Goal: Task Accomplishment & Management: Use online tool/utility

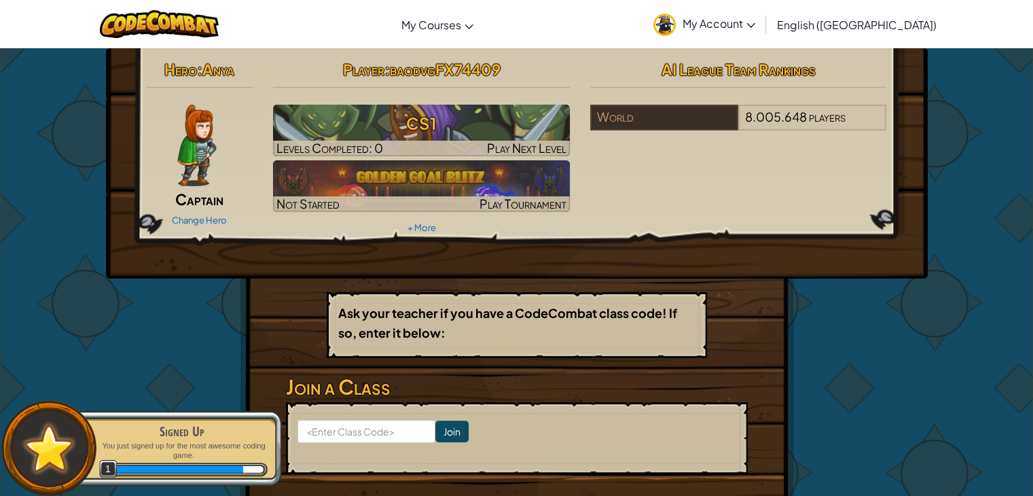
click at [708, 185] on div "Hero : Anya Captain Change Hero Player : baodvgFX74409 CS1 Levels Completed: 0 …" at bounding box center [517, 146] width 761 height 183
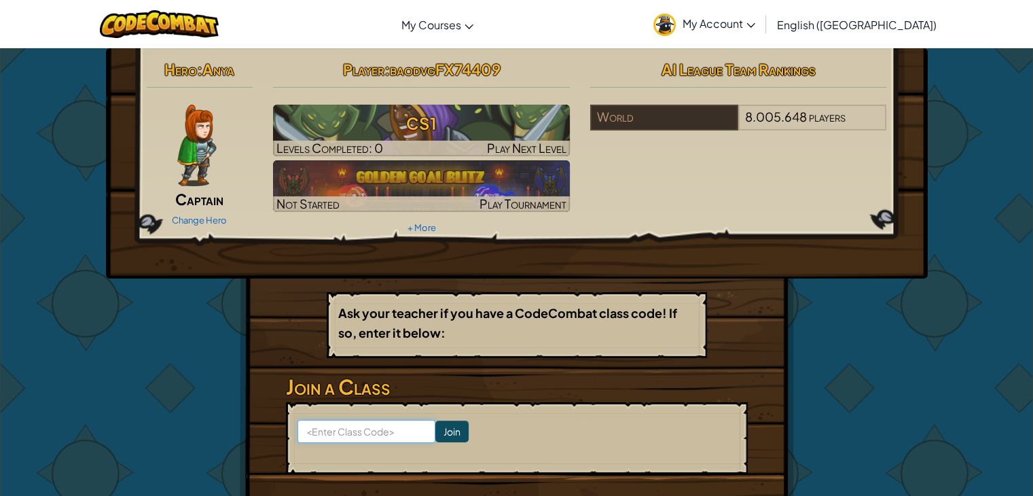
click at [354, 435] on input at bounding box center [366, 431] width 138 height 23
type input "R"
type input "RedSnowEat"
click input "Join" at bounding box center [451, 431] width 33 height 22
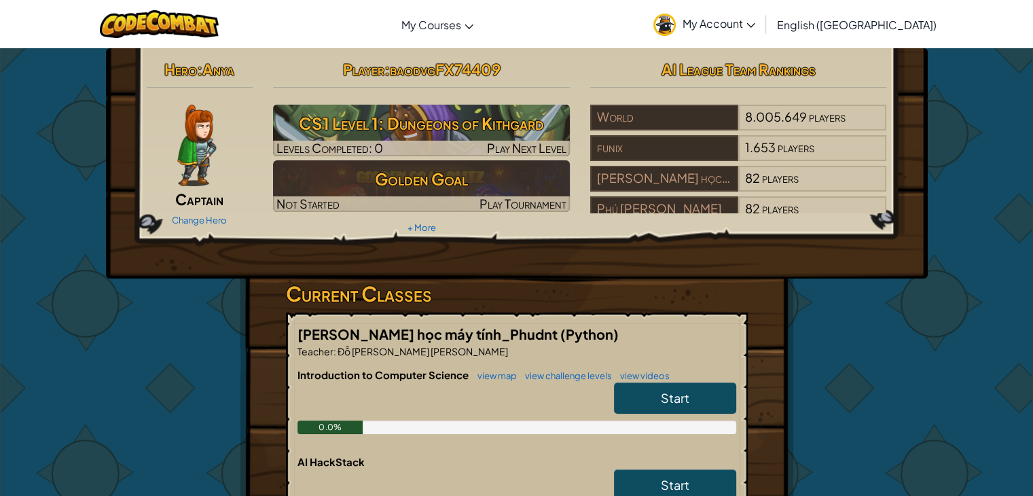
click at [434, 455] on h6 "AI HackStack" at bounding box center [516, 461] width 439 height 15
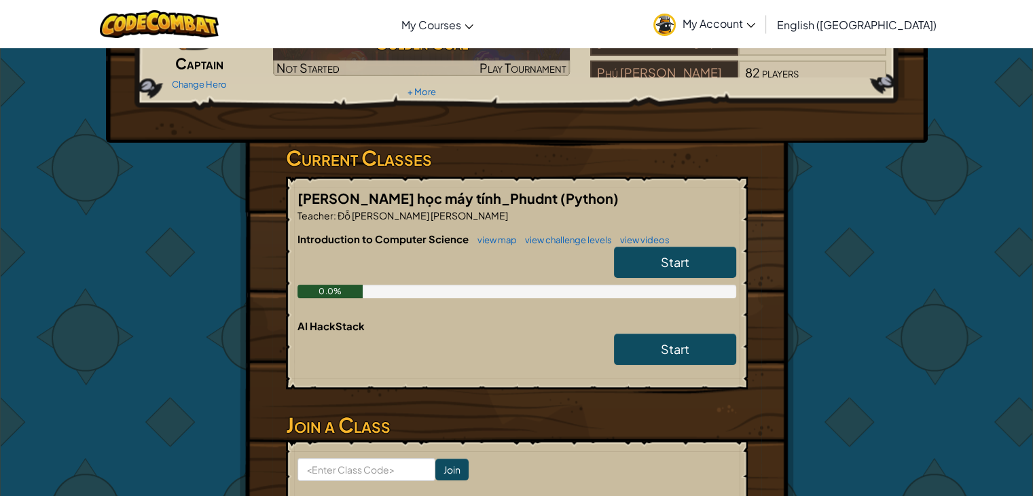
scroll to position [204, 0]
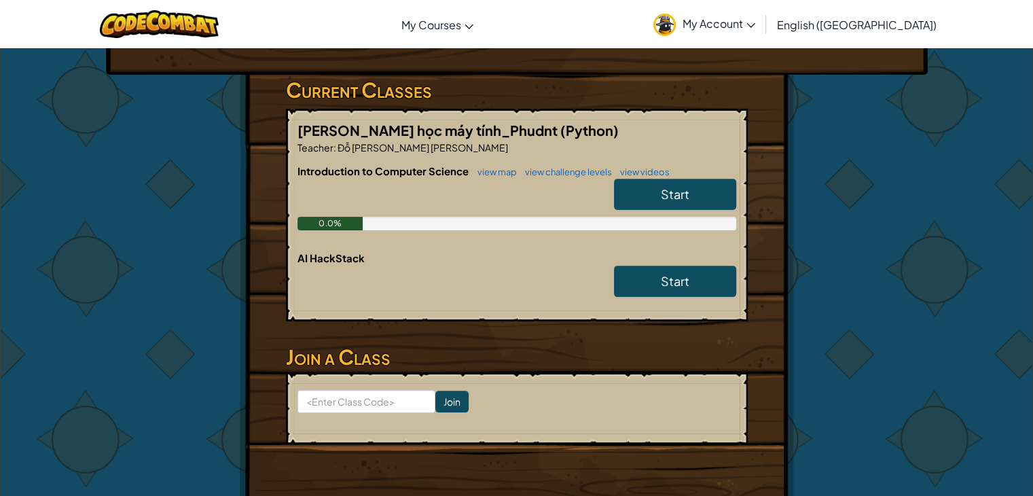
click at [672, 395] on form "Join" at bounding box center [517, 408] width 462 height 72
click at [657, 193] on link "Start" at bounding box center [675, 194] width 122 height 31
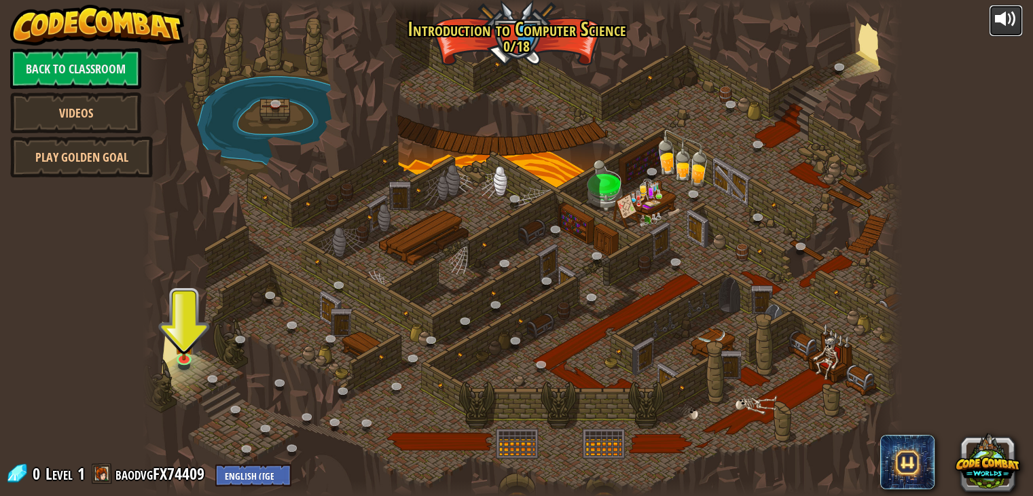
click at [1014, 20] on div at bounding box center [1006, 19] width 22 height 22
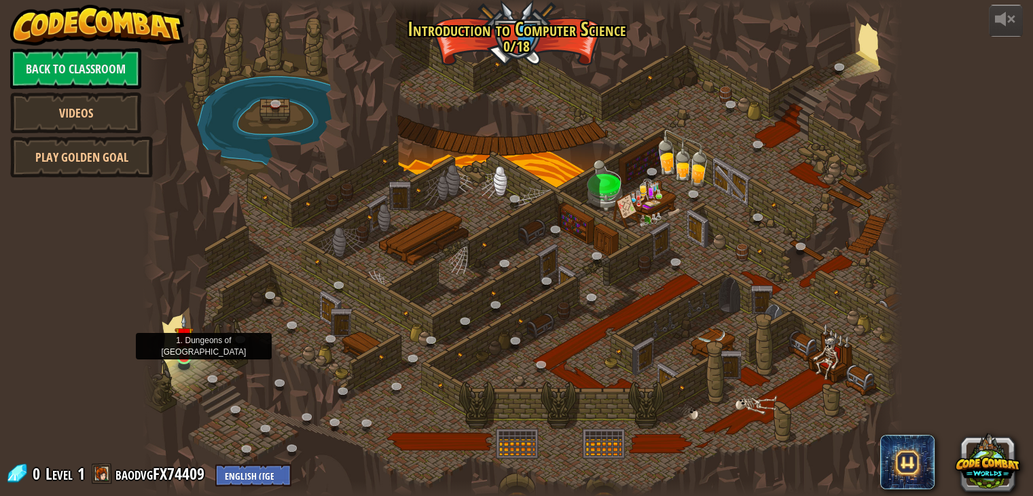
click at [183, 348] on img at bounding box center [184, 335] width 19 height 43
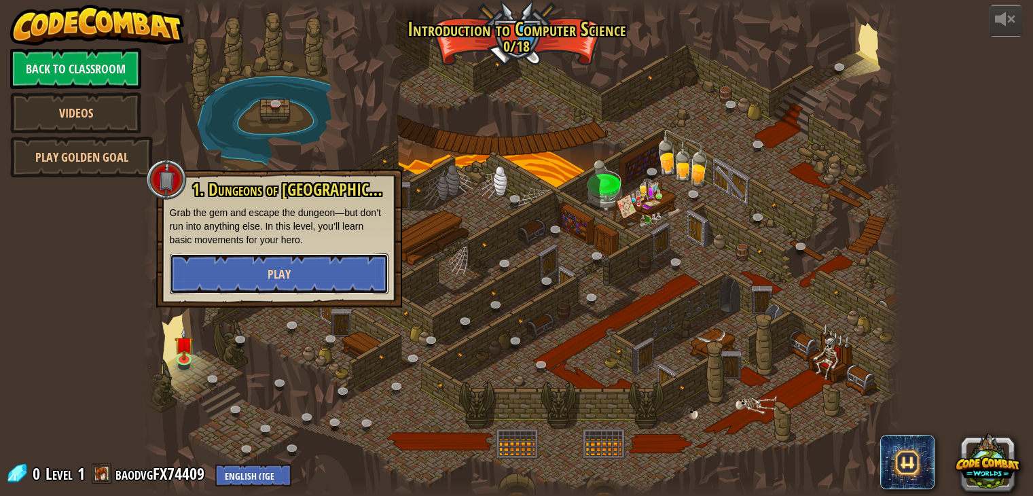
click at [221, 274] on button "Play" at bounding box center [279, 273] width 219 height 41
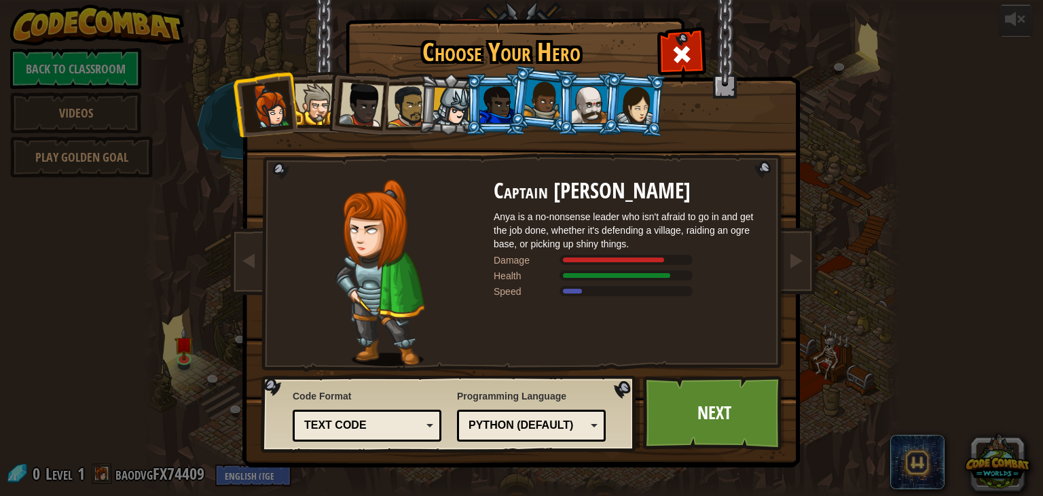
click at [456, 118] on div at bounding box center [452, 107] width 39 height 39
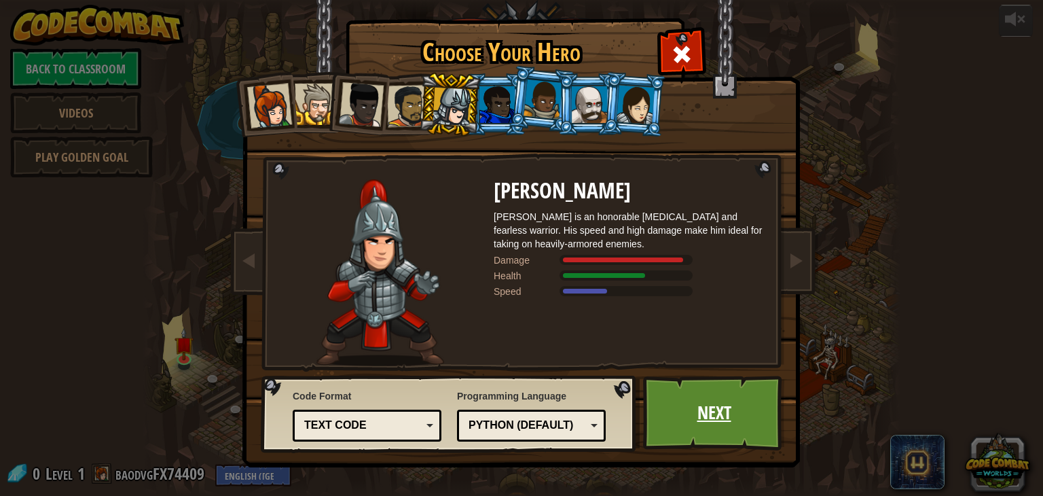
click at [695, 409] on link "Next" at bounding box center [714, 413] width 142 height 75
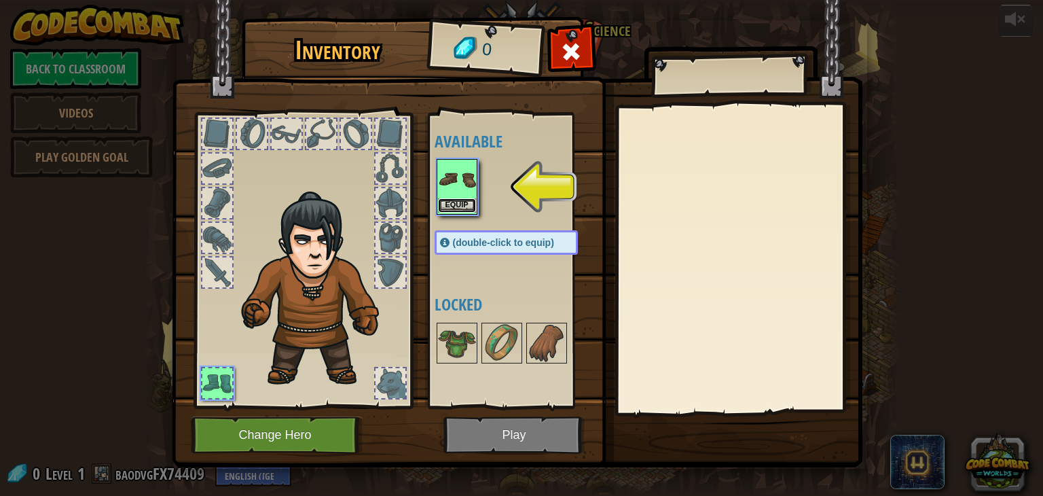
click at [469, 209] on button "Equip" at bounding box center [457, 205] width 38 height 14
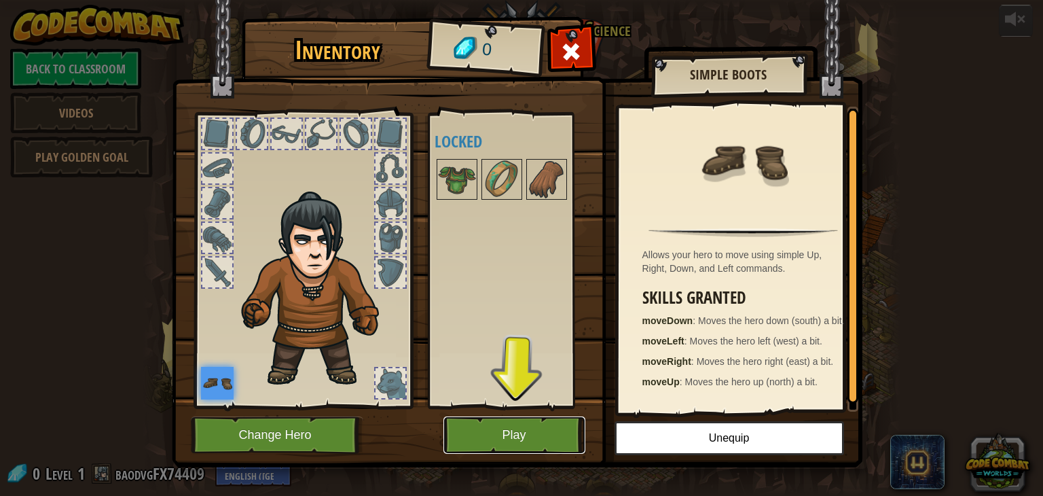
click at [530, 426] on button "Play" at bounding box center [515, 434] width 142 height 37
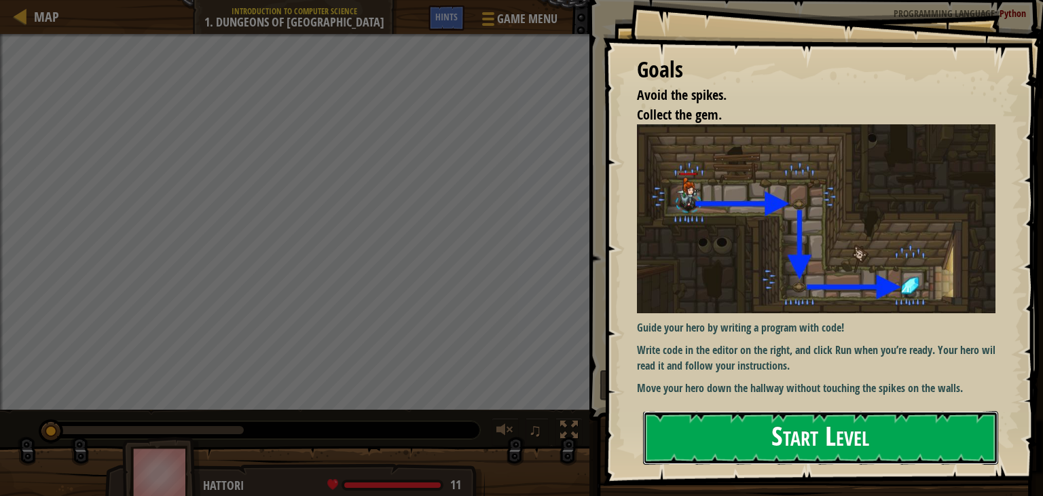
click at [701, 444] on button "Start Level" at bounding box center [820, 438] width 355 height 54
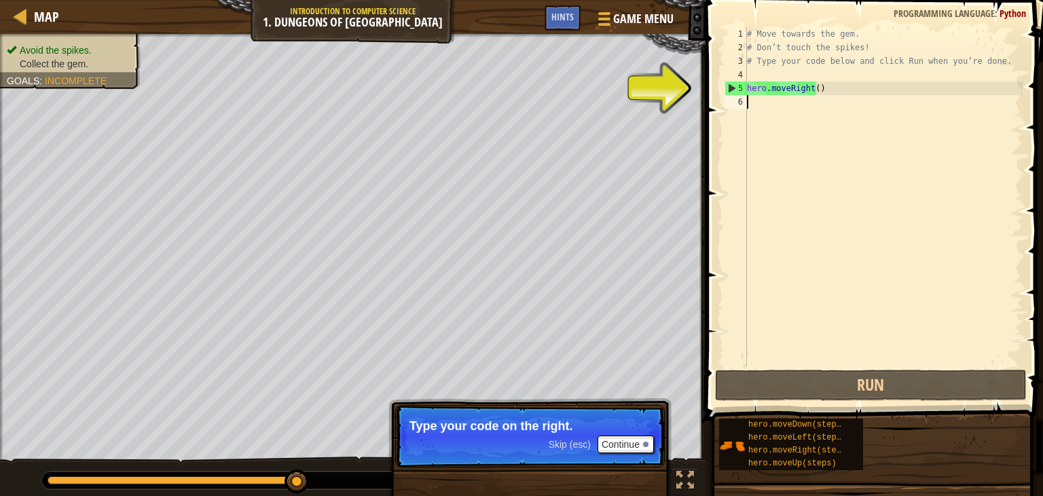
click at [782, 107] on div "# Move towards the gem. # Don’t touch the spikes! # Type your code below and cl…" at bounding box center [883, 210] width 278 height 367
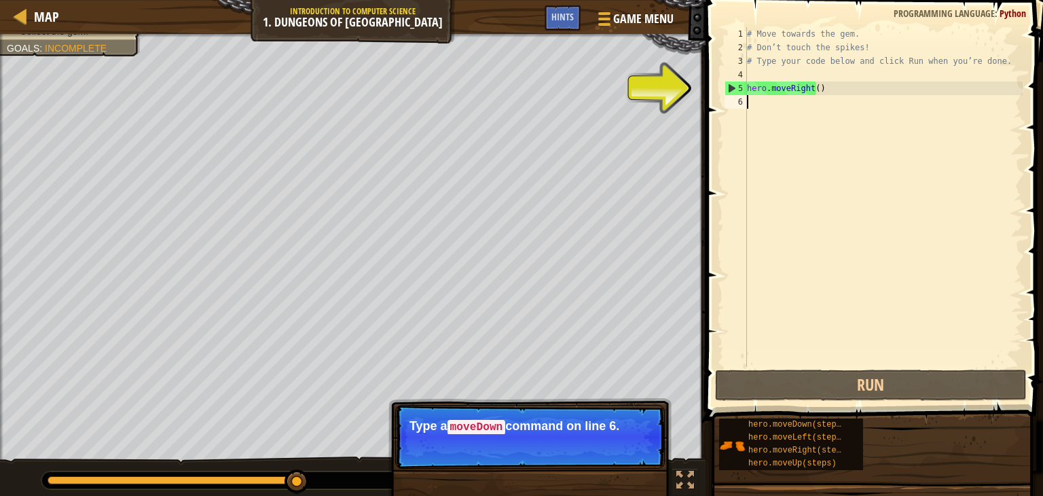
click at [82, 48] on span "Incomplete" at bounding box center [76, 48] width 62 height 11
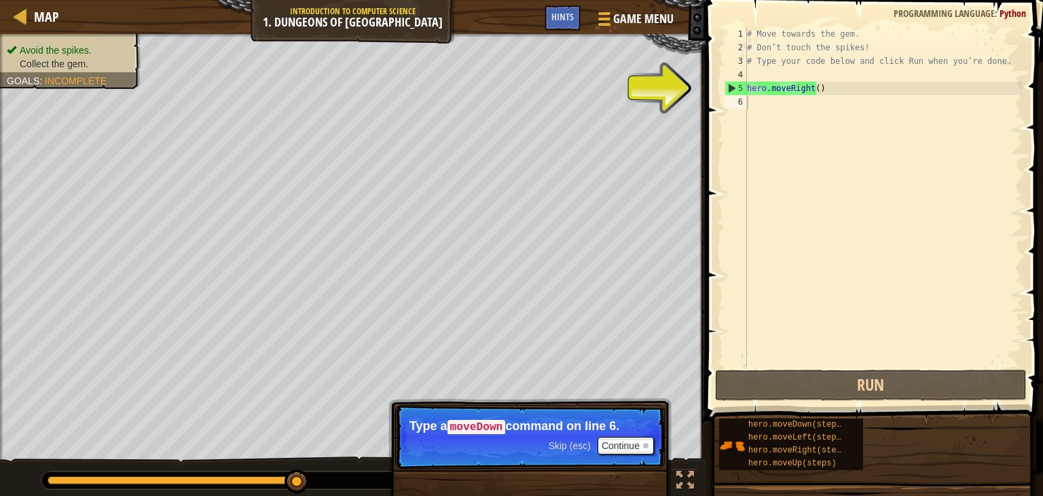
click at [103, 41] on div "Avoid the spikes. Collect the gem. Goals : Incomplete" at bounding box center [62, 57] width 156 height 64
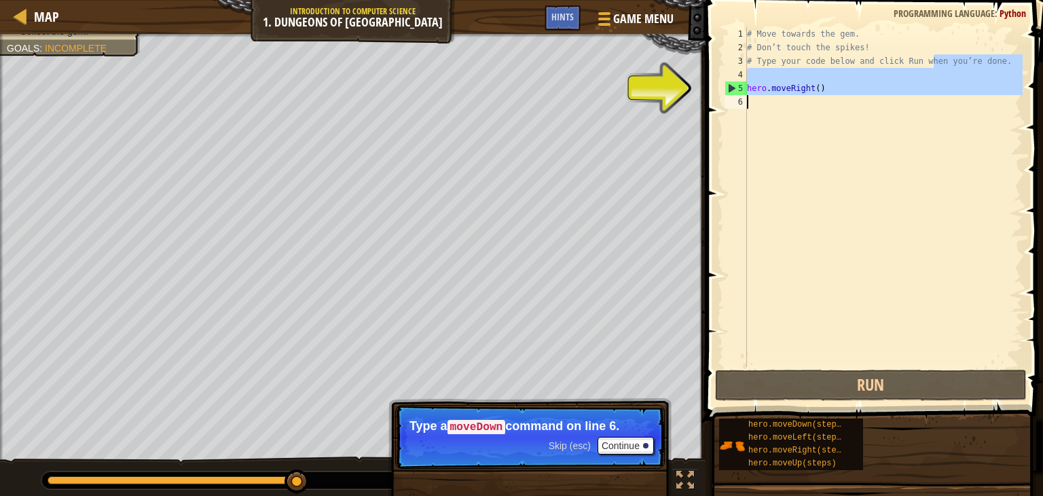
drag, startPoint x: 935, startPoint y: 55, endPoint x: 932, endPoint y: 112, distance: 57.2
click at [932, 112] on div "# Move towards the gem. # Don’t touch the spikes! # Type your code below and cl…" at bounding box center [883, 210] width 278 height 367
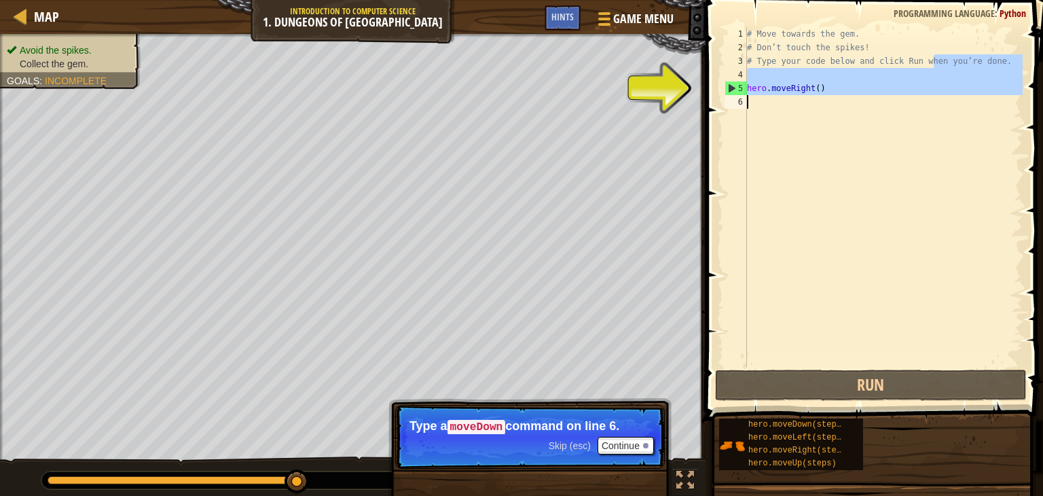
click at [66, 45] on span "Avoid the spikes." at bounding box center [56, 50] width 72 height 11
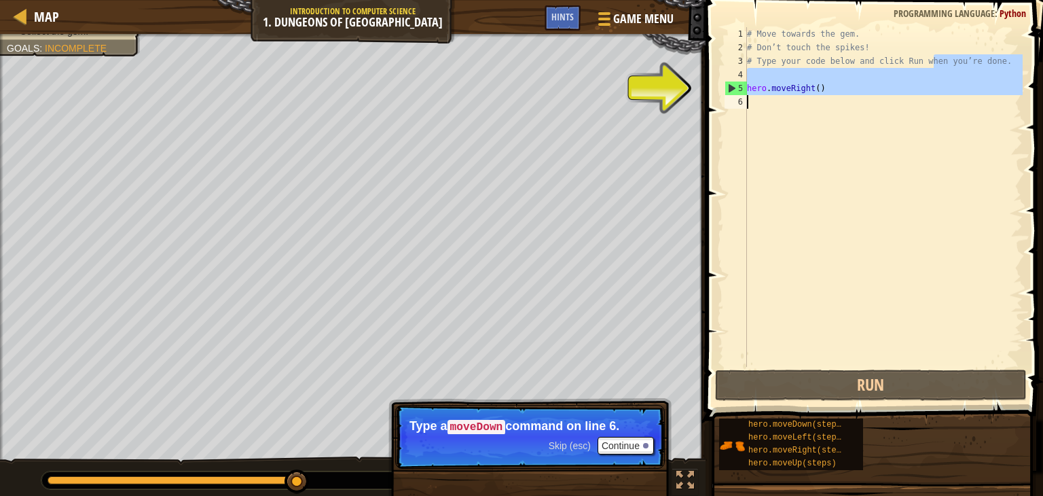
drag, startPoint x: 797, startPoint y: 82, endPoint x: 812, endPoint y: 82, distance: 14.9
click at [797, 81] on div "# Move towards the gem. # Don’t touch the spikes! # Type your code below and cl…" at bounding box center [883, 197] width 278 height 340
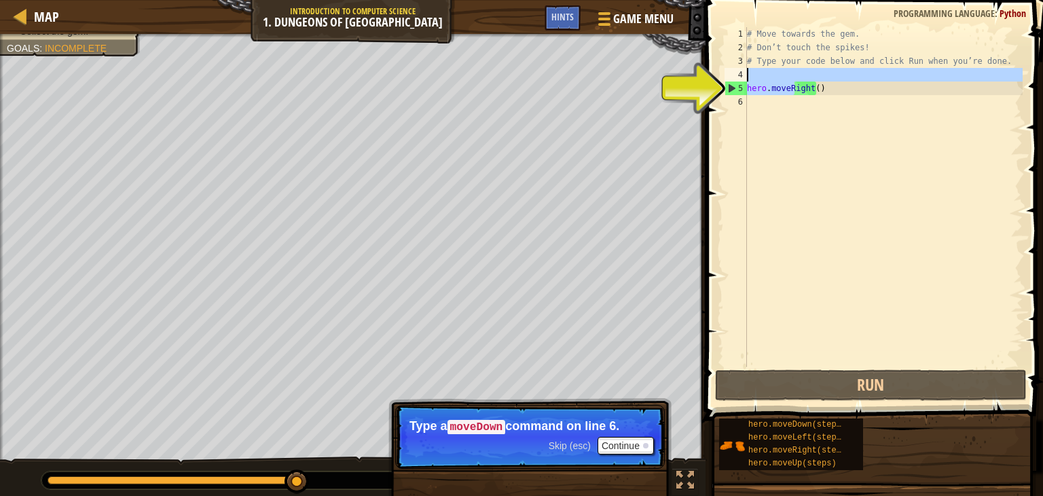
click at [820, 88] on div "# Move towards the gem. # Don’t touch the spikes! # Type your code below and cl…" at bounding box center [883, 210] width 278 height 367
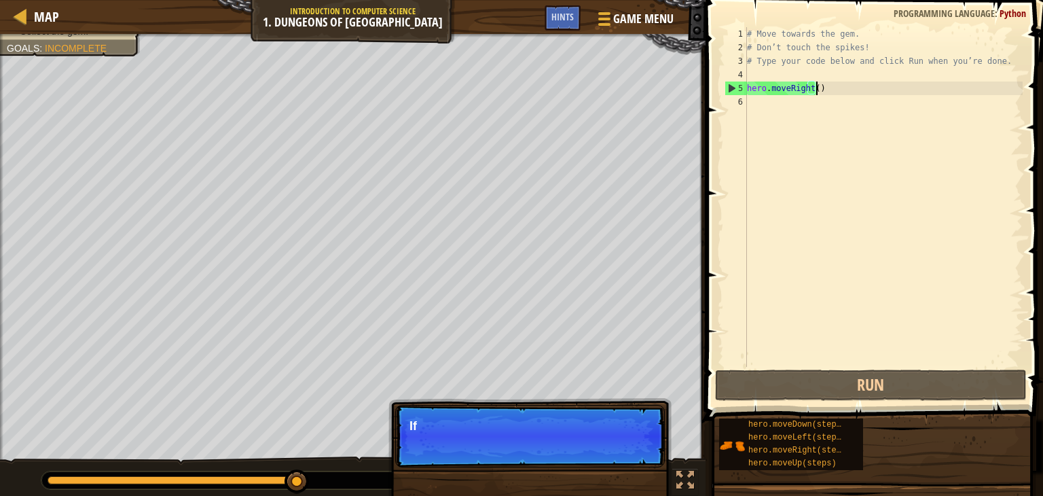
click at [826, 91] on div "# Move towards the gem. # Don’t touch the spikes! # Type your code below and cl…" at bounding box center [883, 210] width 278 height 367
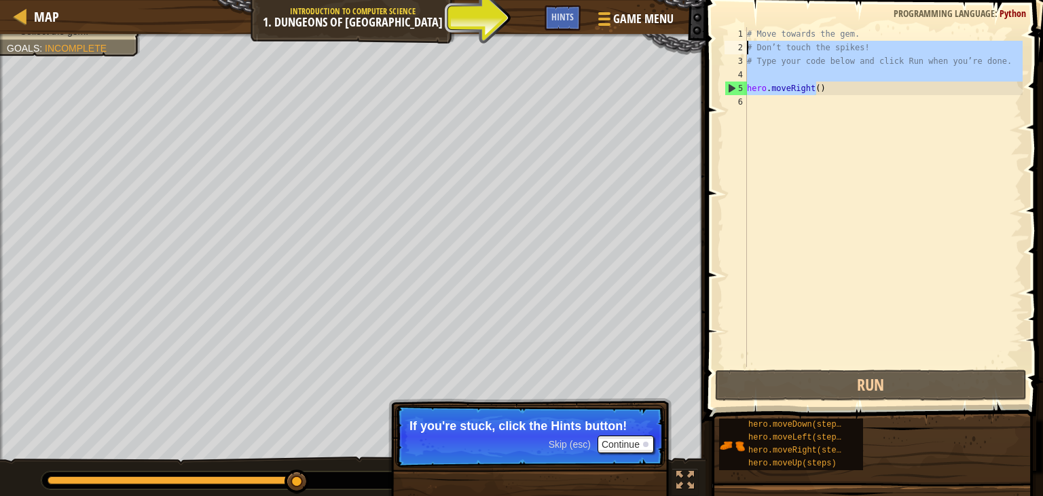
drag, startPoint x: 761, startPoint y: 52, endPoint x: 741, endPoint y: 39, distance: 23.9
click at [741, 39] on div "hero.moveRight() 1 2 3 4 5 6 # Move towards the gem. # Don’t touch the spikes! …" at bounding box center [872, 197] width 301 height 340
type textarea "# Move towards the gem. # Don’t touch the spikes!"
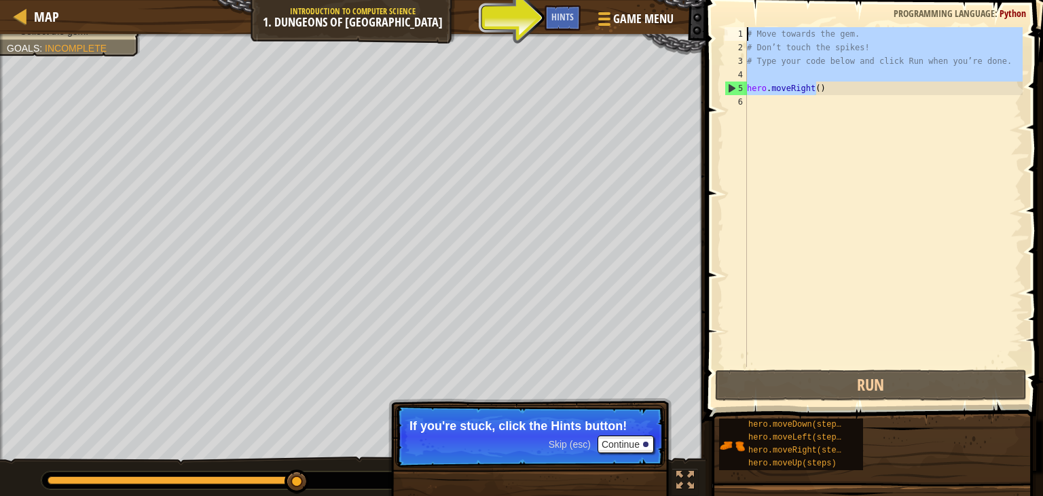
click at [792, 112] on div "# Move towards the gem. # Don’t touch the spikes! # Type your code below and cl…" at bounding box center [883, 210] width 278 height 367
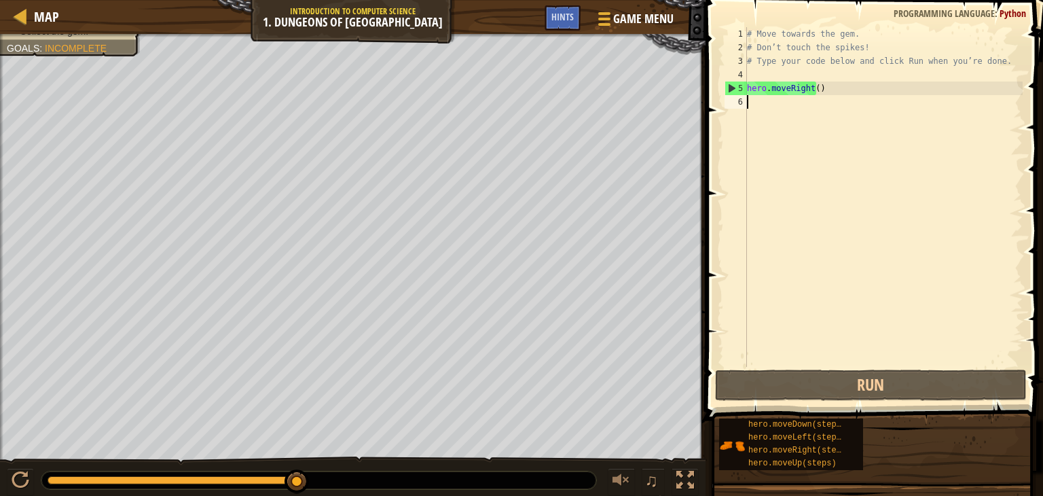
click at [766, 315] on div "# Move towards the gem. # Don’t touch the spikes! # Type your code below and cl…" at bounding box center [883, 210] width 278 height 367
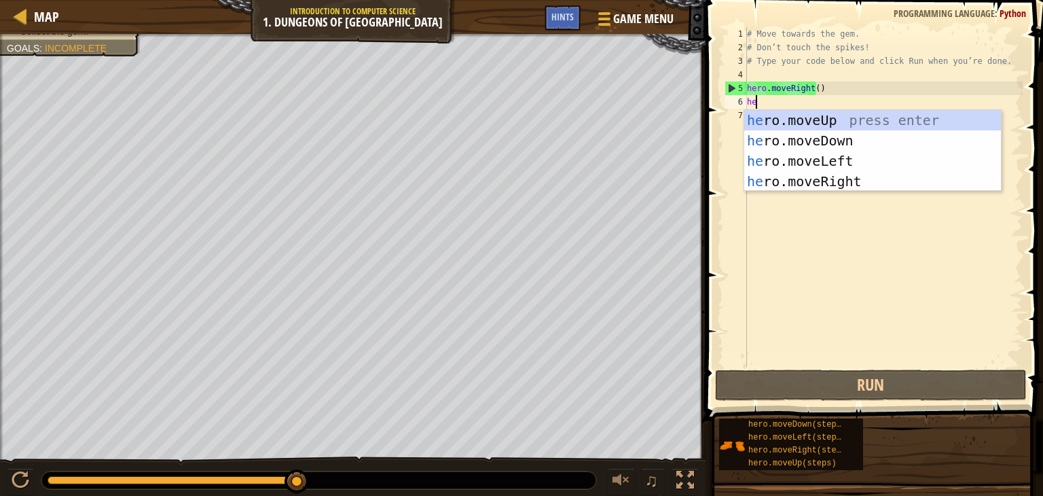
type textarea "her"
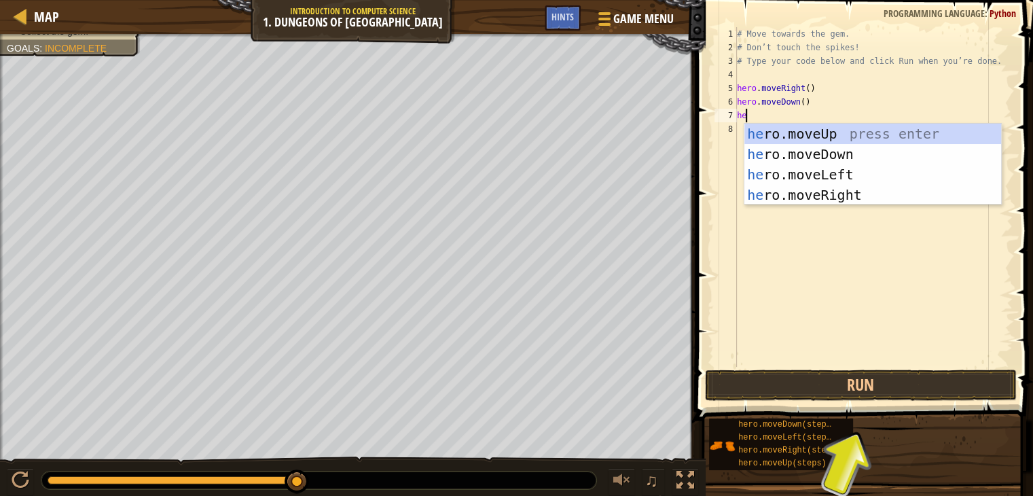
scroll to position [6, 0]
type textarea "hero"
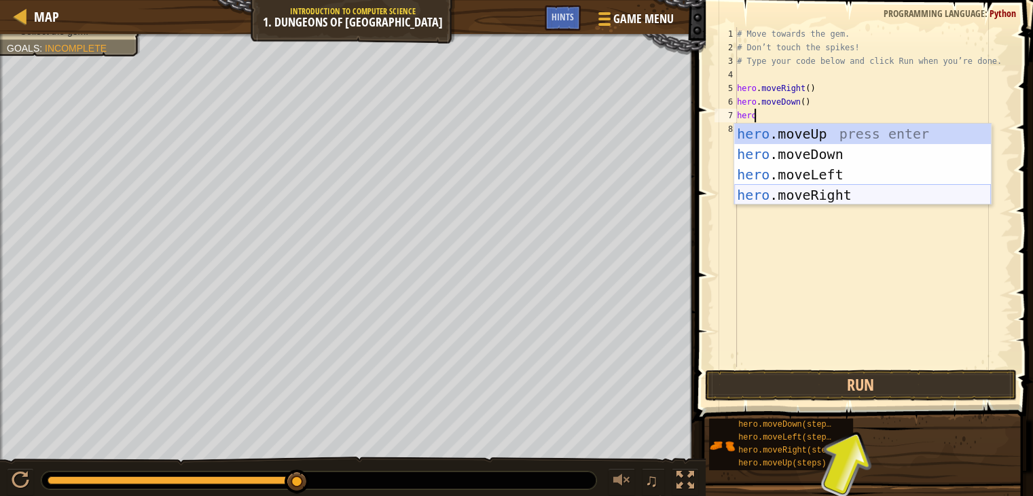
click at [802, 198] on div "hero .moveUp press enter hero .moveDown press enter hero .moveLeft press enter …" at bounding box center [862, 185] width 257 height 122
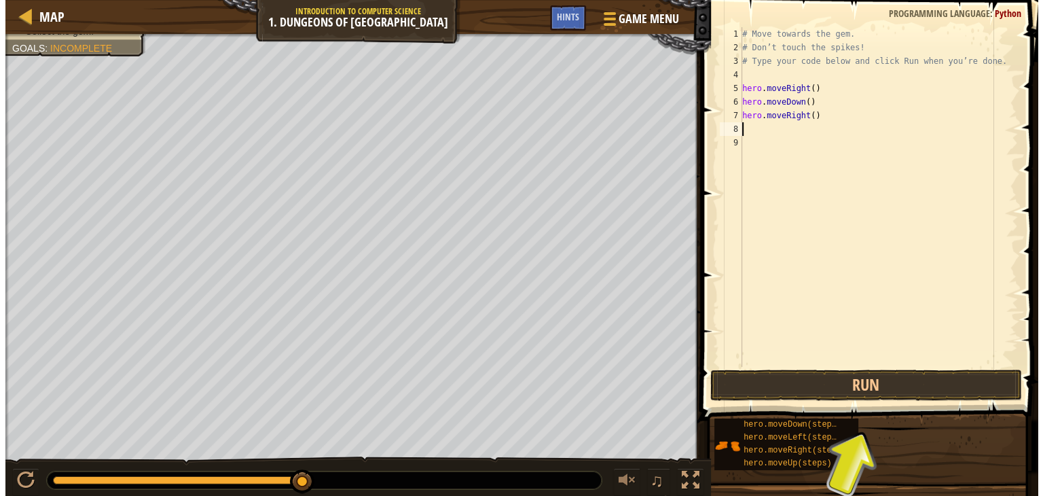
scroll to position [6, 0]
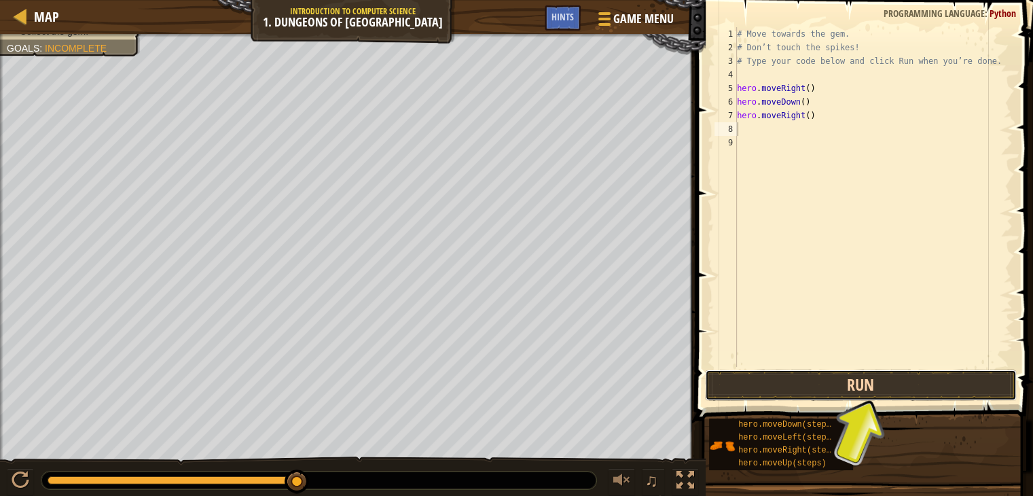
click at [878, 384] on button "Run" at bounding box center [861, 384] width 312 height 31
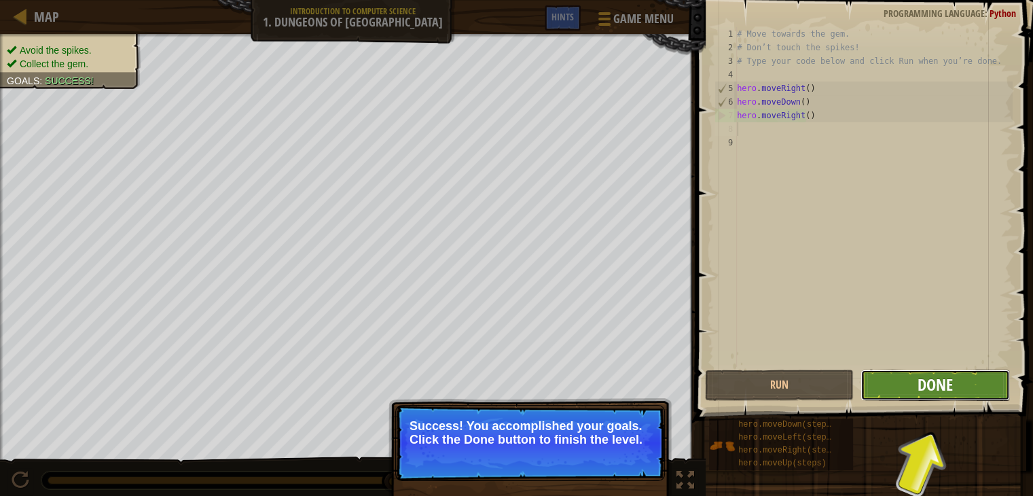
click at [928, 384] on span "Done" at bounding box center [935, 385] width 35 height 22
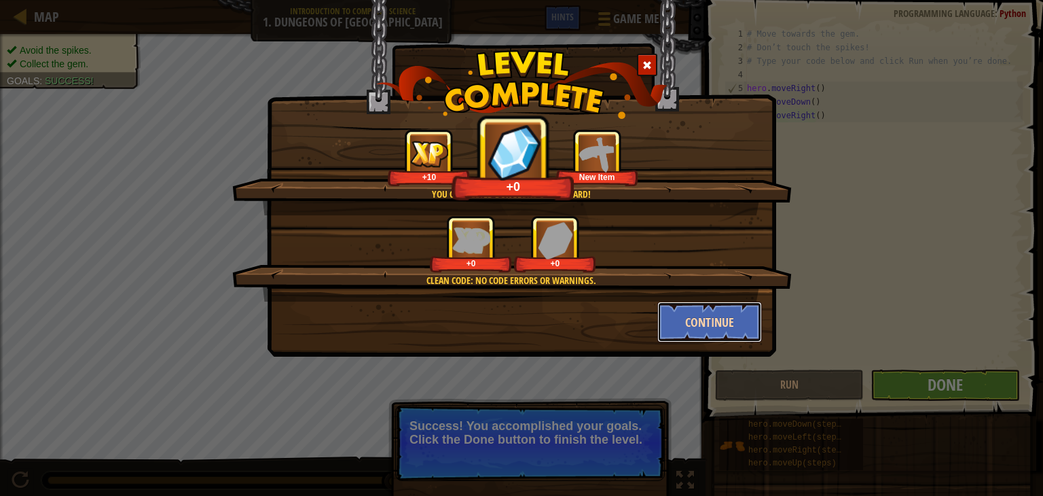
click at [716, 325] on button "Continue" at bounding box center [709, 322] width 105 height 41
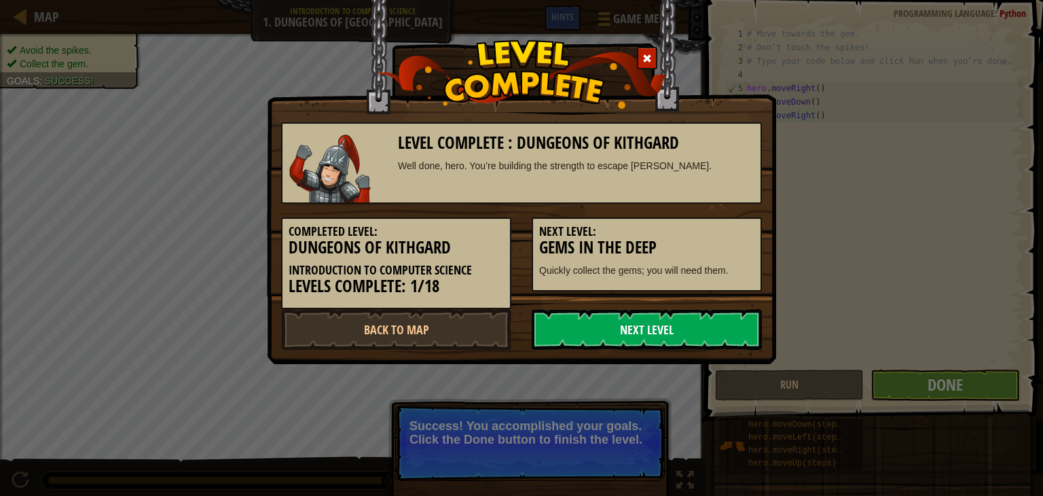
click at [717, 342] on link "Next Level" at bounding box center [647, 329] width 230 height 41
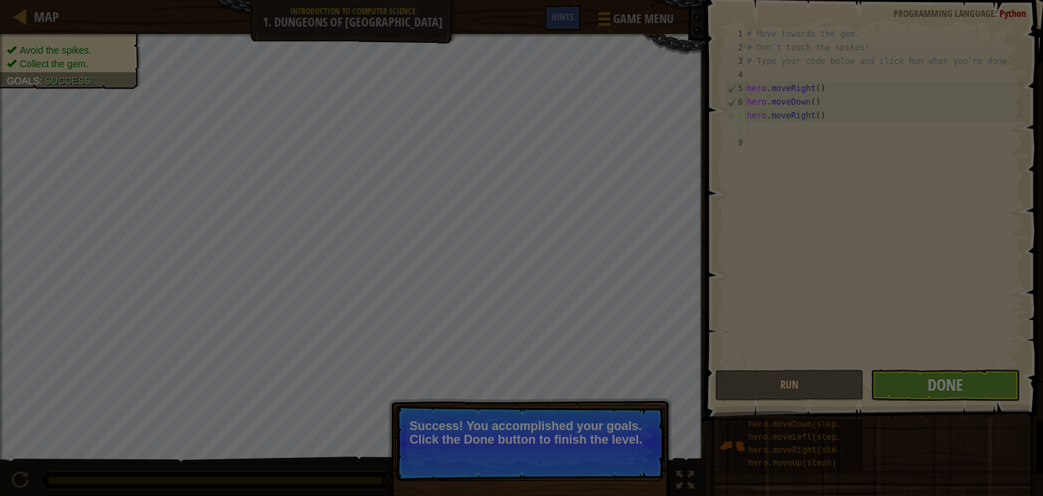
click at [666, 332] on div at bounding box center [521, 248] width 1043 height 496
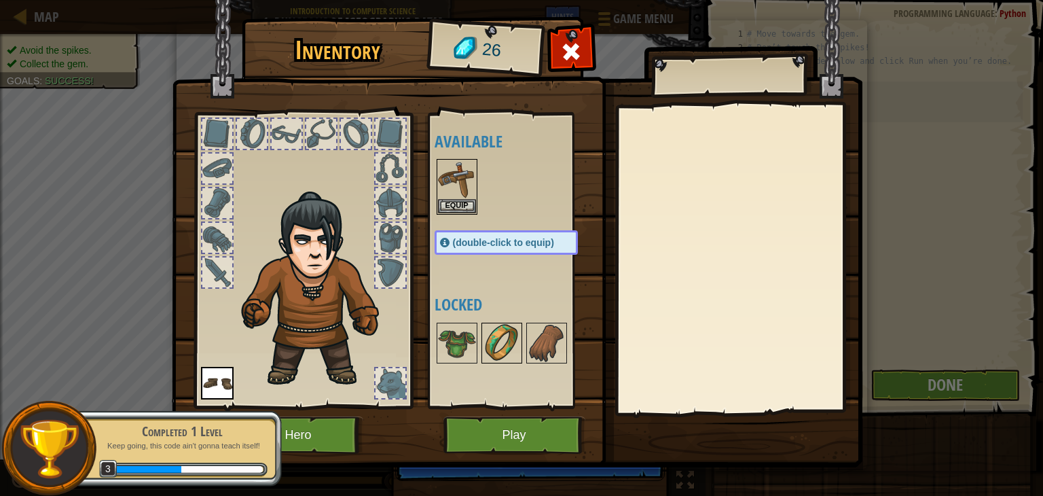
click at [494, 346] on img at bounding box center [502, 343] width 38 height 38
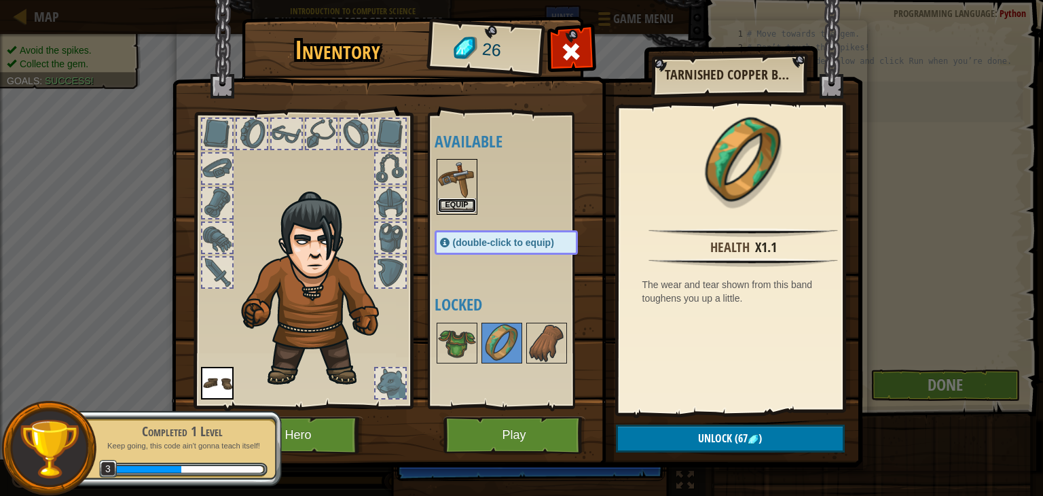
click at [456, 212] on button "Equip" at bounding box center [457, 205] width 38 height 14
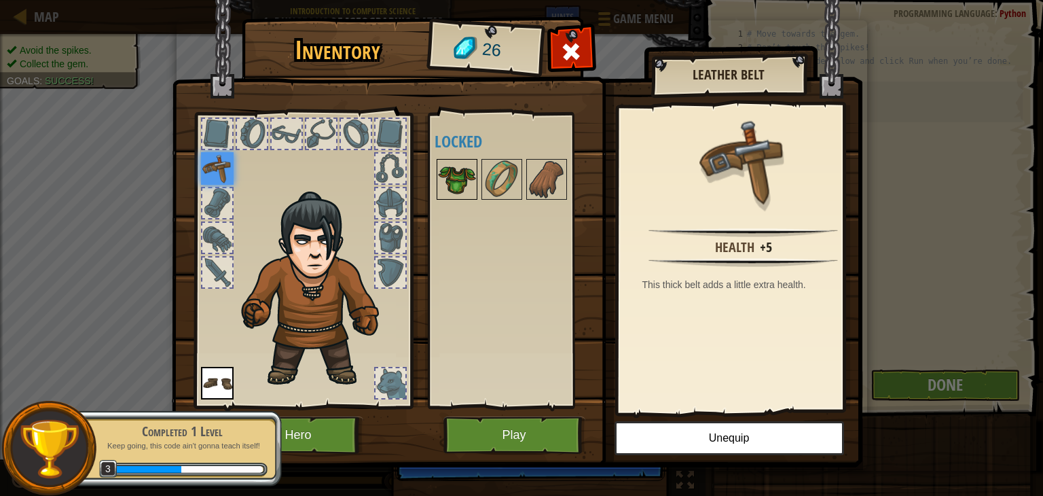
click at [471, 172] on img at bounding box center [457, 179] width 38 height 38
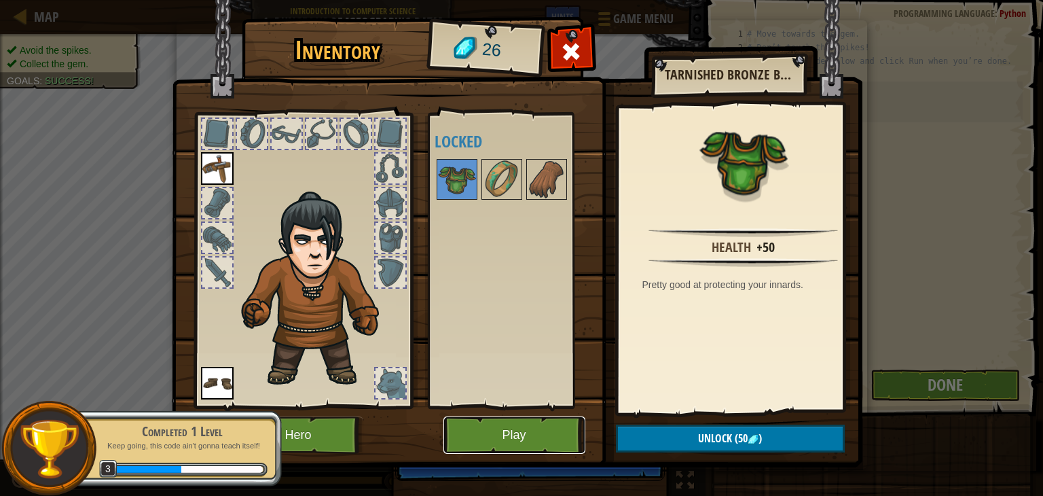
click at [524, 444] on button "Play" at bounding box center [515, 434] width 142 height 37
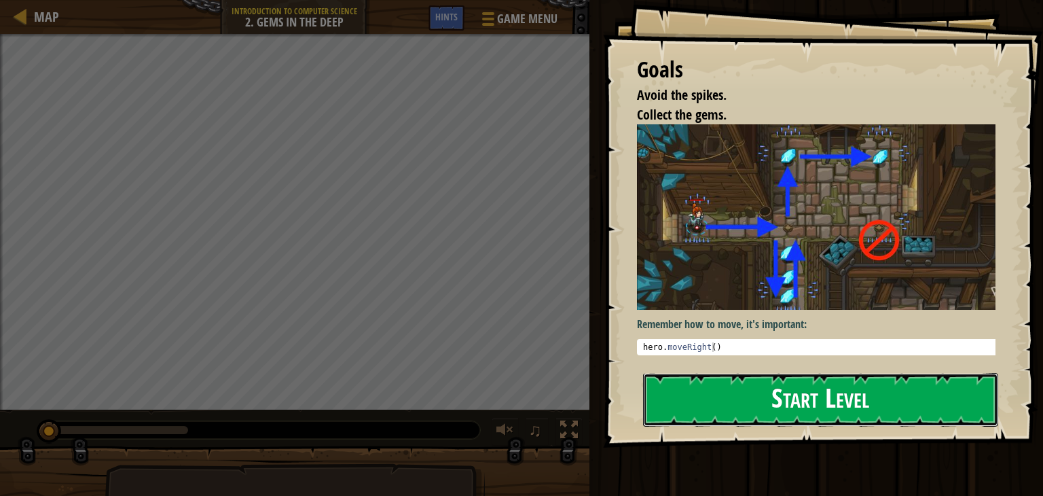
drag, startPoint x: 772, startPoint y: 376, endPoint x: 772, endPoint y: 384, distance: 7.5
click at [769, 380] on button "Start Level" at bounding box center [820, 400] width 355 height 54
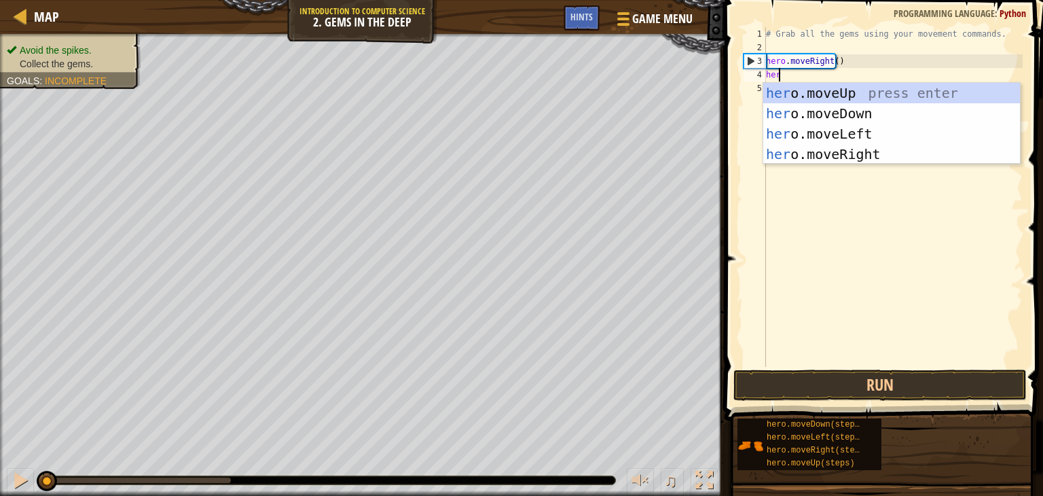
scroll to position [6, 0]
type textarea "hero"
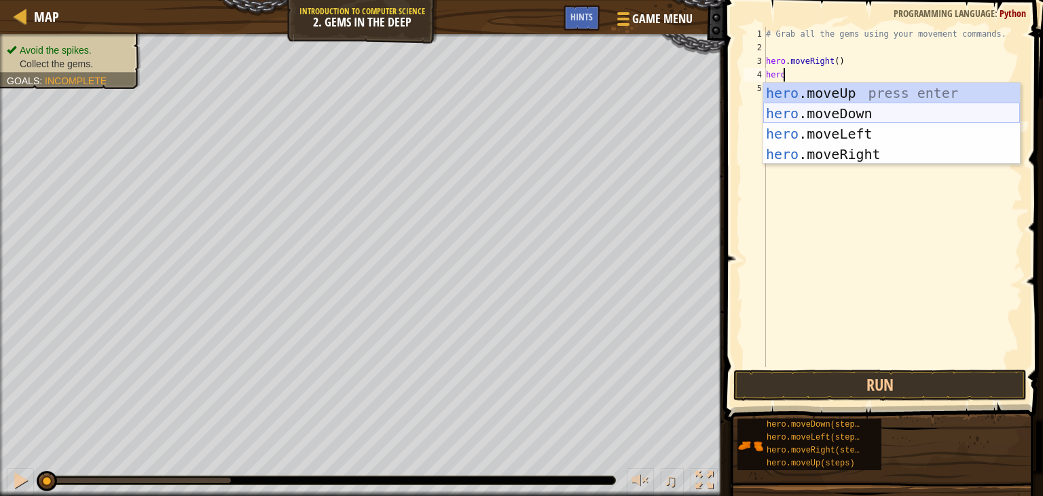
click at [842, 114] on div "hero .moveUp press enter hero .moveDown press enter hero .moveLeft press enter …" at bounding box center [891, 144] width 257 height 122
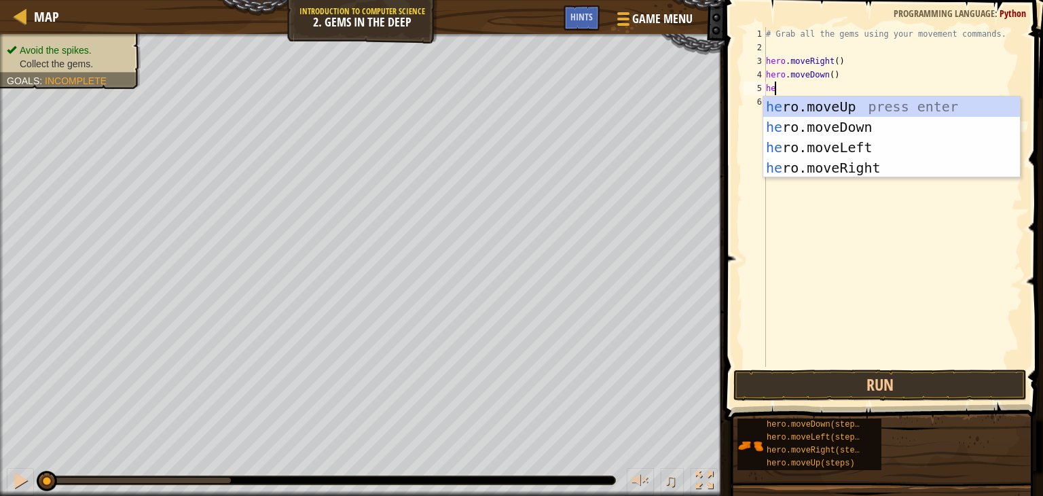
scroll to position [6, 0]
type textarea "hero"
click at [854, 107] on div "hero .moveUp press enter hero .moveDown press enter hero .moveLeft press enter …" at bounding box center [891, 157] width 257 height 122
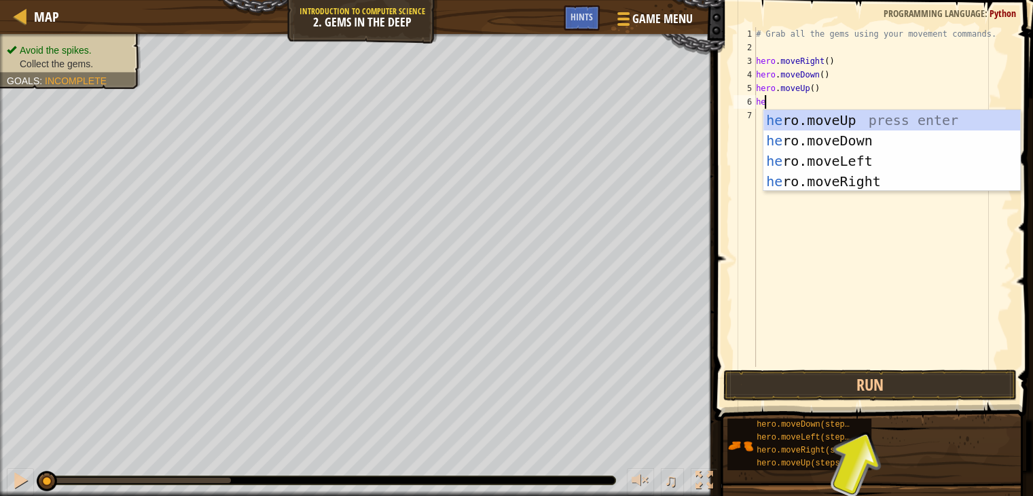
scroll to position [6, 0]
type textarea "hero"
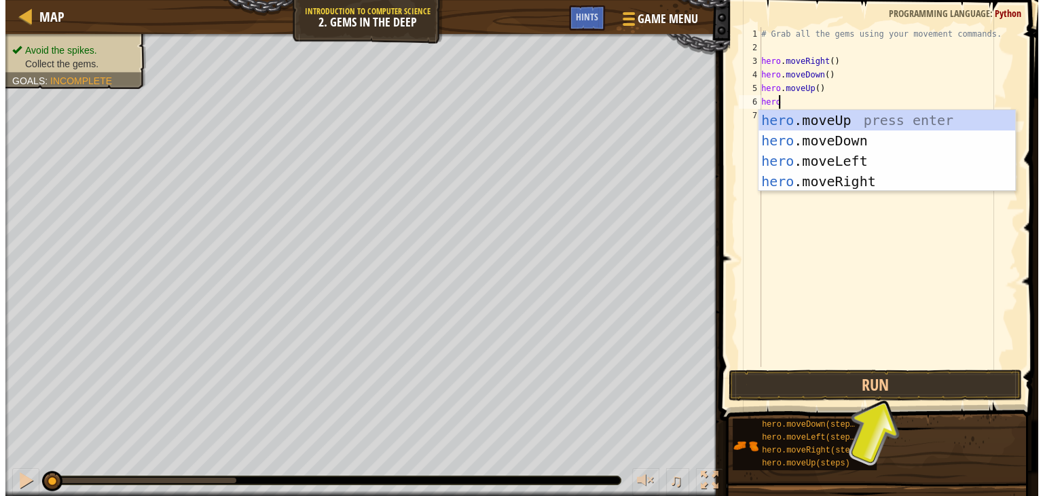
scroll to position [6, 1]
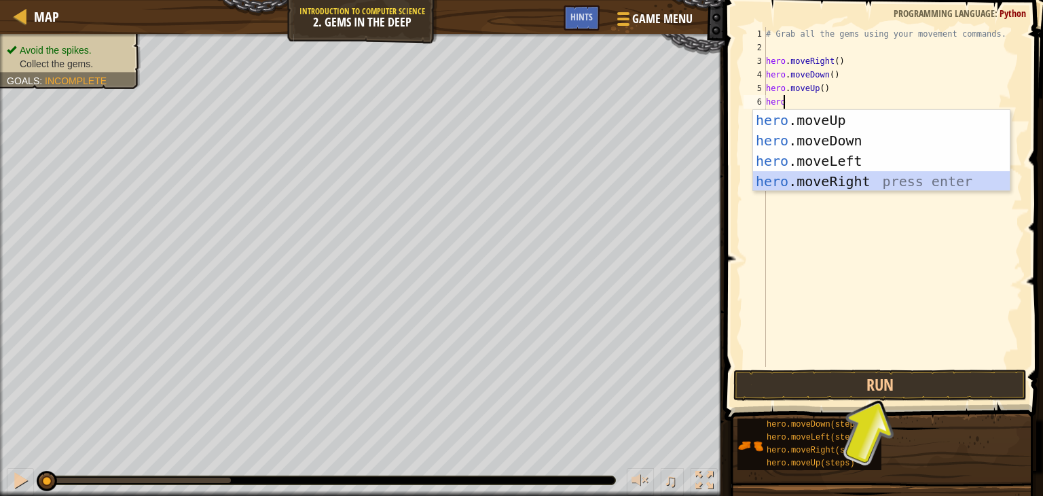
click at [867, 186] on div "hero .moveUp press enter hero .moveDown press enter hero .moveLeft press enter …" at bounding box center [881, 171] width 257 height 122
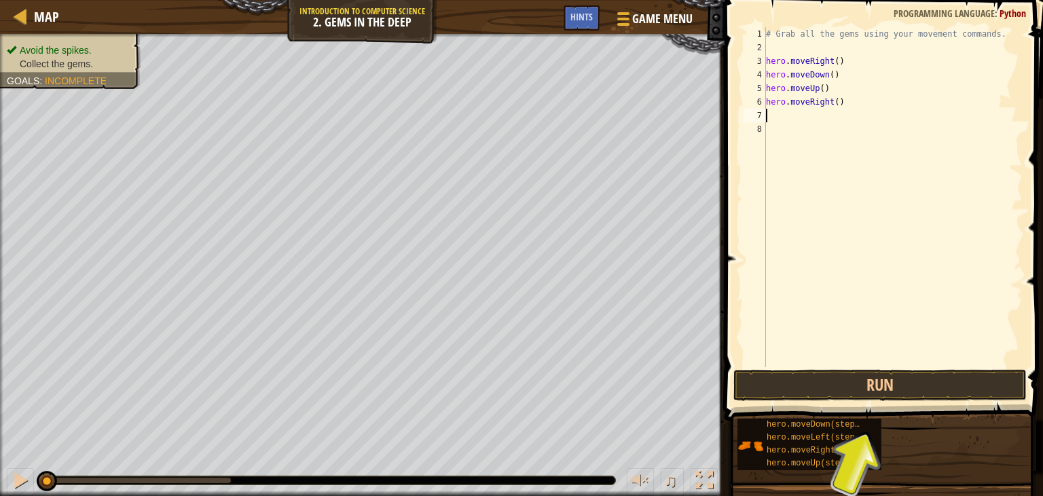
type textarea "h"
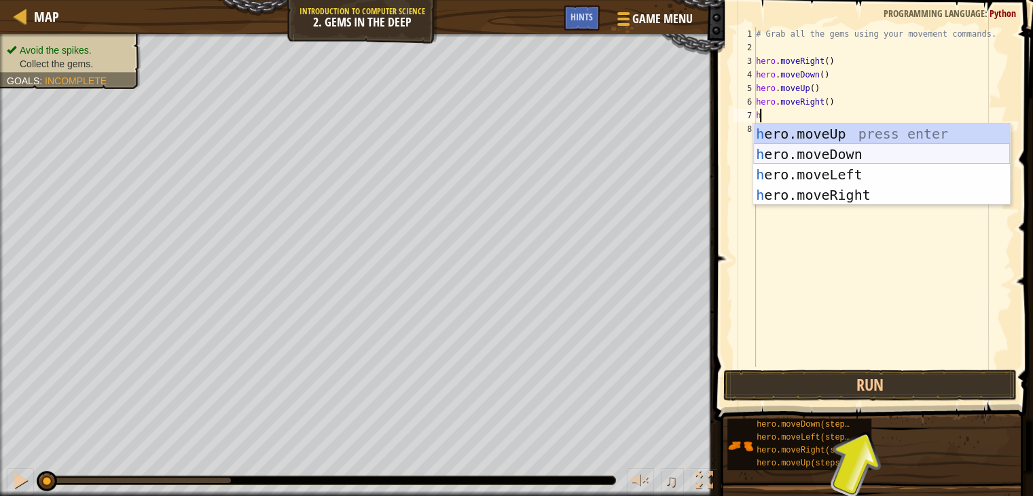
click at [853, 156] on div "h ero.moveUp press enter h ero.moveDown press enter h ero.moveLeft press enter …" at bounding box center [881, 185] width 257 height 122
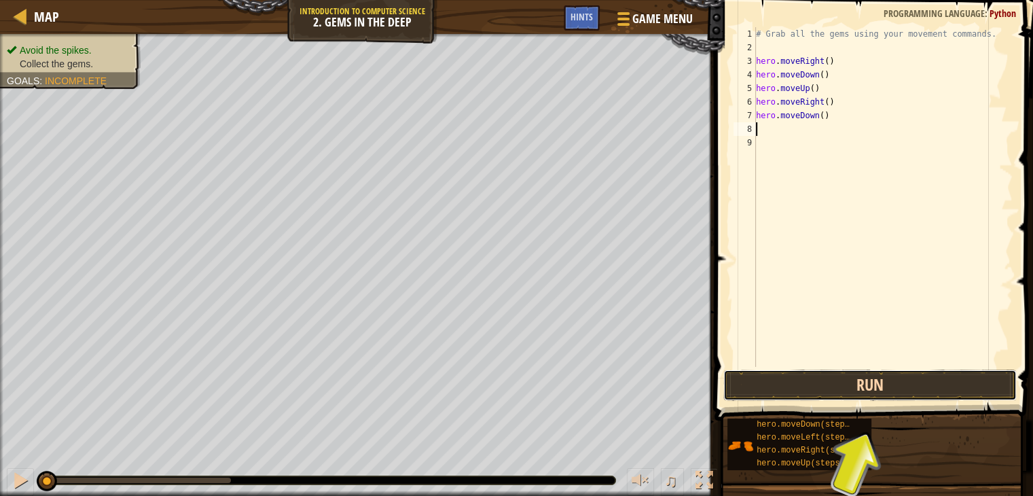
click at [891, 389] on button "Run" at bounding box center [869, 384] width 293 height 31
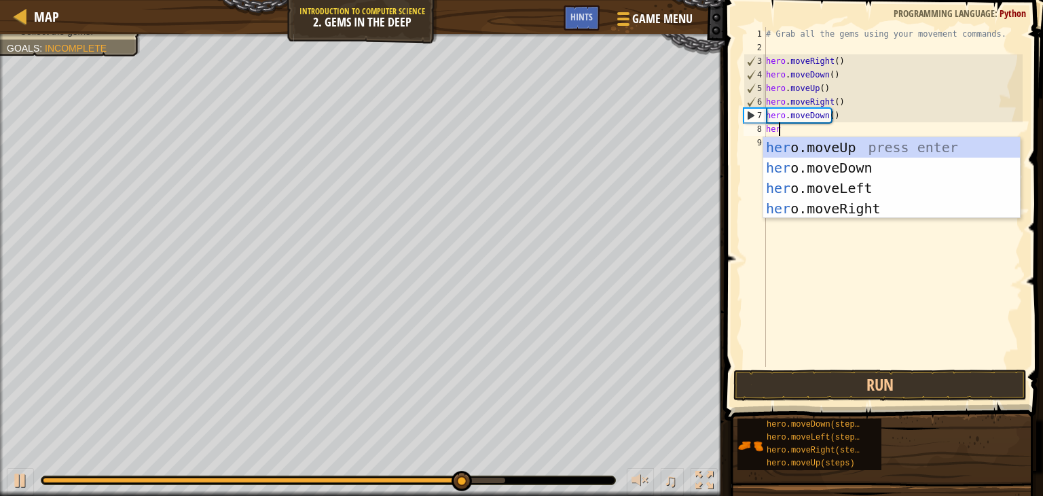
type textarea "hero"
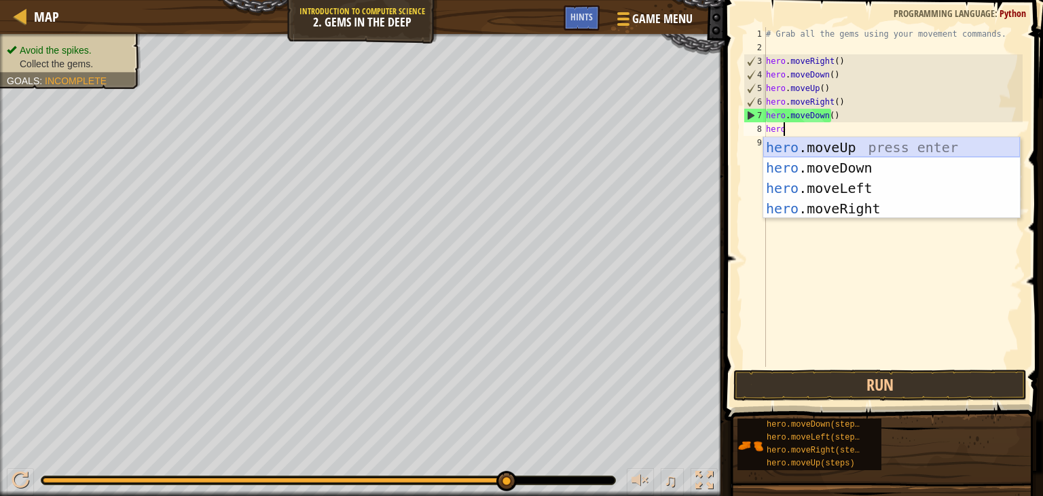
click at [877, 146] on div "hero .moveUp press enter hero .moveDown press enter hero .moveLeft press enter …" at bounding box center [891, 198] width 257 height 122
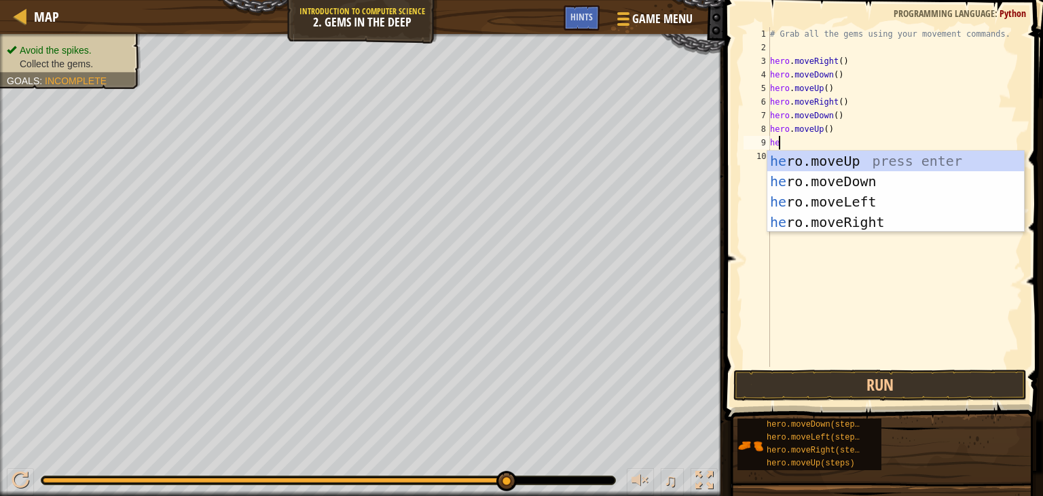
scroll to position [6, 0]
type textarea "hero"
click at [872, 204] on div "hero .moveUp press enter hero .moveDown press enter hero .moveLeft press enter …" at bounding box center [895, 212] width 257 height 122
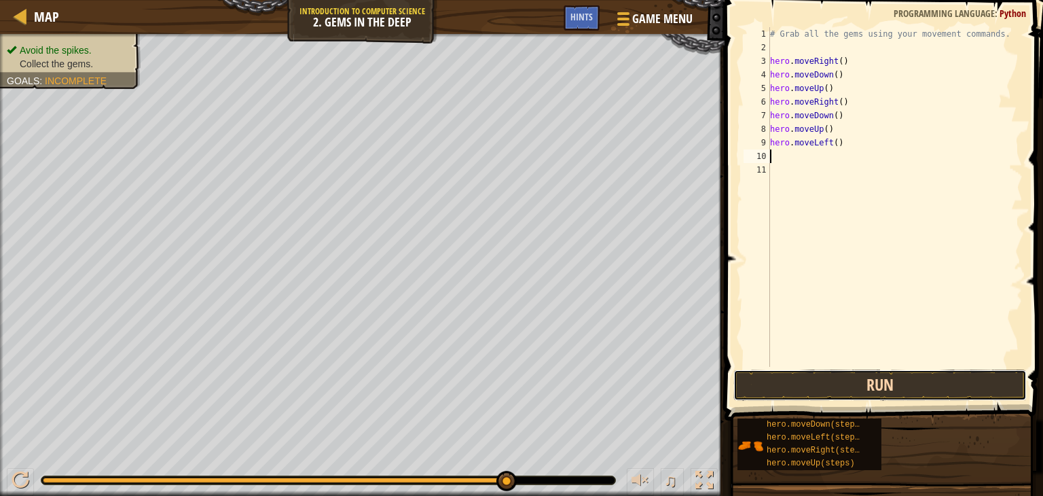
click at [817, 386] on button "Run" at bounding box center [880, 384] width 293 height 31
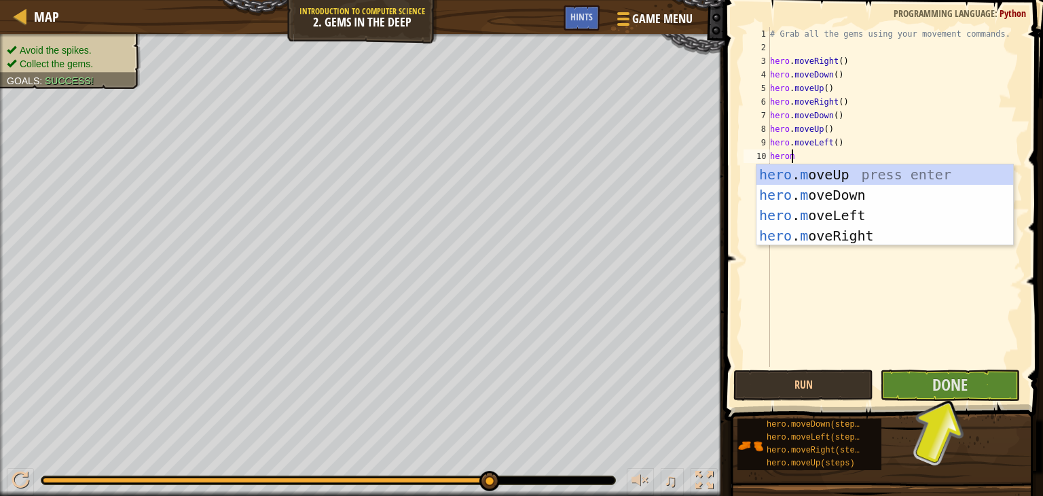
type textarea "heromo"
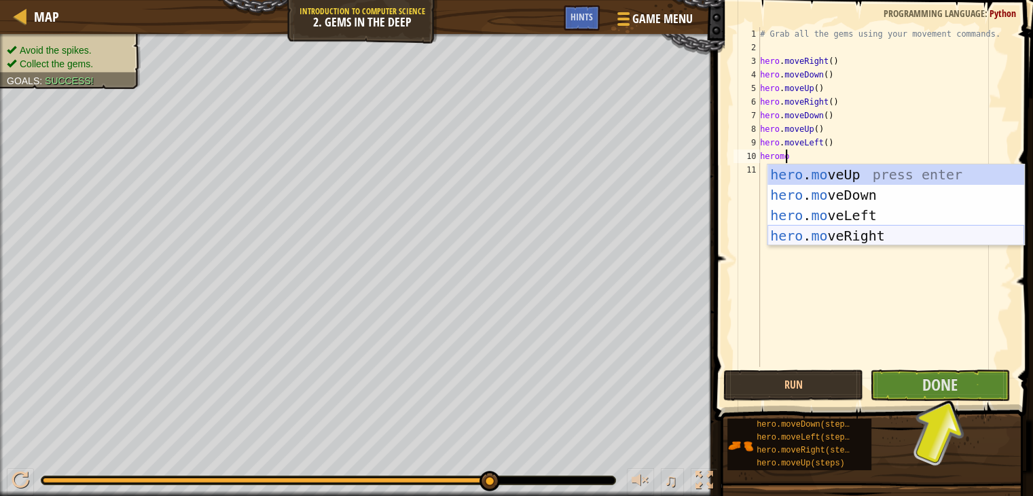
click at [860, 232] on div "hero . mo veUp press enter hero . mo veDown press enter hero . mo veLeft press …" at bounding box center [895, 225] width 257 height 122
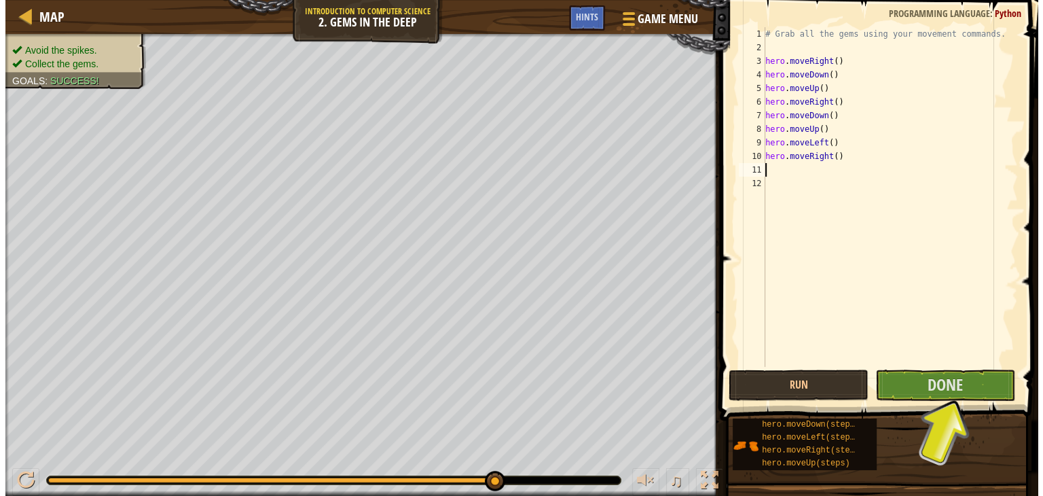
scroll to position [6, 0]
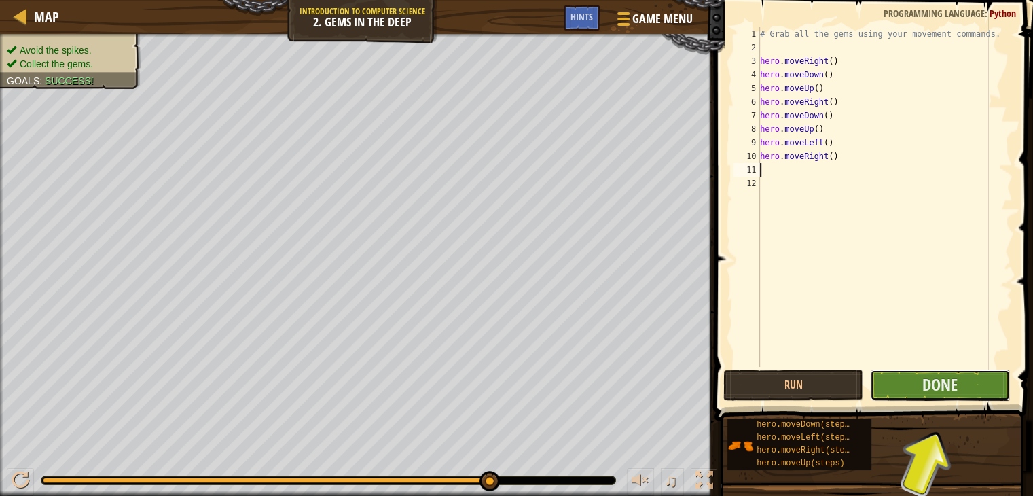
click at [958, 383] on button "Done" at bounding box center [940, 384] width 140 height 31
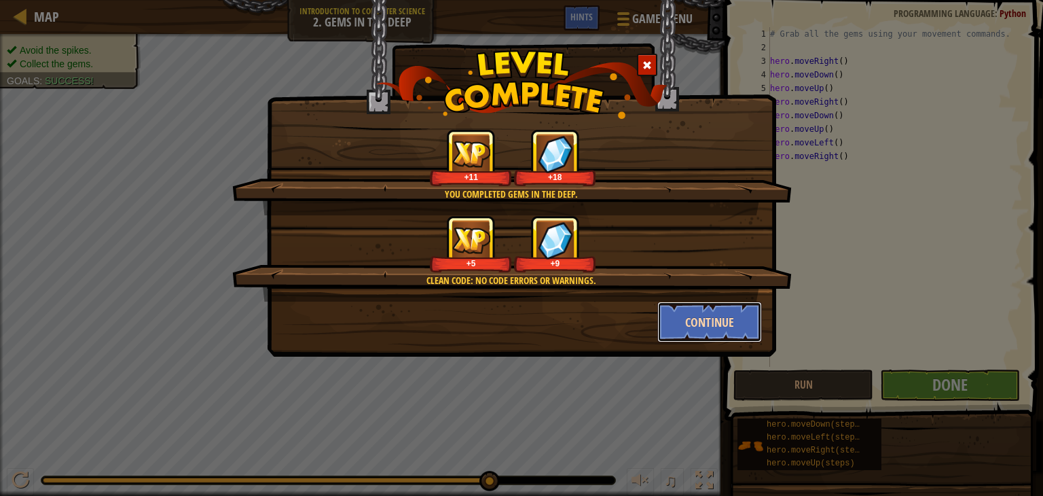
click at [706, 325] on button "Continue" at bounding box center [709, 322] width 105 height 41
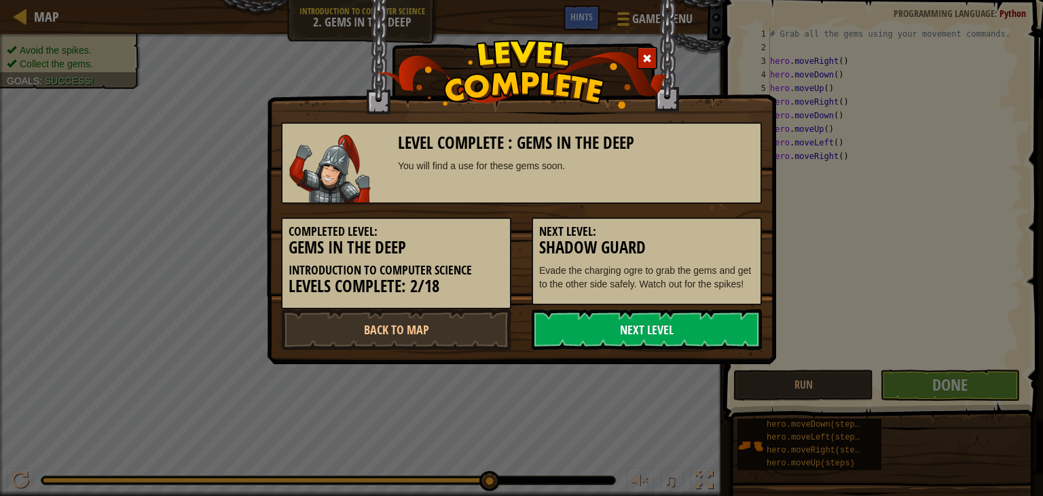
click at [725, 335] on link "Next Level" at bounding box center [647, 329] width 230 height 41
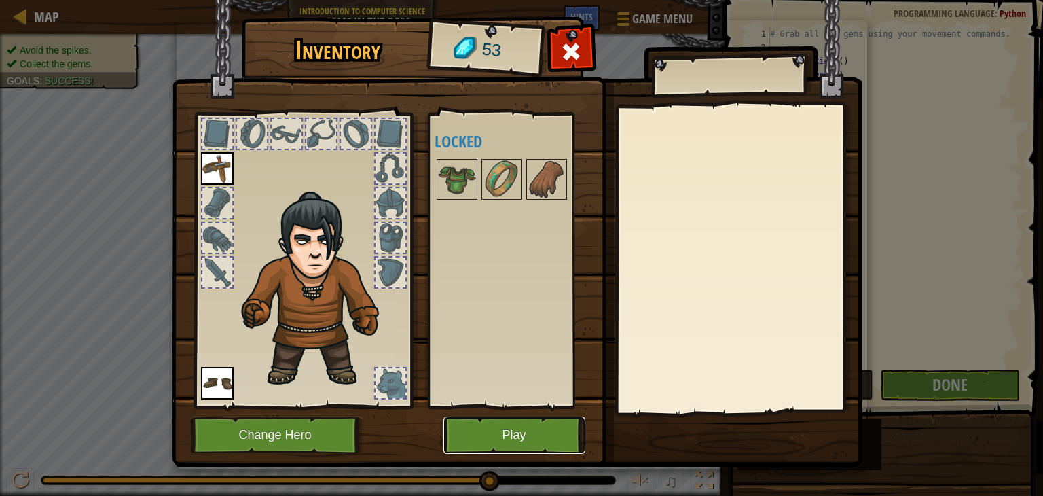
click at [541, 431] on button "Play" at bounding box center [515, 434] width 142 height 37
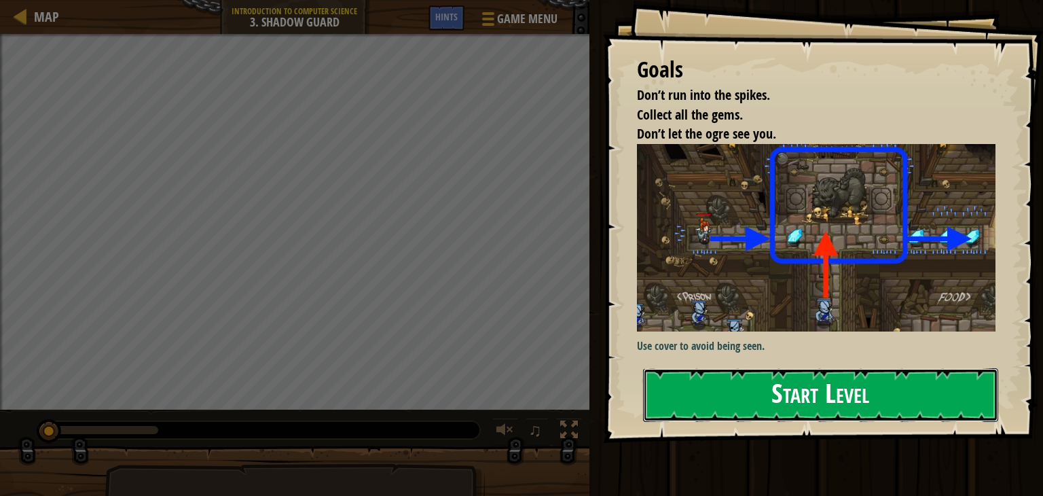
click at [796, 388] on button "Start Level" at bounding box center [820, 395] width 355 height 54
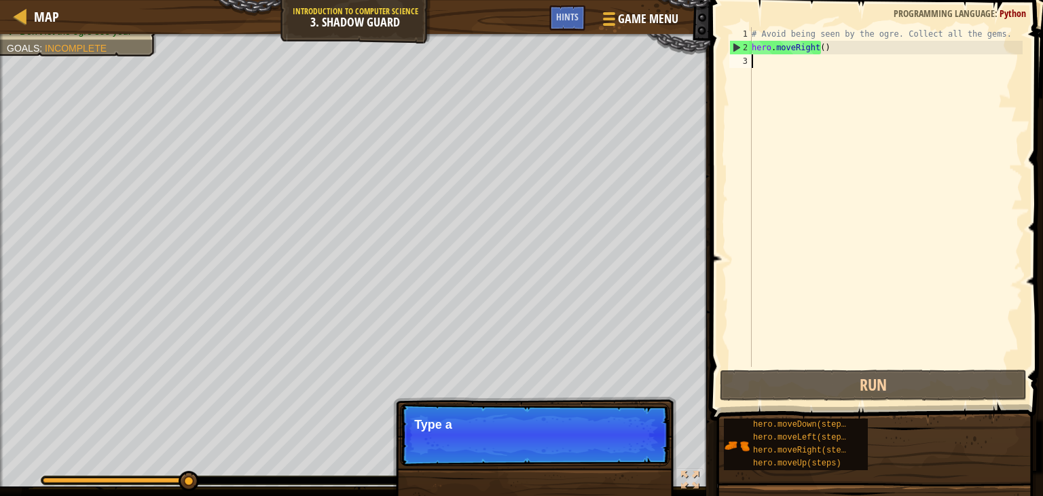
type textarea "h"
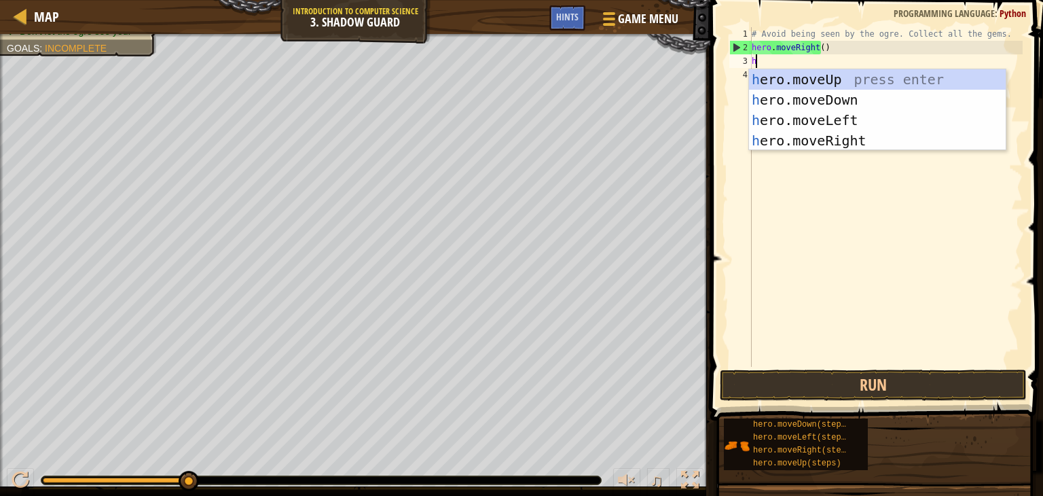
scroll to position [6, 0]
click at [841, 143] on div "h ero.moveUp press enter h ero.moveDown press enter h ero.moveLeft press enter …" at bounding box center [877, 130] width 257 height 122
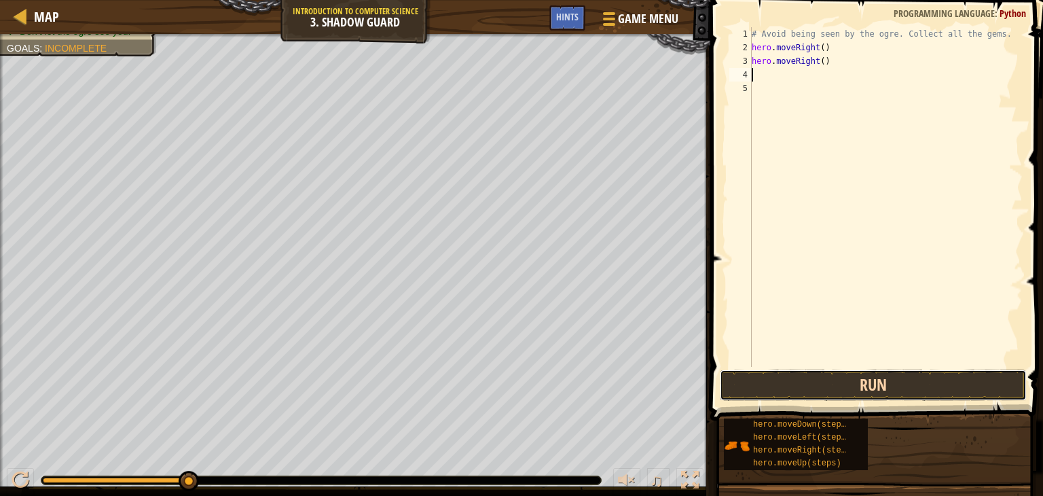
click at [851, 386] on button "Run" at bounding box center [873, 384] width 307 height 31
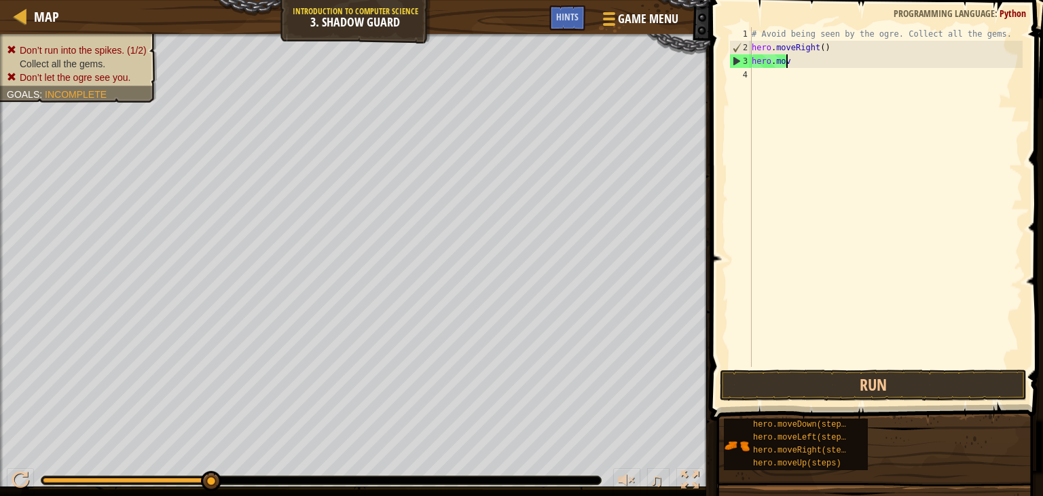
type textarea "h"
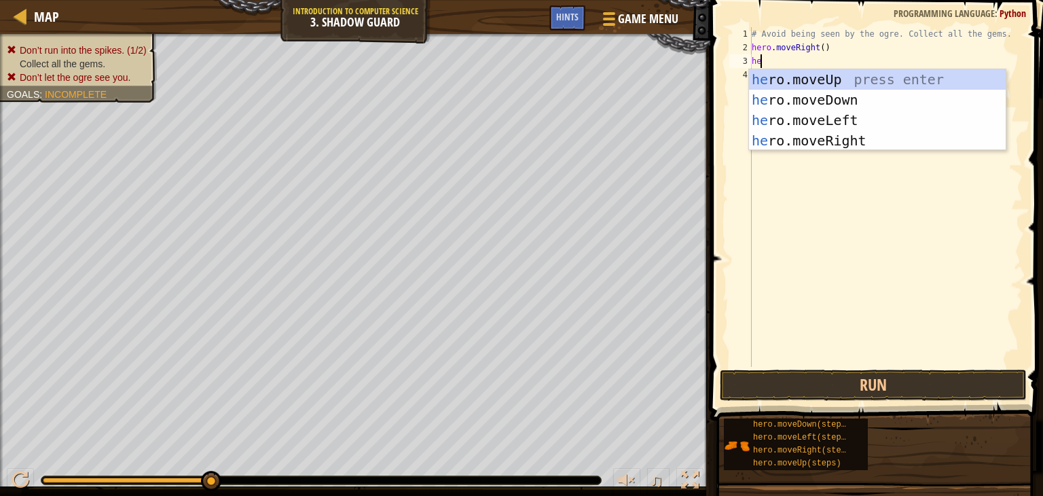
type textarea "hero"
click at [918, 77] on div "hero .moveUp press enter hero .moveDown press enter hero .moveLeft press enter …" at bounding box center [877, 130] width 257 height 122
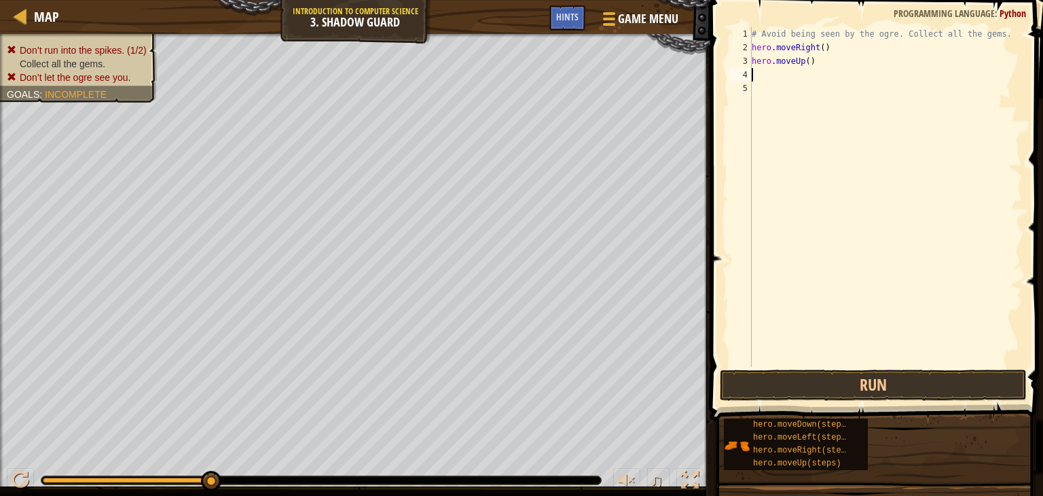
type textarea "h"
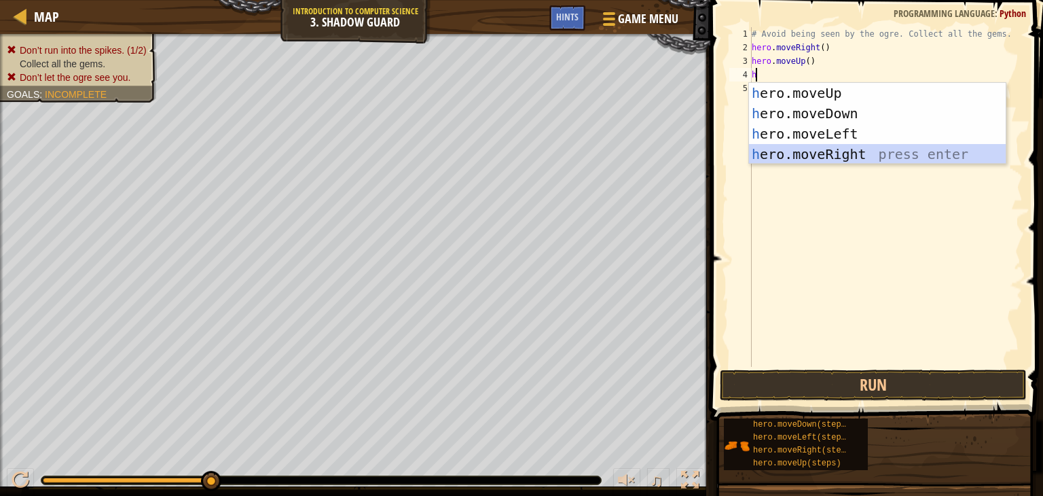
click at [823, 158] on div "h ero.moveUp press enter h ero.moveDown press enter h ero.moveLeft press enter …" at bounding box center [877, 144] width 257 height 122
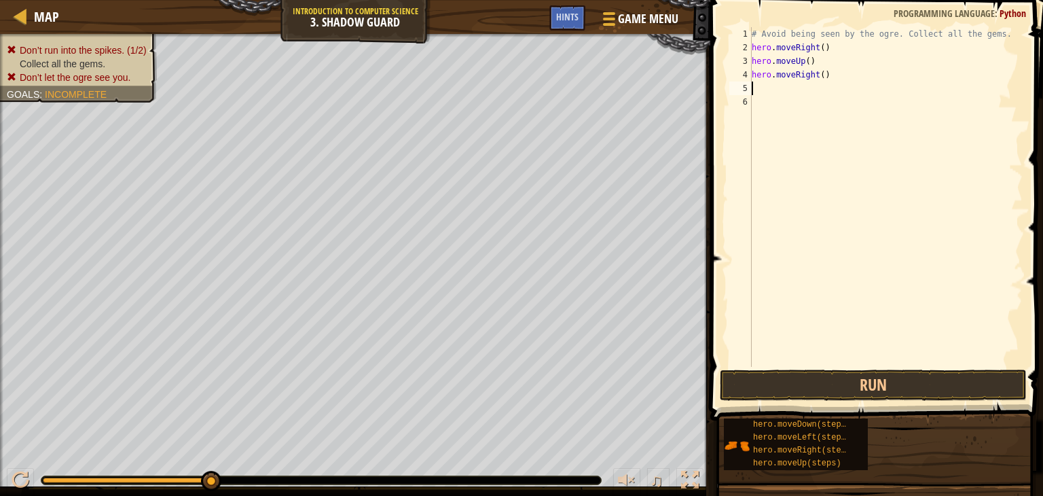
type textarea "h"
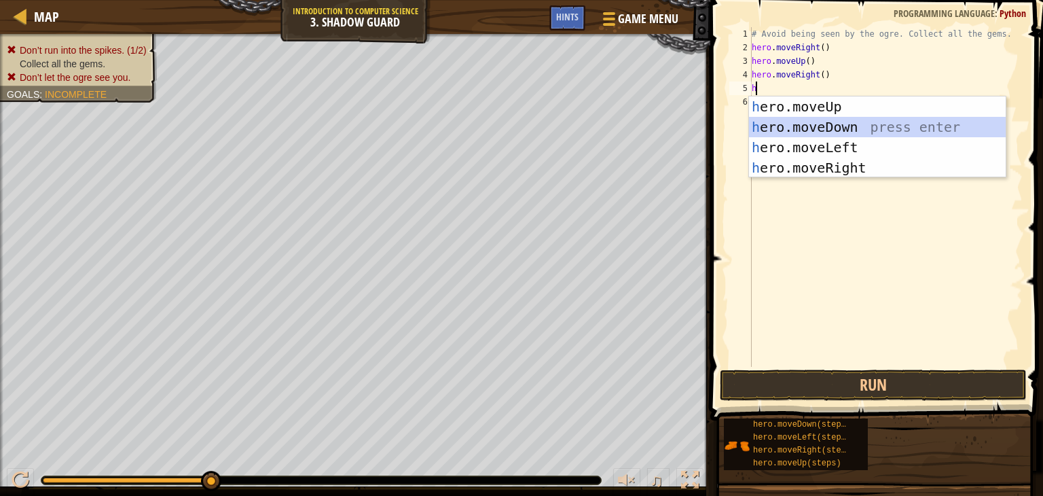
click at [839, 126] on div "h ero.moveUp press enter h ero.moveDown press enter h ero.moveLeft press enter …" at bounding box center [877, 157] width 257 height 122
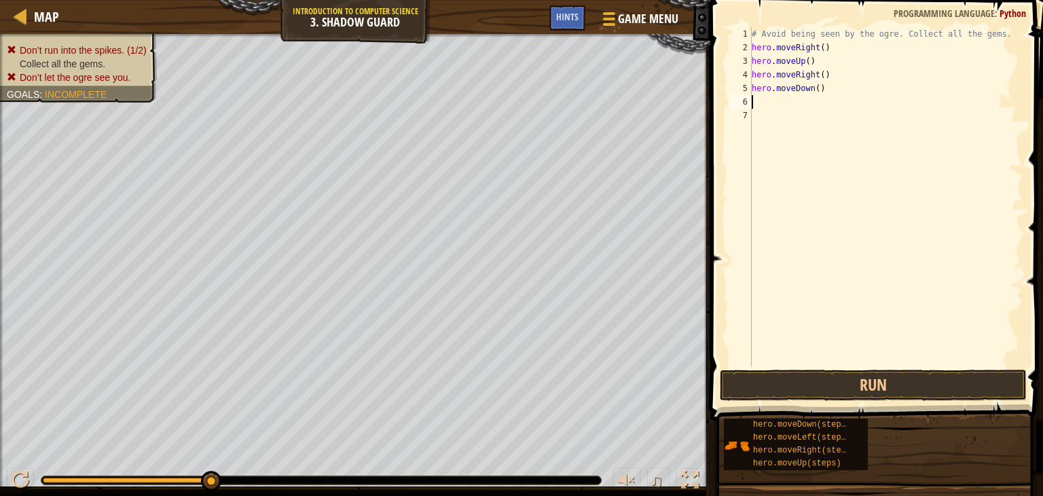
type textarea "h"
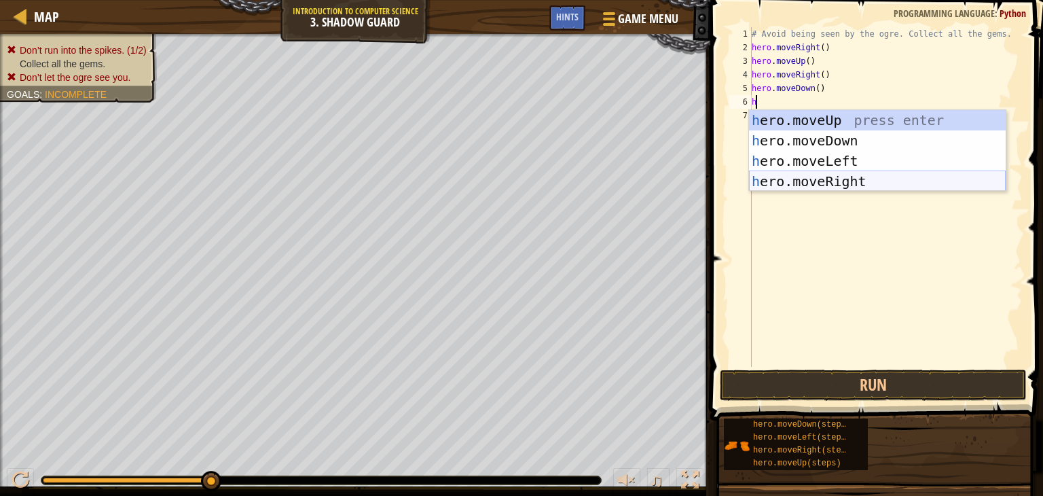
click at [891, 183] on div "h ero.moveUp press enter h ero.moveDown press enter h ero.moveLeft press enter …" at bounding box center [877, 171] width 257 height 122
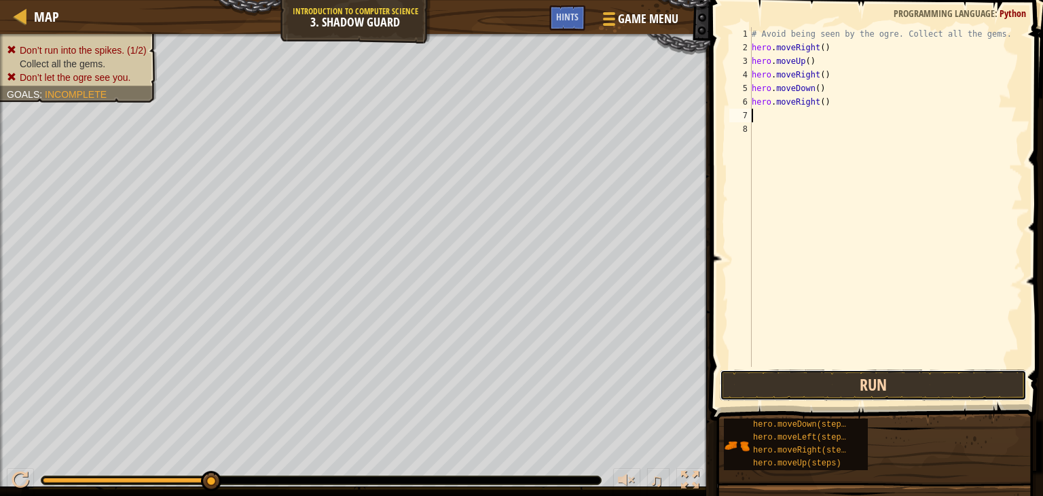
click at [864, 390] on button "Run" at bounding box center [873, 384] width 307 height 31
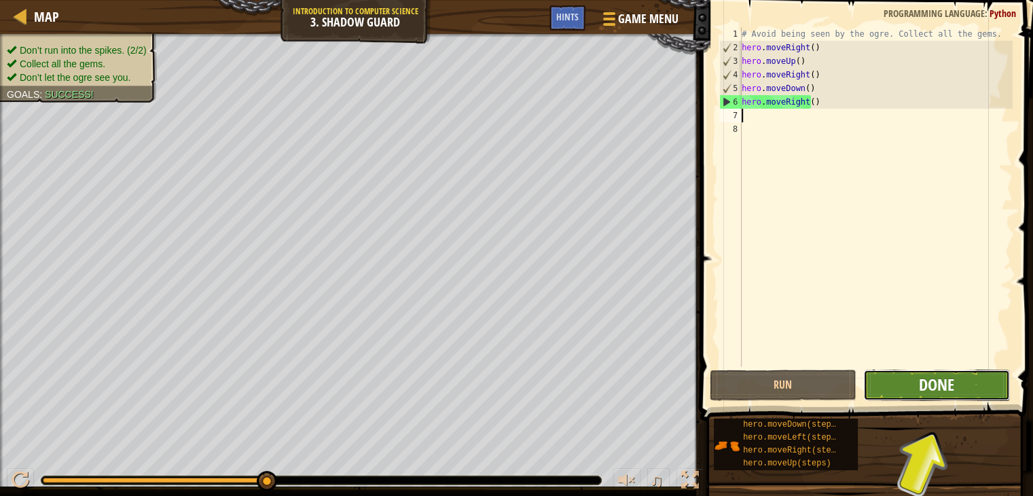
click at [944, 383] on span "Done" at bounding box center [936, 385] width 35 height 22
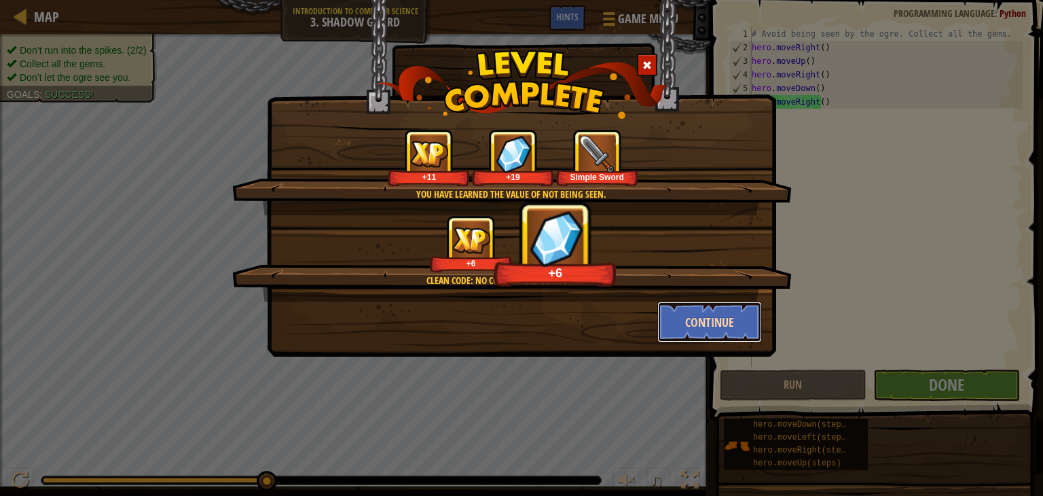
click at [707, 315] on button "Continue" at bounding box center [709, 322] width 105 height 41
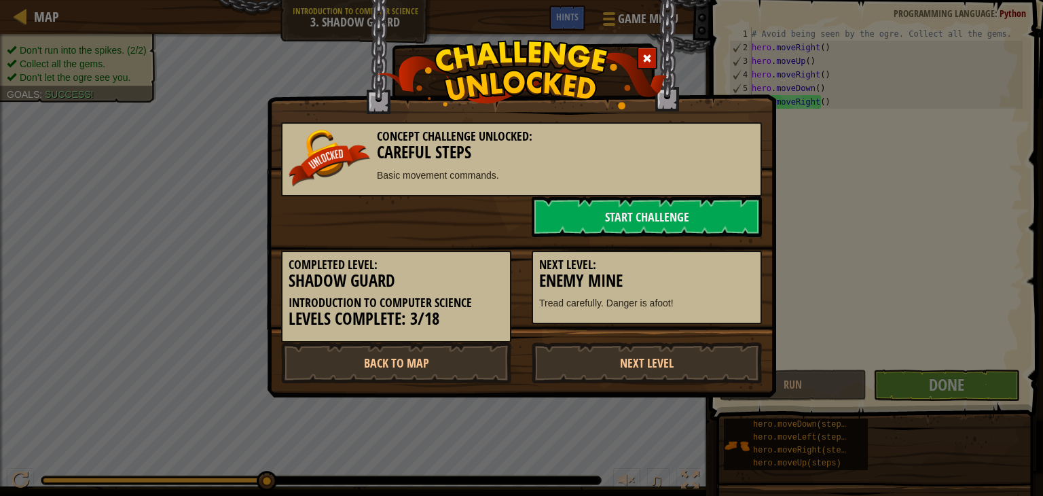
click at [640, 58] on div at bounding box center [647, 58] width 20 height 22
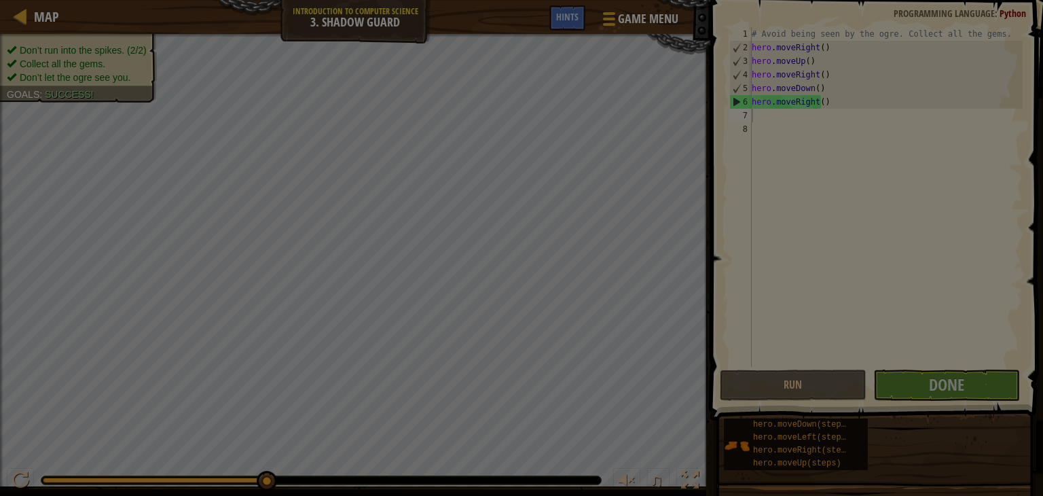
drag, startPoint x: 640, startPoint y: 58, endPoint x: 653, endPoint y: 118, distance: 61.8
click at [640, 57] on div "Concept Challenge Unlocked: Careful Steps Basic movement commands. Start Challe…" at bounding box center [521, 65] width 509 height 330
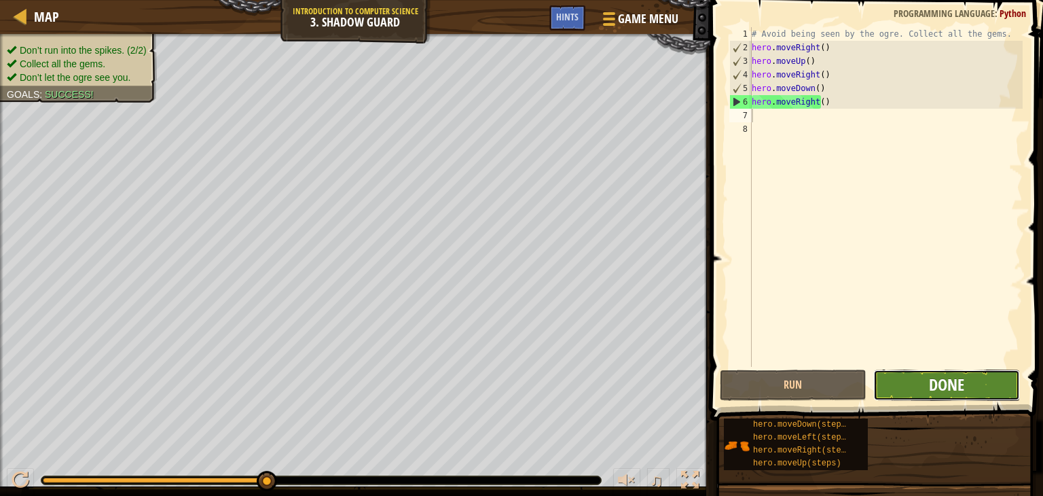
click at [939, 384] on span "Done" at bounding box center [946, 385] width 35 height 22
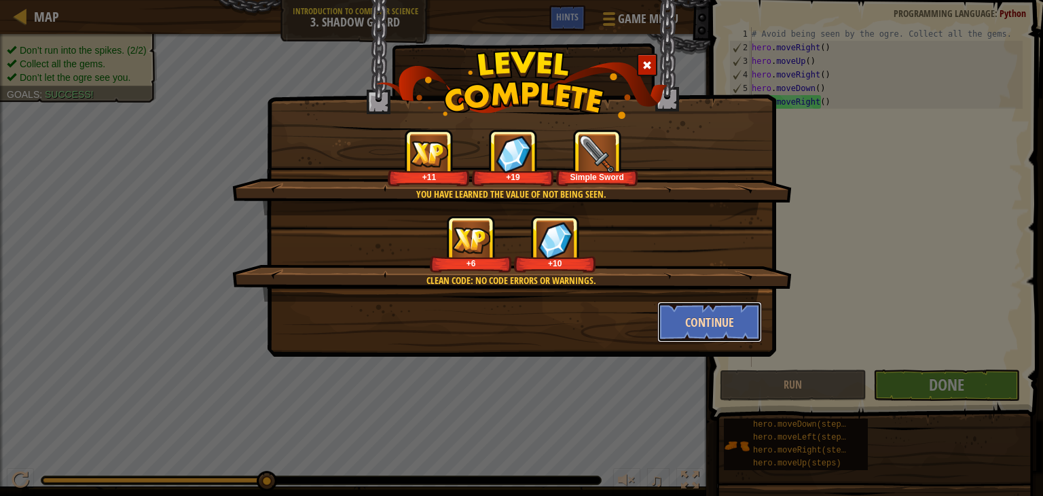
click at [704, 327] on button "Continue" at bounding box center [709, 322] width 105 height 41
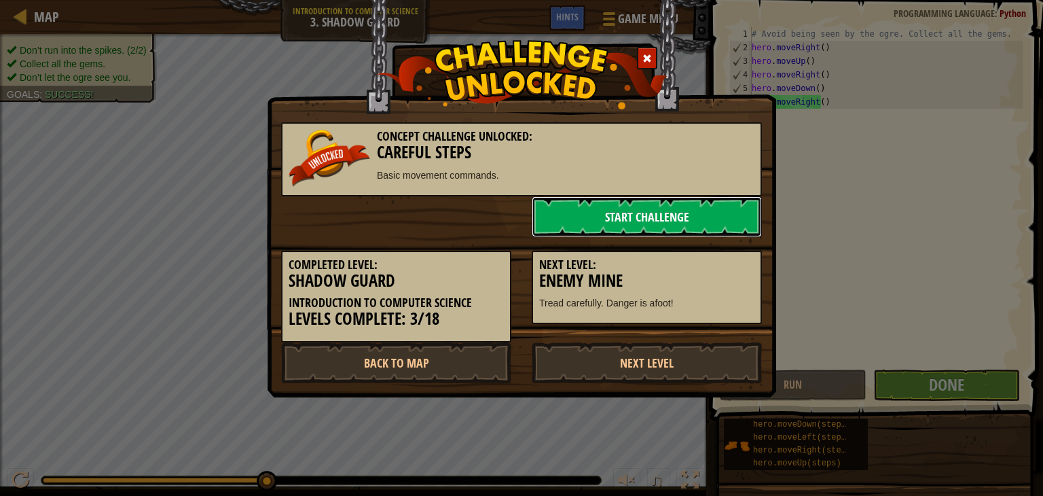
click at [636, 211] on link "Start Challenge" at bounding box center [647, 216] width 230 height 41
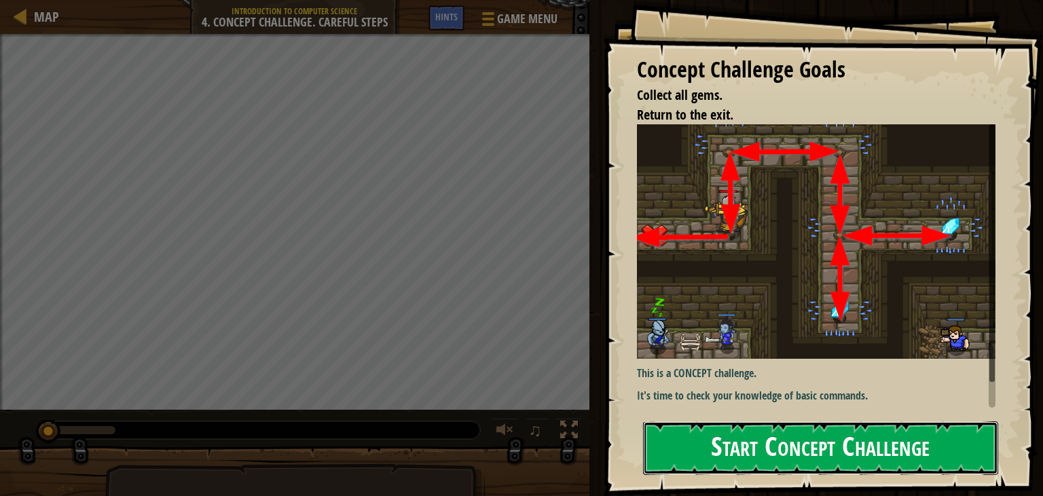
click at [753, 449] on button "Start Concept Challenge" at bounding box center [820, 448] width 355 height 54
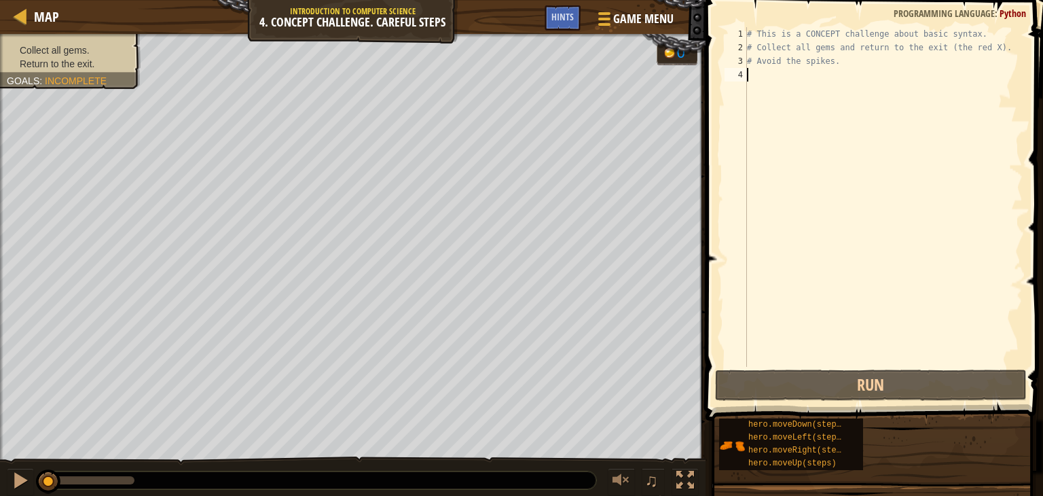
click at [768, 78] on div "# This is a CONCEPT challenge about basic syntax. # Collect all gems and return…" at bounding box center [883, 210] width 278 height 367
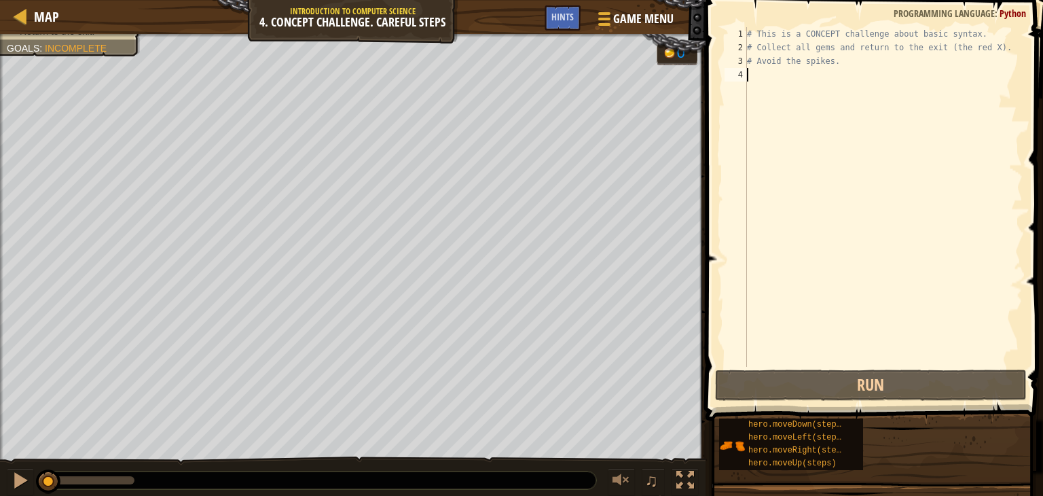
type textarea "h"
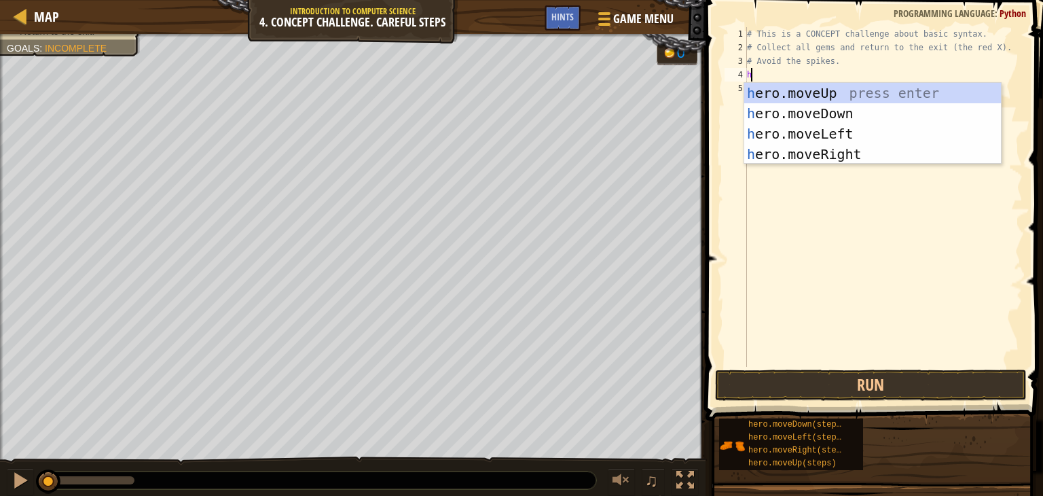
scroll to position [6, 0]
click at [894, 97] on div "h ero.moveUp press enter h ero.moveDown press enter h ero.moveLeft press enter …" at bounding box center [872, 144] width 257 height 122
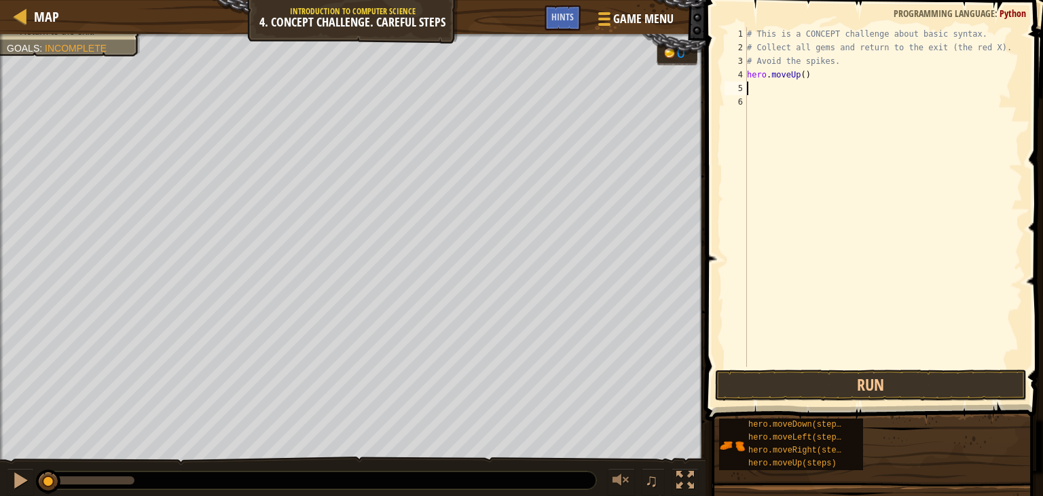
type textarea "h"
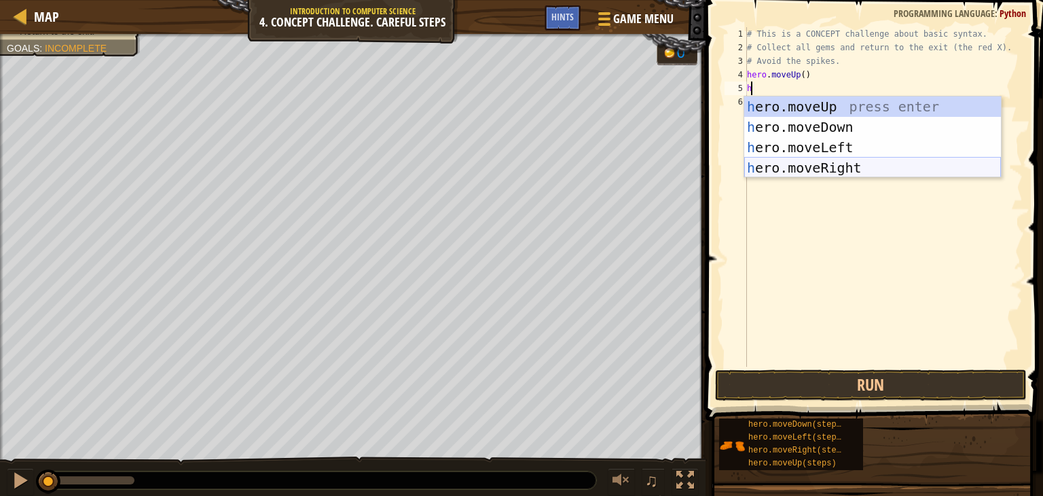
click at [827, 164] on div "h ero.moveUp press enter h ero.moveDown press enter h ero.moveLeft press enter …" at bounding box center [872, 157] width 257 height 122
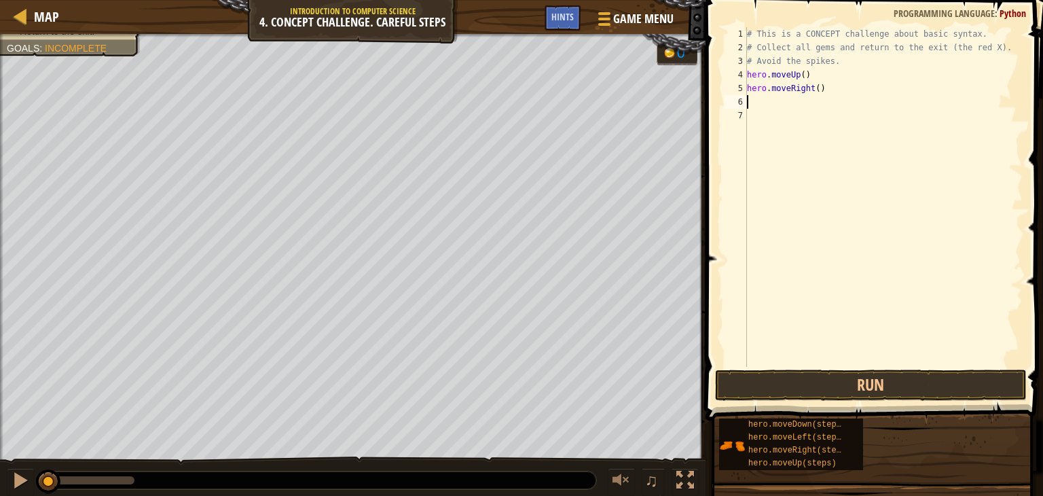
type textarea "h"
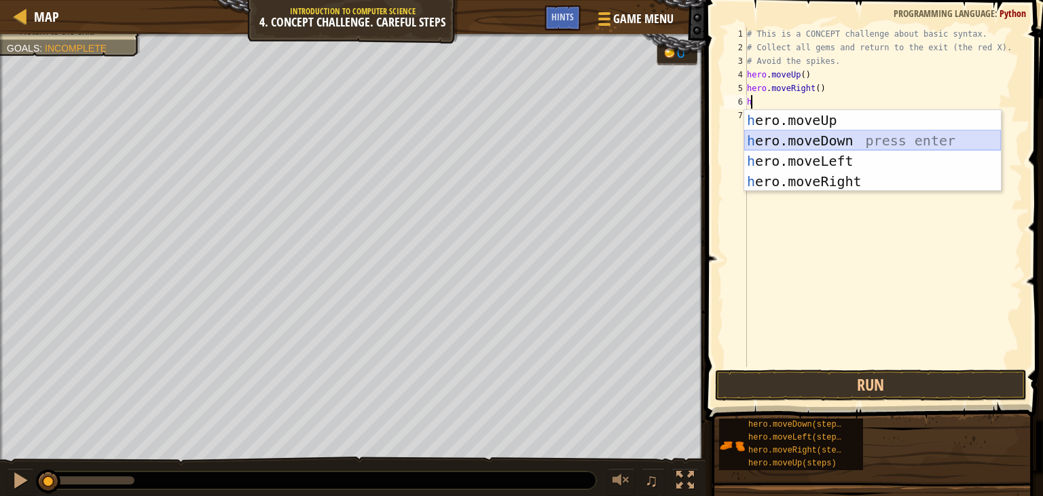
click at [835, 148] on div "h ero.moveUp press enter h ero.moveDown press enter h ero.moveLeft press enter …" at bounding box center [872, 171] width 257 height 122
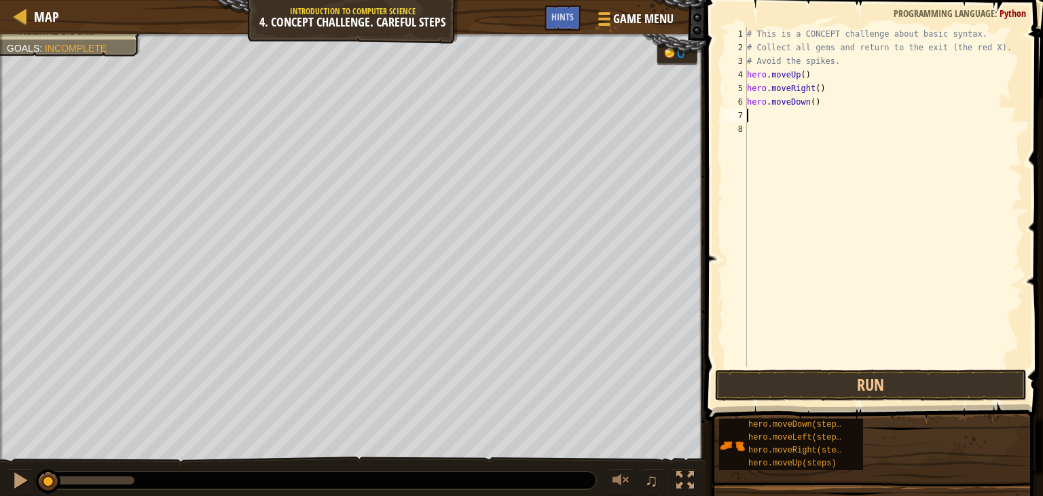
type textarea "h"
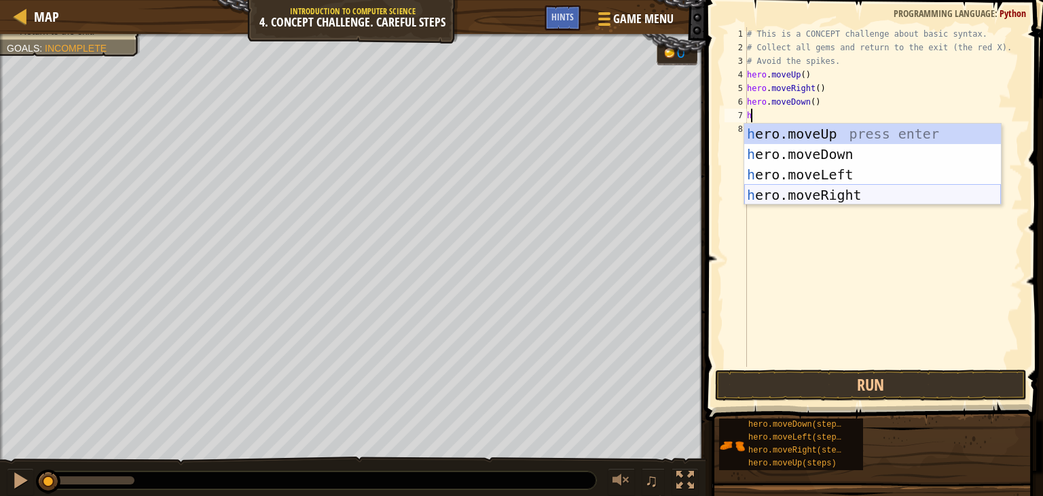
click at [797, 188] on div "h ero.moveUp press enter h ero.moveDown press enter h ero.moveLeft press enter …" at bounding box center [872, 185] width 257 height 122
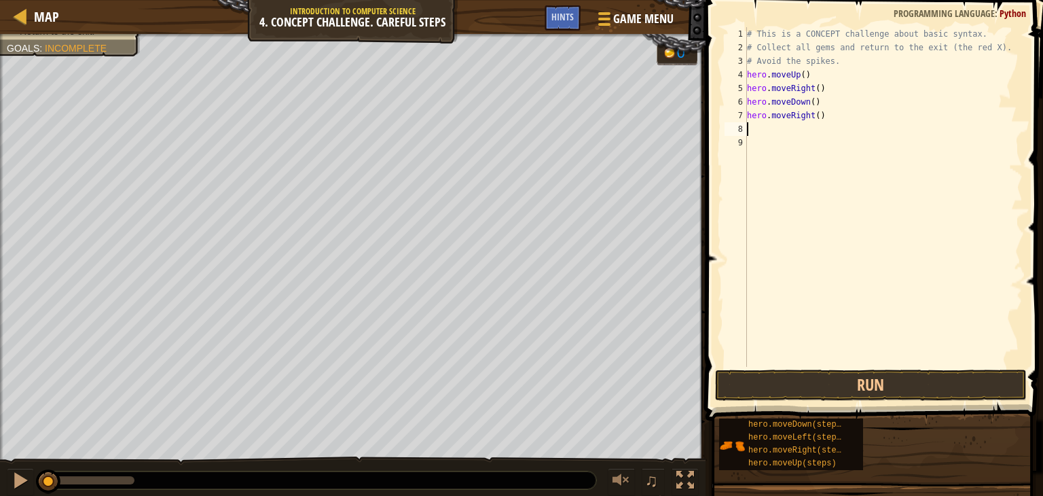
type textarea "h"
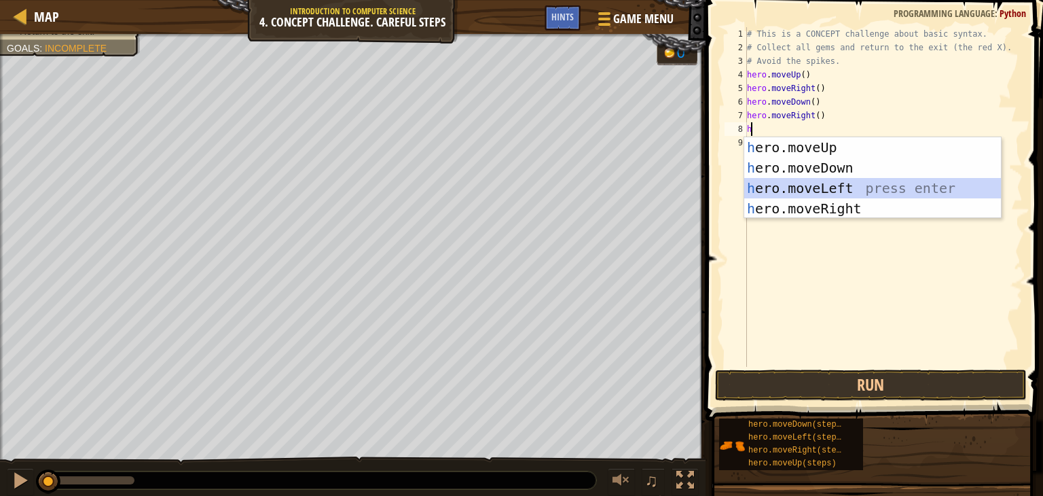
click at [812, 182] on div "h ero.moveUp press enter h ero.moveDown press enter h ero.moveLeft press enter …" at bounding box center [872, 198] width 257 height 122
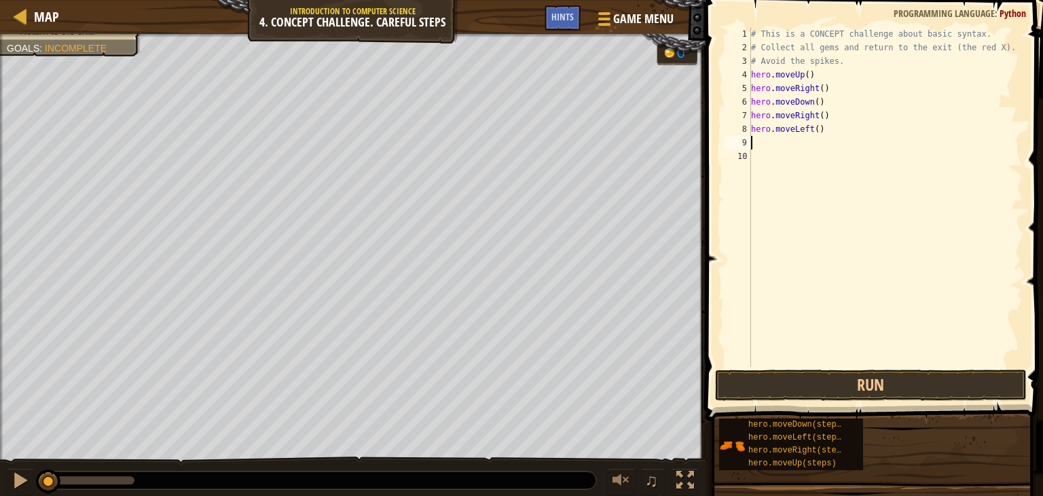
type textarea "h"
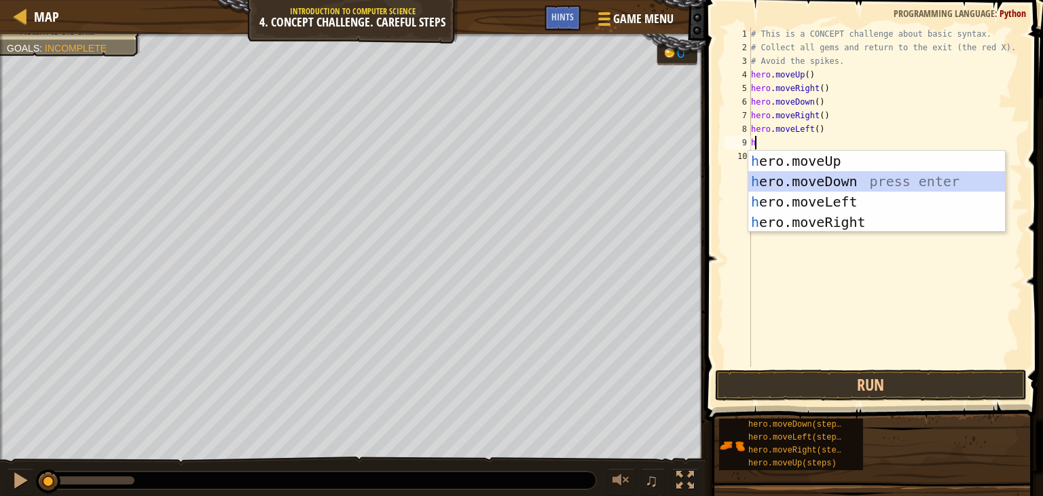
click at [820, 183] on div "h ero.moveUp press enter h ero.moveDown press enter h ero.moveLeft press enter …" at bounding box center [876, 212] width 257 height 122
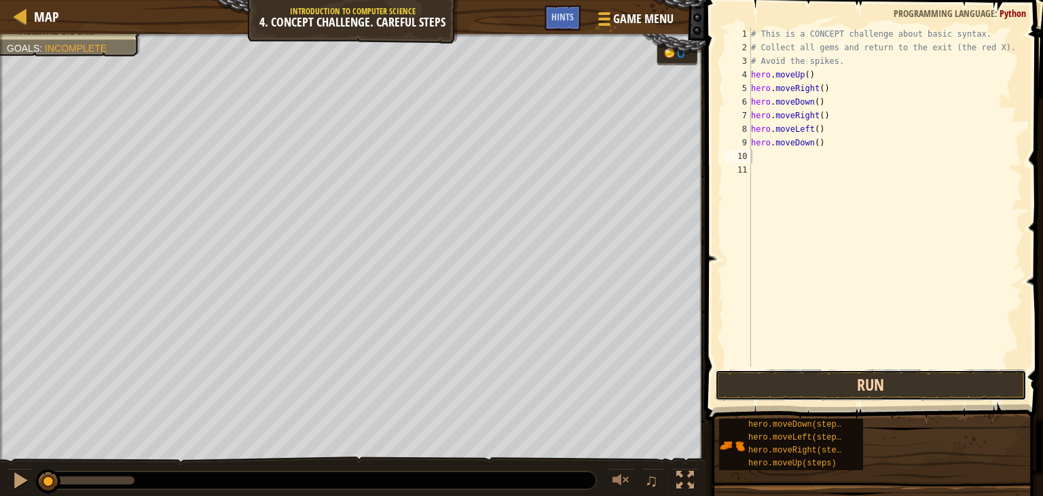
click at [845, 384] on button "Run" at bounding box center [871, 384] width 312 height 31
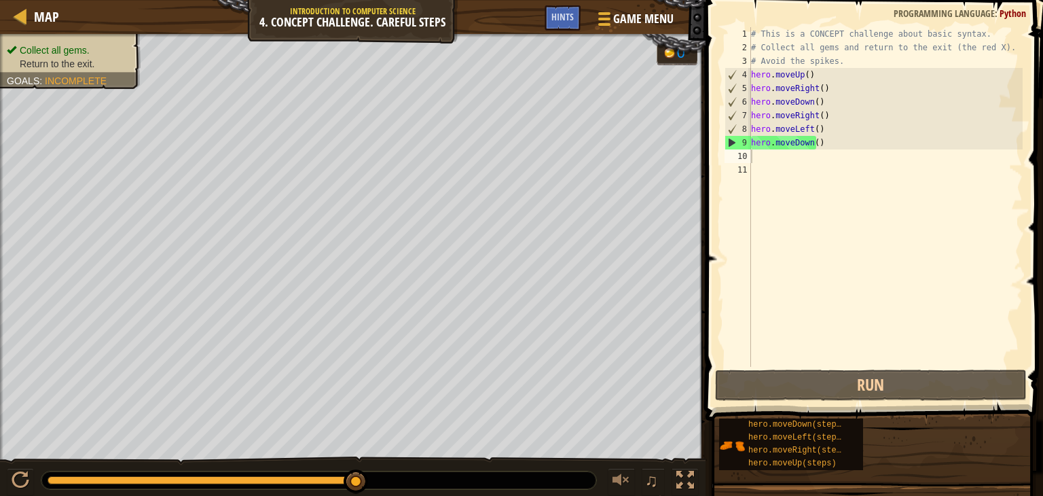
click at [792, 169] on div "# This is a CONCEPT challenge about basic syntax. # Collect all gems and return…" at bounding box center [885, 210] width 274 height 367
click at [784, 162] on div "# This is a CONCEPT challenge about basic syntax. # Collect all gems and return…" at bounding box center [885, 210] width 274 height 367
type textarea "h"
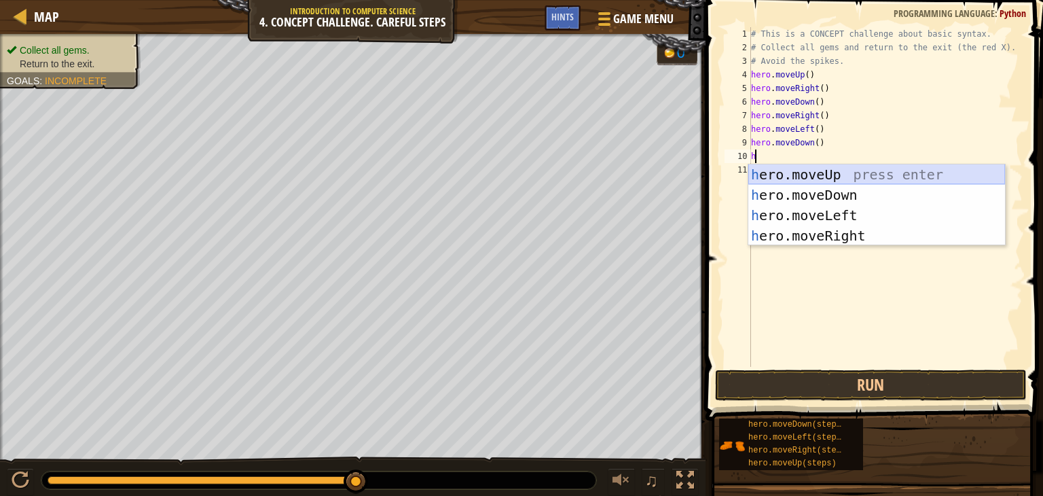
click at [809, 169] on div "h ero.moveUp press enter h ero.moveDown press enter h ero.moveLeft press enter …" at bounding box center [876, 225] width 257 height 122
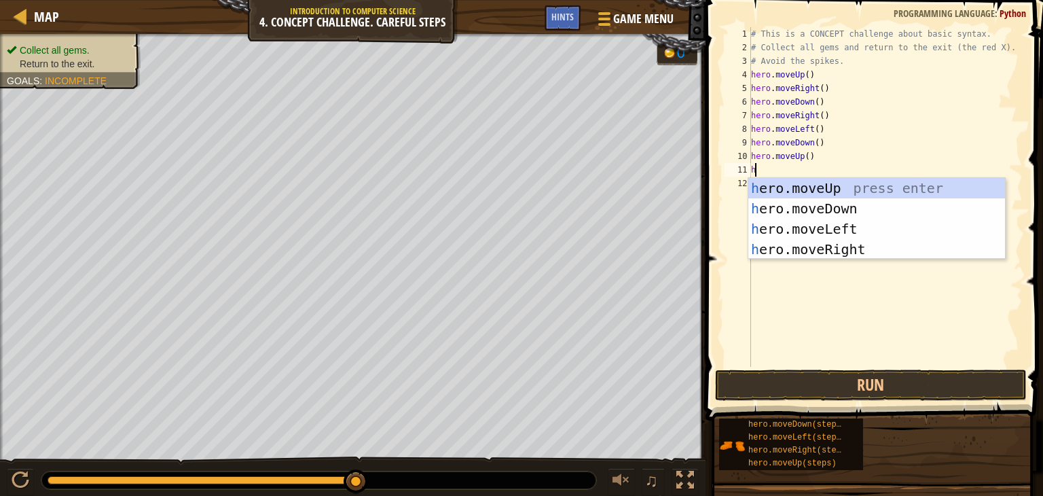
type textarea "h"
click at [793, 188] on div "h ero.moveUp press enter h ero.moveDown press enter h ero.moveLeft press enter …" at bounding box center [876, 239] width 257 height 122
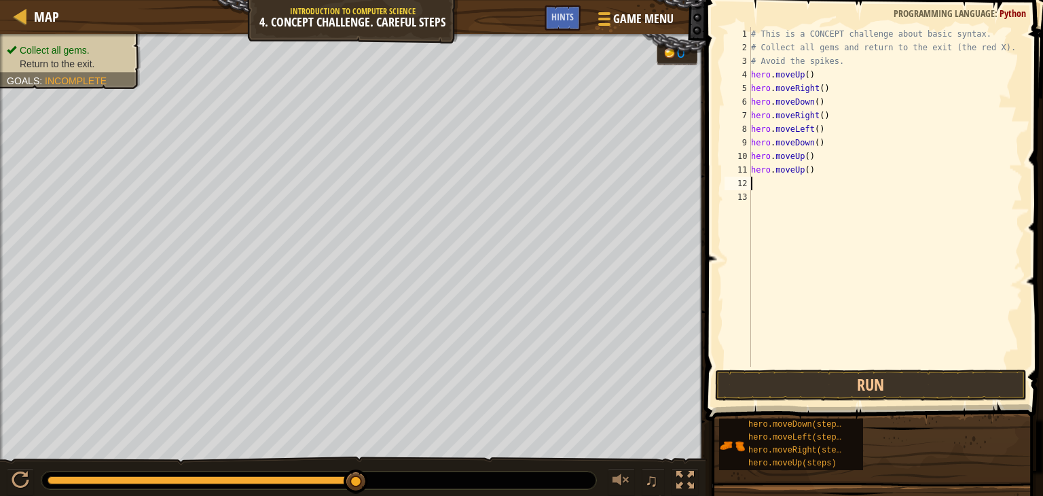
type textarea "h"
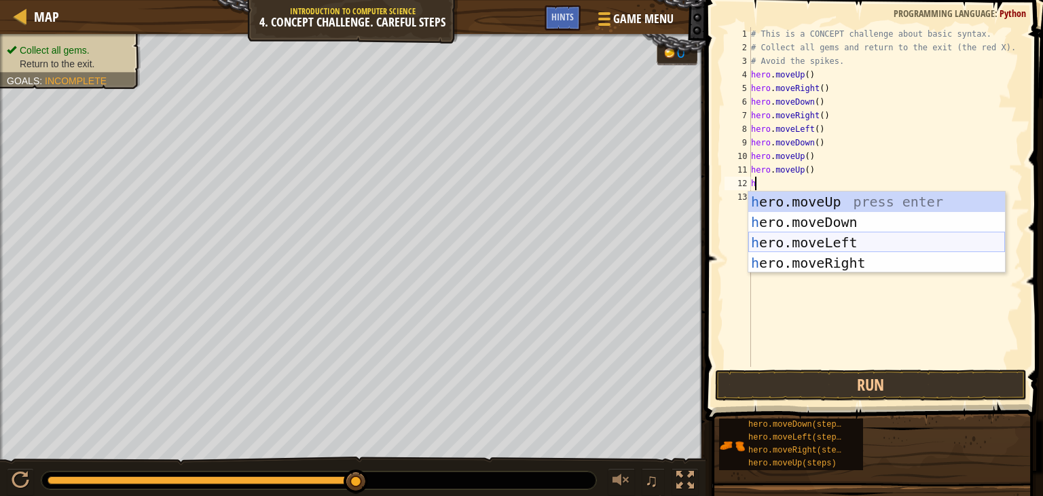
click at [766, 245] on div "h ero.moveUp press enter h ero.moveDown press enter h ero.moveLeft press enter …" at bounding box center [876, 253] width 257 height 122
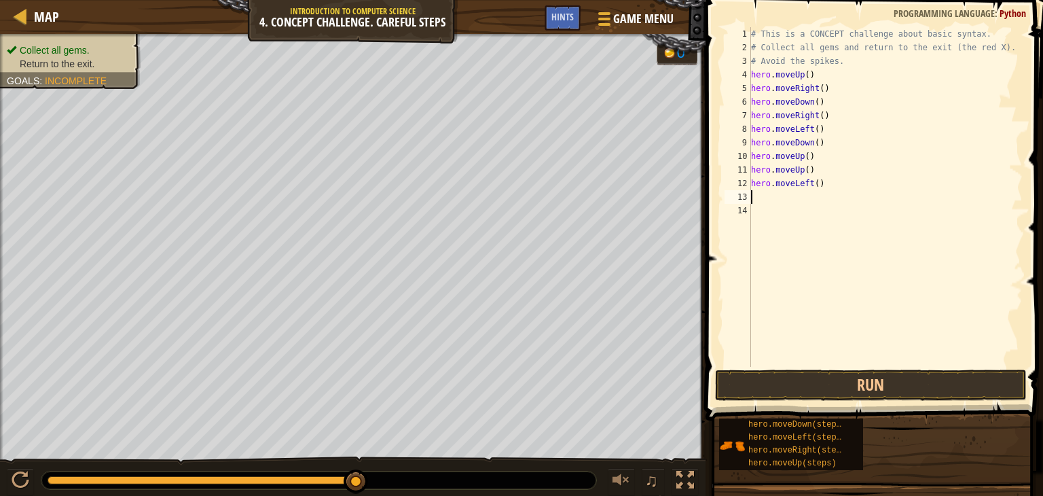
type textarea "h"
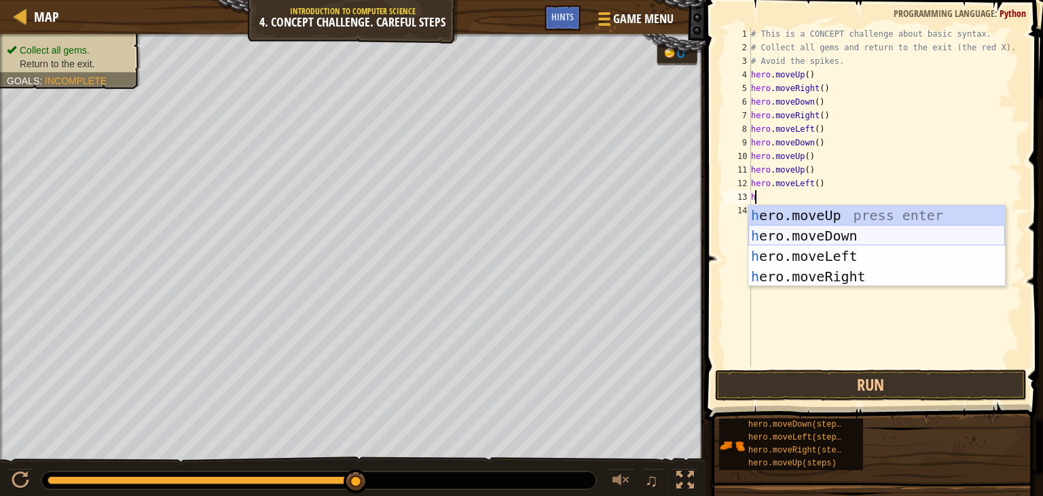
click at [807, 228] on div "h ero.moveUp press enter h ero.moveDown press enter h ero.moveLeft press enter …" at bounding box center [876, 266] width 257 height 122
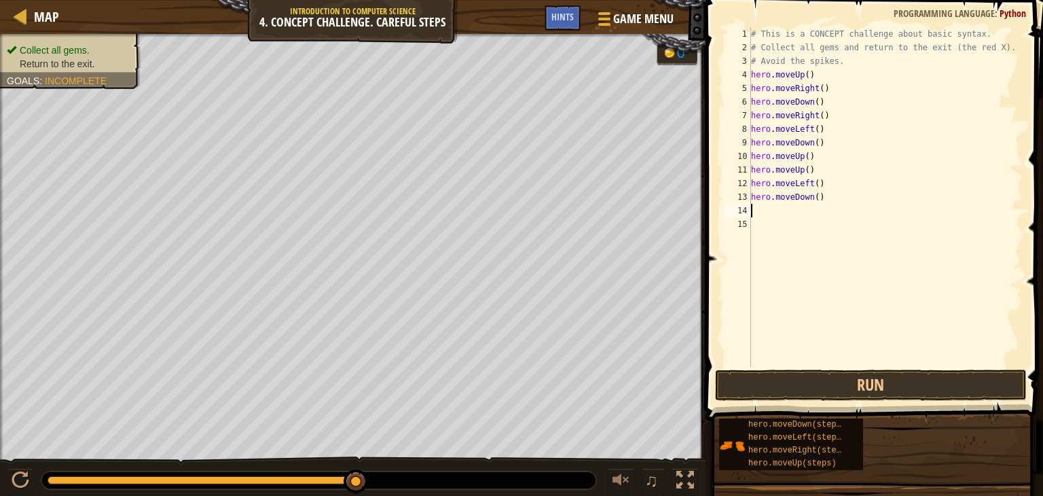
type textarea "h"
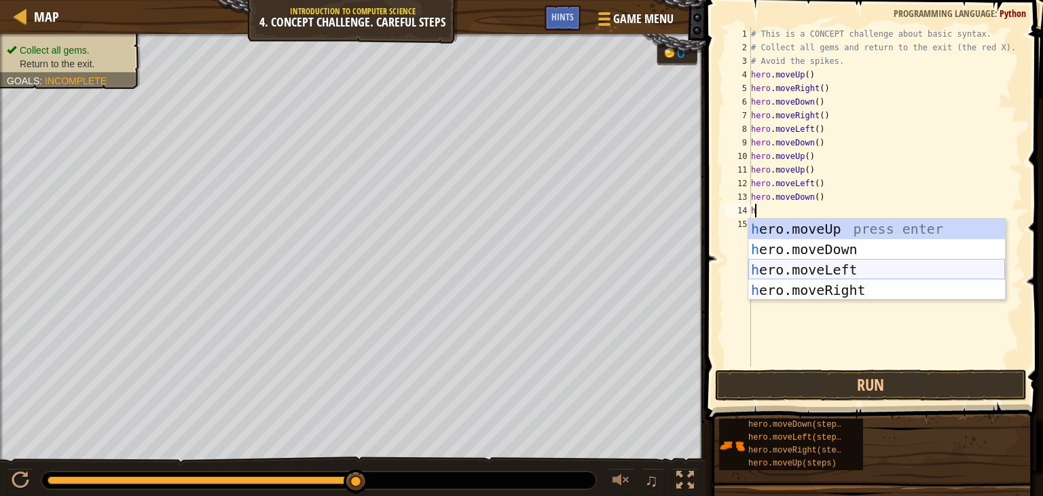
click at [812, 272] on div "h ero.moveUp press enter h ero.moveDown press enter h ero.moveLeft press enter …" at bounding box center [876, 280] width 257 height 122
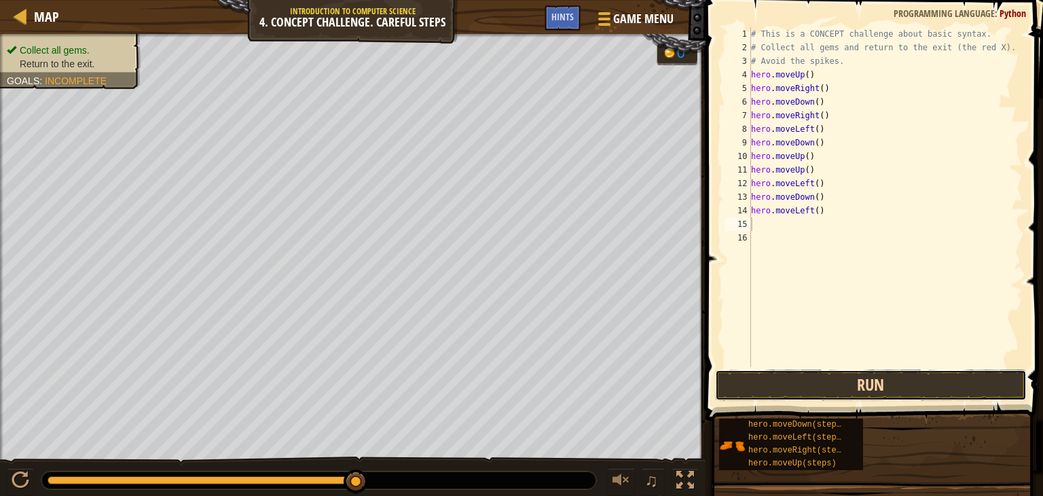
click at [841, 384] on button "Run" at bounding box center [871, 384] width 312 height 31
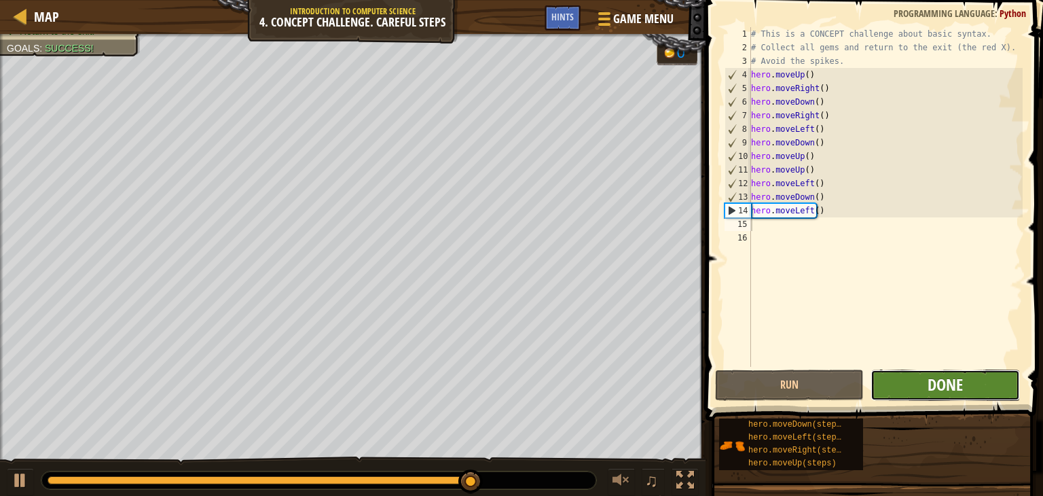
click at [948, 385] on span "Done" at bounding box center [945, 385] width 35 height 22
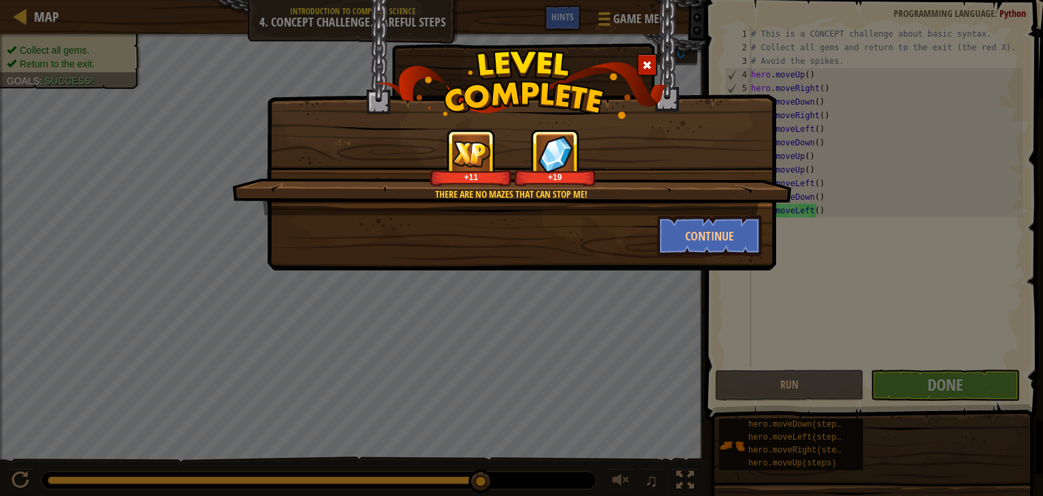
click at [747, 289] on div "There are no mazes that can stop me! +11 +19 Continue" at bounding box center [521, 248] width 1043 height 496
click at [718, 235] on button "Continue" at bounding box center [709, 235] width 105 height 41
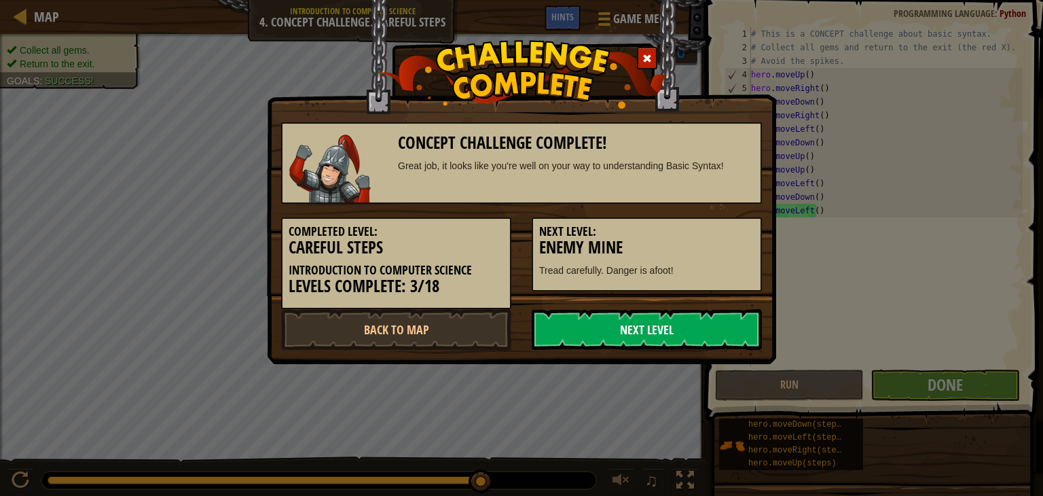
click at [596, 331] on link "Next Level" at bounding box center [647, 329] width 230 height 41
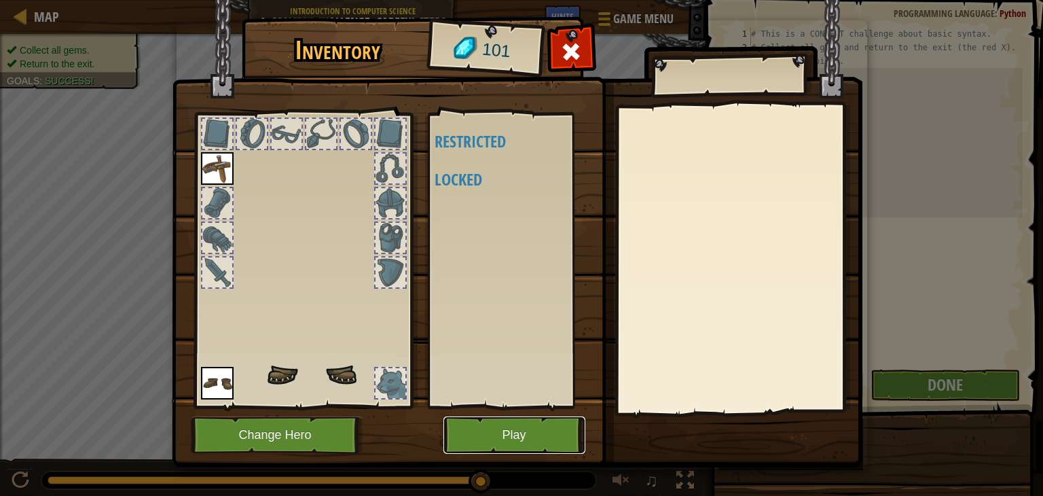
click at [501, 423] on button "Play" at bounding box center [515, 434] width 142 height 37
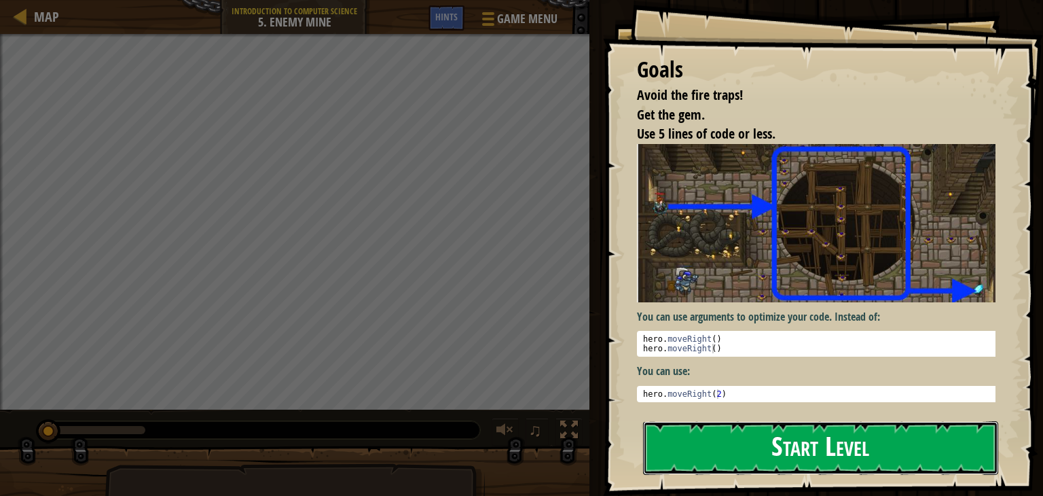
click at [713, 449] on button "Start Level" at bounding box center [820, 448] width 355 height 54
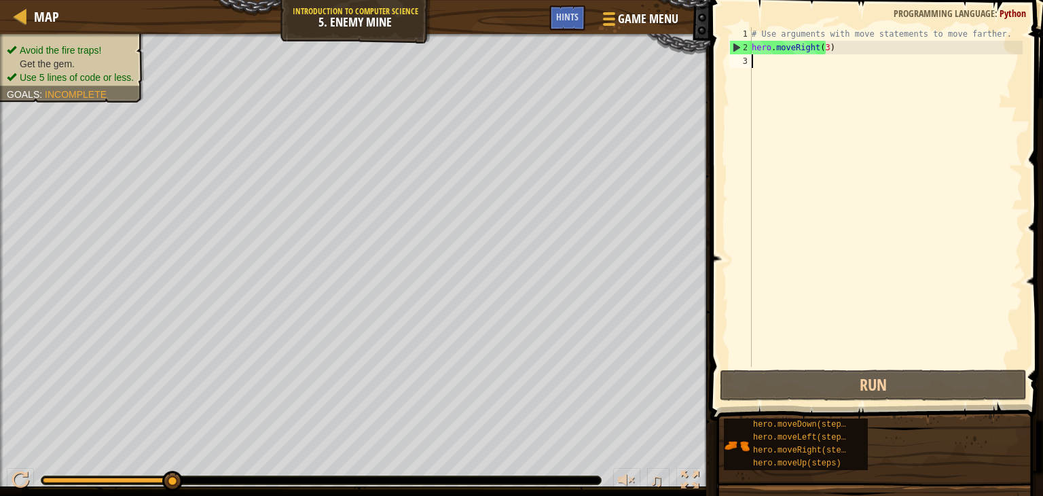
click at [826, 43] on div "# Use arguments with move statements to move farther. hero . moveRight ( 3 )" at bounding box center [886, 210] width 274 height 367
type textarea "hero.moveRight(3)"
click at [788, 55] on div "# Use arguments with move statements to move farther. hero . moveRight ( 3 )" at bounding box center [886, 210] width 274 height 367
click at [817, 49] on div "# Use arguments with move statements to move farther. hero . moveRight ( 3 )" at bounding box center [886, 210] width 274 height 367
type textarea "hero.moveRight(3)"
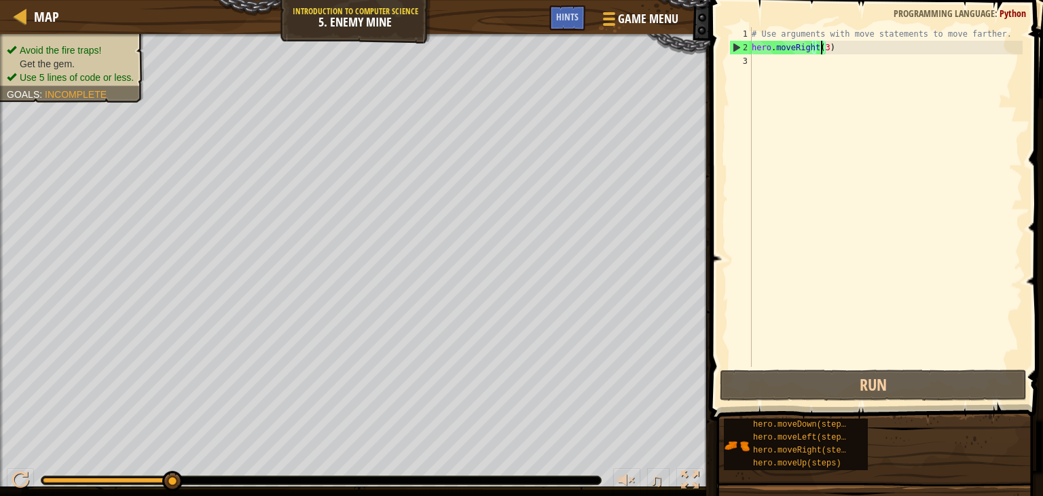
click at [822, 50] on div "# Use arguments with move statements to move farther. hero . moveRight ( 3 )" at bounding box center [886, 210] width 274 height 367
click at [820, 49] on div "# Use arguments with move statements to move farther. hero . moveRight ( 3 )" at bounding box center [886, 210] width 274 height 367
click at [820, 48] on div "# Use arguments with move statements to move farther. hero . moveRight ( 3 )" at bounding box center [886, 210] width 274 height 367
click at [818, 48] on div "# Use arguments with move statements to move farther. hero . moveRight ( 3 )" at bounding box center [886, 210] width 274 height 367
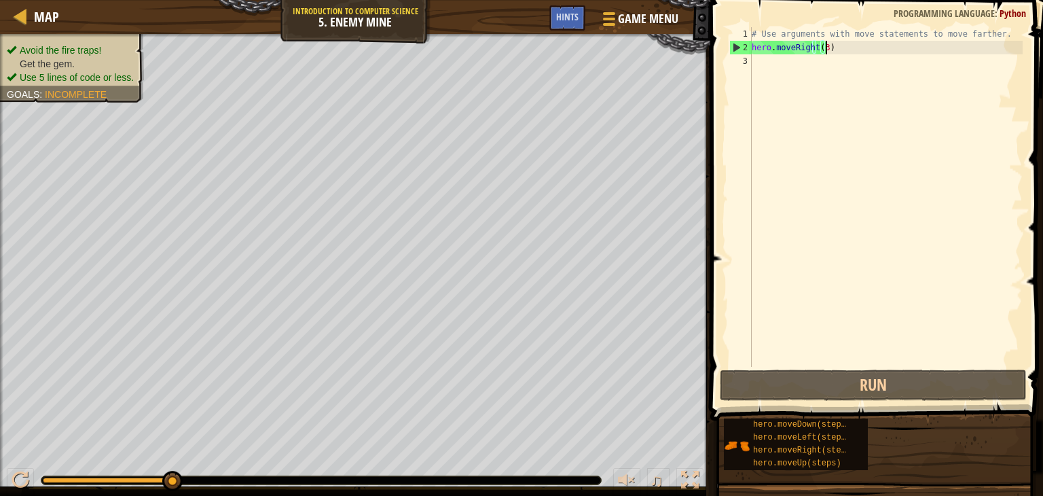
click at [831, 48] on div "# Use arguments with move statements to move farther. hero . moveRight ( 3 )" at bounding box center [886, 210] width 274 height 367
click at [820, 48] on div "# Use arguments with move statements to move farther. hero . moveRight ( 3 )" at bounding box center [886, 210] width 274 height 367
click at [772, 65] on div "# Use arguments with move statements to move farther. hero . moveRight ( 3 )" at bounding box center [886, 210] width 274 height 367
type textarea "h"
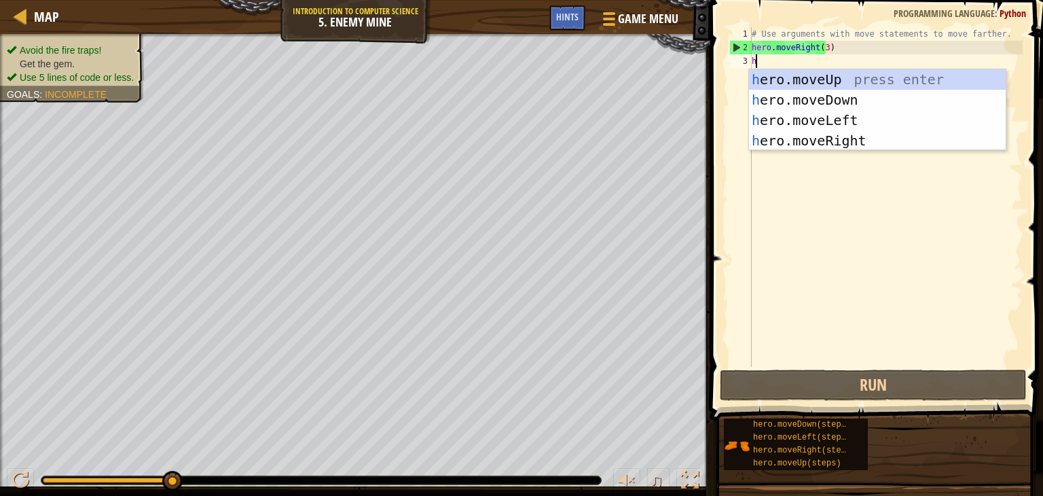
scroll to position [6, 0]
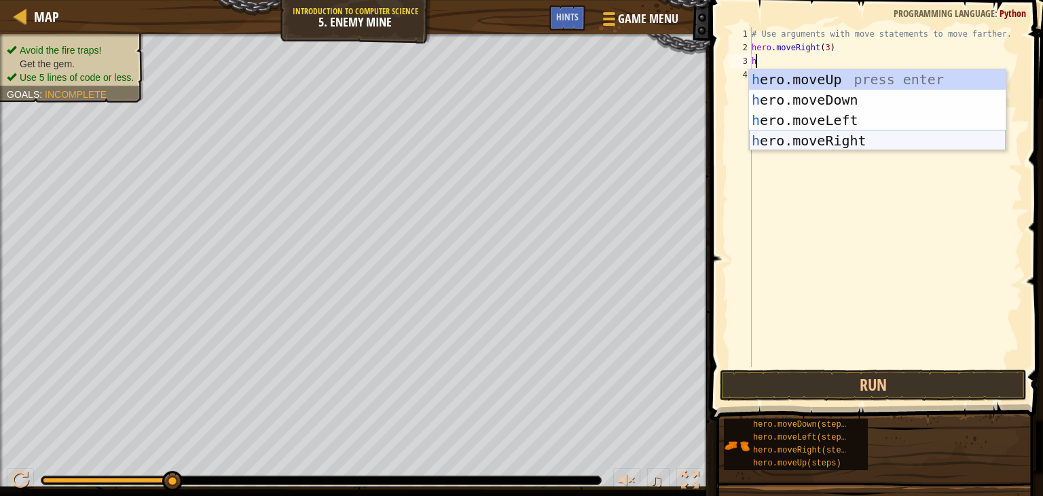
click at [818, 135] on div "h ero.moveUp press enter h ero.moveDown press enter h ero.moveLeft press enter …" at bounding box center [877, 130] width 257 height 122
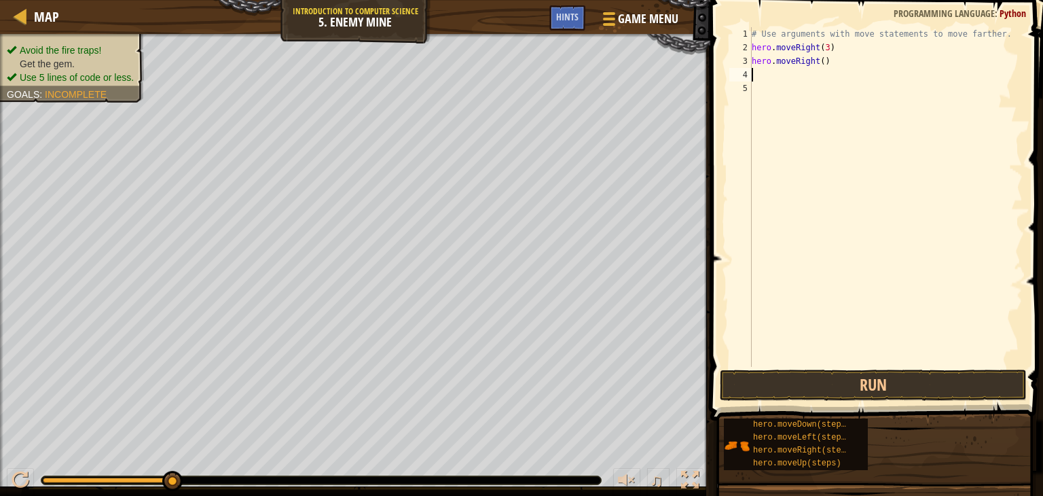
click at [814, 61] on div "# Use arguments with move statements to move farther. hero . moveRight ( 3 ) he…" at bounding box center [886, 210] width 274 height 367
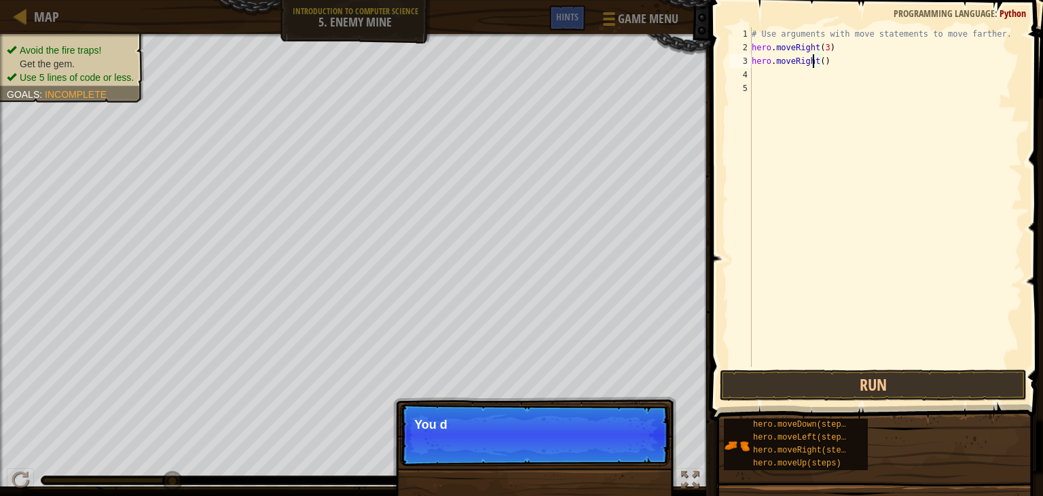
click at [815, 62] on div "# Use arguments with move statements to move farther. hero . moveRight ( 3 ) he…" at bounding box center [886, 210] width 274 height 367
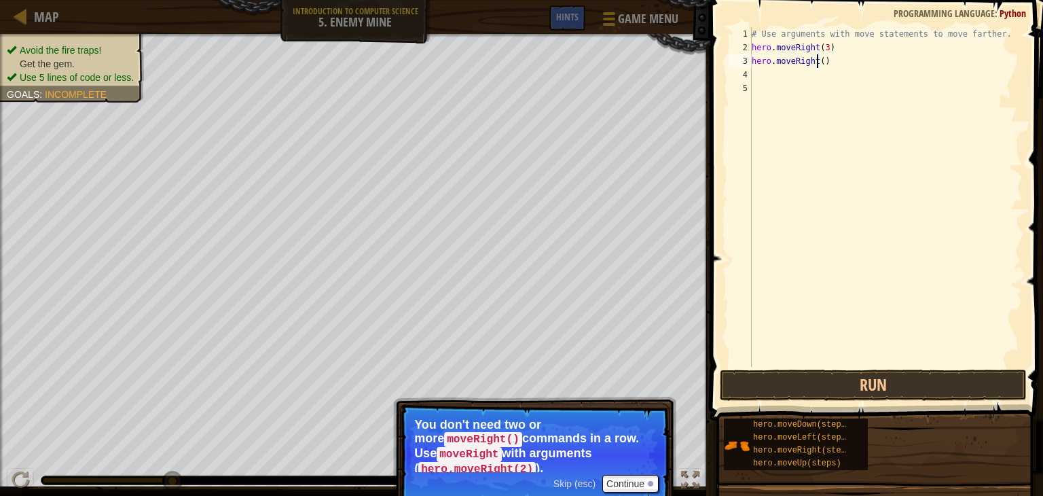
type textarea "hero.moveRight(3)"
click at [821, 60] on div "# Use arguments with move statements to move farther. hero . moveRight ( 3 ) he…" at bounding box center [886, 210] width 274 height 367
type textarea ")"
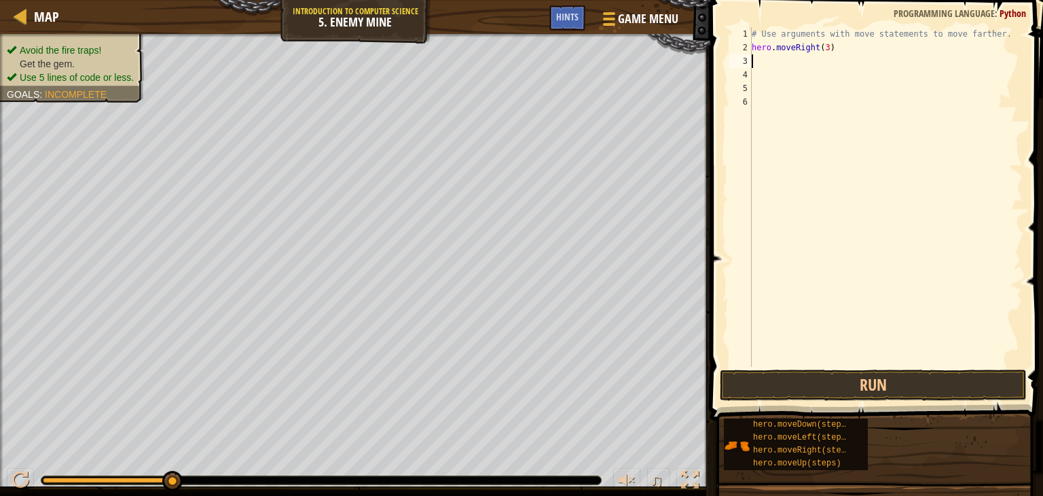
type textarea "h"
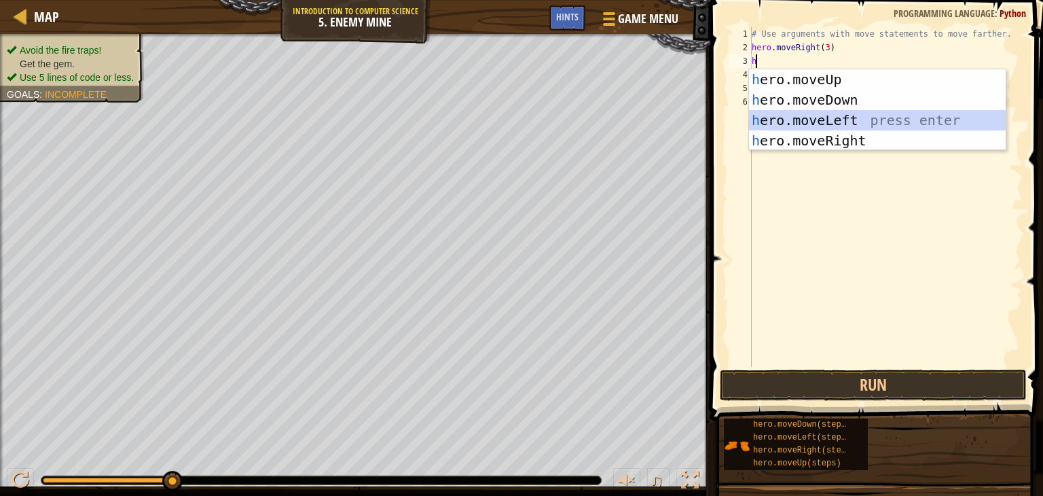
click at [791, 126] on div "h ero.moveUp press enter h ero.moveDown press enter h ero.moveLeft press enter …" at bounding box center [877, 130] width 257 height 122
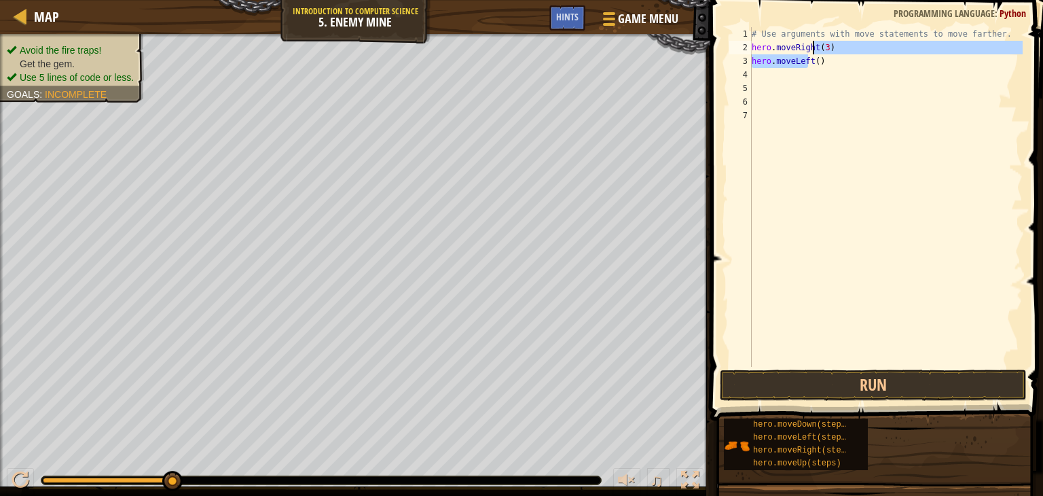
drag, startPoint x: 816, startPoint y: 50, endPoint x: 826, endPoint y: 50, distance: 9.5
click at [808, 55] on div "# Use arguments with move statements to move farther. hero . moveRight ( 3 ) he…" at bounding box center [886, 210] width 274 height 367
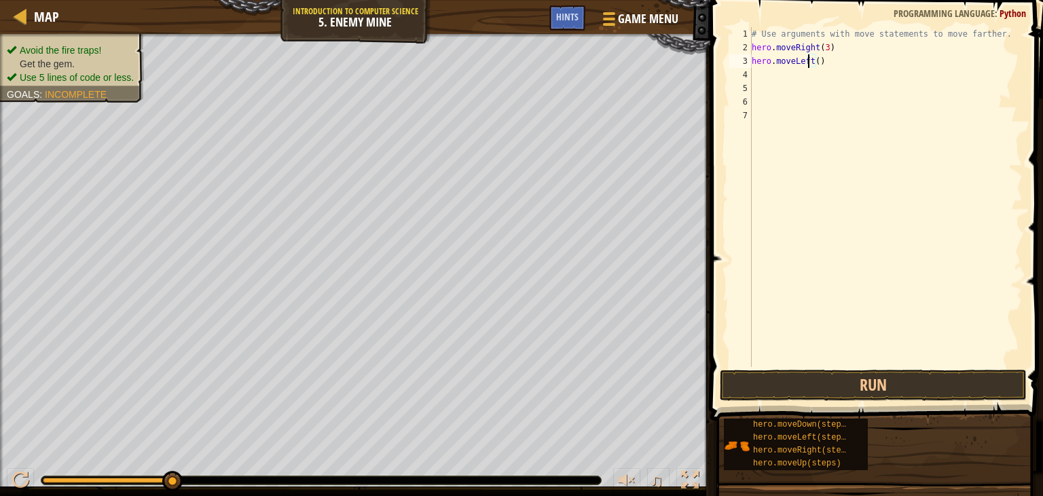
click at [823, 66] on div "# Use arguments with move statements to move farther. hero . moveRight ( 3 ) he…" at bounding box center [886, 210] width 274 height 367
click at [820, 58] on div "# Use arguments with move statements to move farther. hero . moveRight ( 3 ) he…" at bounding box center [886, 210] width 274 height 367
type textarea "h"
type textarea "hero.moveRight()"
click at [846, 391] on button "Run" at bounding box center [873, 384] width 307 height 31
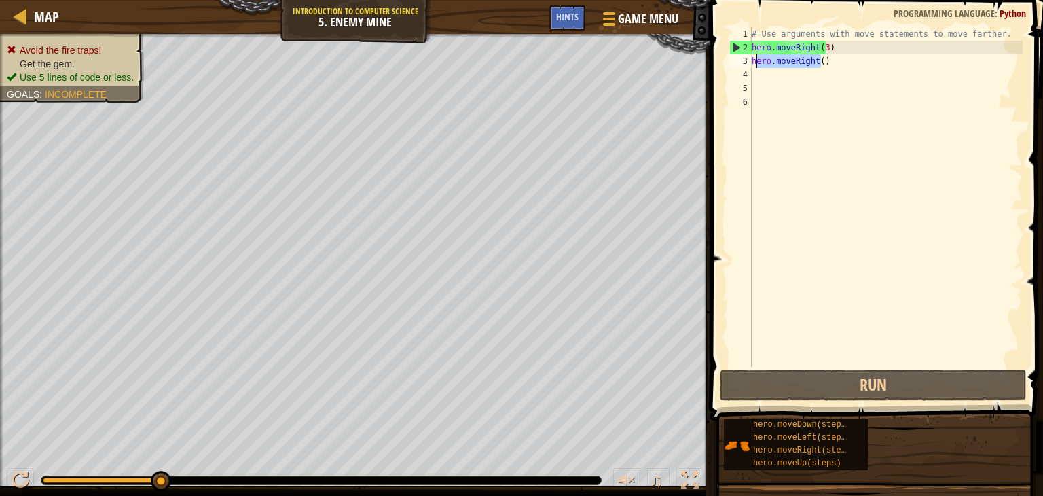
drag, startPoint x: 828, startPoint y: 58, endPoint x: 748, endPoint y: 56, distance: 79.5
click at [748, 56] on div "hero.moveRight() 1 2 3 4 5 6 # Use arguments with move statements to move farth…" at bounding box center [875, 197] width 296 height 340
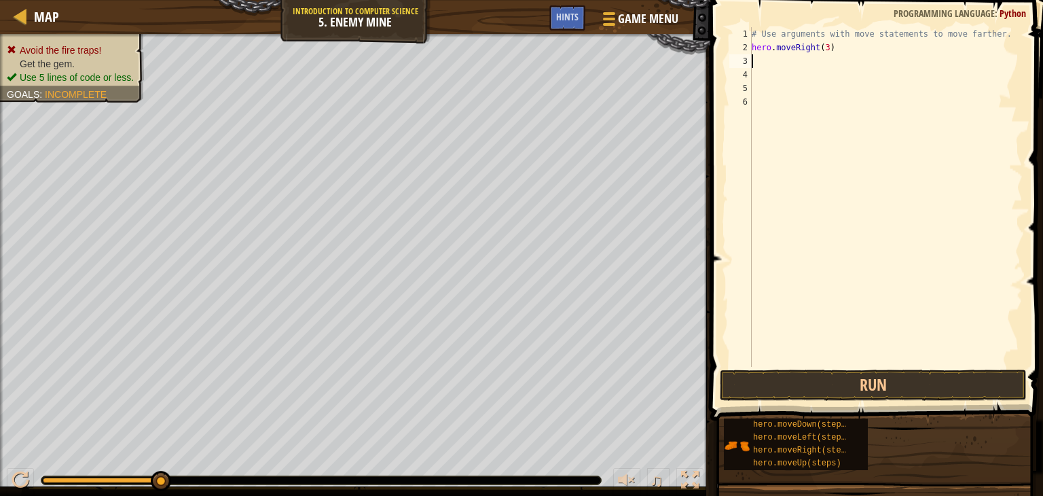
type textarea "h"
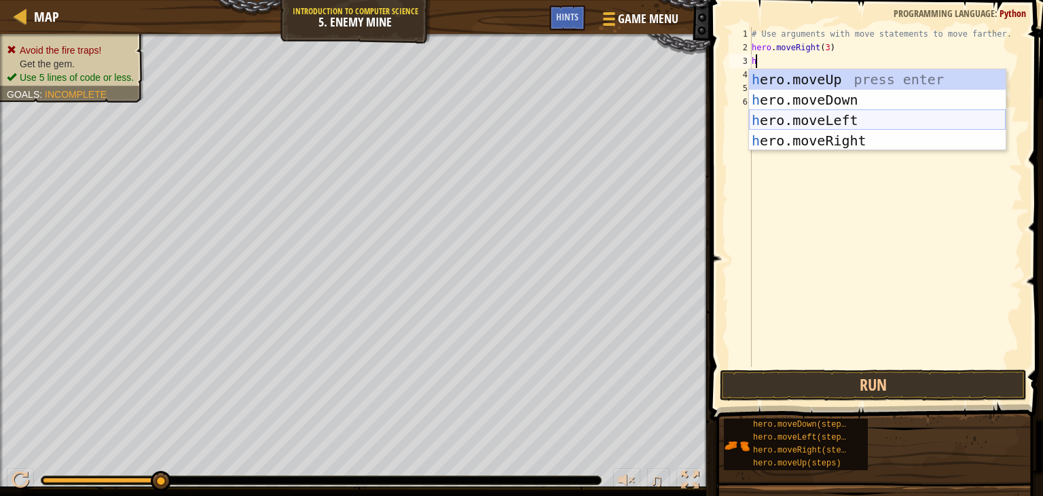
click at [798, 124] on div "h ero.moveUp press enter h ero.moveDown press enter h ero.moveLeft press enter …" at bounding box center [877, 130] width 257 height 122
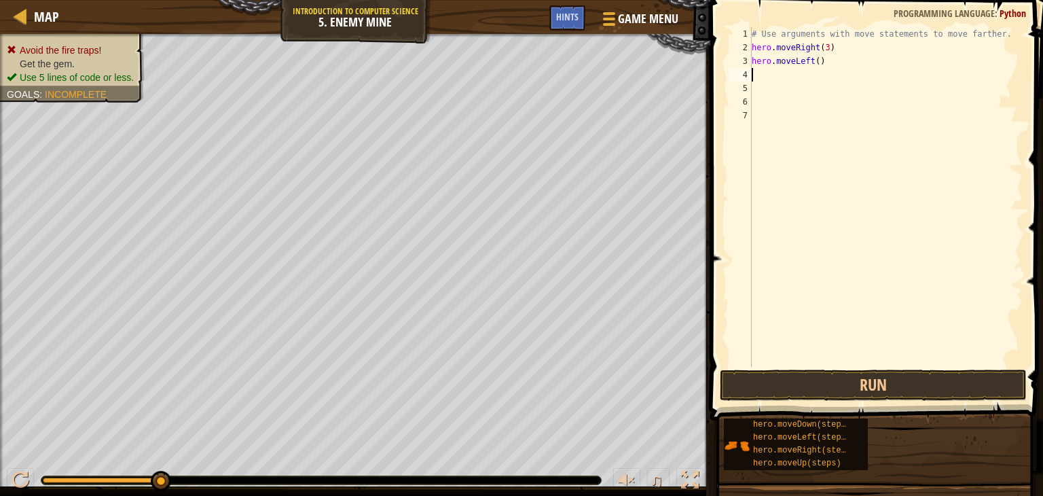
click at [813, 60] on div "# Use arguments with move statements to move farther. hero . moveRight ( 3 ) he…" at bounding box center [886, 210] width 274 height 367
type textarea "hero.moveLeft()"
click at [770, 76] on div "# Use arguments with move statements to move farther. hero . moveRight ( 3 ) he…" at bounding box center [886, 210] width 274 height 367
type textarea "h"
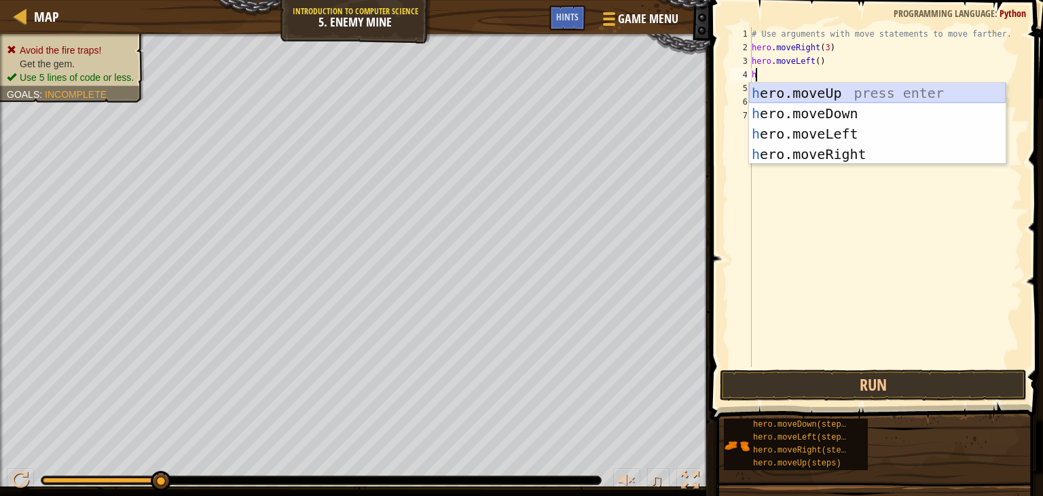
click at [810, 94] on div "h ero.moveUp press enter h ero.moveDown press enter h ero.moveLeft press enter …" at bounding box center [877, 144] width 257 height 122
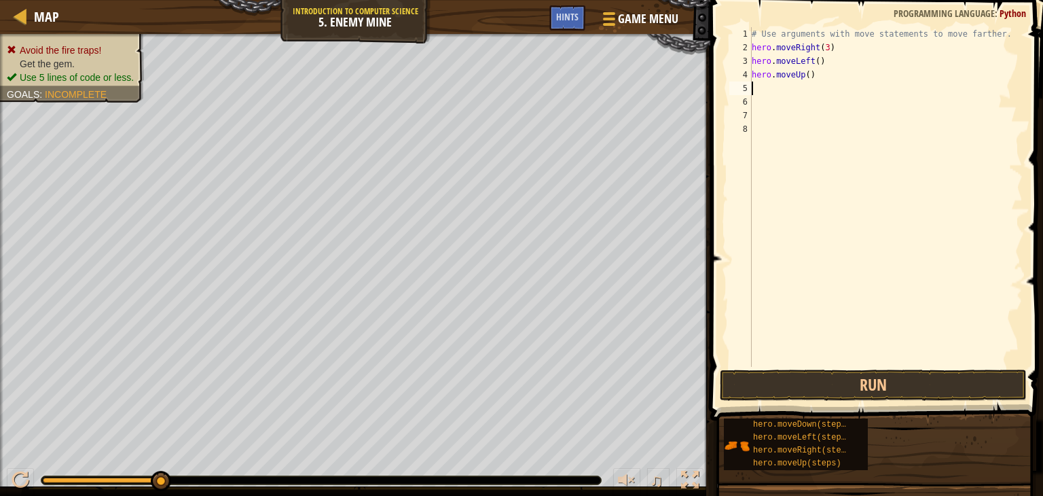
click at [814, 71] on div "# Use arguments with move statements to move farther. hero . moveRight ( 3 ) he…" at bounding box center [886, 210] width 274 height 367
type textarea "hero.moveD"
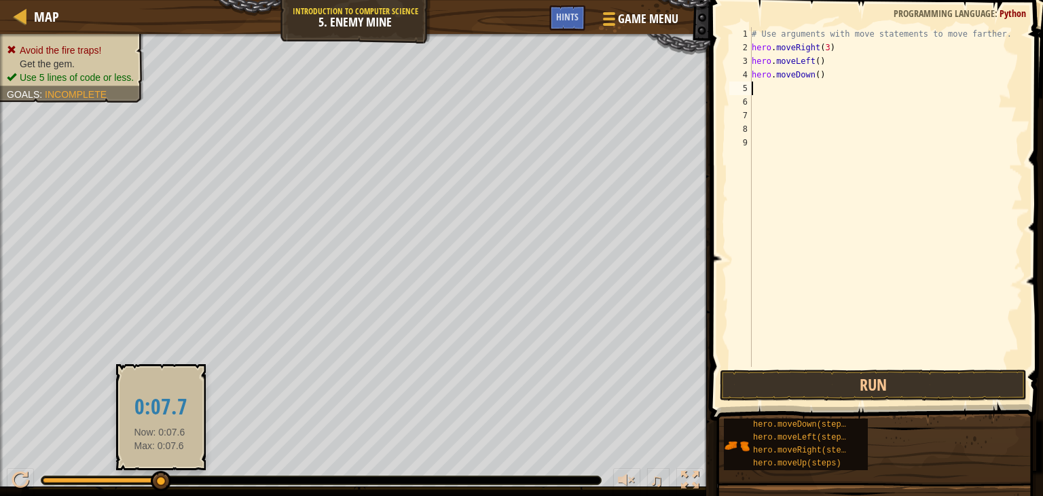
click at [156, 474] on div at bounding box center [161, 481] width 20 height 20
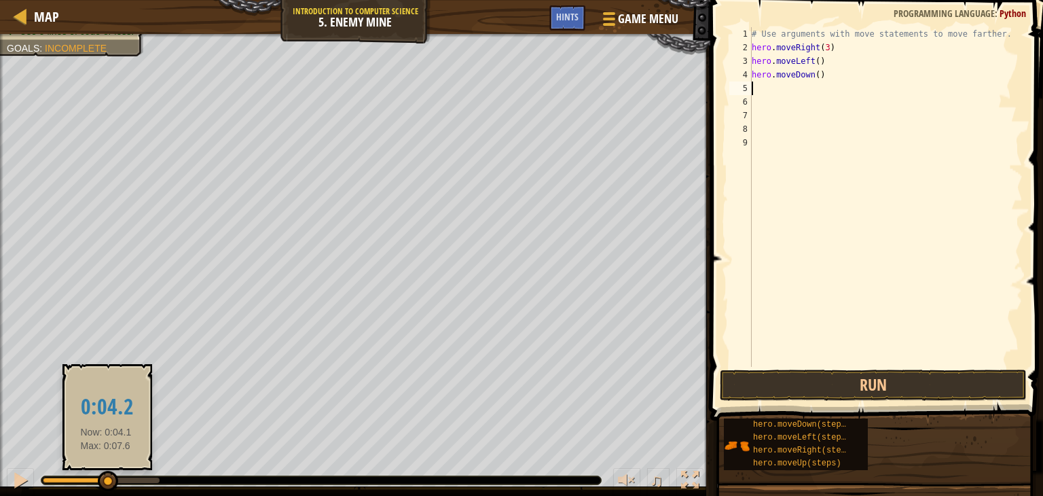
drag, startPoint x: 158, startPoint y: 478, endPoint x: 107, endPoint y: 473, distance: 51.2
click at [107, 473] on div at bounding box center [108, 481] width 20 height 20
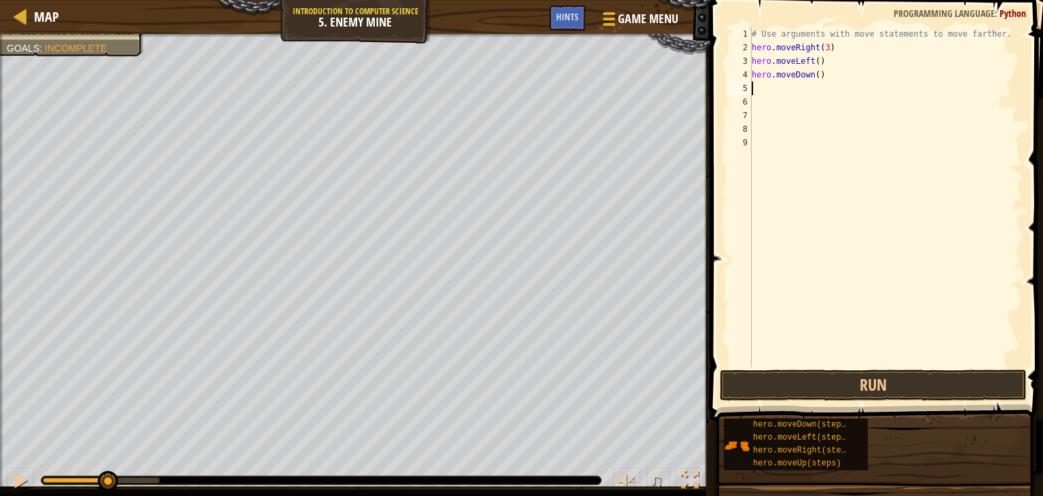
click at [825, 66] on div "# Use arguments with move statements to move farther. hero . moveRight ( 3 ) he…" at bounding box center [886, 210] width 274 height 367
type textarea "h"
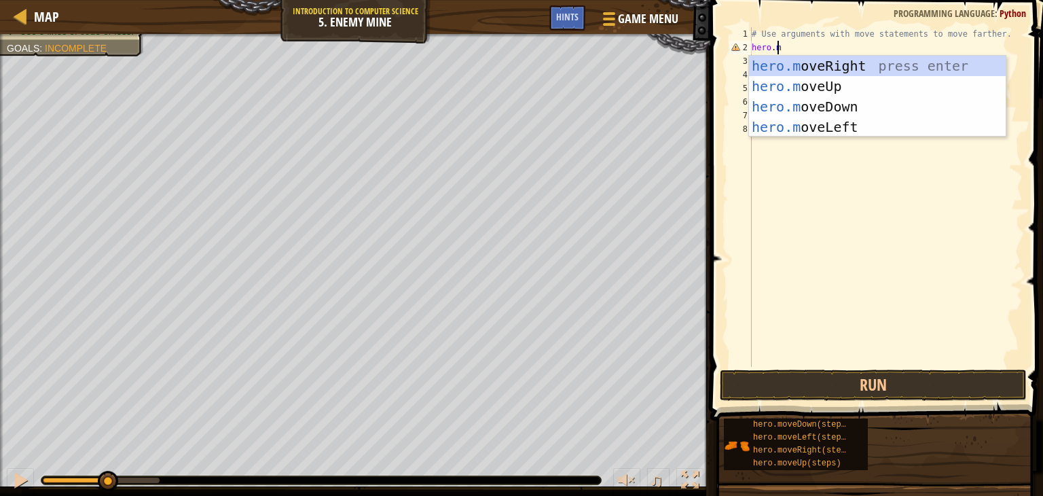
scroll to position [6, 1]
type textarea "h"
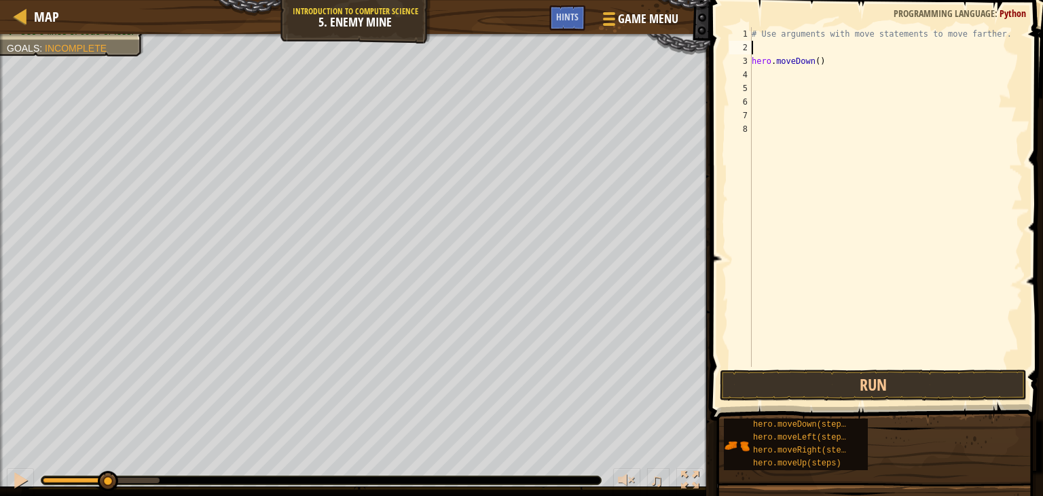
type textarea "h"
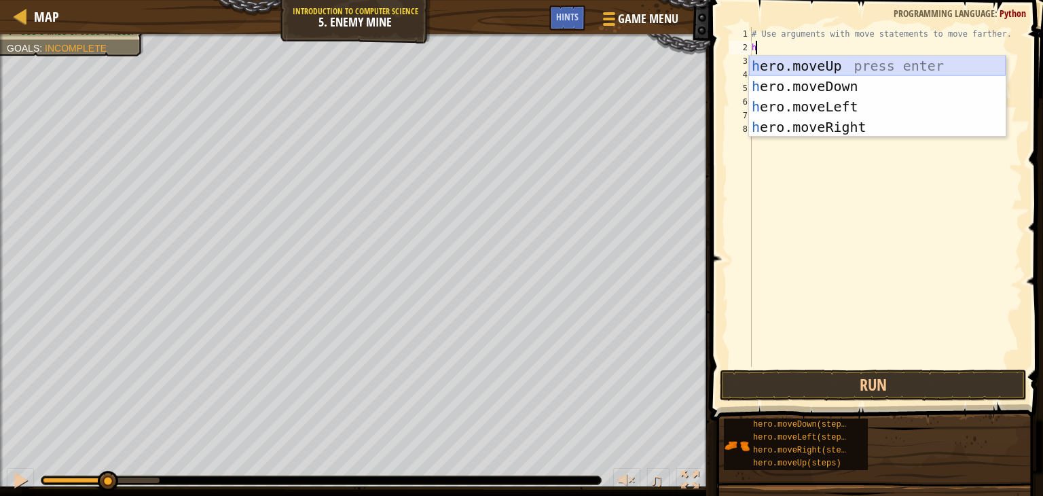
click at [818, 69] on div "h ero.moveUp press enter h ero.moveDown press enter h ero.moveLeft press enter …" at bounding box center [877, 117] width 257 height 122
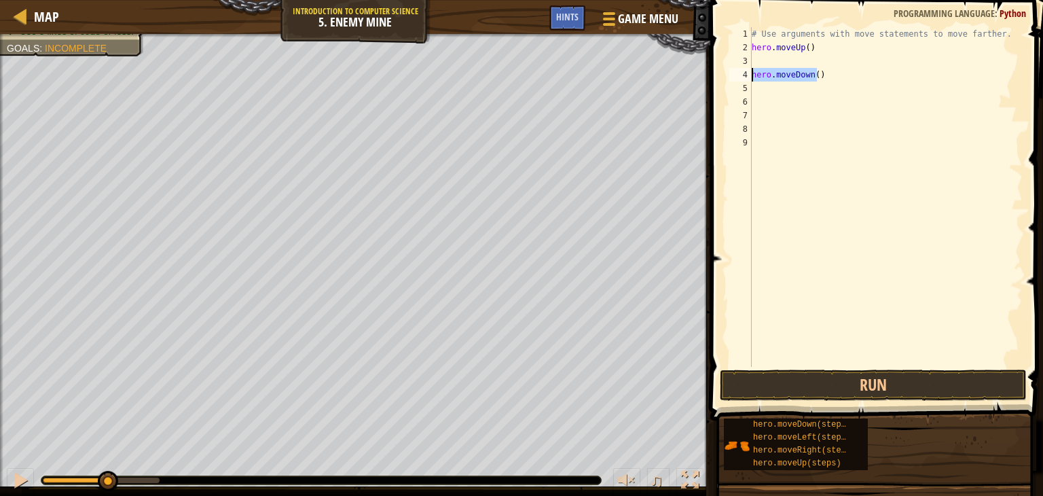
drag, startPoint x: 827, startPoint y: 73, endPoint x: 748, endPoint y: 74, distance: 79.5
click at [748, 74] on div "1 2 3 4 5 6 7 8 9 # Use arguments with move statements to move farther. hero . …" at bounding box center [875, 197] width 296 height 340
type textarea "hero.moveDown()"
click at [818, 48] on div "# Use arguments with move statements to move farther. hero . moveUp ( )" at bounding box center [886, 210] width 274 height 367
type textarea "h"
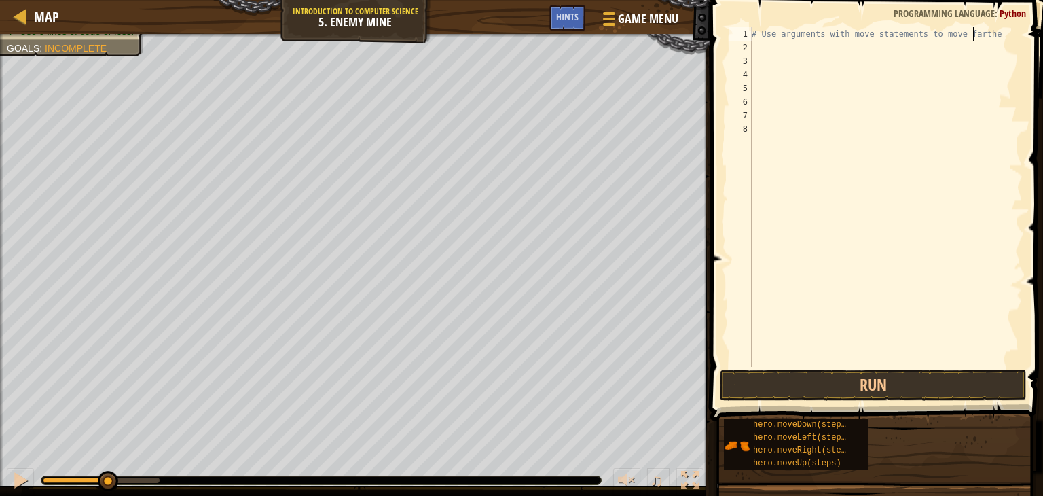
type textarea "# Use arguments with move statements to move fartheh"
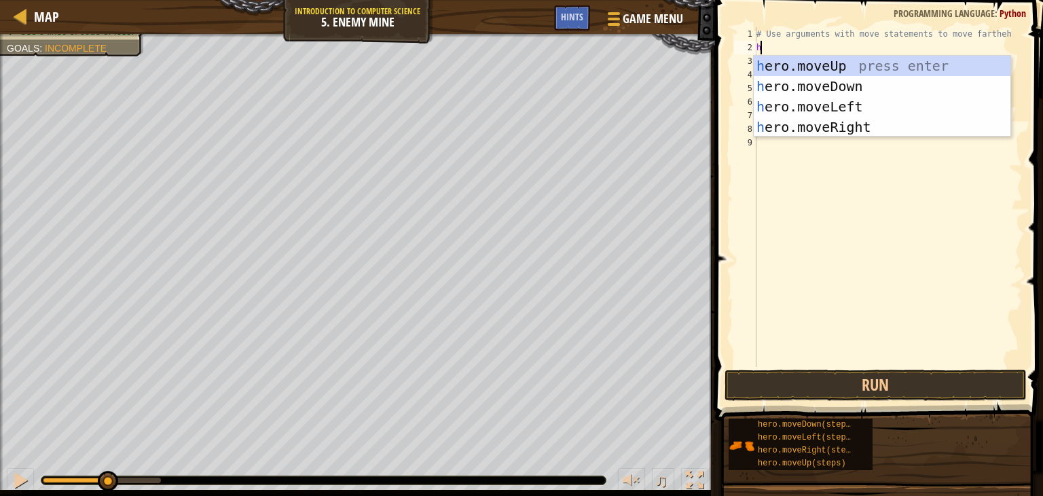
type textarea "h"
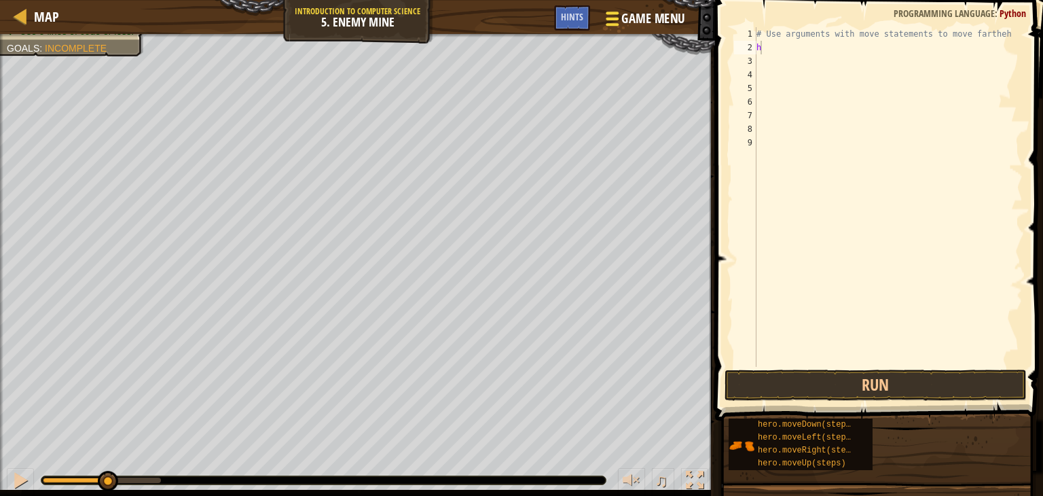
drag, startPoint x: 747, startPoint y: 16, endPoint x: 647, endPoint y: 13, distance: 99.9
click at [647, 13] on span "Game Menu" at bounding box center [653, 19] width 63 height 18
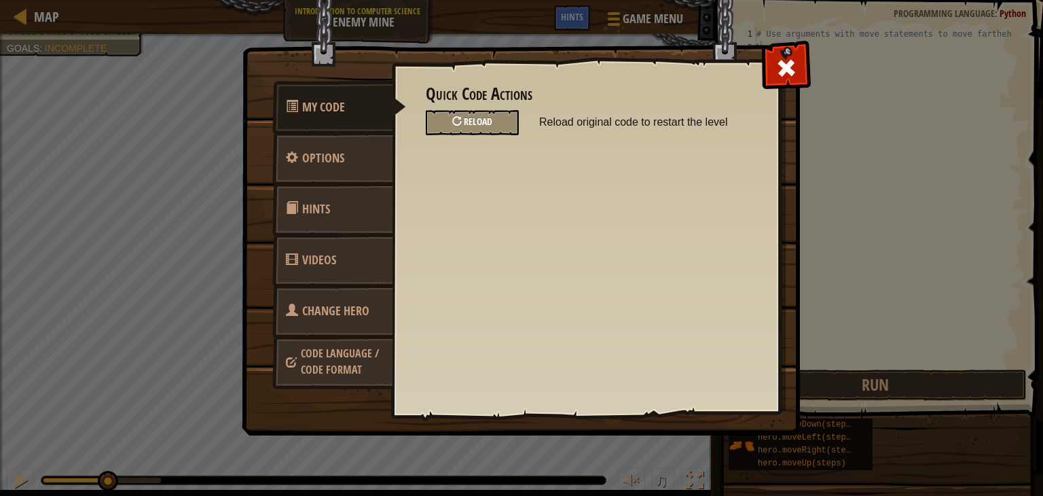
click at [462, 124] on div at bounding box center [457, 121] width 10 height 10
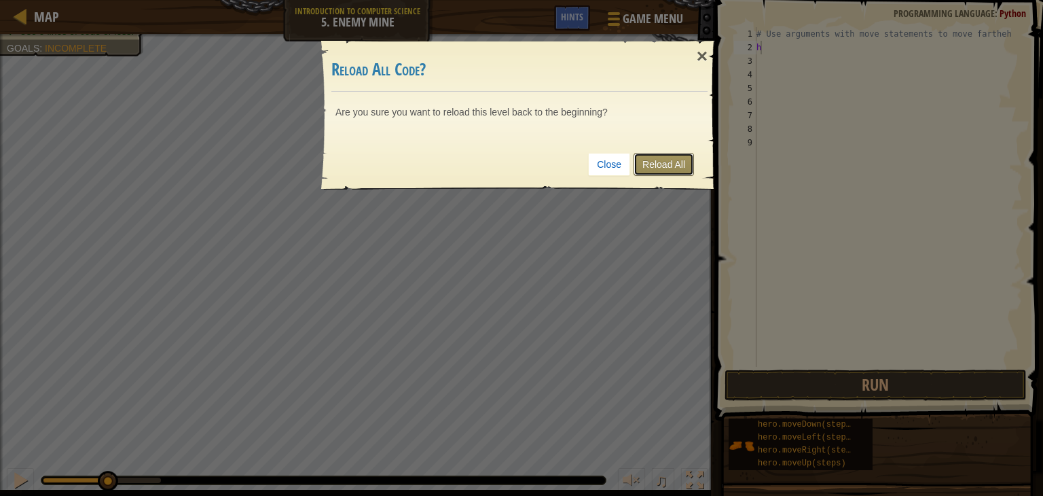
click at [638, 168] on link "Reload All" at bounding box center [664, 164] width 60 height 23
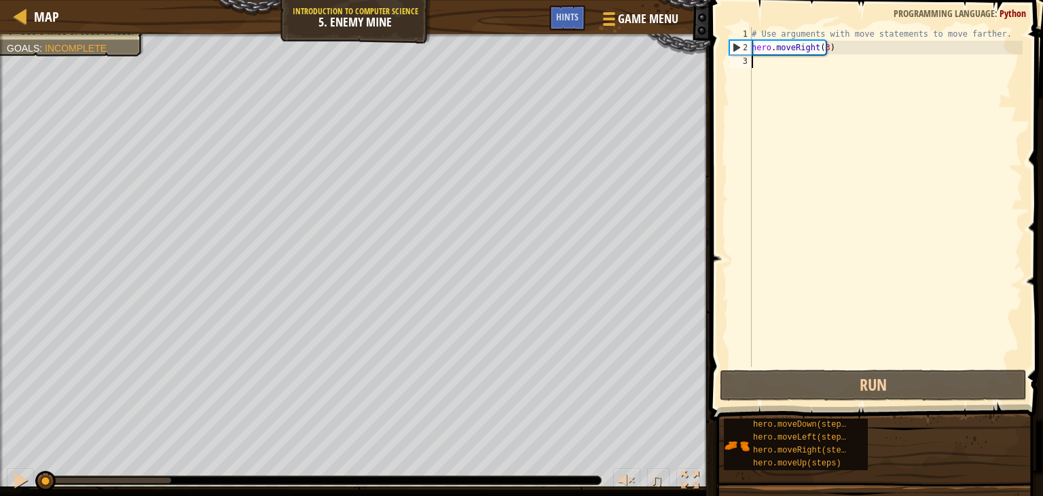
click at [837, 45] on div "# Use arguments with move statements to move farther. hero . moveRight ( 3 )" at bounding box center [886, 210] width 274 height 367
type textarea "hero.moveRight(3)"
click at [837, 48] on div "# Use arguments with move statements to move farther. hero . moveRight ( 3 )" at bounding box center [886, 210] width 274 height 367
click at [834, 48] on div "# Use arguments with move statements to move farther. hero . moveRight ( 3 )" at bounding box center [886, 210] width 274 height 367
click at [834, 47] on div "# Use arguments with move statements to move farther. hero . moveRight ( 3 )" at bounding box center [886, 210] width 274 height 367
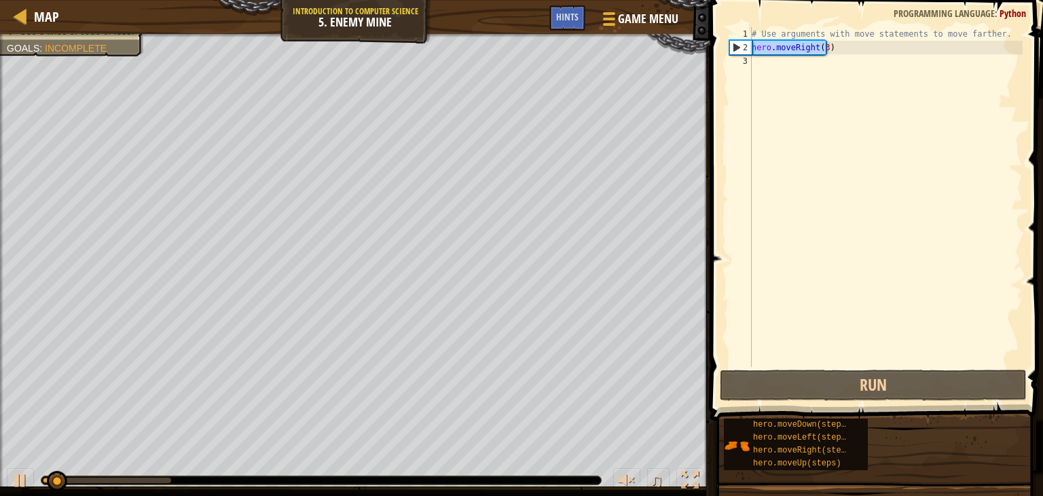
drag, startPoint x: 834, startPoint y: 47, endPoint x: 731, endPoint y: 47, distance: 103.2
click at [731, 47] on div "hero.moveRight(3) 1 2 3 # Use arguments with move statements to move farther. h…" at bounding box center [875, 197] width 296 height 340
click at [834, 52] on div "# Use arguments with move statements to move farther. hero . moveRight ( 3 )" at bounding box center [886, 197] width 274 height 340
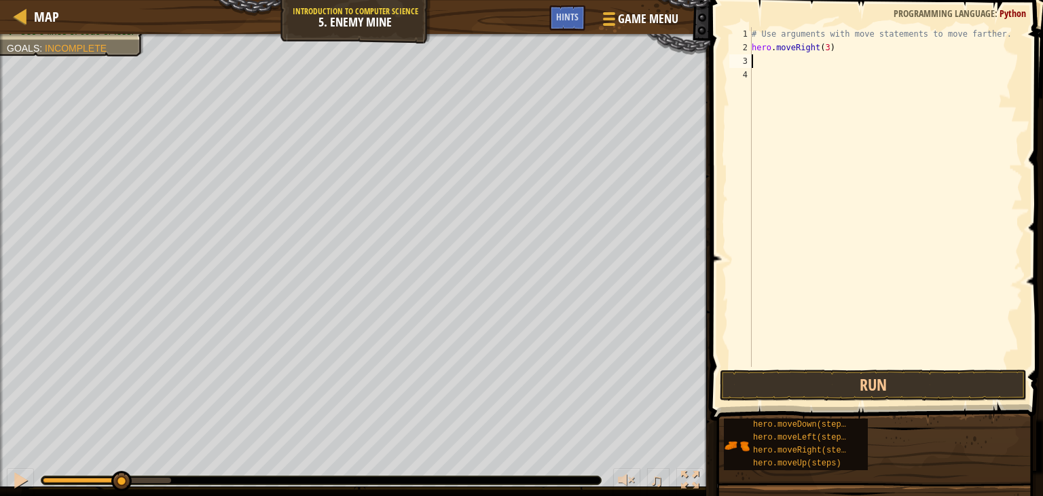
type textarea "h"
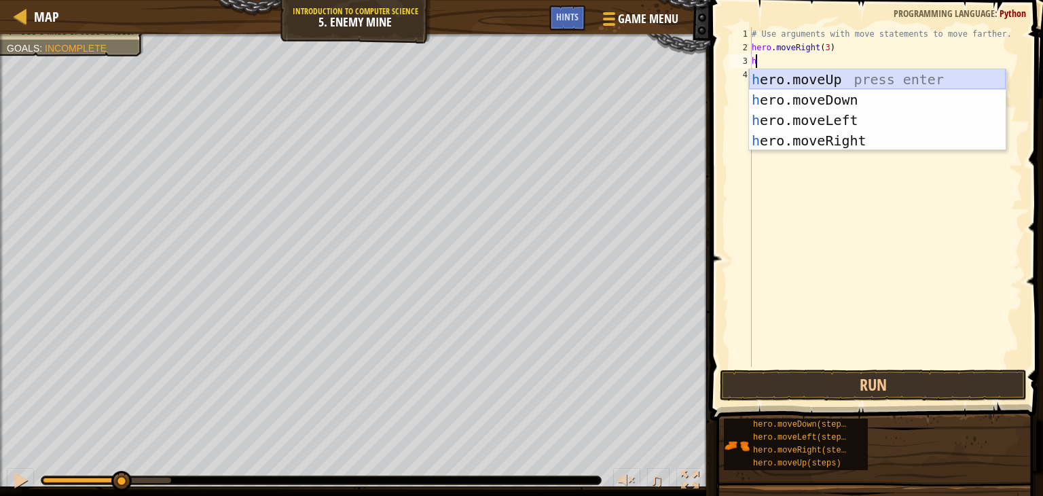
click at [803, 85] on div "h ero.moveUp press enter h ero.moveDown press enter h ero.moveLeft press enter …" at bounding box center [877, 130] width 257 height 122
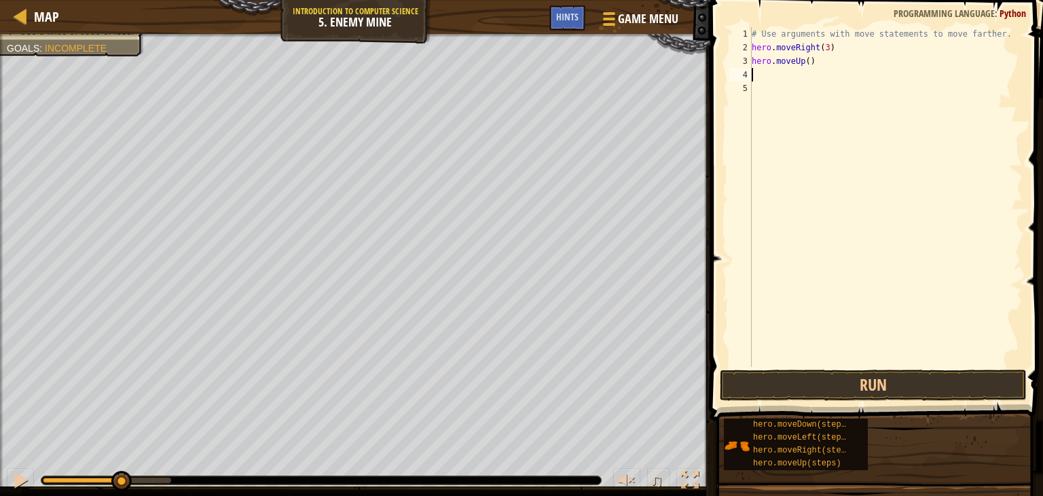
type textarea "h"
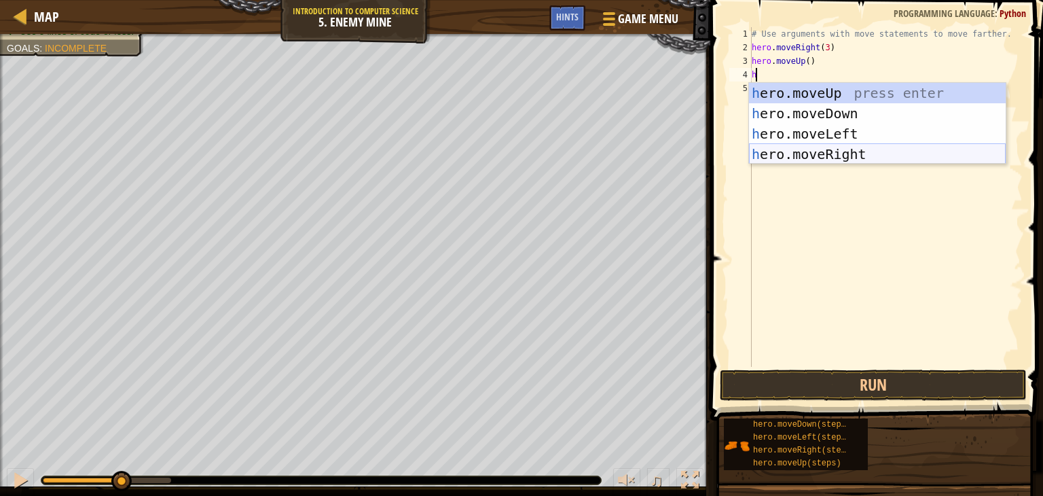
click at [788, 151] on div "h ero.moveUp press enter h ero.moveDown press enter h ero.moveLeft press enter …" at bounding box center [877, 144] width 257 height 122
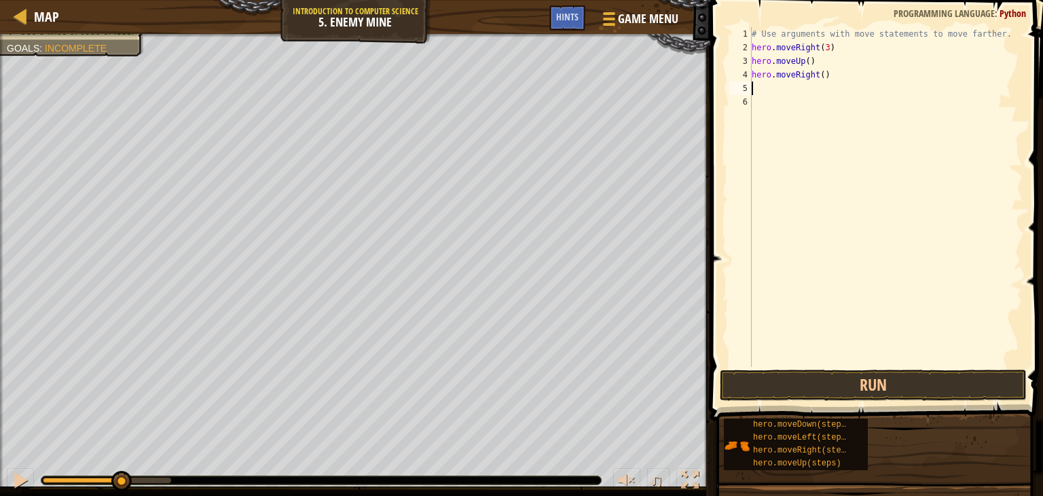
type textarea "h"
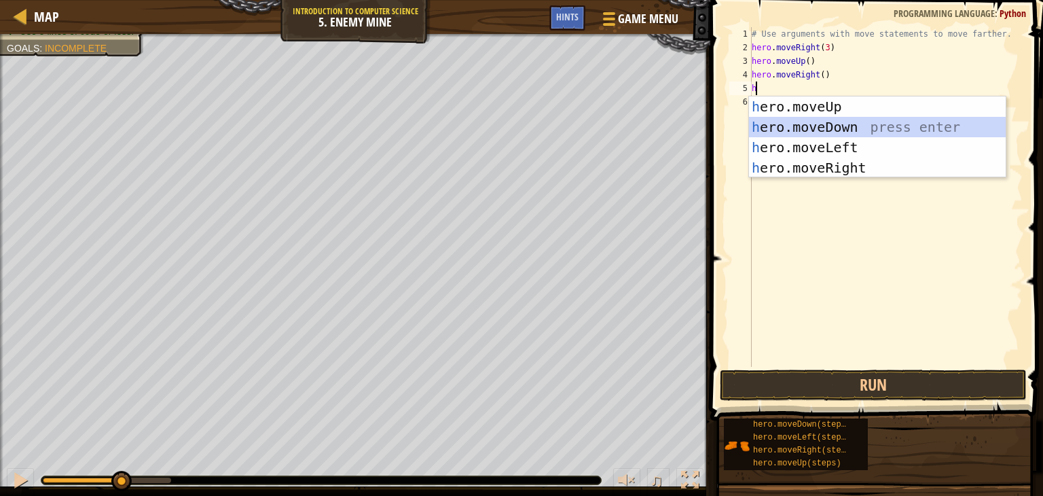
click at [776, 131] on div "h ero.moveUp press enter h ero.moveDown press enter h ero.moveLeft press enter …" at bounding box center [877, 157] width 257 height 122
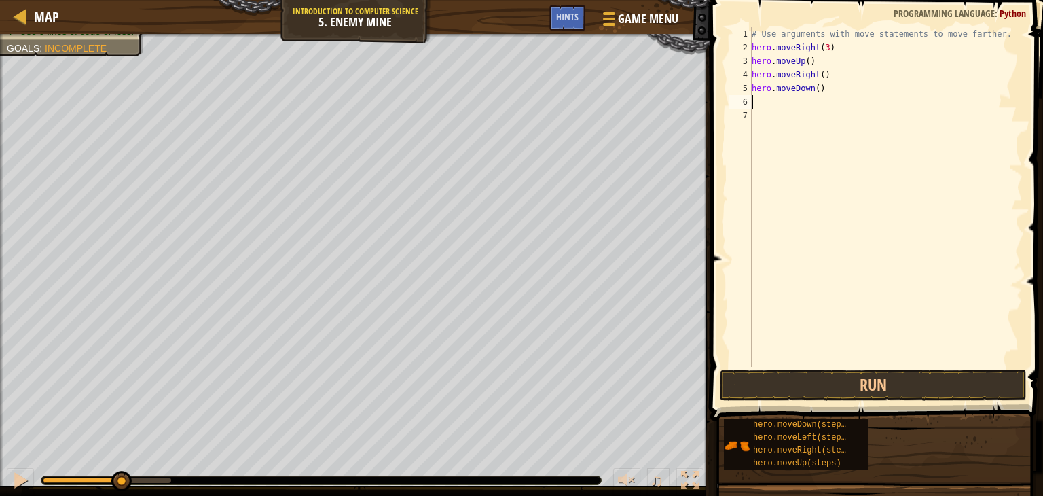
click at [812, 86] on div "# Use arguments with move statements to move farther. hero . moveRight ( 3 ) he…" at bounding box center [886, 210] width 274 height 367
type textarea "hero.moveDown(3)"
click at [756, 98] on div "# Use arguments with move statements to move farther. hero . moveRight ( 3 ) he…" at bounding box center [886, 210] width 274 height 367
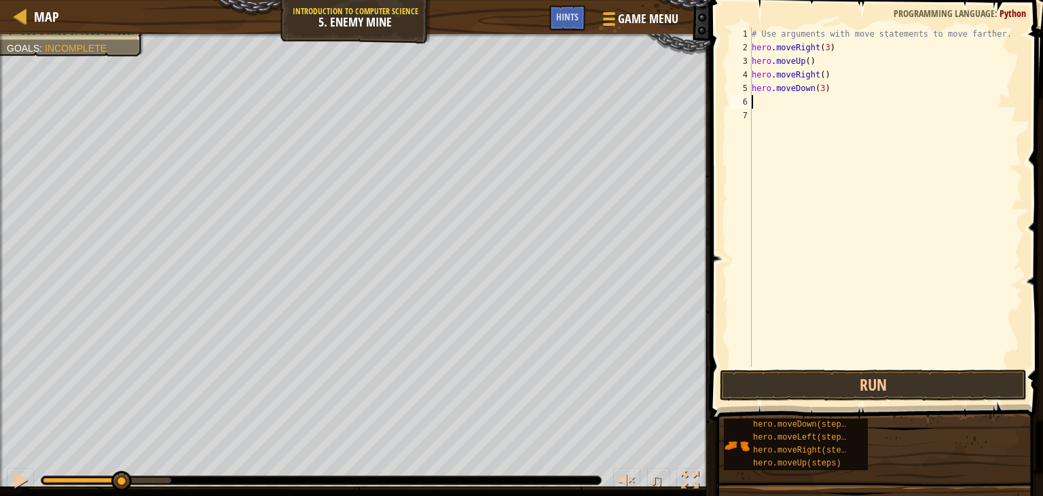
type textarea "h"
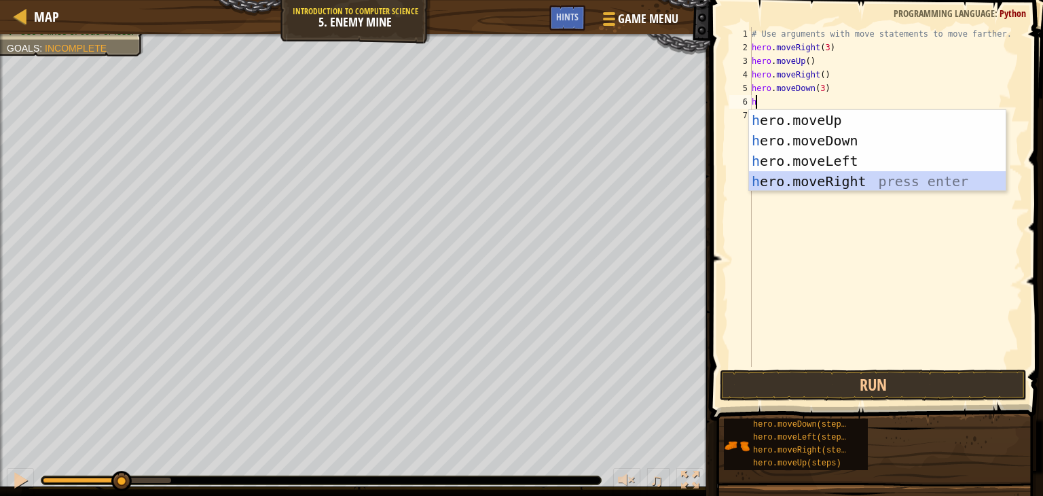
click at [793, 179] on div "h ero.moveUp press enter h ero.moveDown press enter h ero.moveLeft press enter …" at bounding box center [877, 171] width 257 height 122
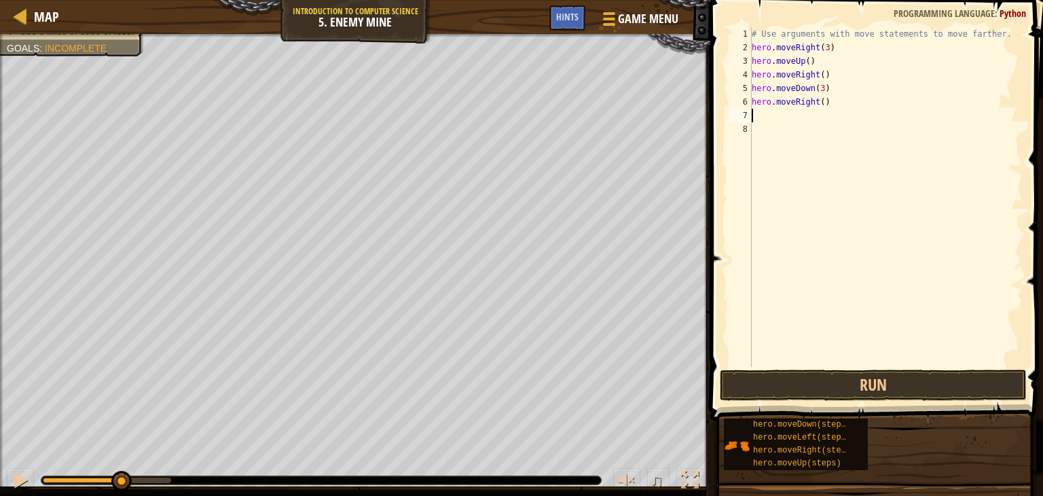
click at [816, 104] on div "# Use arguments with move statements to move farther. hero . moveRight ( 3 ) he…" at bounding box center [886, 210] width 274 height 367
type textarea "hero.moveRight(3)"
click at [882, 378] on button "Run" at bounding box center [873, 384] width 307 height 31
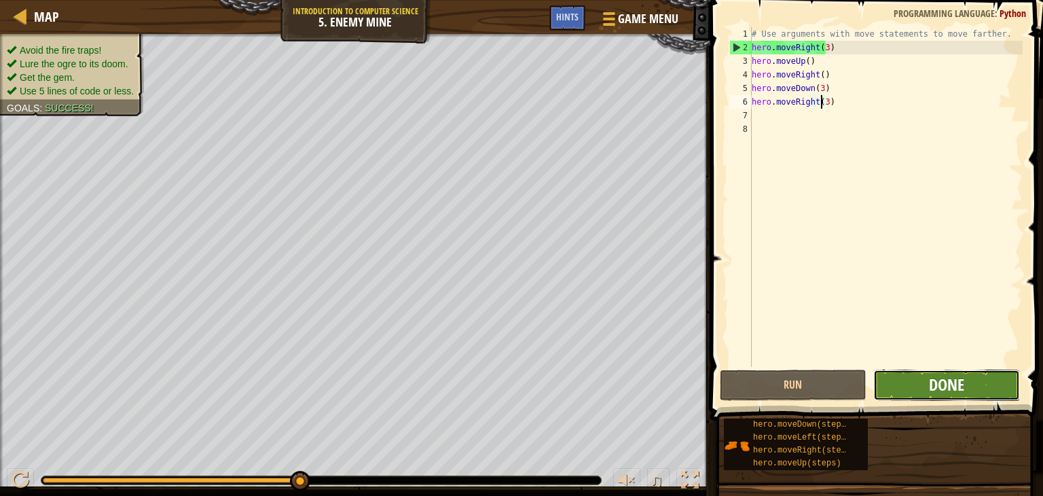
click at [932, 375] on span "Done" at bounding box center [946, 385] width 35 height 22
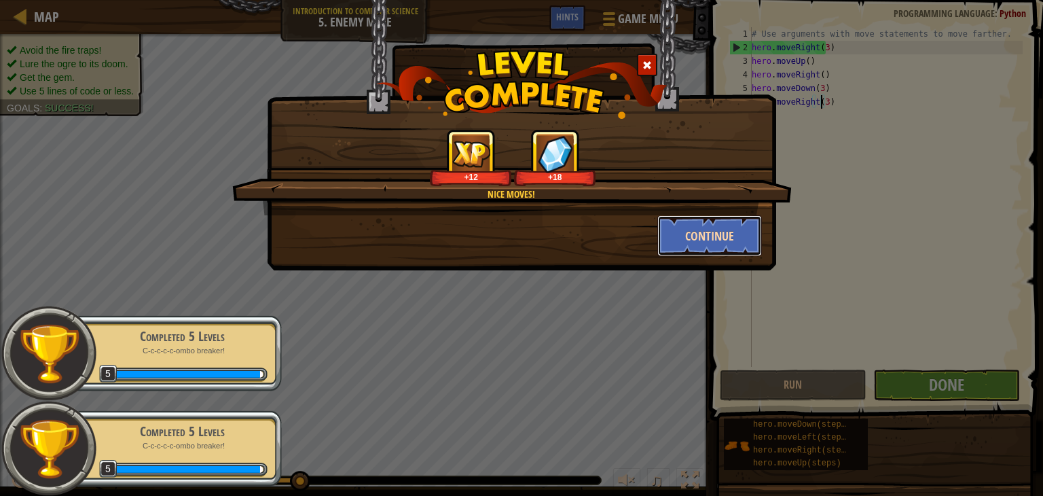
drag, startPoint x: 708, startPoint y: 223, endPoint x: 713, endPoint y: 239, distance: 16.3
click at [713, 239] on button "Continue" at bounding box center [709, 235] width 105 height 41
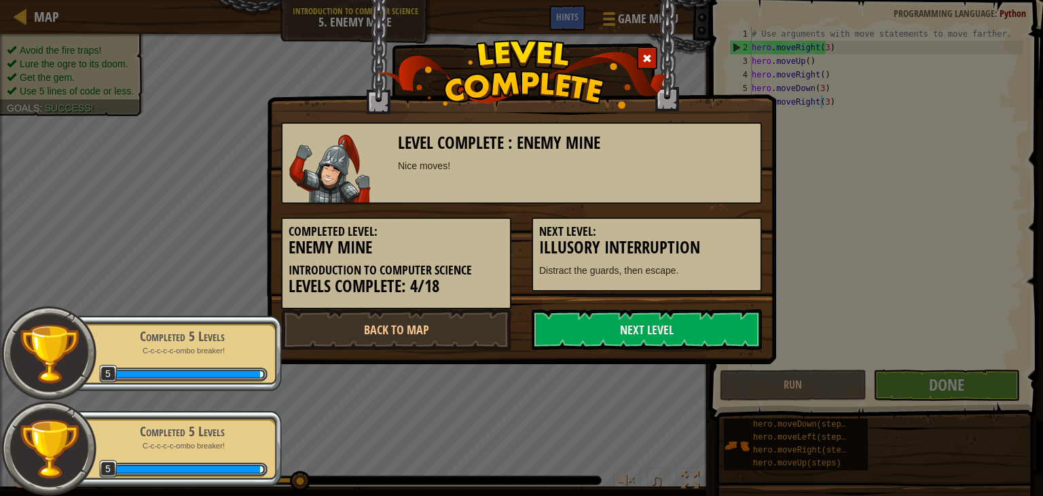
drag, startPoint x: 717, startPoint y: 213, endPoint x: 706, endPoint y: 234, distance: 24.0
click at [706, 235] on h5 "Next Level:" at bounding box center [646, 232] width 215 height 14
click at [632, 332] on link "Next Level" at bounding box center [647, 329] width 230 height 41
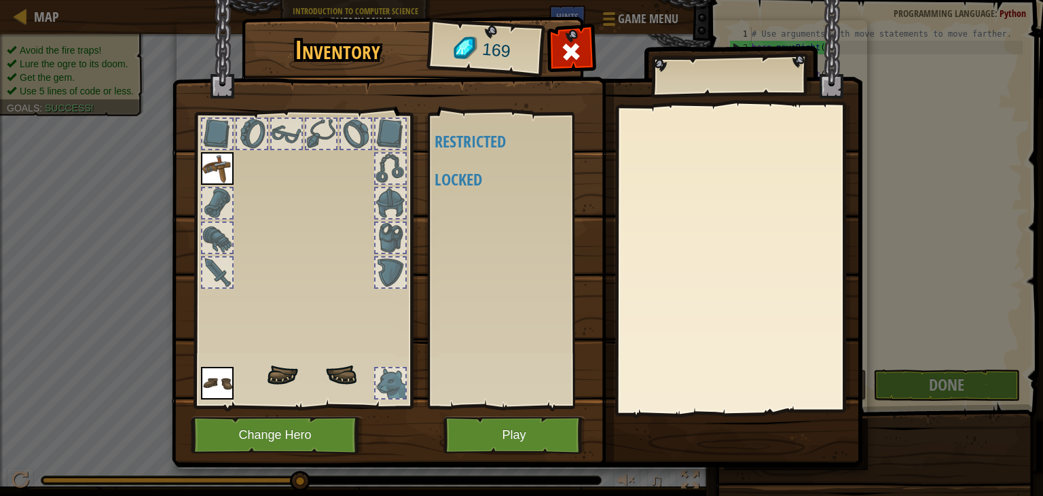
click at [479, 217] on div "Available (double-click to equip) Restricted Locked" at bounding box center [520, 260] width 170 height 283
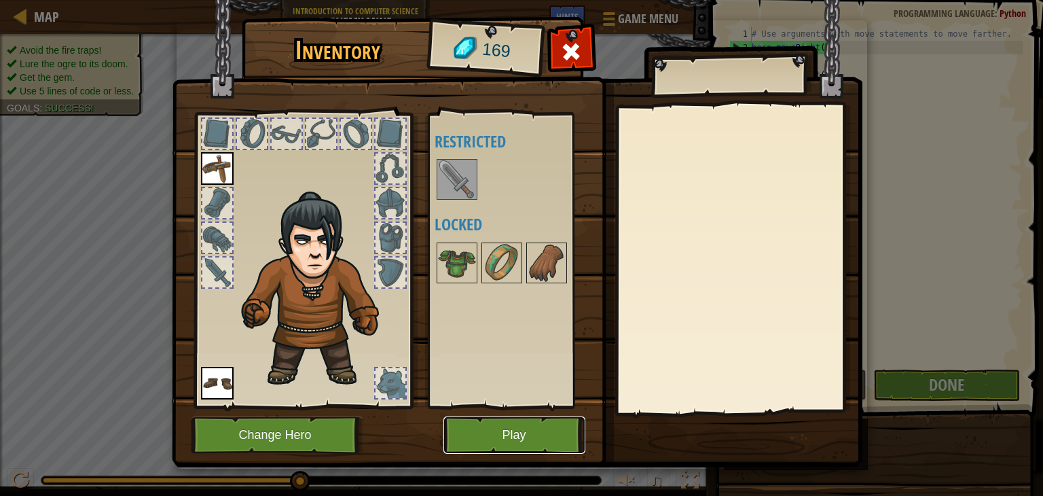
click at [501, 429] on button "Play" at bounding box center [515, 434] width 142 height 37
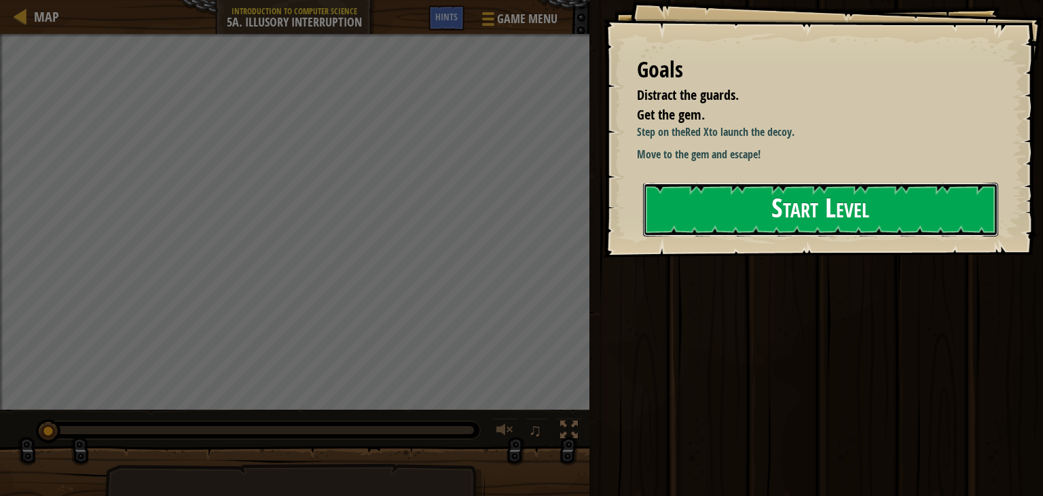
click at [706, 199] on button "Start Level" at bounding box center [820, 210] width 355 height 54
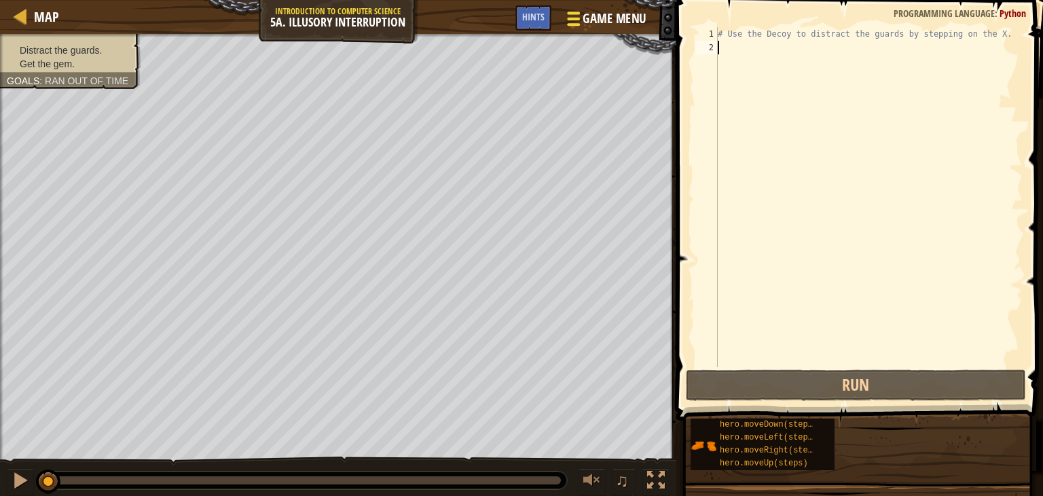
click at [586, 20] on span "Game Menu" at bounding box center [614, 19] width 63 height 18
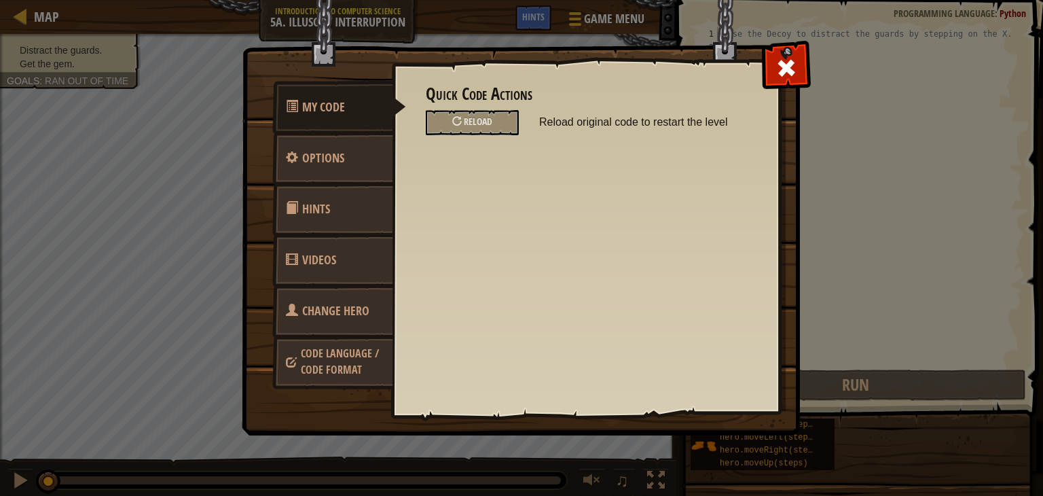
click at [471, 18] on img at bounding box center [526, 192] width 569 height 486
click at [781, 69] on span at bounding box center [787, 68] width 22 height 22
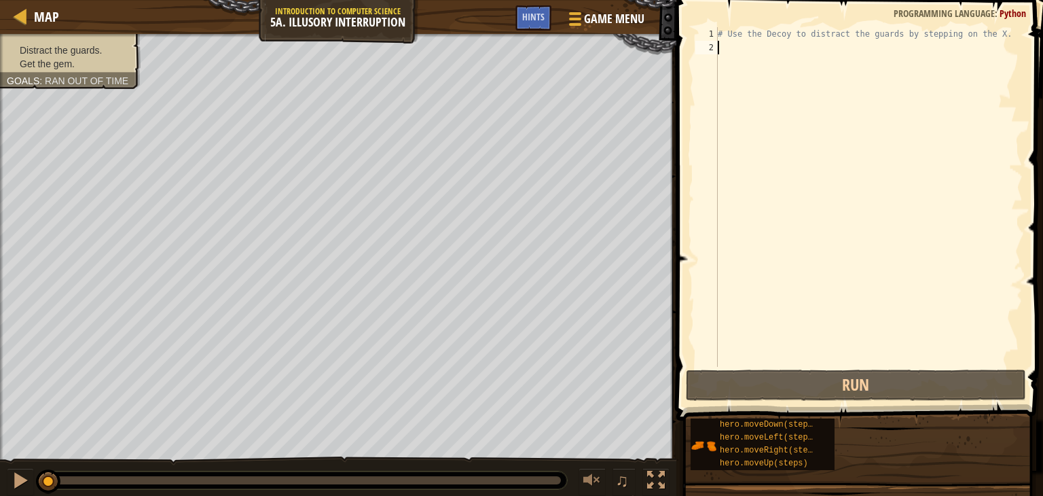
click at [735, 47] on div "# Use the Decoy to distract the guards by stepping on the X." at bounding box center [869, 210] width 308 height 367
click at [974, 36] on div "# Use the Decoy to distract the guards by stepping on the X." at bounding box center [869, 210] width 308 height 367
type textarea "# Use the Decoy to distract the guards by stepping on the X."
click at [727, 50] on div "# Use the Decoy to distract the guards by stepping on the X." at bounding box center [869, 210] width 308 height 367
type textarea "h"
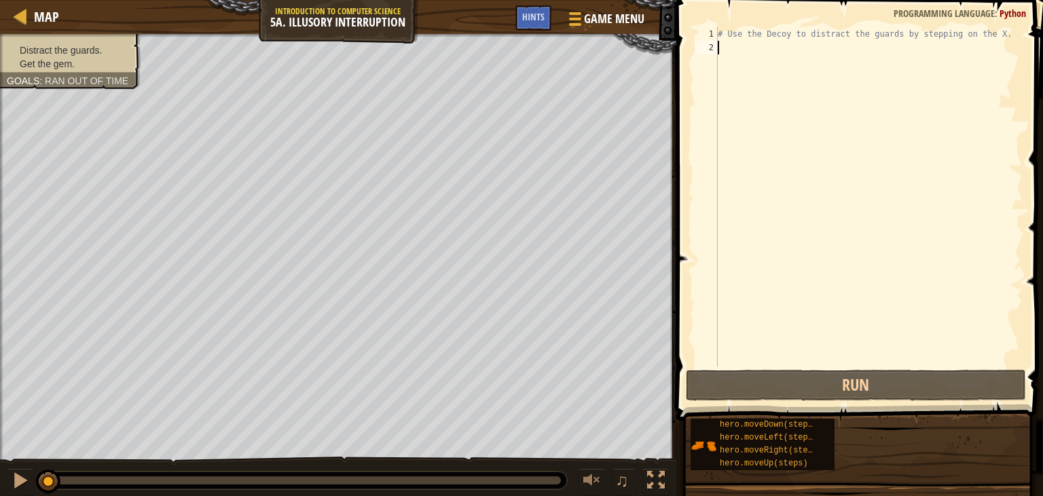
scroll to position [6, 0]
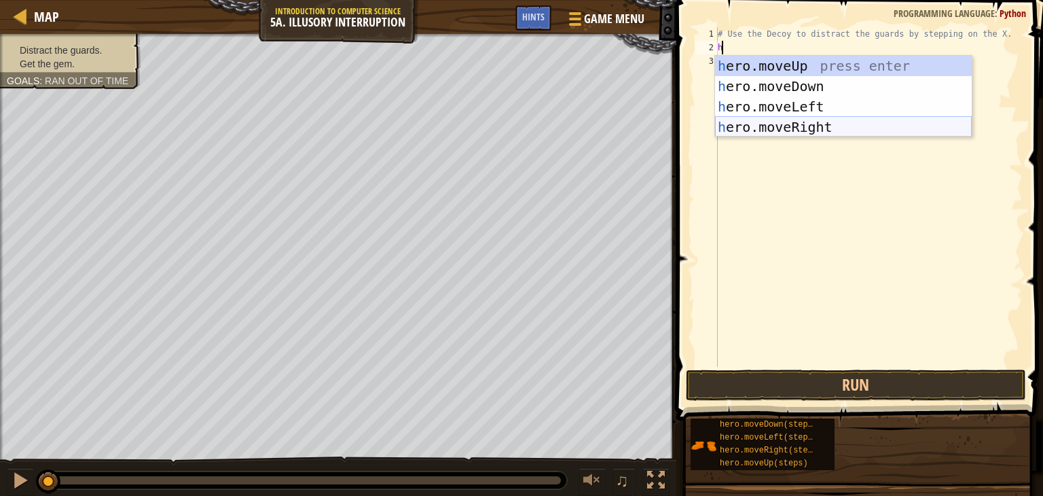
click at [785, 127] on div "h ero.moveUp press enter h ero.moveDown press enter h ero.moveLeft press enter …" at bounding box center [843, 117] width 257 height 122
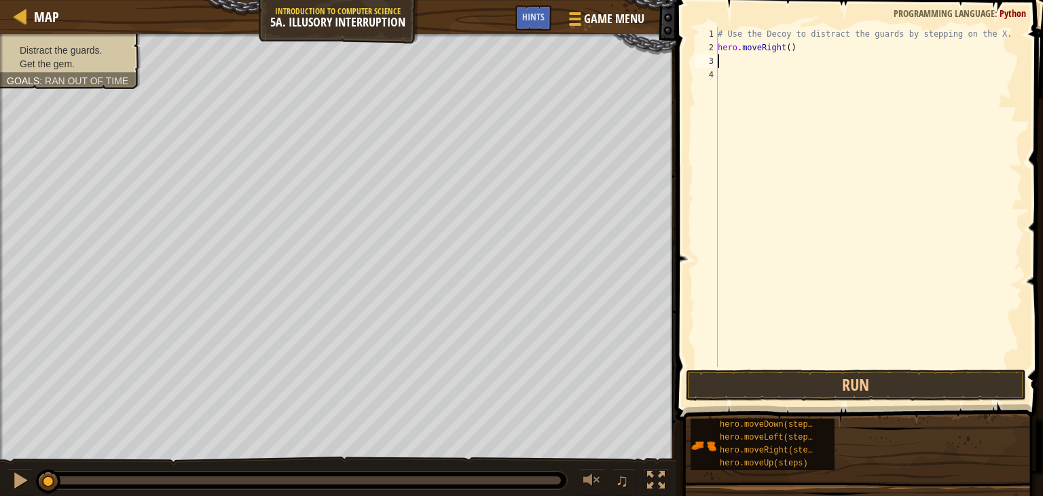
type textarea "h"
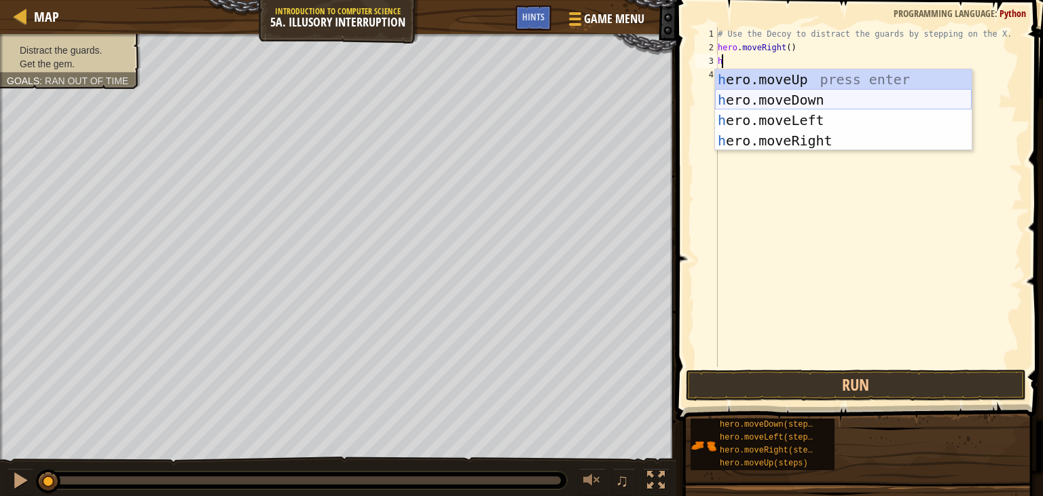
click at [782, 102] on div "h ero.moveUp press enter h ero.moveDown press enter h ero.moveLeft press enter …" at bounding box center [843, 130] width 257 height 122
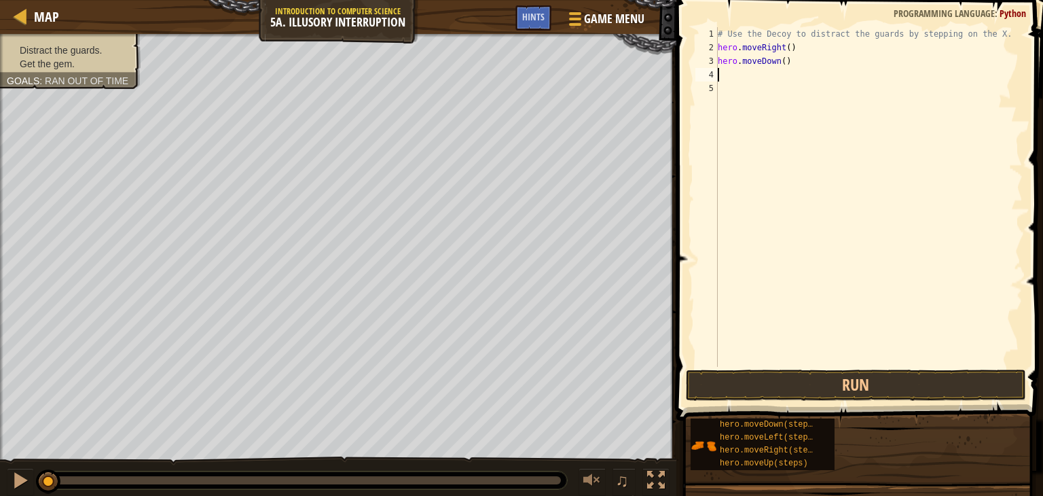
click at [777, 60] on div "# Use the Decoy to distract the guards by stepping on the X. hero . moveRight (…" at bounding box center [869, 210] width 308 height 367
type textarea "hero.moveDown(2)"
click at [721, 71] on div "# Use the Decoy to distract the guards by stepping on the X. hero . moveRight (…" at bounding box center [869, 210] width 308 height 367
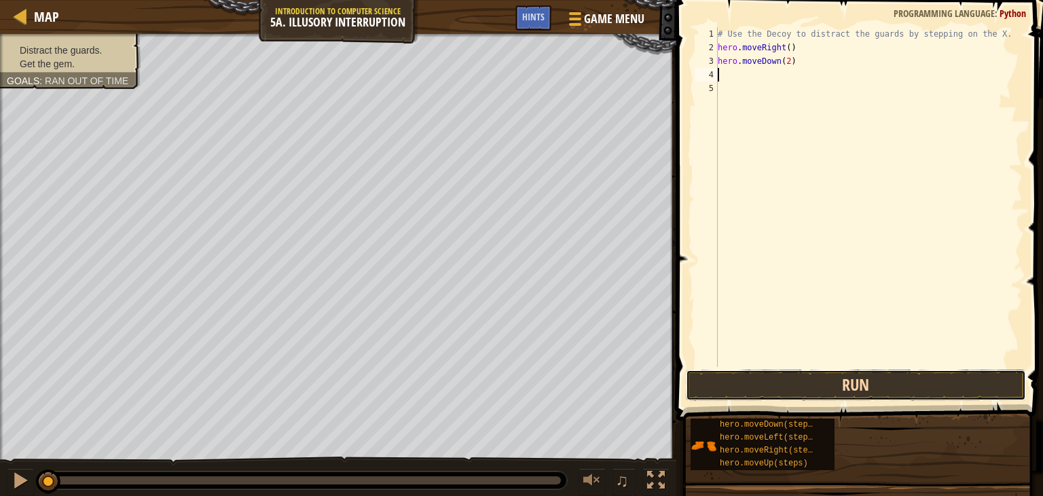
click at [865, 389] on button "Run" at bounding box center [856, 384] width 340 height 31
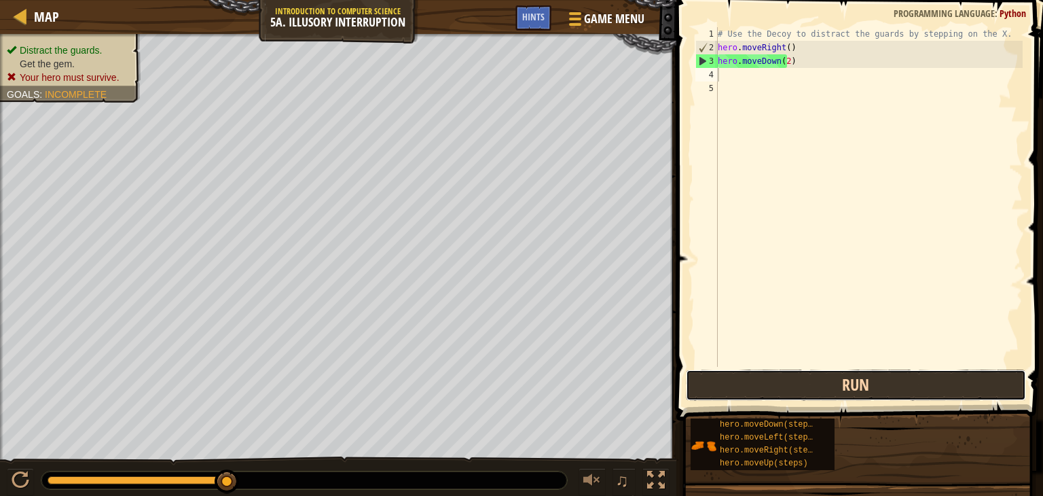
click at [861, 370] on button "Run" at bounding box center [856, 384] width 340 height 31
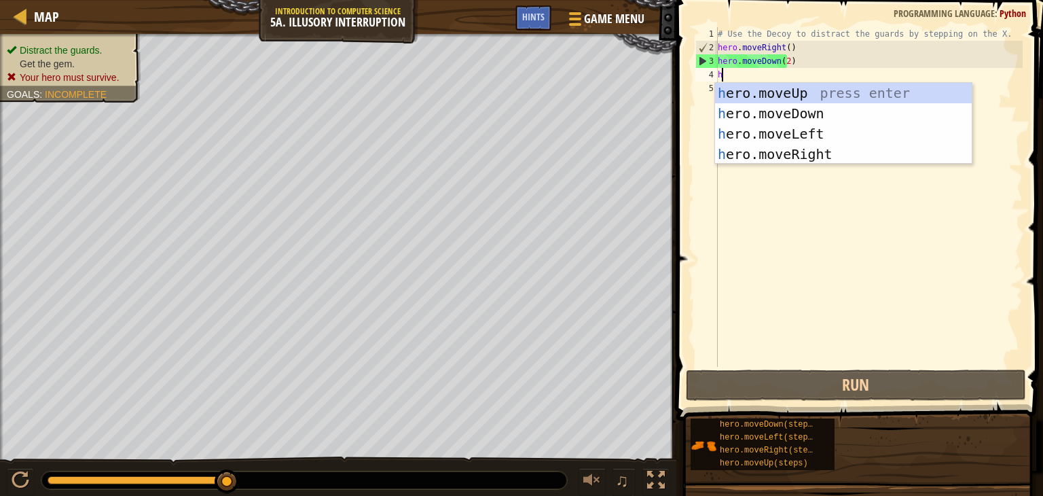
type textarea "h"
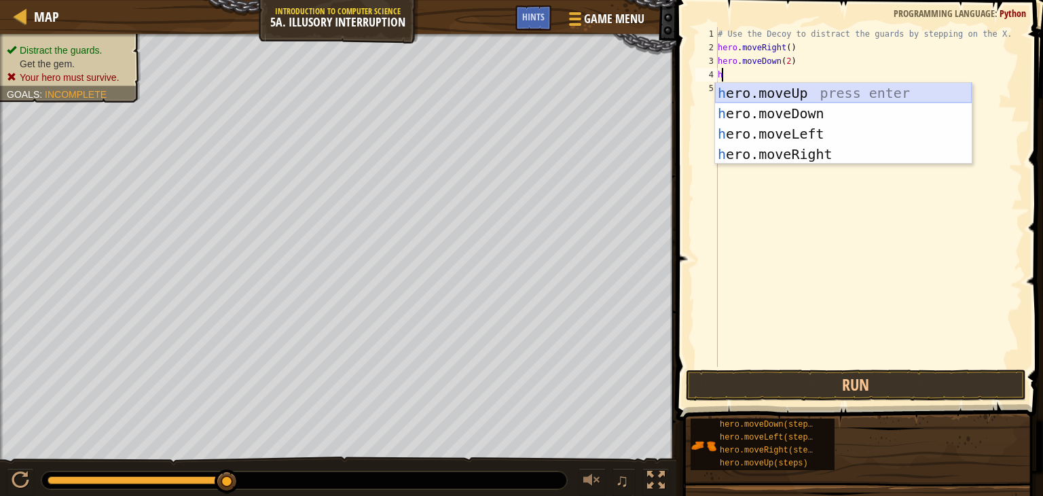
click at [784, 96] on div "h ero.moveUp press enter h ero.moveDown press enter h ero.moveLeft press enter …" at bounding box center [843, 144] width 257 height 122
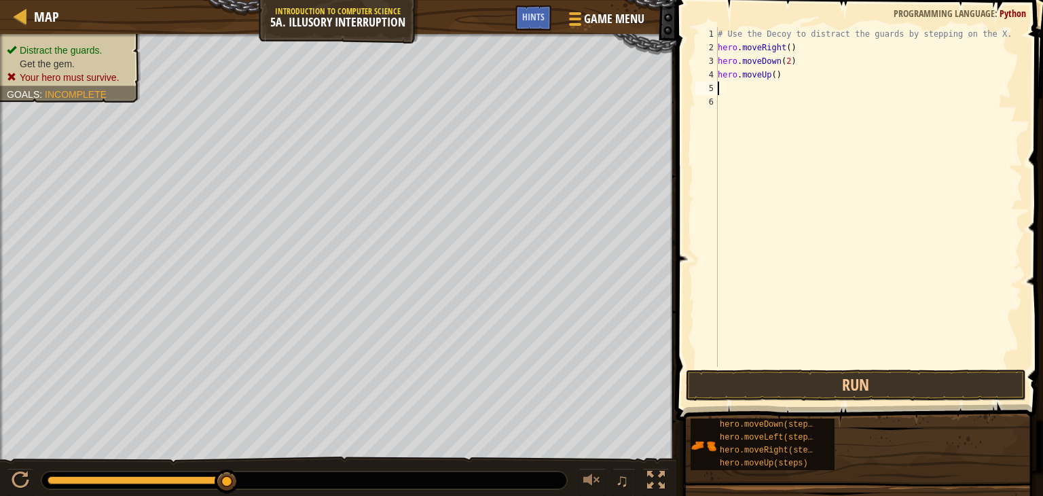
click at [769, 75] on div "# Use the Decoy to distract the guards by stepping on the X. hero . moveRight (…" at bounding box center [869, 210] width 308 height 367
type textarea "hero.moveUp(2)"
click at [788, 389] on button "Run" at bounding box center [856, 384] width 340 height 31
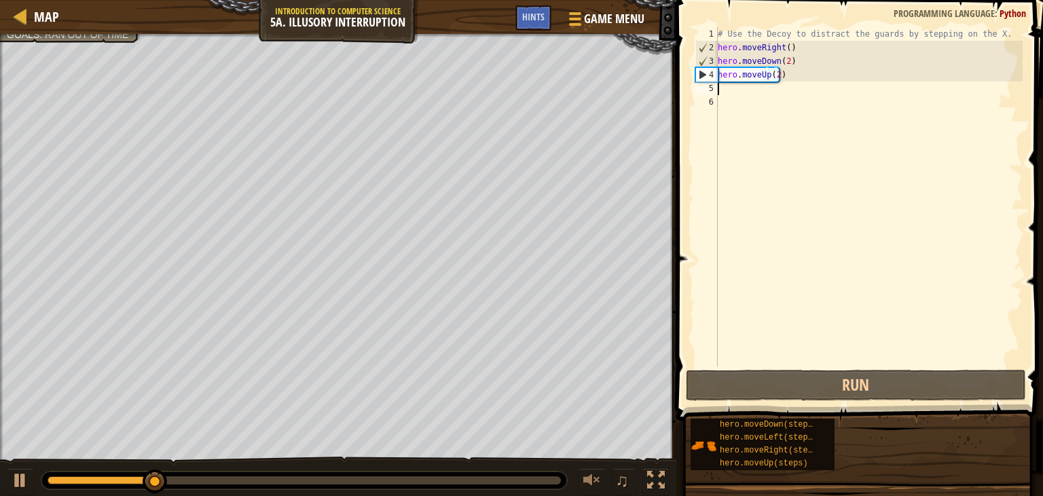
click at [732, 93] on div "# Use the Decoy to distract the guards by stepping on the X. hero . moveRight (…" at bounding box center [869, 210] width 308 height 367
type textarea "h"
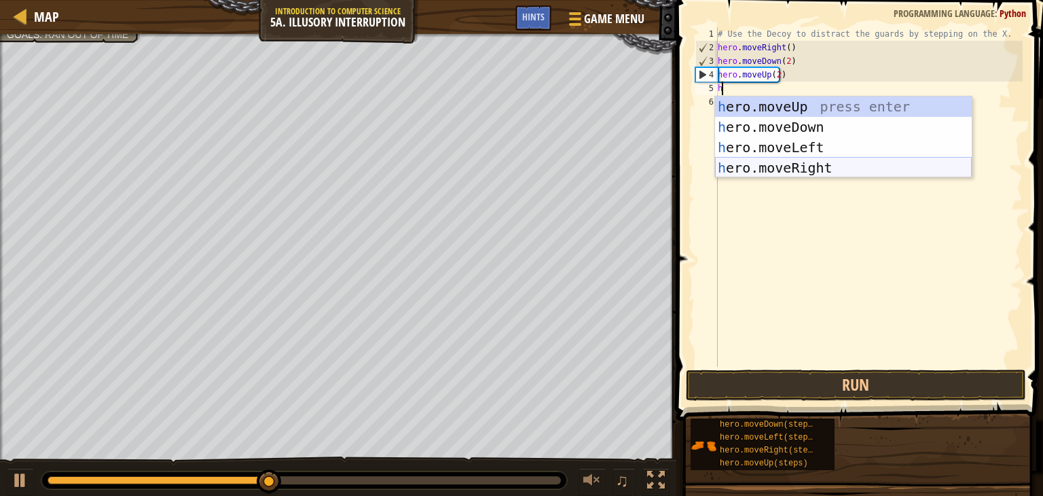
click at [798, 171] on div "h ero.moveUp press enter h ero.moveDown press enter h ero.moveLeft press enter …" at bounding box center [843, 157] width 257 height 122
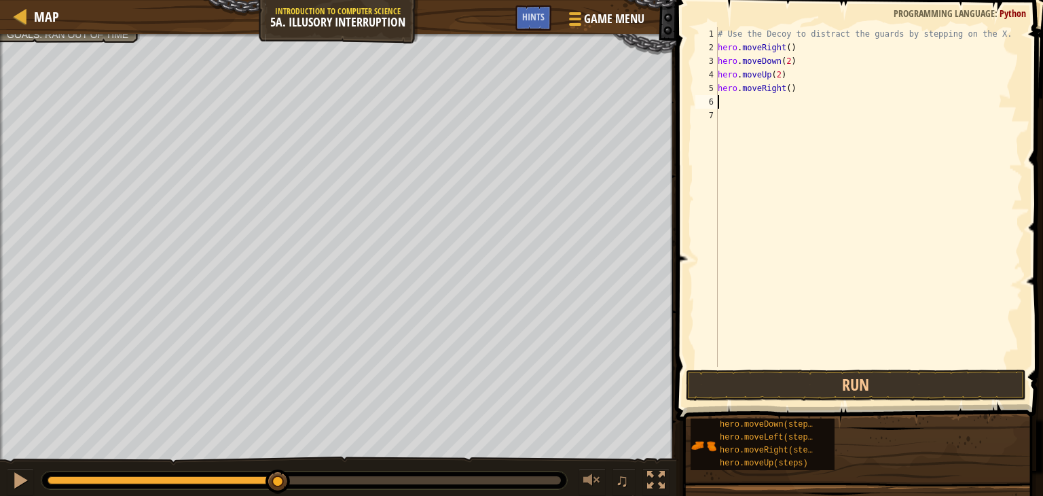
click at [780, 90] on div "# Use the Decoy to distract the guards by stepping on the X. hero . moveRight (…" at bounding box center [869, 210] width 308 height 367
type textarea "hero.moveRight(3)"
click at [873, 389] on button "Run" at bounding box center [856, 384] width 340 height 31
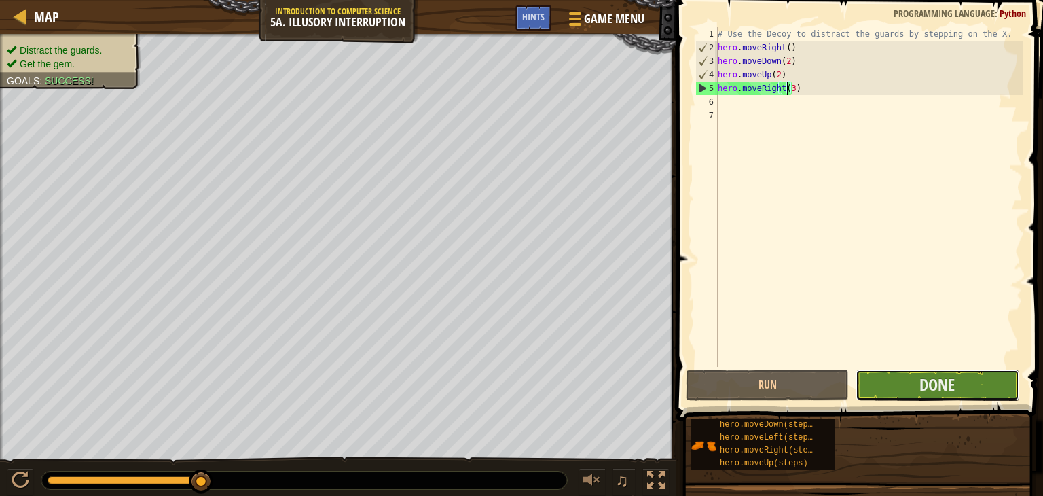
click at [994, 374] on button "Done" at bounding box center [937, 384] width 163 height 31
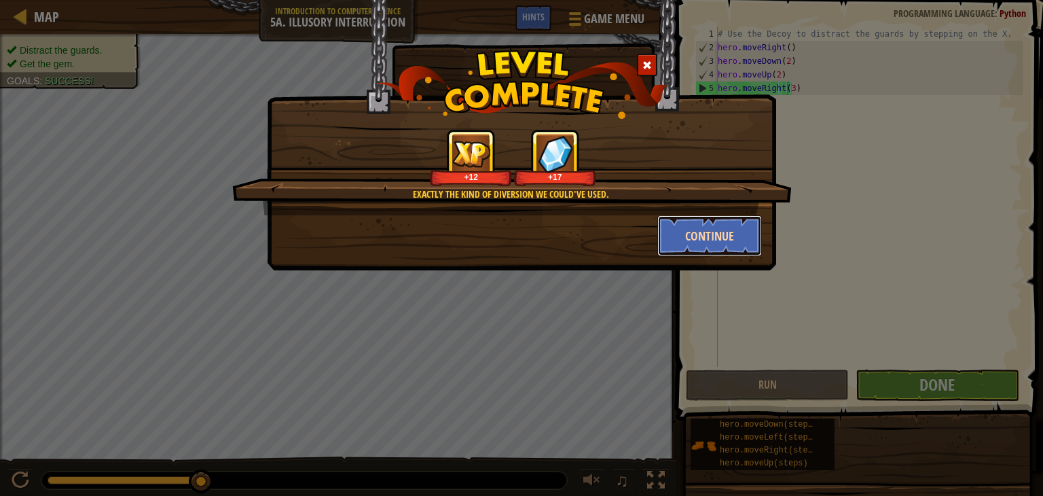
click at [717, 248] on button "Continue" at bounding box center [709, 235] width 105 height 41
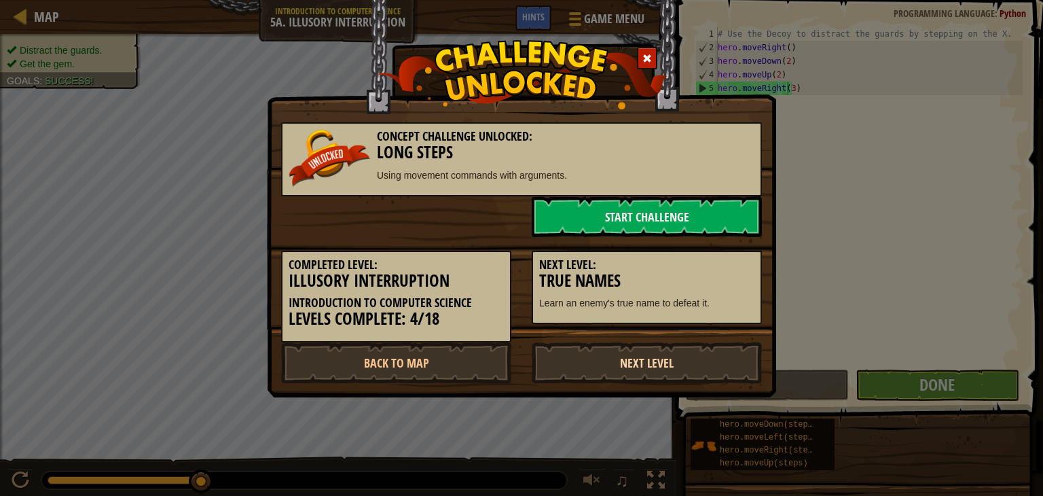
click at [681, 363] on link "Next Level" at bounding box center [647, 362] width 230 height 41
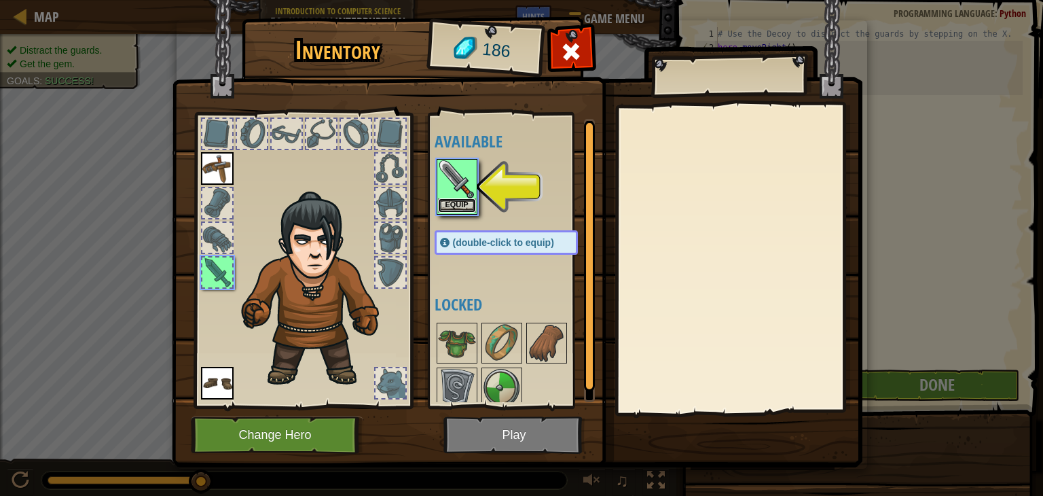
click at [458, 208] on button "Equip" at bounding box center [457, 205] width 38 height 14
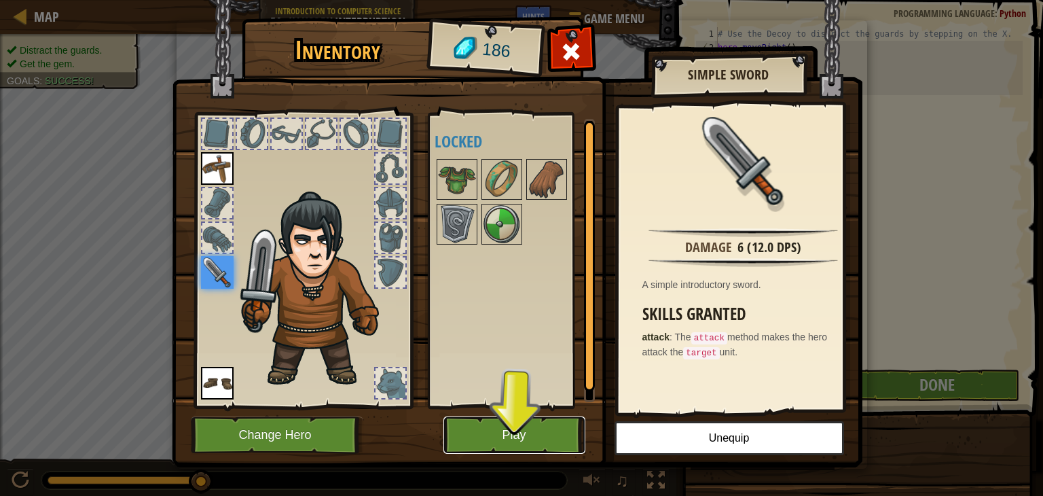
click at [541, 435] on button "Play" at bounding box center [515, 434] width 142 height 37
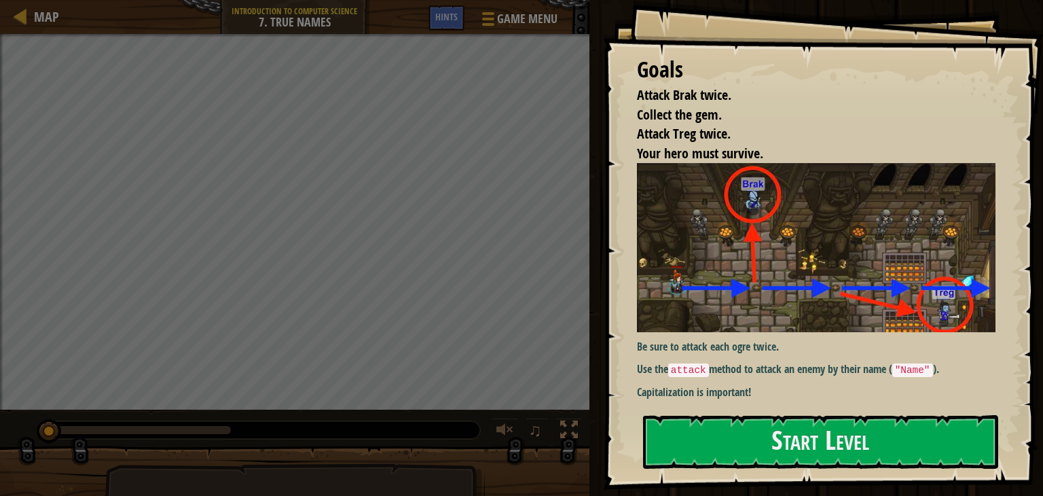
click at [811, 348] on p "Be sure to attack each ogre twice." at bounding box center [821, 347] width 369 height 16
click at [820, 446] on button "Start Level" at bounding box center [820, 442] width 355 height 54
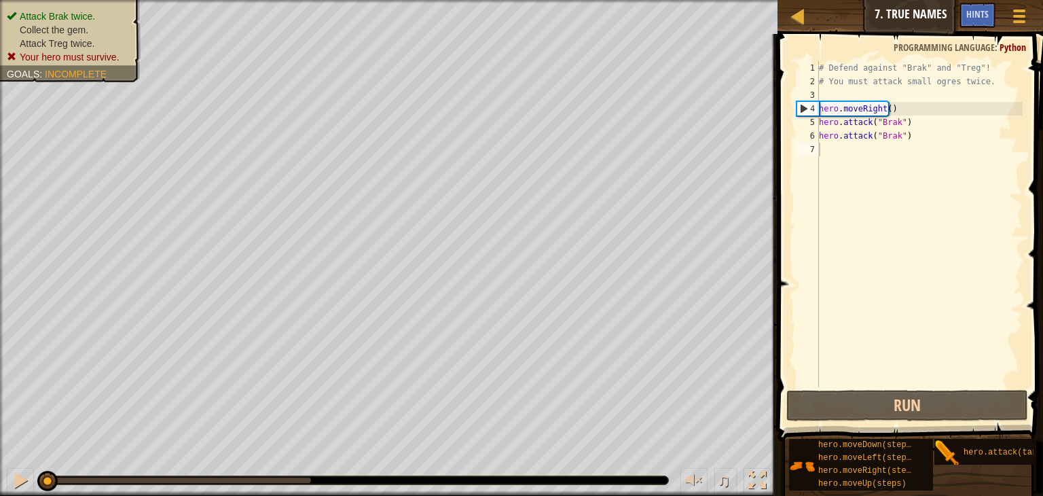
click at [895, 108] on div "# Defend against "Brak" and "Treg"! # You must attack small ogres twice. hero .…" at bounding box center [919, 237] width 206 height 353
drag, startPoint x: 895, startPoint y: 108, endPoint x: 818, endPoint y: 107, distance: 77.4
click at [818, 107] on div "hero.moveRight() 1 2 3 4 5 6 7 # Defend against "Brak" and "Treg"! # You must a…" at bounding box center [908, 224] width 229 height 326
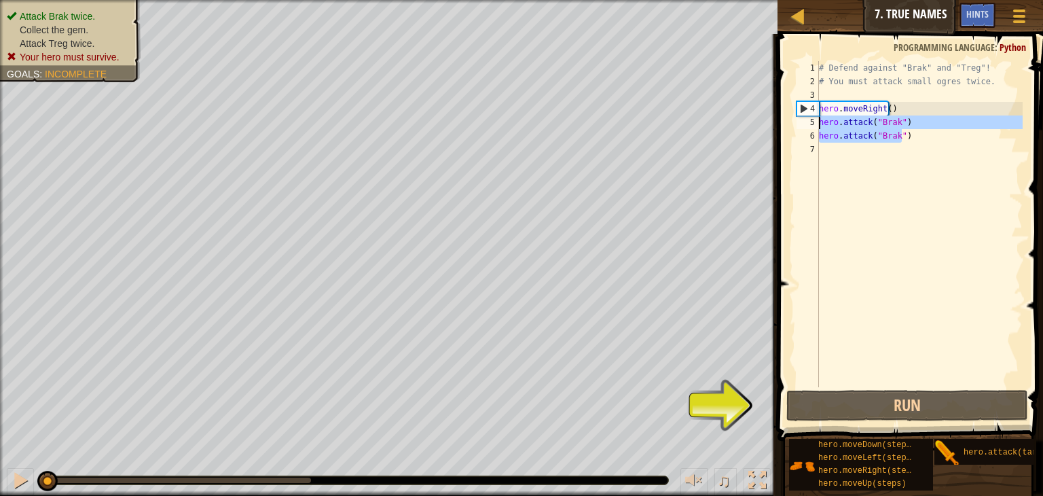
drag, startPoint x: 916, startPoint y: 140, endPoint x: 817, endPoint y: 120, distance: 100.4
click at [817, 120] on div "hero.moveRight() 1 2 3 4 5 6 7 # Defend against "Brak" and "Treg"! # You must a…" at bounding box center [908, 224] width 229 height 326
click at [907, 140] on div "# Defend against "Brak" and "Treg"! # You must attack small ogres twice. hero .…" at bounding box center [919, 224] width 206 height 326
type textarea "hero.attack("Brak")"
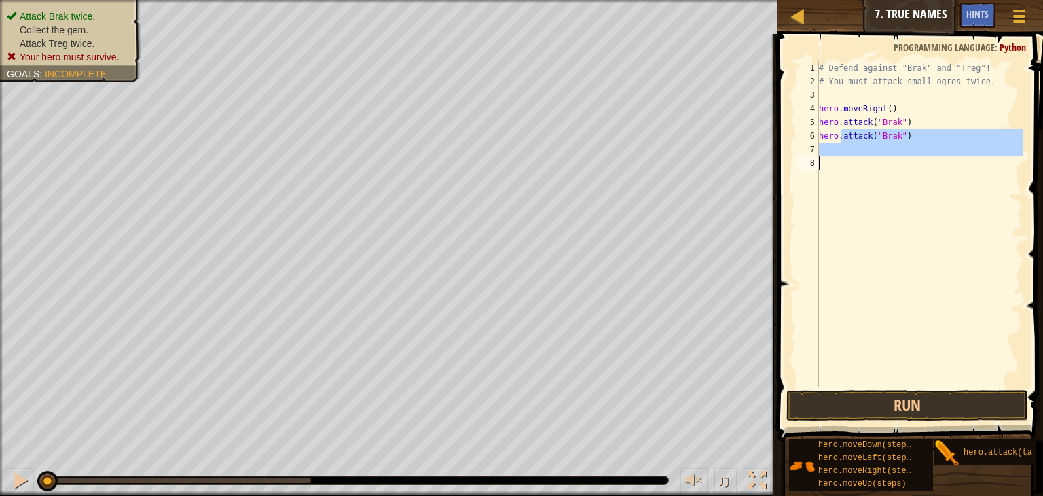
drag, startPoint x: 840, startPoint y: 137, endPoint x: 791, endPoint y: 194, distance: 75.6
click at [791, 194] on div "1 2 3 4 5 6 7 8 # Defend against "Brak" and "Treg"! # You must attack small ogr…" at bounding box center [909, 264] width 270 height 447
click at [922, 145] on div "# Defend against "Brak" and "Treg"! # You must attack small ogres twice. hero .…" at bounding box center [919, 224] width 206 height 326
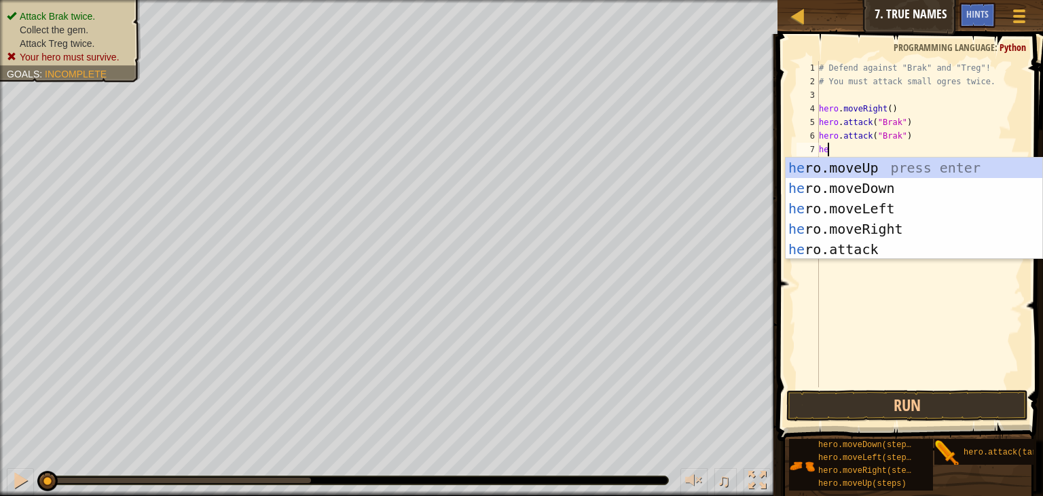
type textarea "her"
click at [872, 192] on div "her o.moveUp press enter her o.moveDown press enter her o.moveLeft press enter …" at bounding box center [914, 229] width 257 height 143
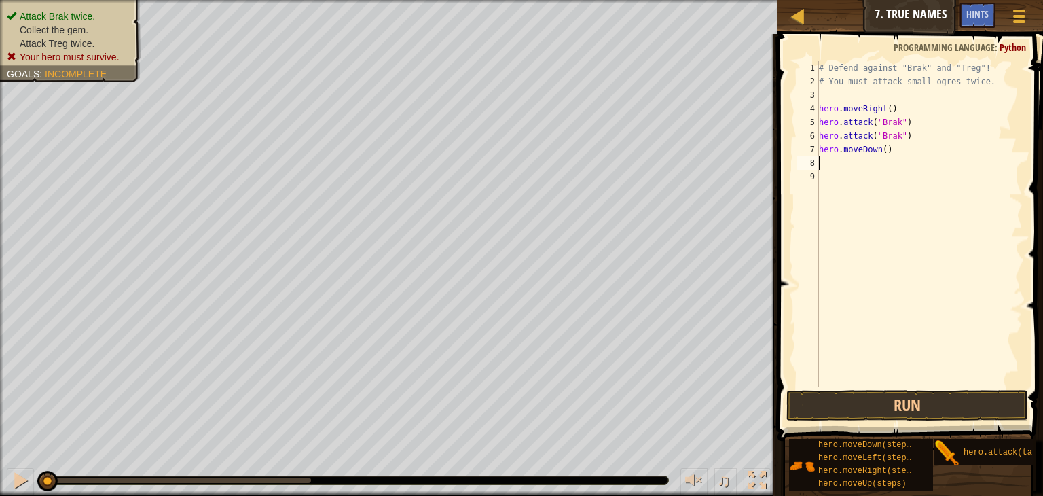
type textarea "h"
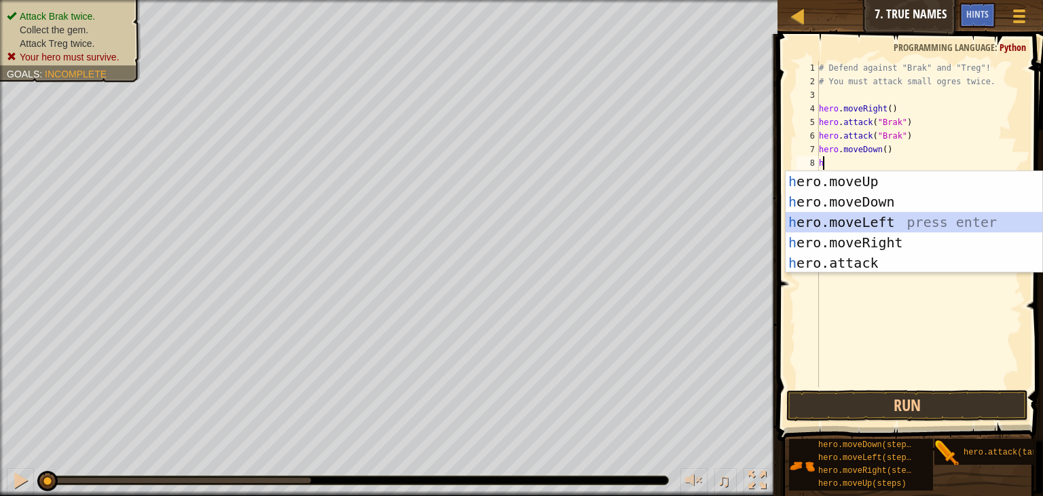
click at [888, 225] on div "h ero.moveUp press enter h ero.moveDown press enter h ero.moveLeft press enter …" at bounding box center [914, 242] width 257 height 143
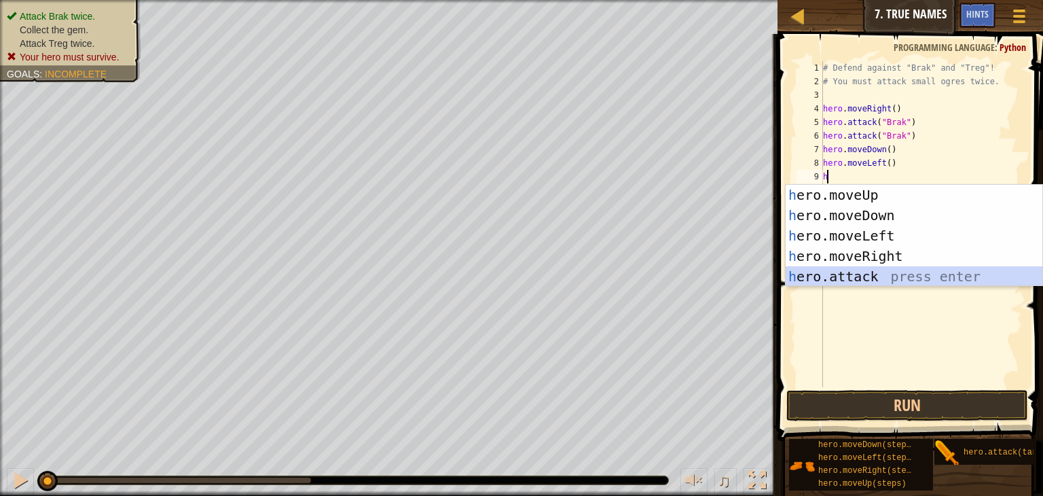
click at [835, 271] on div "h ero.moveUp press enter h ero.moveDown press enter h ero.moveLeft press enter …" at bounding box center [914, 256] width 257 height 143
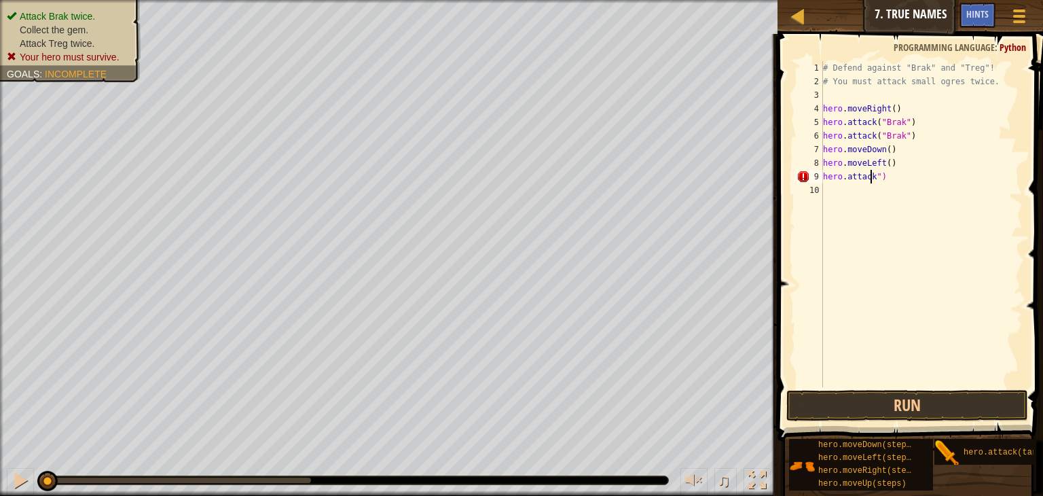
scroll to position [6, 5]
click at [903, 176] on div "# Defend against "Brak" and "Treg"! # You must attack small ogres twice. hero .…" at bounding box center [921, 237] width 202 height 353
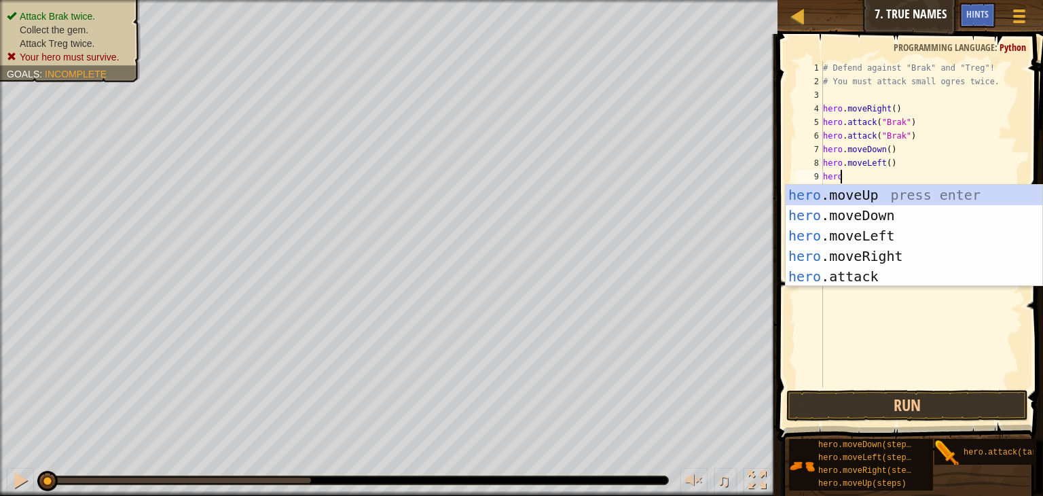
scroll to position [6, 1]
click at [867, 276] on div "hero .moveUp press enter hero .moveDown press enter hero .moveLeft press enter …" at bounding box center [914, 256] width 257 height 143
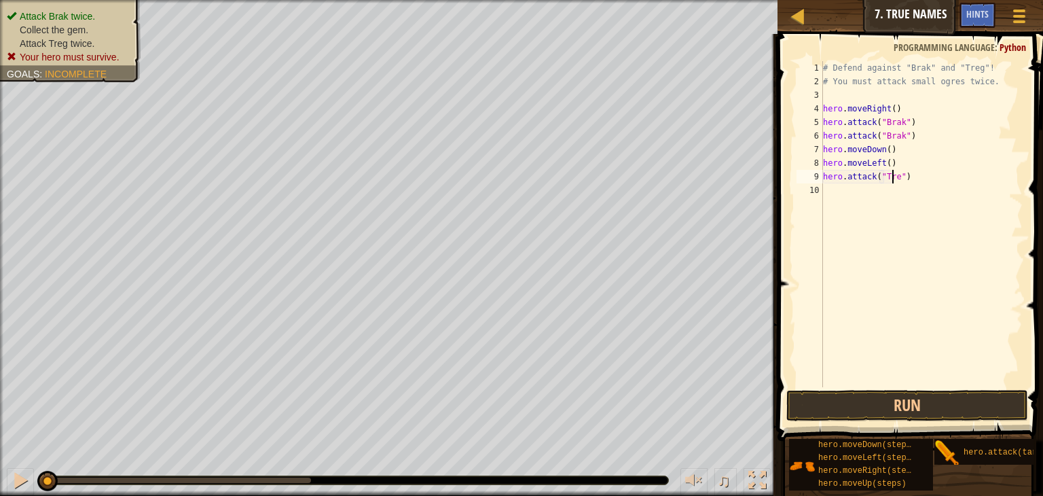
scroll to position [6, 8]
click at [861, 408] on button "Run" at bounding box center [908, 405] width 242 height 31
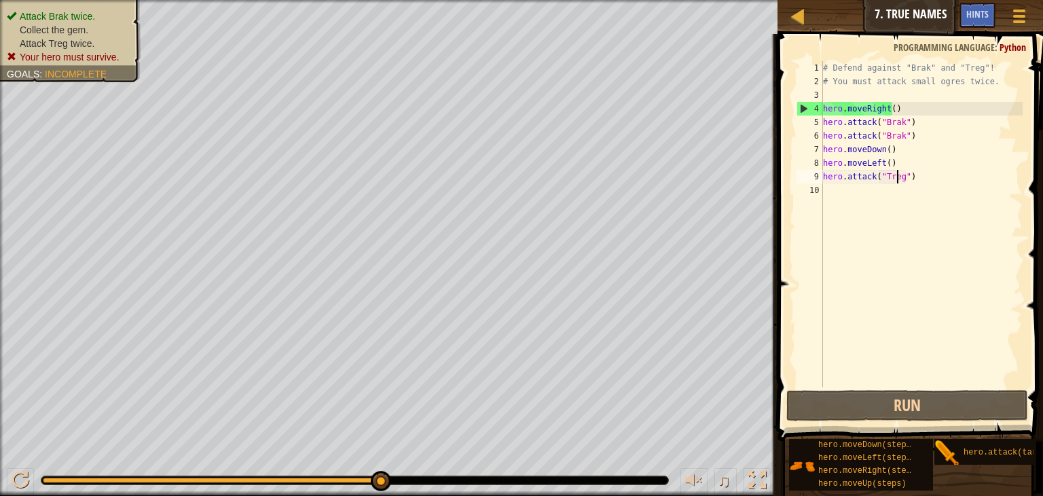
click at [885, 150] on div "# Defend against "Brak" and "Treg"! # You must attack small ogres twice. hero .…" at bounding box center [921, 237] width 202 height 353
click at [878, 147] on div "# Defend against "Brak" and "Treg"! # You must attack small ogres twice. hero .…" at bounding box center [921, 237] width 202 height 353
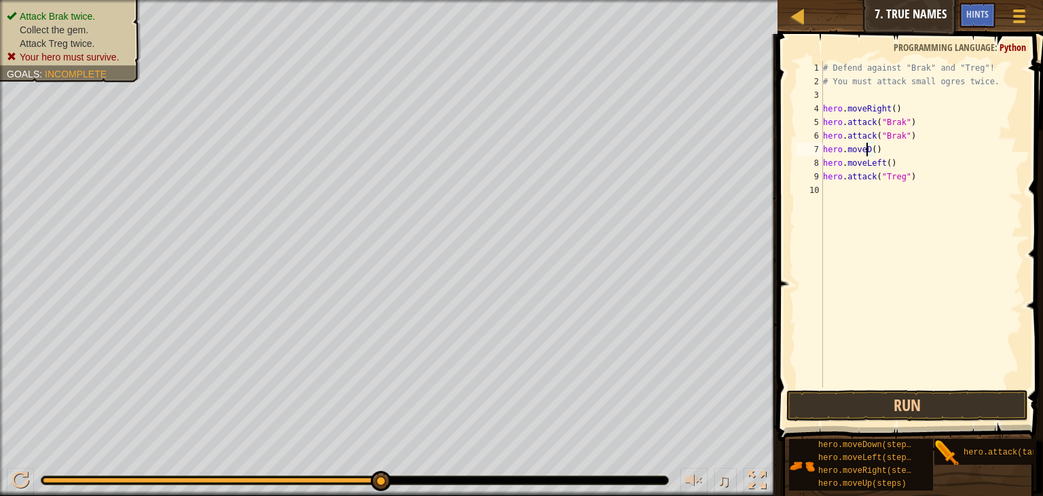
scroll to position [6, 5]
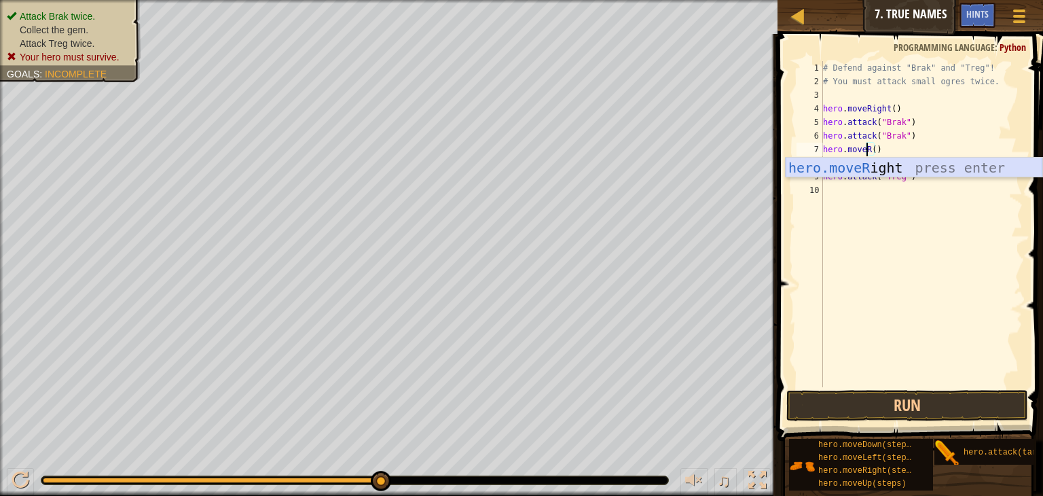
click at [936, 168] on div "hero.moveR ight press enter" at bounding box center [914, 188] width 257 height 61
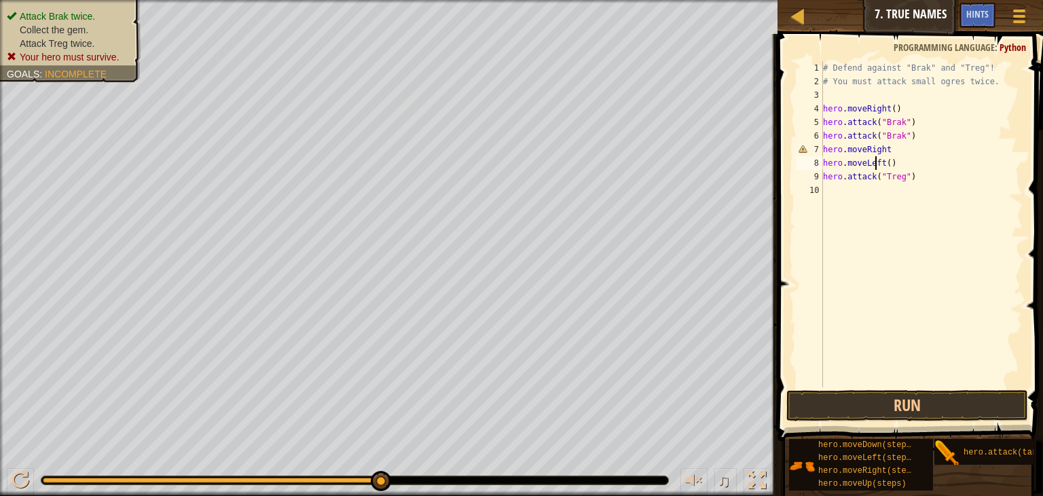
click at [877, 164] on div "# Defend against "Brak" and "Treg"! # You must attack small ogres twice. hero .…" at bounding box center [921, 237] width 202 height 353
type textarea "hero.moveLeft()"
drag, startPoint x: 891, startPoint y: 164, endPoint x: 820, endPoint y: 164, distance: 71.3
click at [820, 164] on div "hero.moveLeft() 1 2 3 4 5 6 7 8 9 10 # Defend against "Brak" and "Treg"! # You …" at bounding box center [908, 224] width 229 height 326
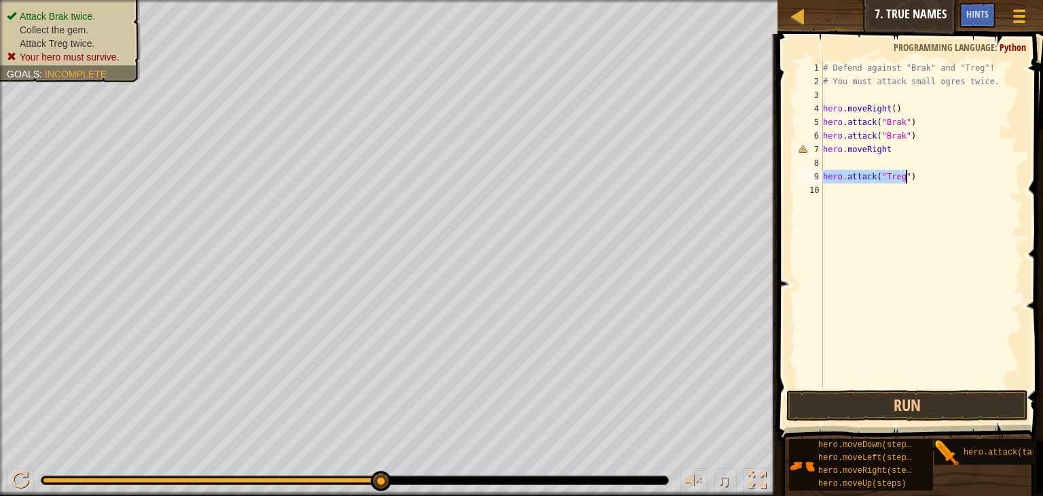
drag, startPoint x: 825, startPoint y: 178, endPoint x: 911, endPoint y: 171, distance: 86.5
click at [911, 171] on div "# Defend against "Brak" and "Treg"! # You must attack small ogres twice. hero .…" at bounding box center [921, 237] width 202 height 353
type textarea "hero.attack("Treg")"
click at [834, 162] on div "# Defend against "Brak" and "Treg"! # You must attack small ogres twice. hero .…" at bounding box center [921, 237] width 202 height 353
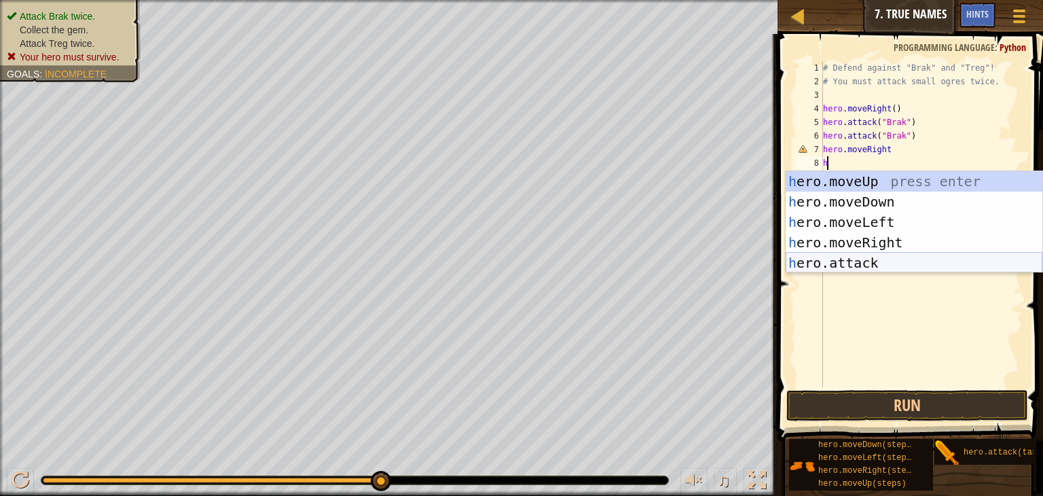
click at [864, 270] on div "h ero.moveUp press enter h ero.moveDown press enter h ero.moveLeft press enter …" at bounding box center [914, 242] width 257 height 143
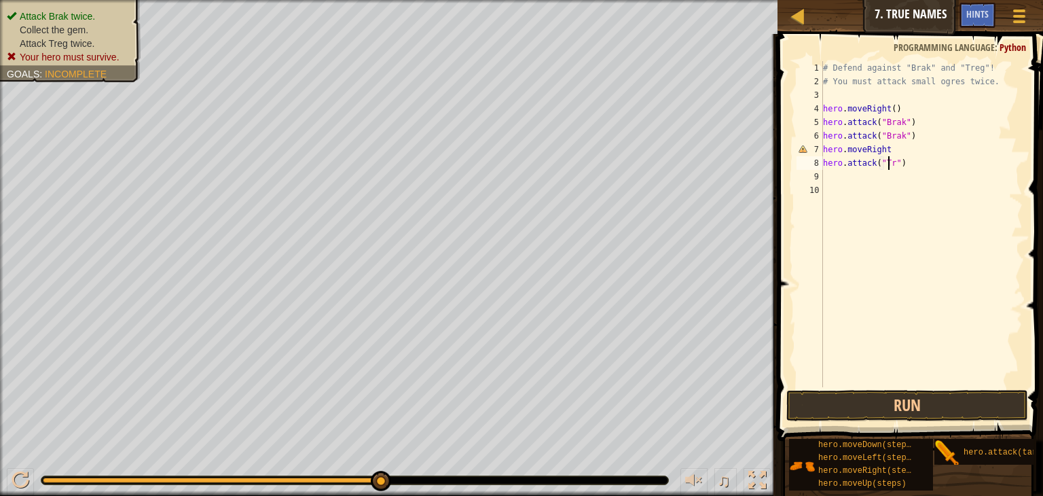
scroll to position [6, 8]
type textarea "hero.attack("Treg")"
click at [861, 405] on button "Run" at bounding box center [908, 405] width 242 height 31
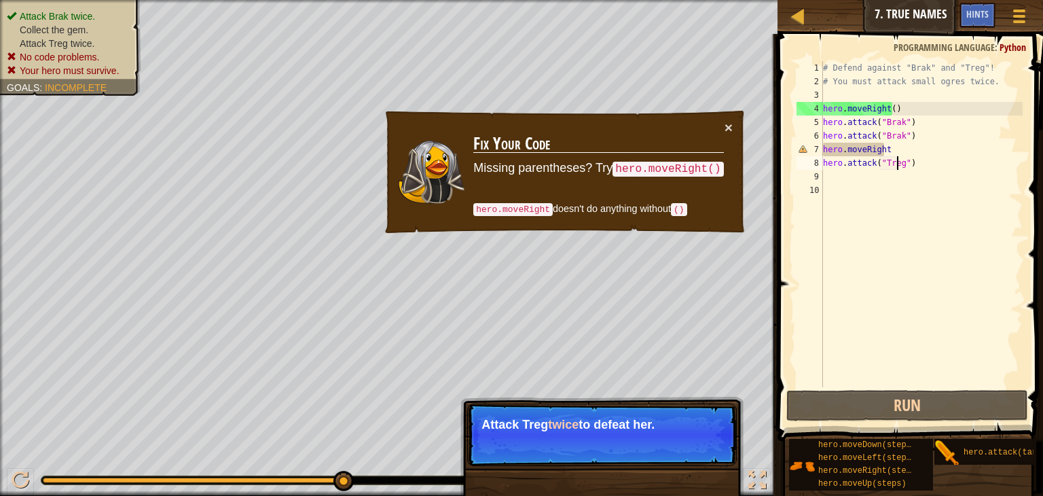
click at [829, 245] on div "# Defend against "Brak" and "Treg"! # You must attack small ogres twice. hero .…" at bounding box center [921, 237] width 202 height 353
click at [833, 175] on div "# Defend against "Brak" and "Treg"! # You must attack small ogres twice. hero .…" at bounding box center [921, 237] width 202 height 353
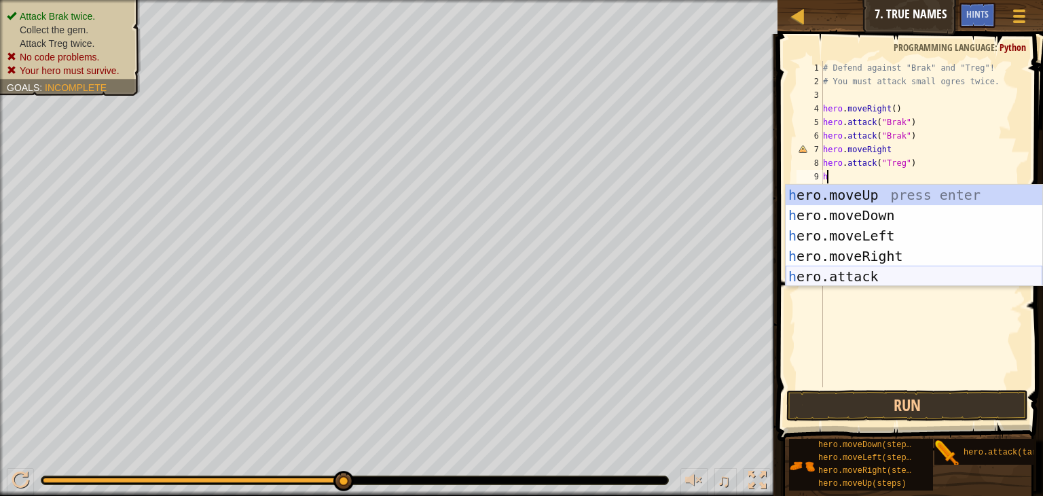
click at [873, 280] on div "h ero.moveUp press enter h ero.moveDown press enter h ero.moveLeft press enter …" at bounding box center [914, 256] width 257 height 143
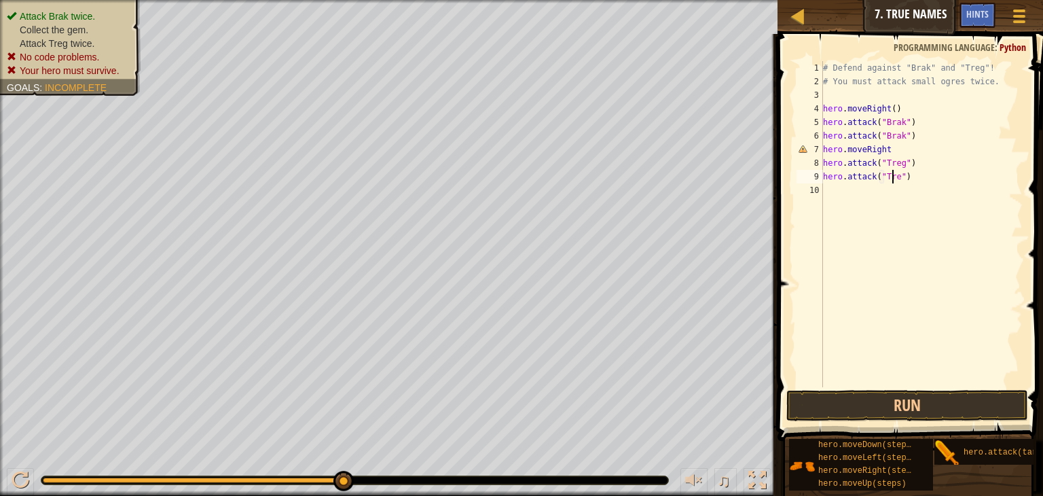
scroll to position [6, 8]
click at [863, 398] on button "Run" at bounding box center [908, 405] width 242 height 31
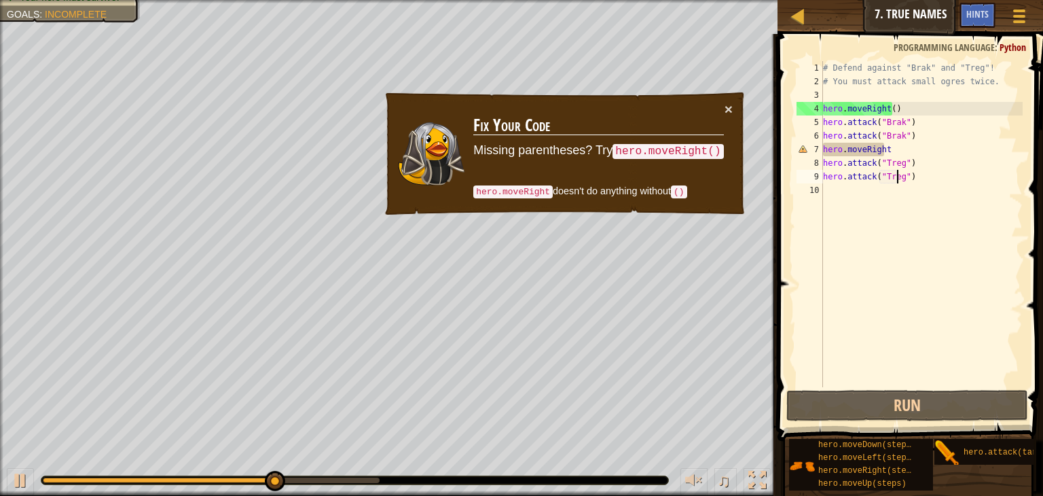
click at [901, 145] on div "# Defend against "Brak" and "Treg"! # You must attack small ogres twice. hero .…" at bounding box center [921, 237] width 202 height 353
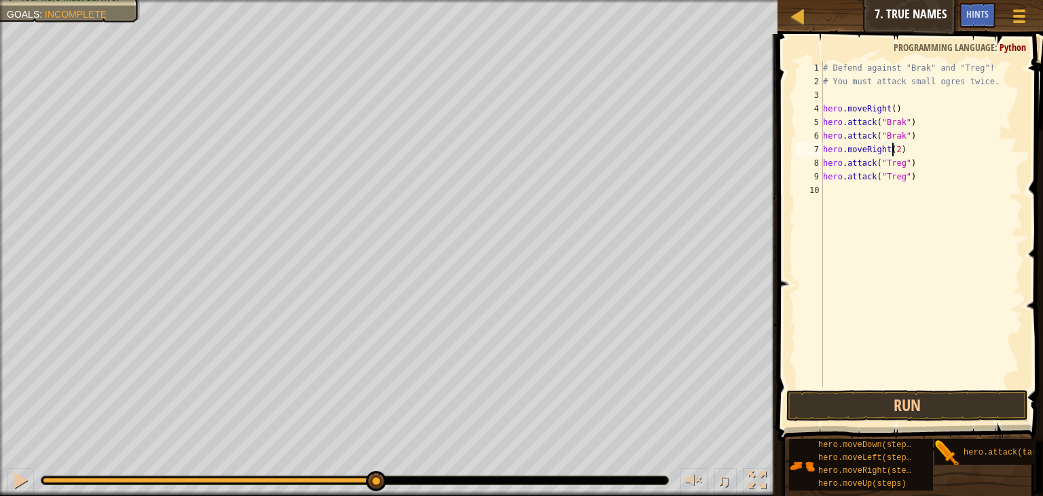
click at [918, 179] on div "# Defend against "Brak" and "Treg"! # You must attack small ogres twice. hero .…" at bounding box center [921, 237] width 202 height 353
type textarea "hero.attack("Treg")"
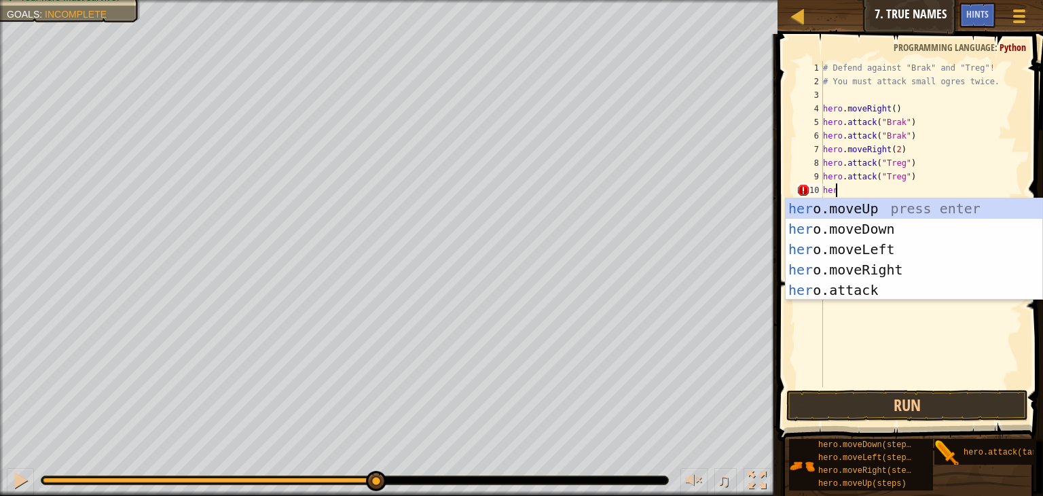
scroll to position [6, 0]
type textarea "hero"
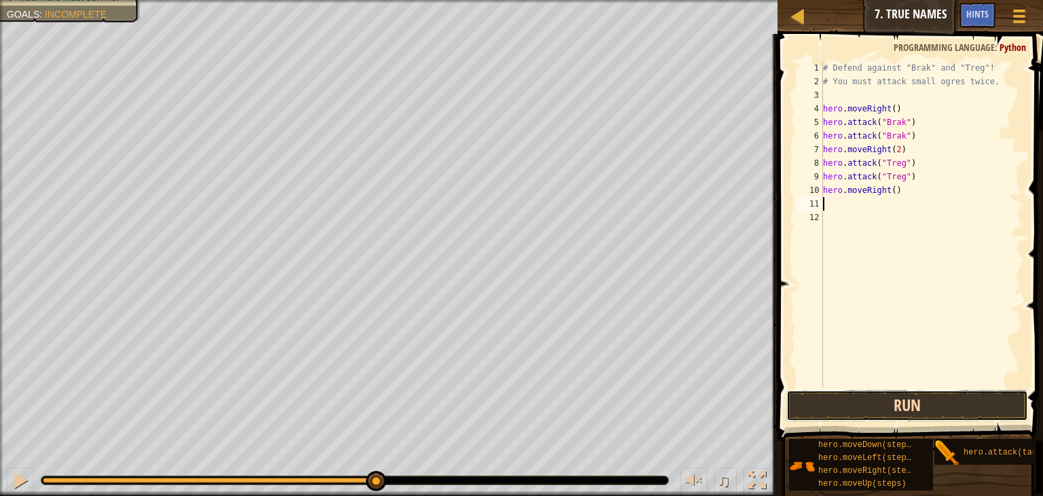
click at [897, 414] on button "Run" at bounding box center [908, 405] width 242 height 31
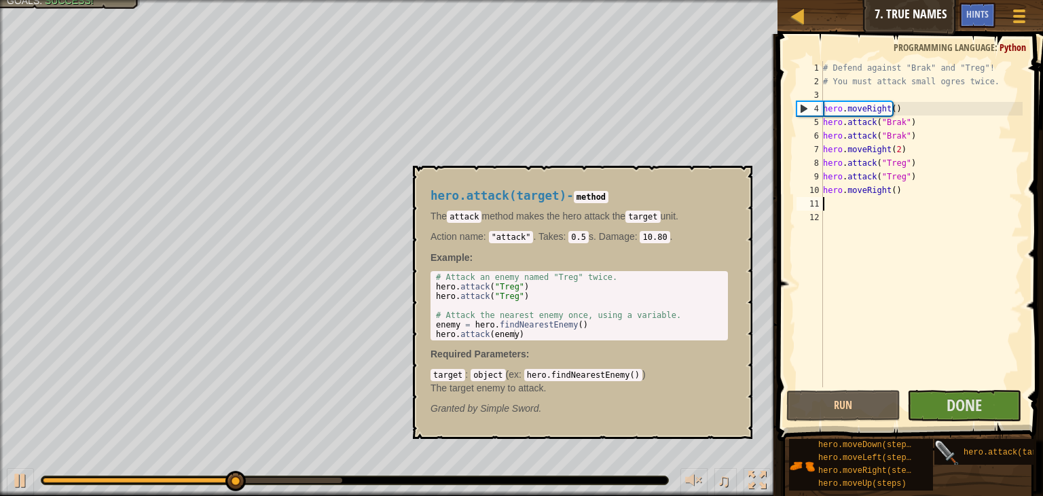
click at [956, 452] on img at bounding box center [948, 453] width 26 height 26
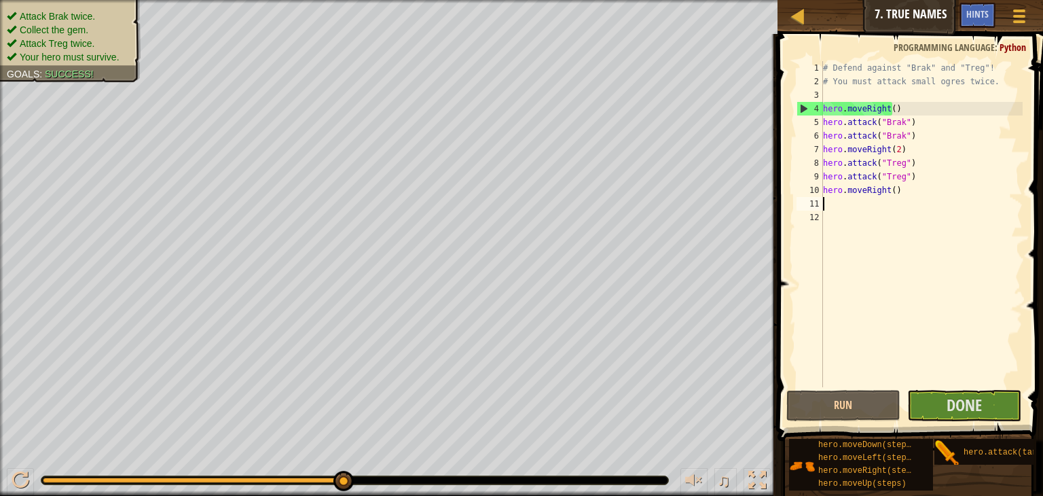
drag, startPoint x: 935, startPoint y: 236, endPoint x: 941, endPoint y: 245, distance: 10.7
click at [937, 240] on div "# Defend against "Brak" and "Treg"! # You must attack small ogres twice. hero .…" at bounding box center [921, 237] width 202 height 353
click at [647, 249] on div "Map Introduction to Computer Science 7. True Names Game Menu Done Hints 1 ההההה…" at bounding box center [521, 248] width 1043 height 496
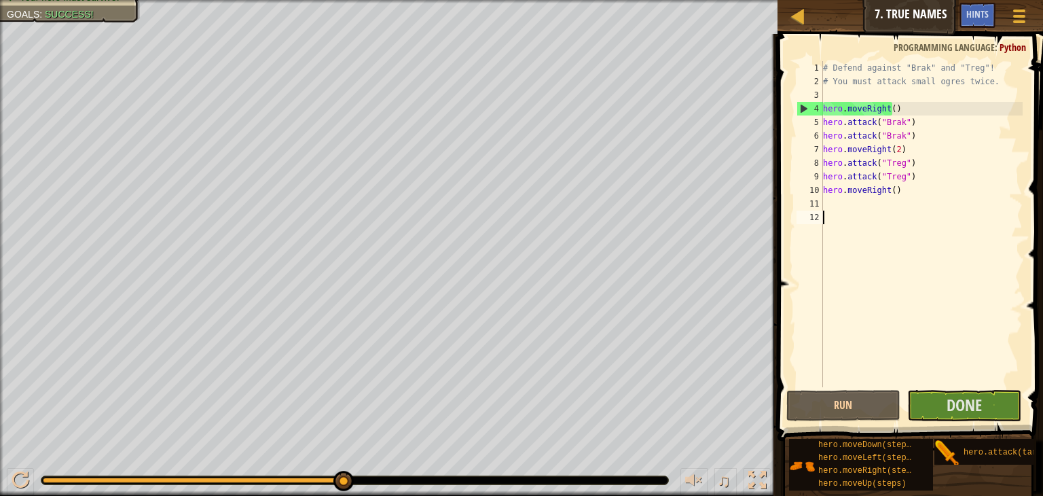
drag, startPoint x: 981, startPoint y: 465, endPoint x: 0, endPoint y: 297, distance: 994.9
click at [0, 297] on div "Attack Brak twice. Collect the gem. Attack Treg twice. Your hero must survive. …" at bounding box center [389, 248] width 778 height 496
click at [933, 408] on button "Done" at bounding box center [964, 405] width 114 height 31
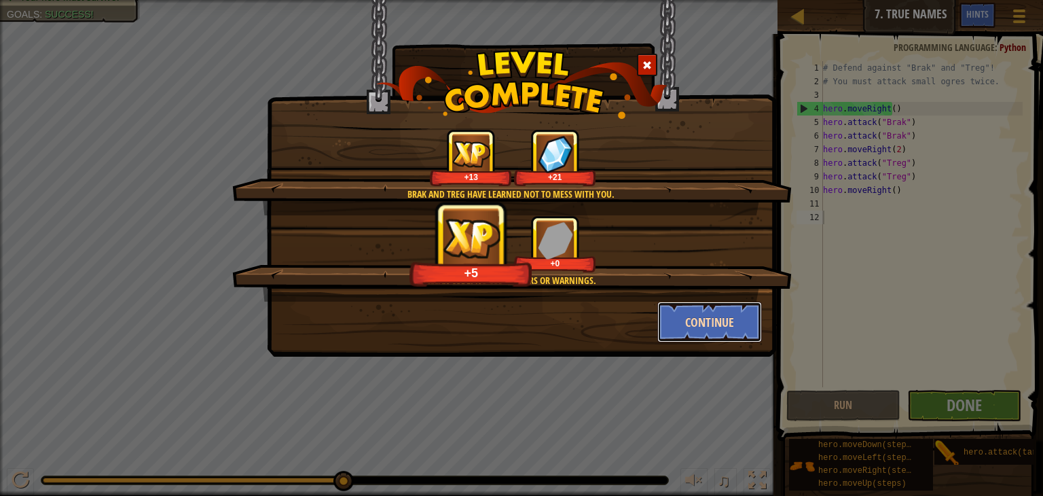
click at [720, 322] on button "Continue" at bounding box center [709, 322] width 105 height 41
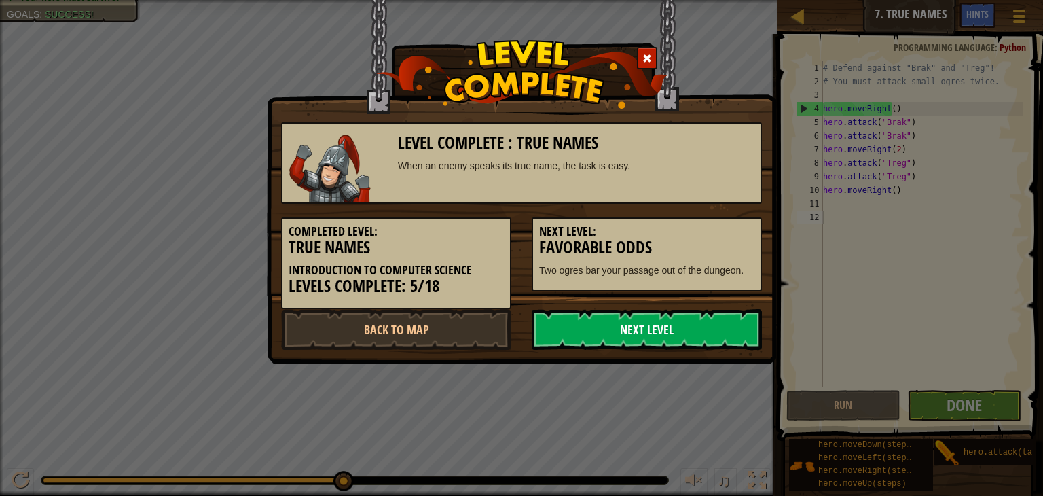
click at [627, 325] on link "Next Level" at bounding box center [647, 329] width 230 height 41
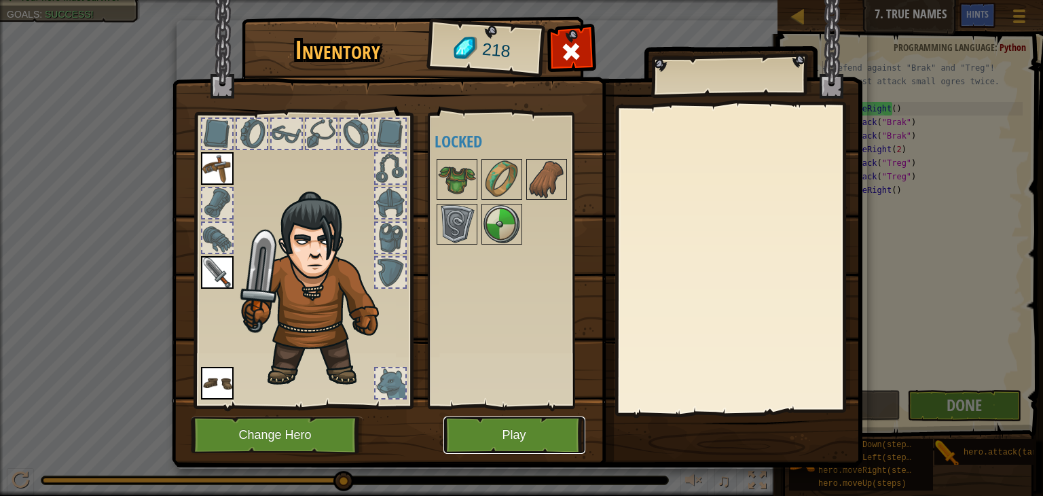
click at [554, 431] on button "Play" at bounding box center [515, 434] width 142 height 37
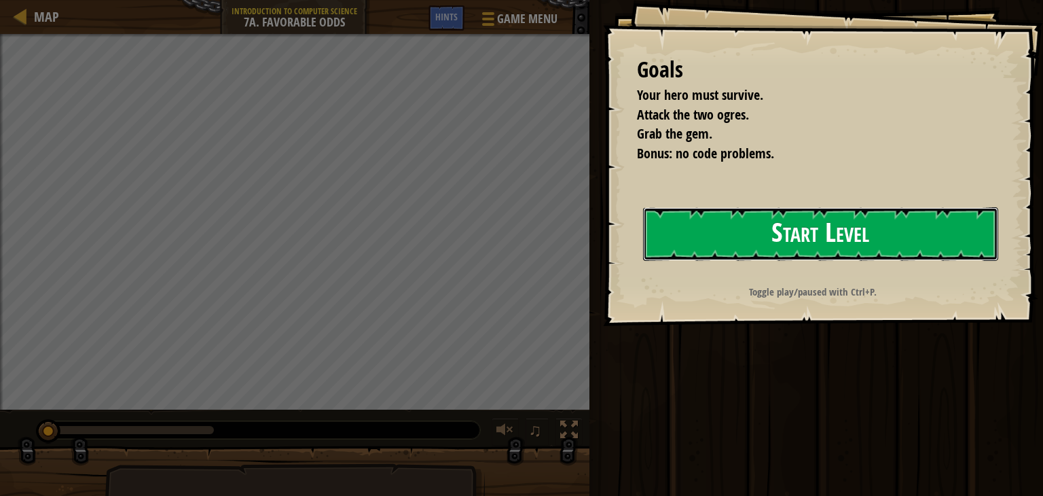
click at [840, 232] on button "Start Level" at bounding box center [820, 234] width 355 height 54
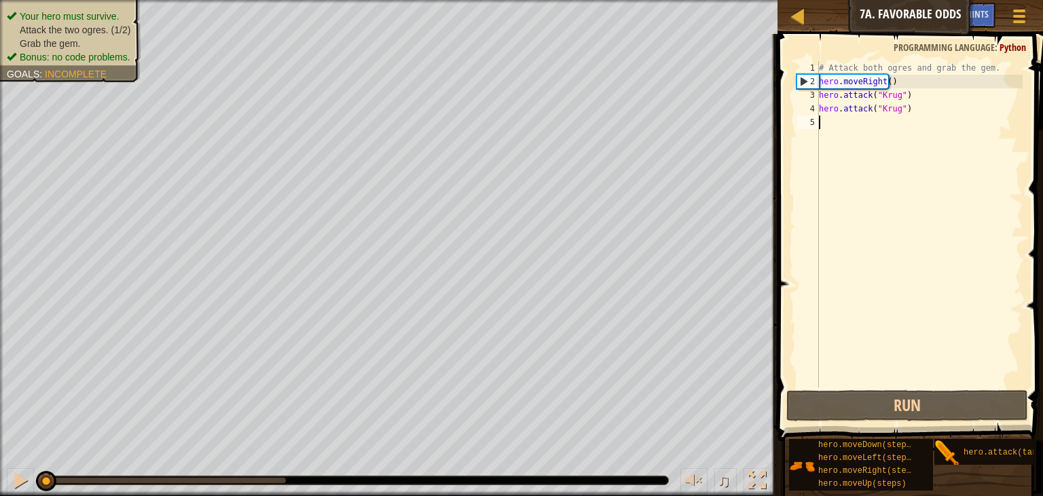
type textarea "h"
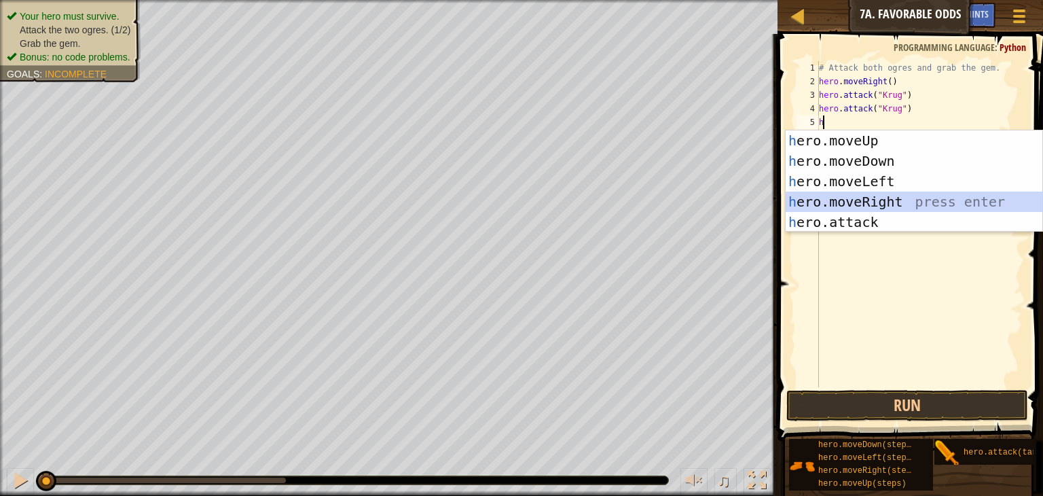
click at [888, 203] on div "h ero.moveUp press enter h ero.moveDown press enter h ero.moveLeft press enter …" at bounding box center [914, 201] width 257 height 143
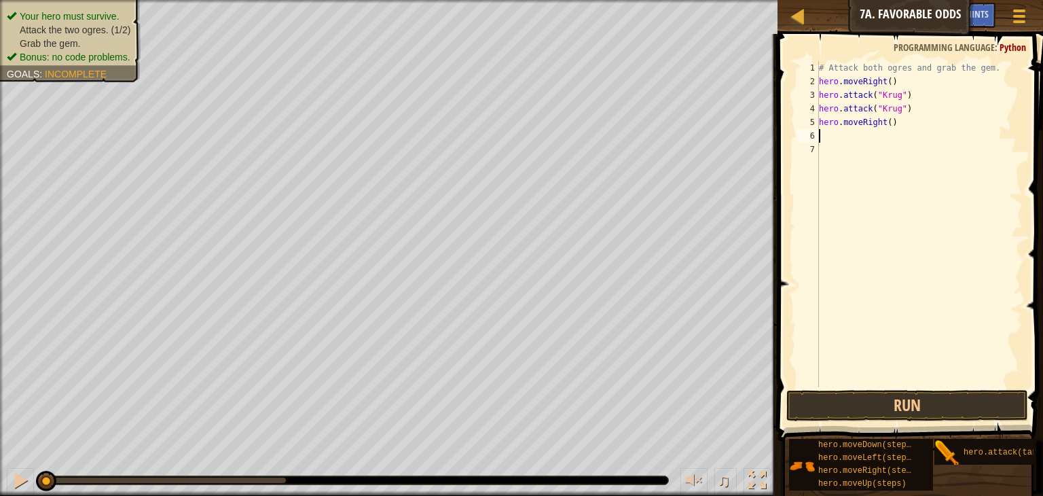
type textarea "h"
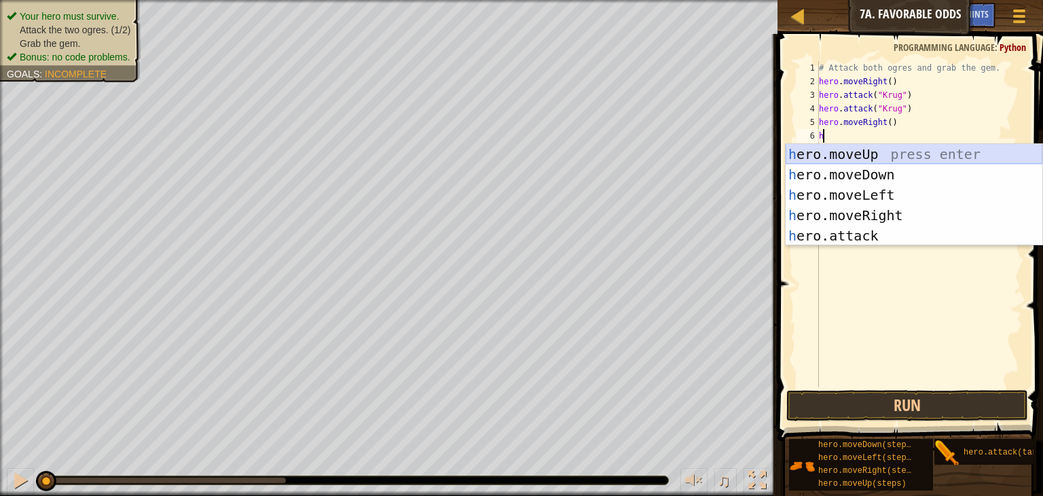
click at [882, 159] on div "h ero.moveUp press enter h ero.moveDown press enter h ero.moveLeft press enter …" at bounding box center [914, 215] width 257 height 143
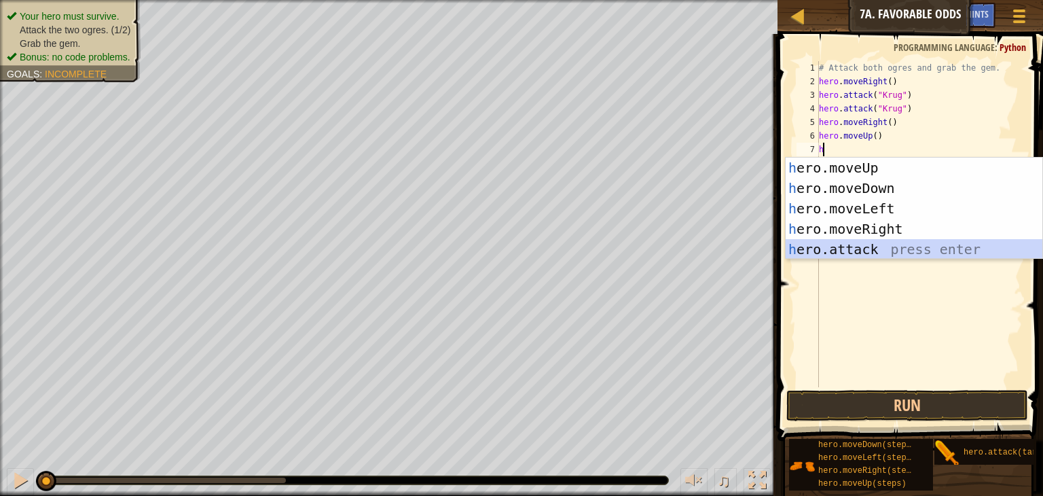
click at [864, 244] on div "h ero.moveUp press enter h ero.moveDown press enter h ero.moveLeft press enter …" at bounding box center [914, 229] width 257 height 143
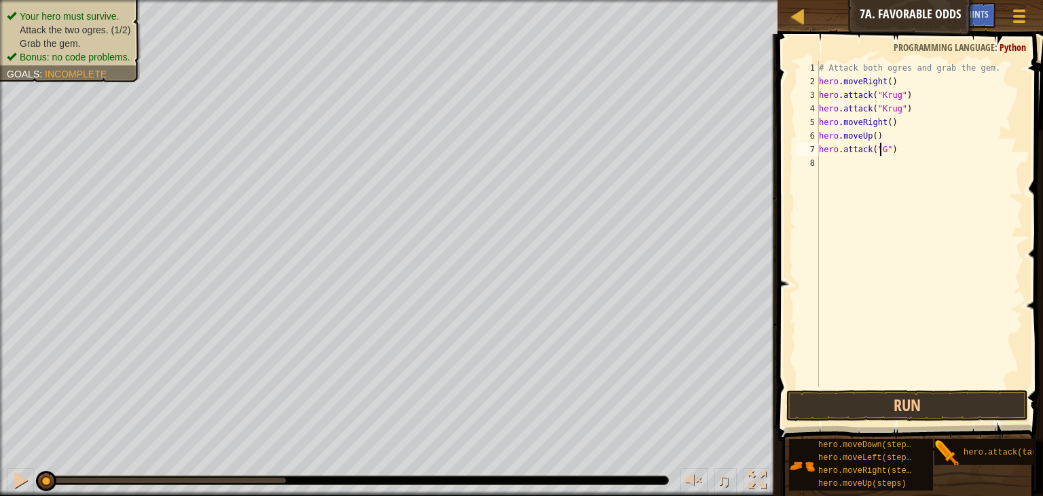
scroll to position [6, 7]
type textarea "hero.attack("Grump")"
click at [842, 159] on div "# Attack both ogres and grab the gem. hero . moveRight ( ) hero . attack ( "[PE…" at bounding box center [919, 237] width 206 height 353
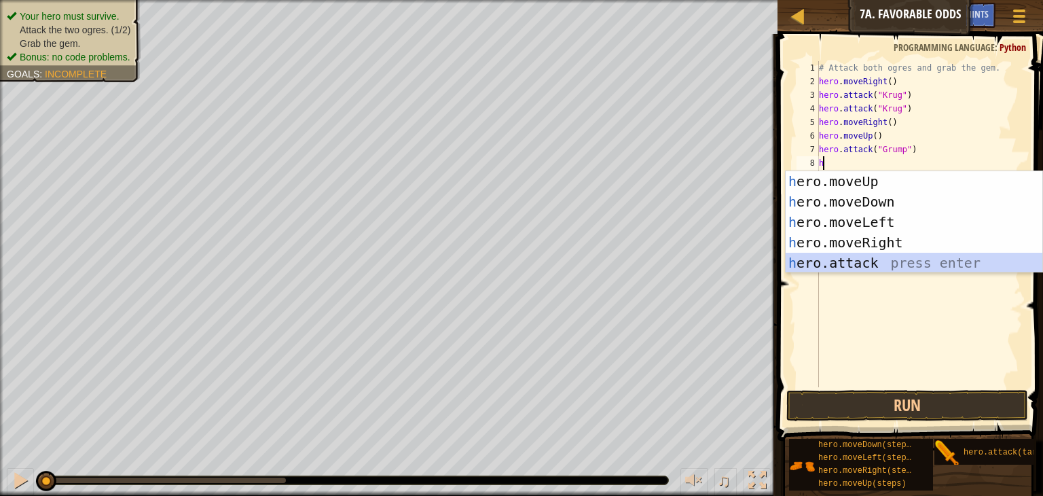
click at [829, 261] on div "h ero.moveUp press enter h ero.moveDown press enter h ero.moveLeft press enter …" at bounding box center [914, 242] width 257 height 143
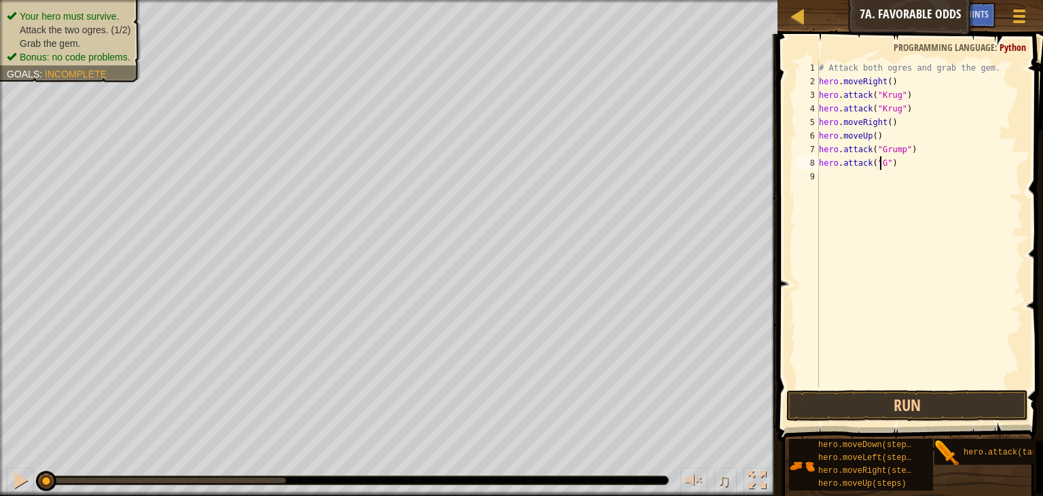
scroll to position [6, 8]
type textarea "hero.attack("Grump")"
click at [832, 181] on div "# Attack both ogres and grab the gem. hero . moveRight ( ) hero . attack ( "[PE…" at bounding box center [919, 237] width 206 height 353
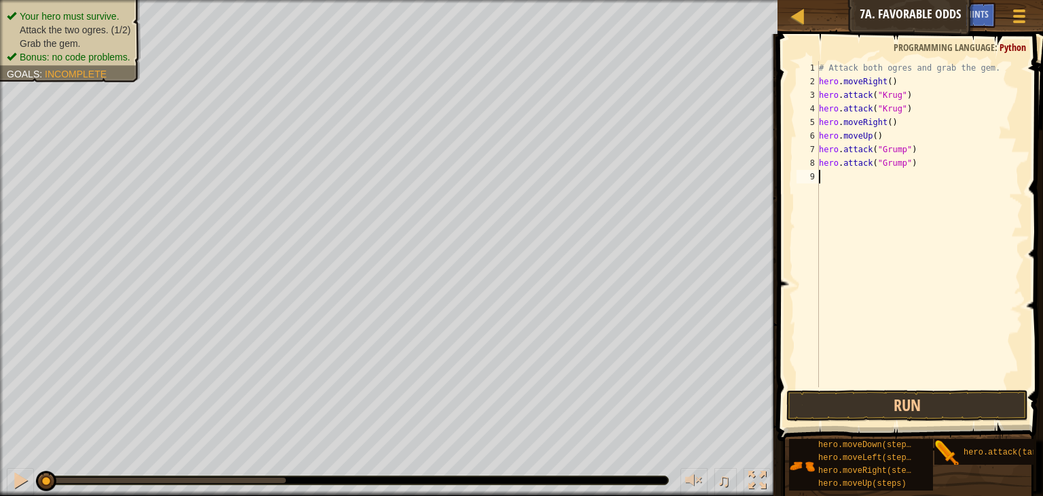
type textarea "h"
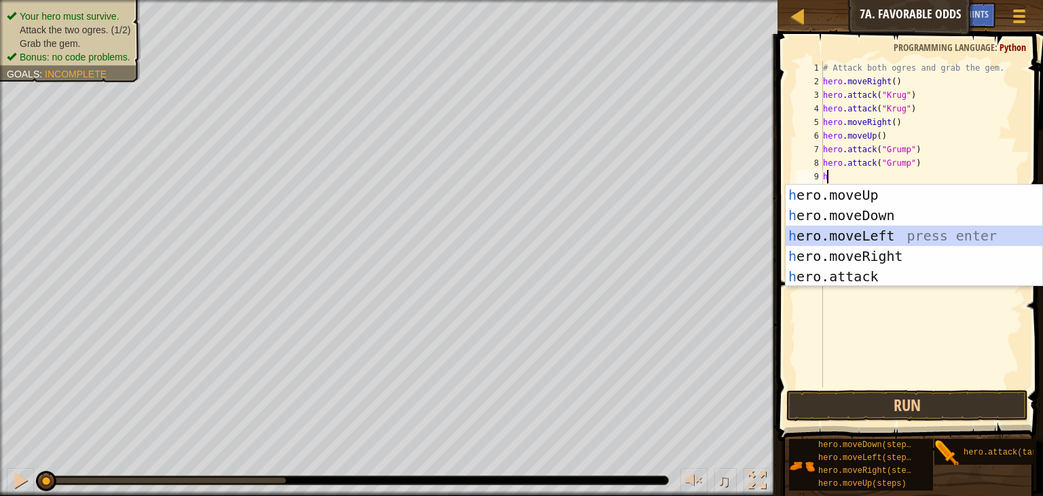
click at [871, 232] on div "h ero.moveUp press enter h ero.moveDown press enter h ero.moveLeft press enter …" at bounding box center [914, 256] width 257 height 143
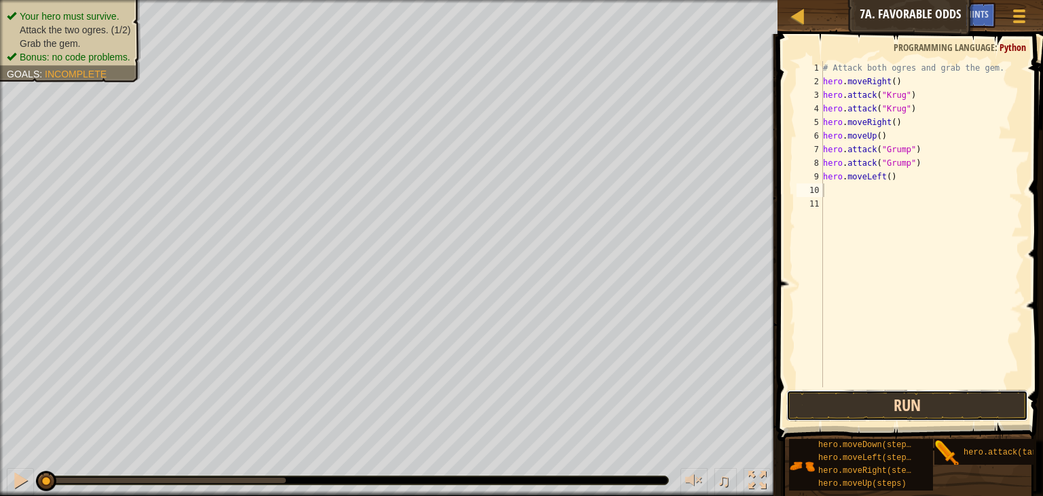
click at [901, 402] on button "Run" at bounding box center [908, 405] width 242 height 31
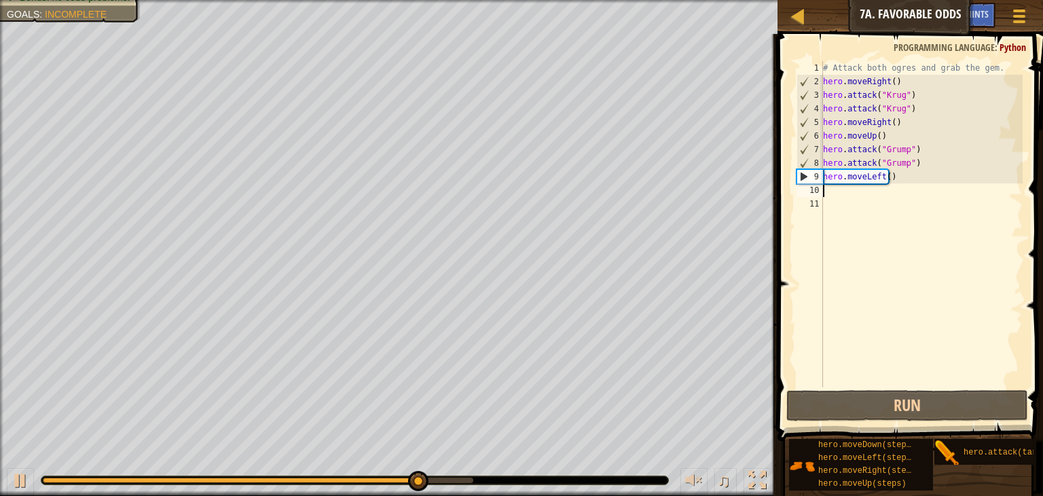
click at [882, 179] on div "# Attack both ogres and grab the gem. hero . moveRight ( ) hero . attack ( "[PE…" at bounding box center [921, 237] width 202 height 353
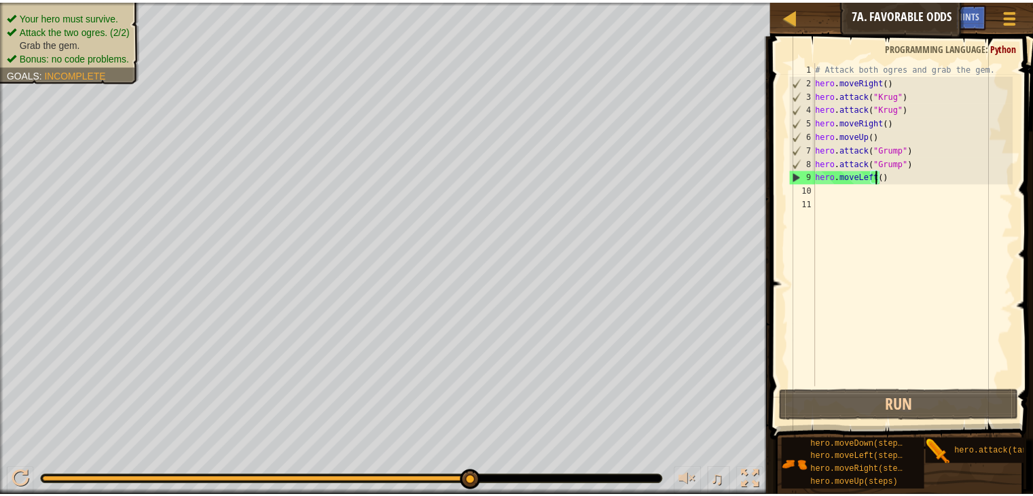
scroll to position [6, 7]
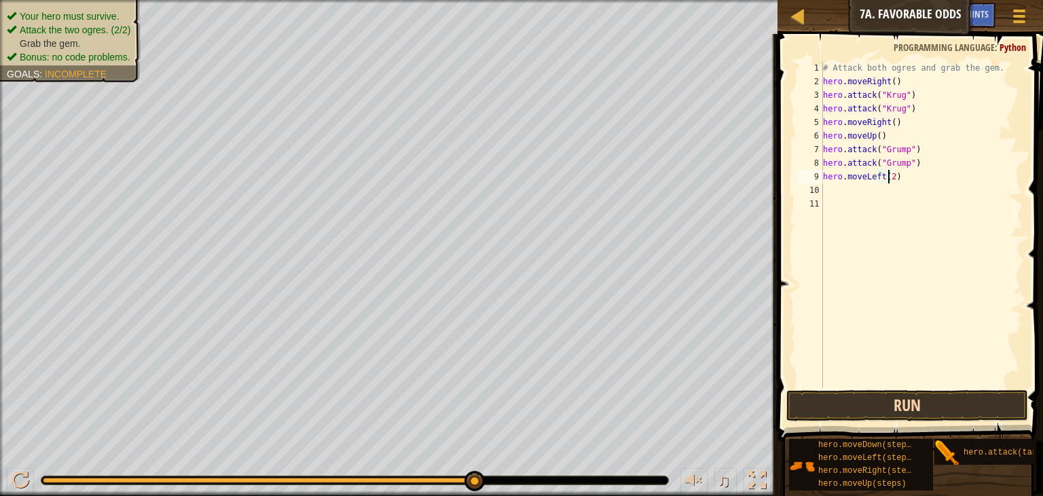
type textarea "hero.moveLeft(2)"
click at [914, 411] on button "Run" at bounding box center [908, 405] width 242 height 31
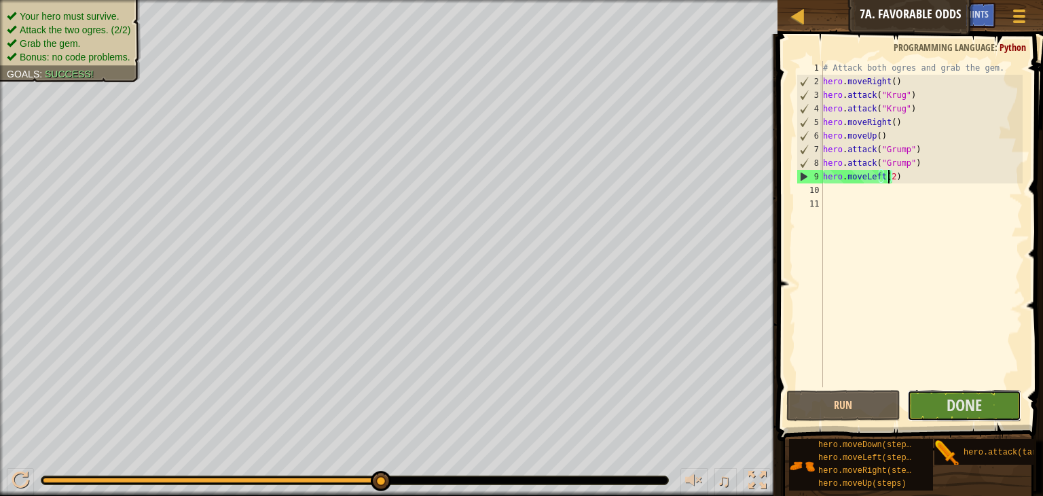
click at [988, 429] on div "Hints Videos hero.moveLeft(2) 1 2 3 4 5 6 7 8 9 10 11 # Attack both [PERSON_NAM…" at bounding box center [909, 261] width 270 height 455
click at [943, 399] on button "Done" at bounding box center [964, 405] width 114 height 31
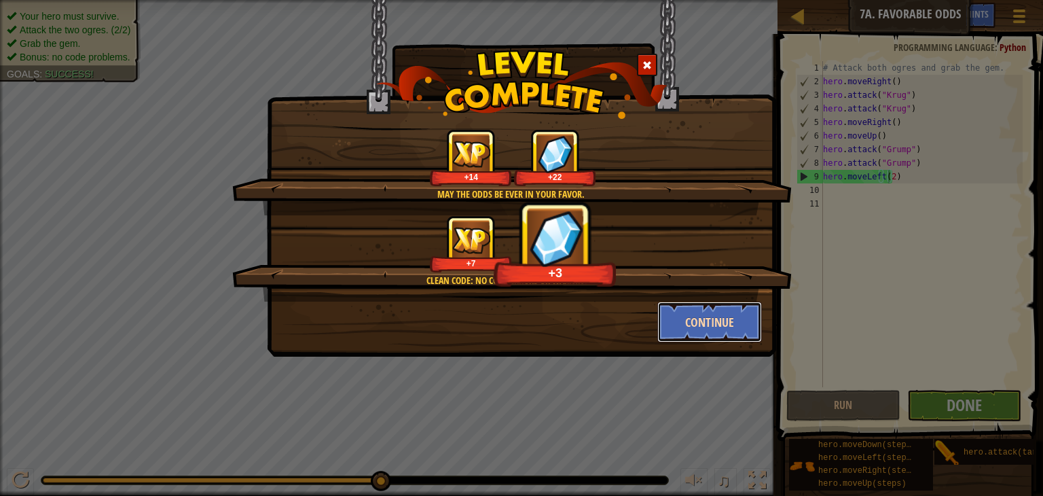
click at [717, 310] on button "Continue" at bounding box center [709, 322] width 105 height 41
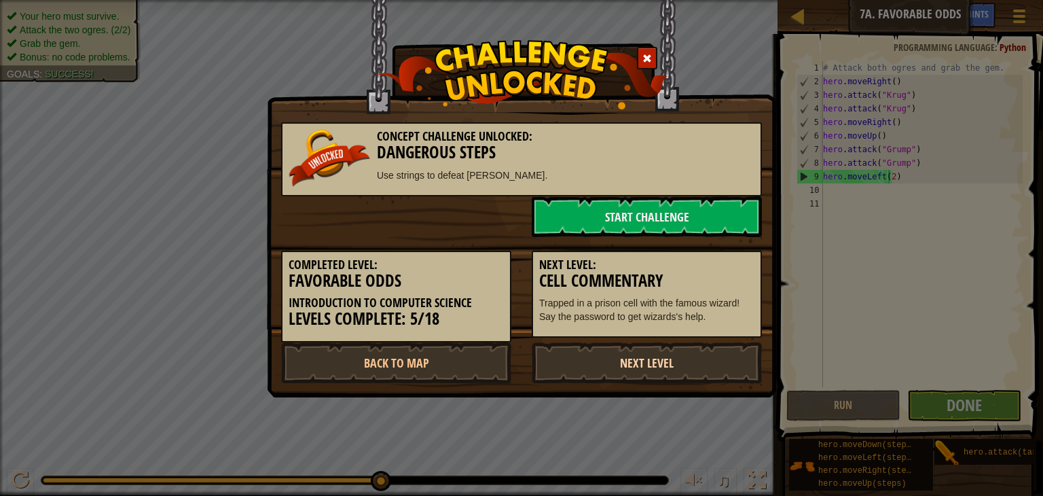
click at [706, 356] on link "Next Level" at bounding box center [647, 362] width 230 height 41
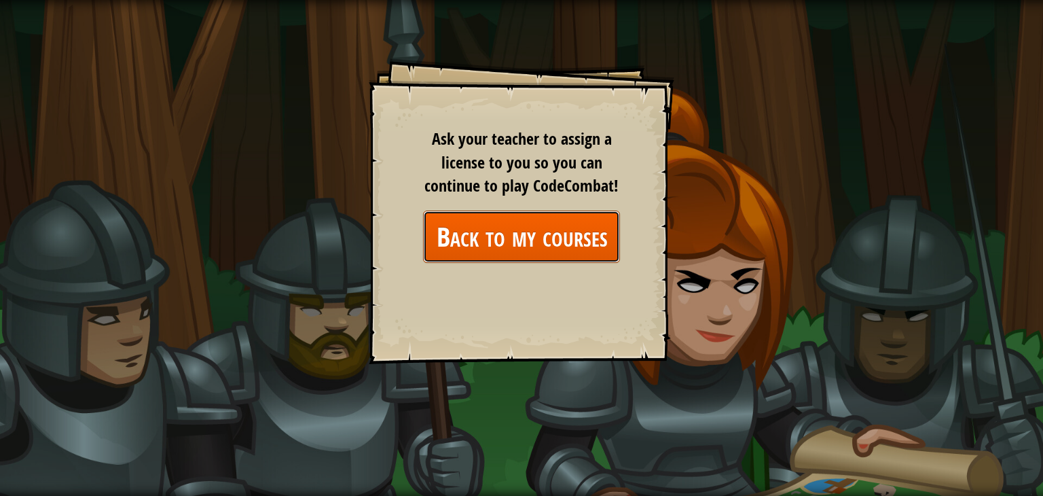
click at [528, 240] on link "Back to my courses" at bounding box center [521, 237] width 197 height 52
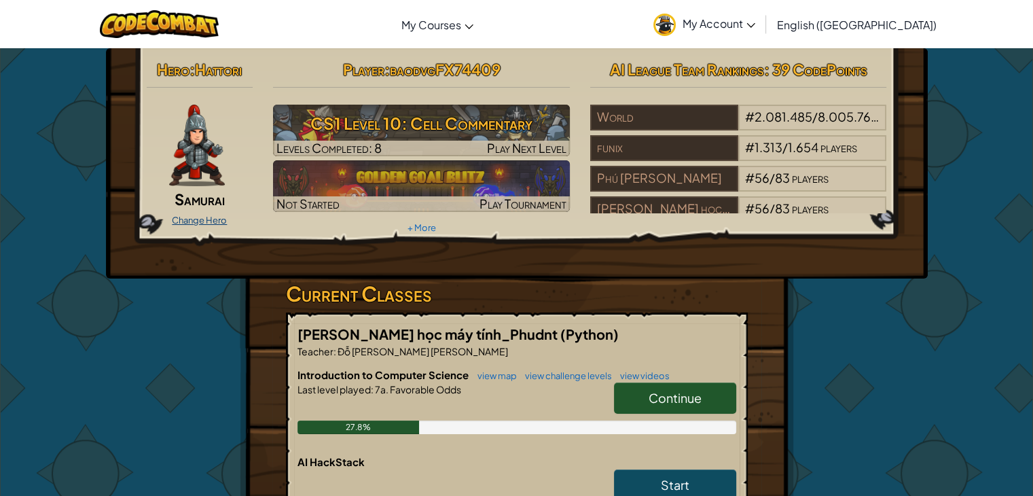
click at [204, 221] on link "Change Hero" at bounding box center [199, 220] width 55 height 11
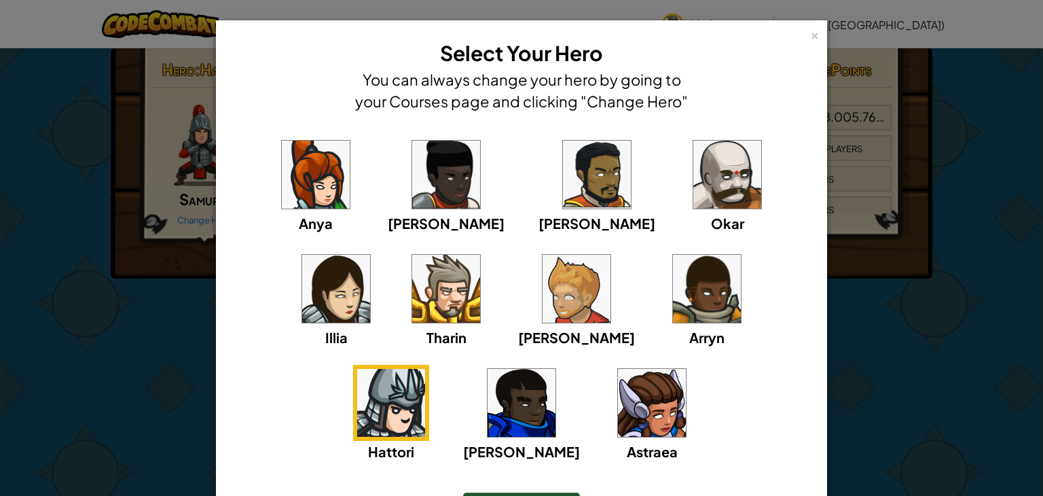
click at [693, 194] on img at bounding box center [727, 175] width 68 height 68
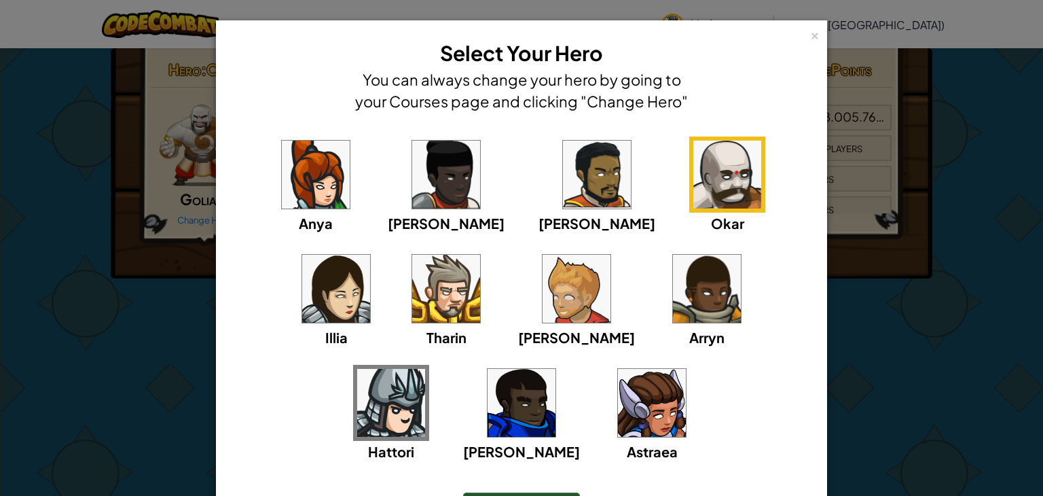
click at [412, 313] on img at bounding box center [446, 289] width 68 height 68
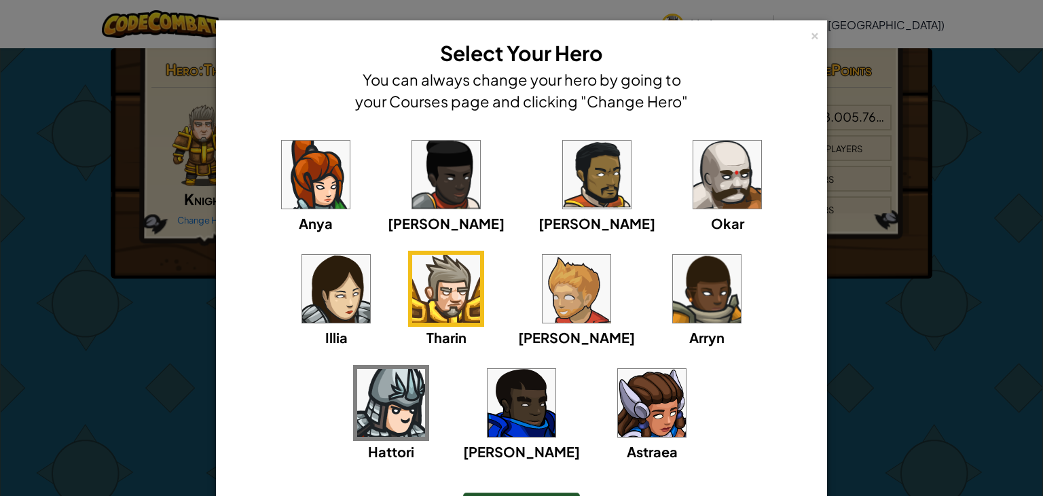
scroll to position [89, 0]
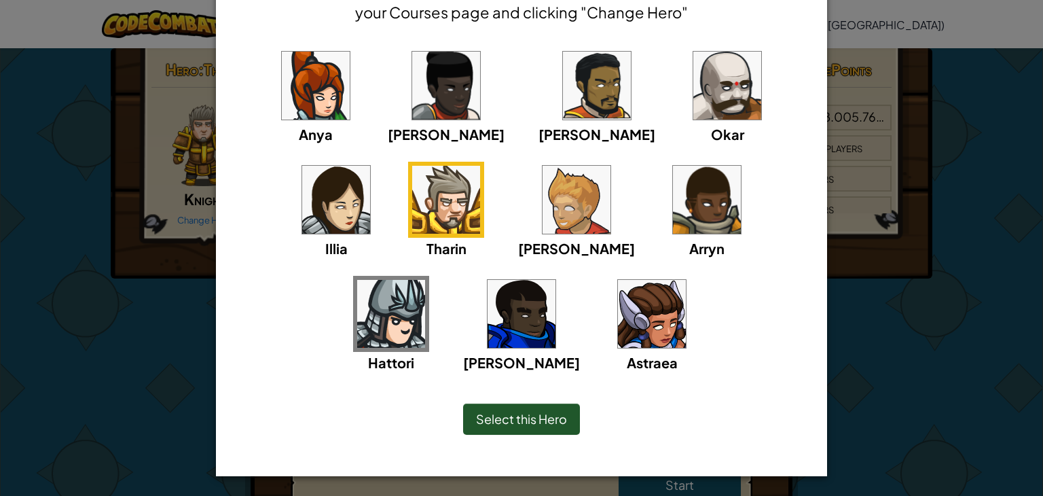
click at [527, 412] on span "Select this Hero" at bounding box center [521, 419] width 91 height 16
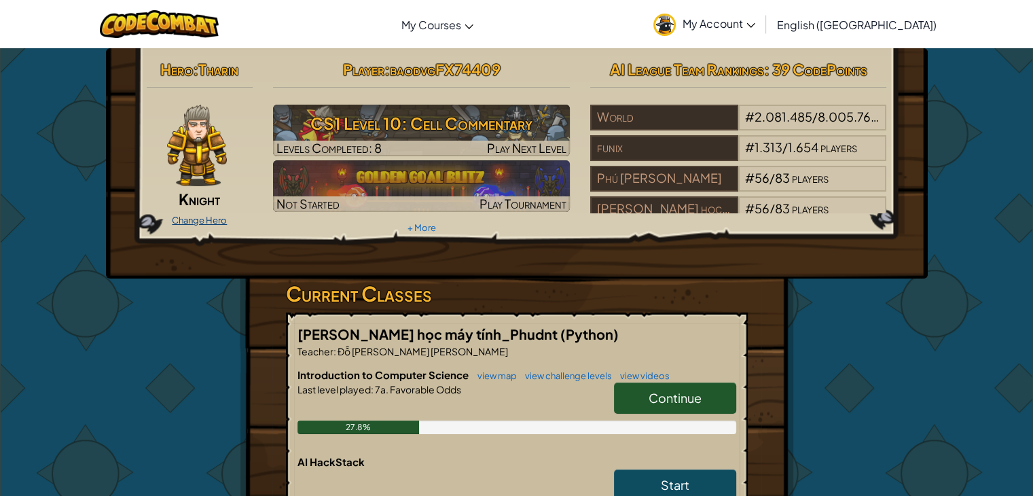
click at [219, 217] on link "Change Hero" at bounding box center [199, 220] width 55 height 11
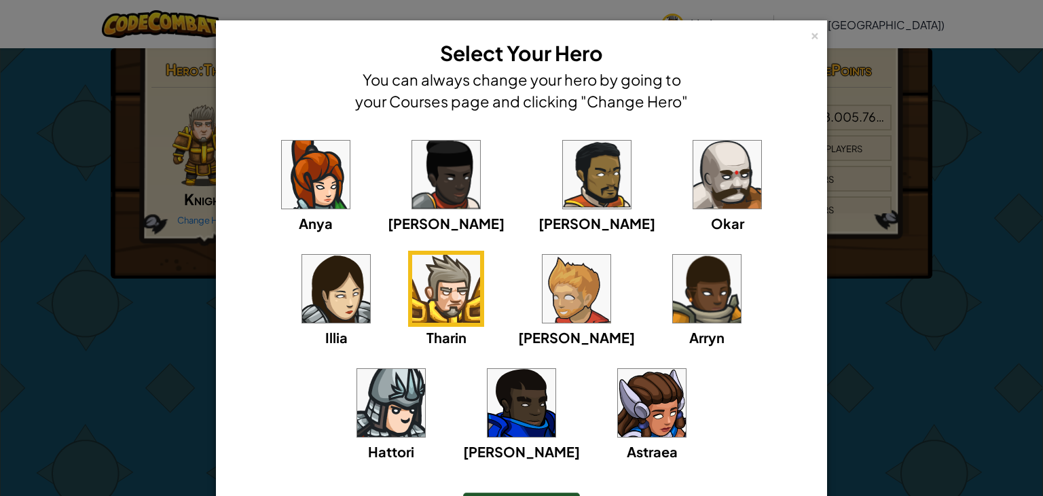
click at [693, 188] on img at bounding box center [727, 175] width 68 height 68
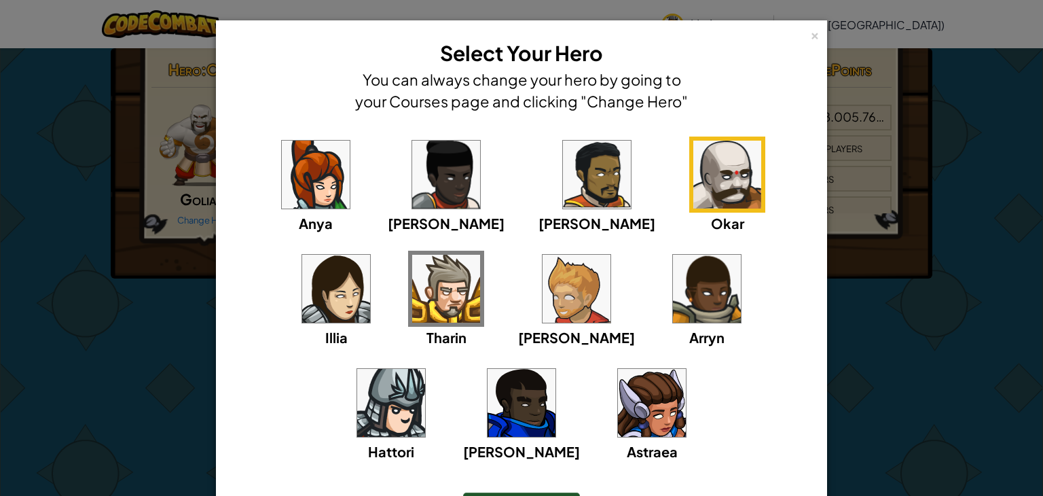
scroll to position [68, 0]
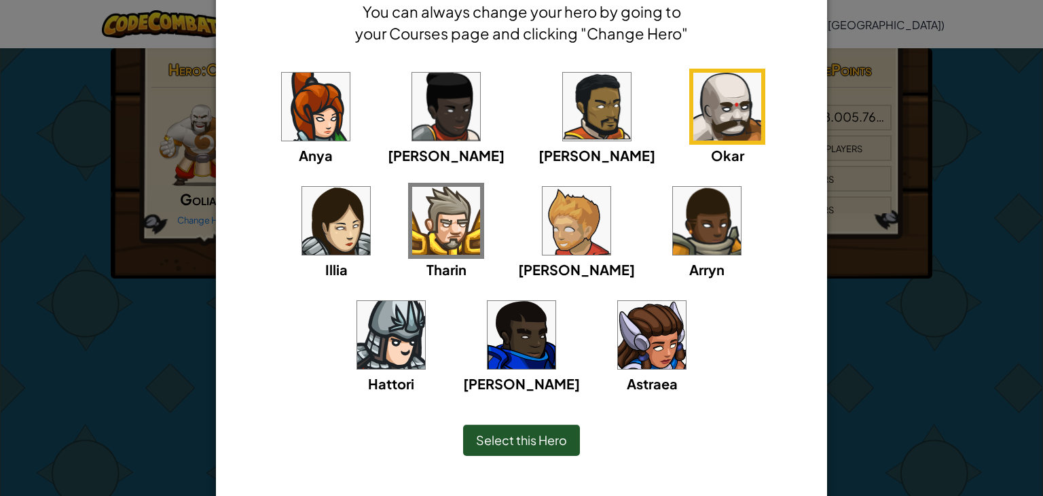
click at [525, 449] on div "Select this Hero" at bounding box center [521, 439] width 117 height 31
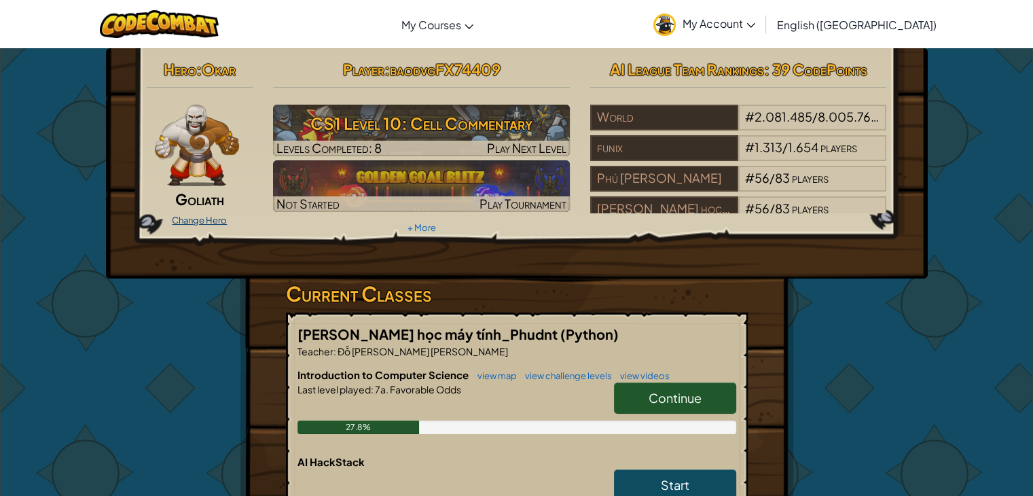
click at [209, 217] on link "Change Hero" at bounding box center [199, 220] width 55 height 11
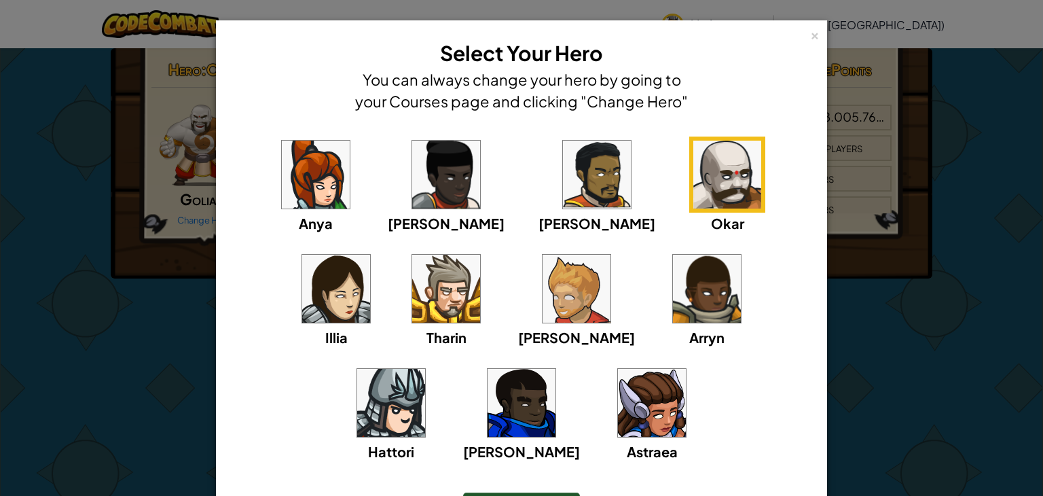
click at [412, 299] on img at bounding box center [446, 289] width 68 height 68
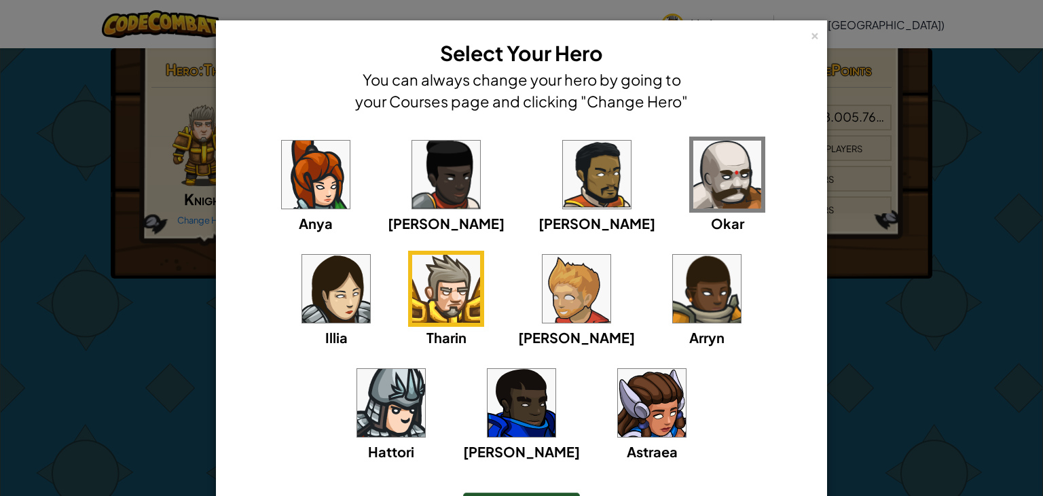
click at [693, 178] on img at bounding box center [727, 175] width 68 height 68
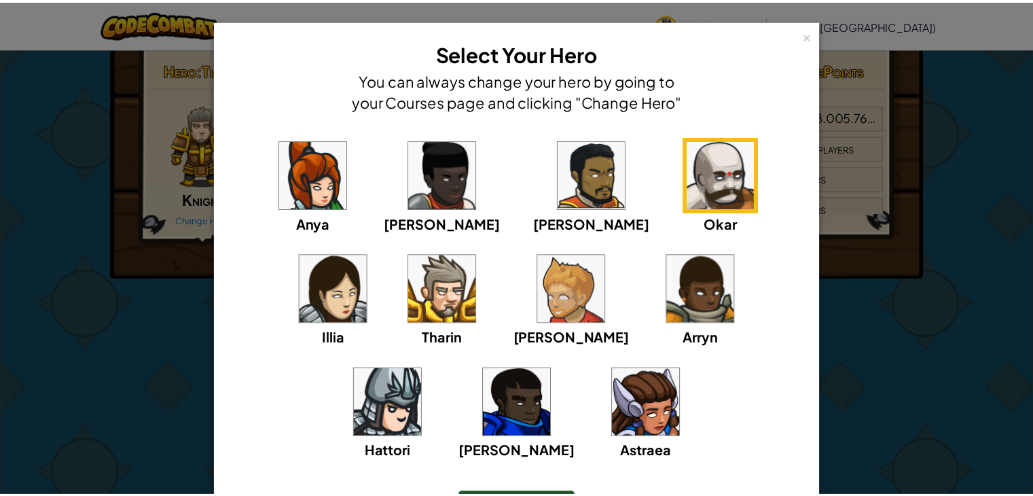
scroll to position [89, 0]
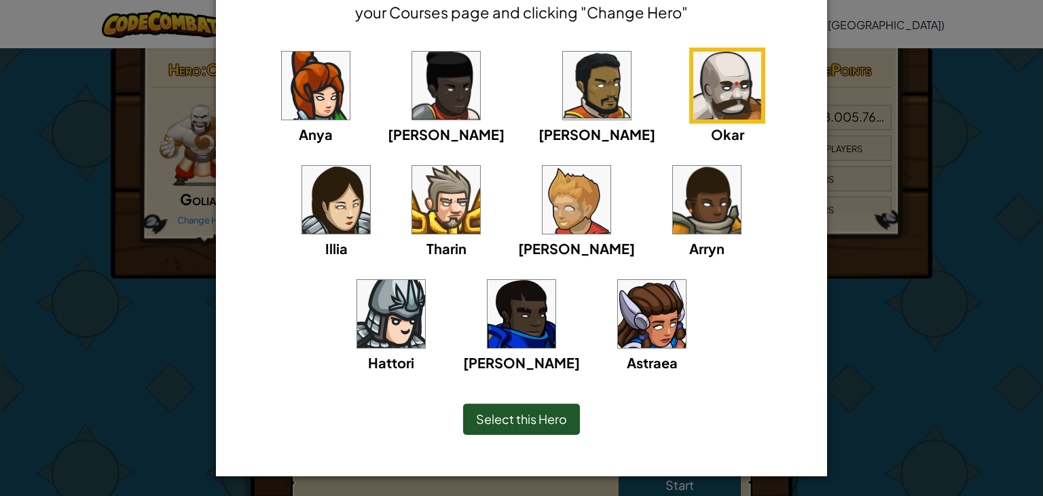
click at [534, 427] on div "Select this Hero" at bounding box center [521, 418] width 117 height 31
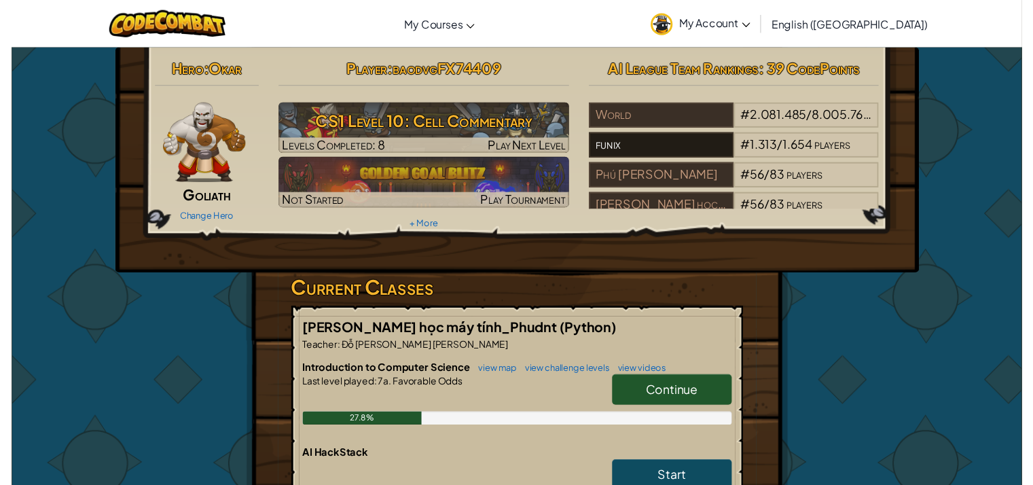
scroll to position [24, 0]
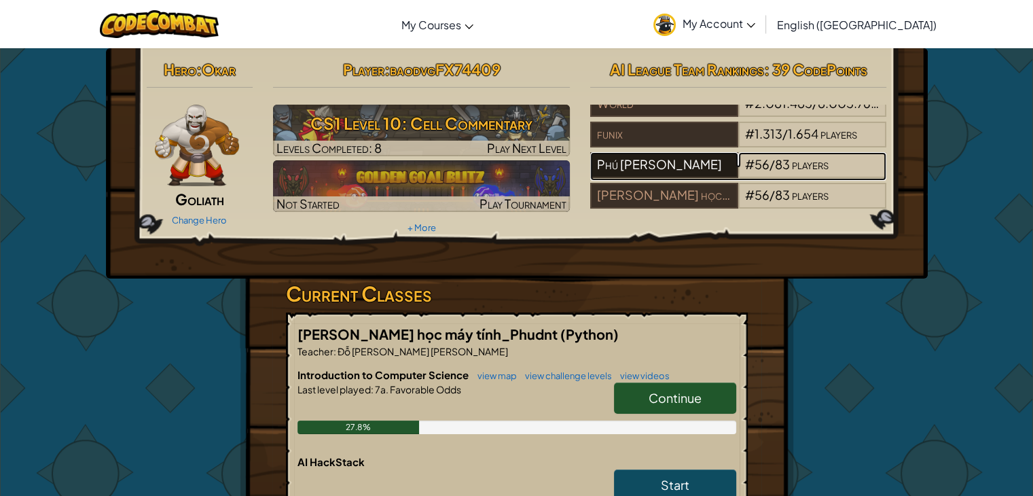
click at [650, 155] on div "Phú [PERSON_NAME]" at bounding box center [664, 165] width 148 height 26
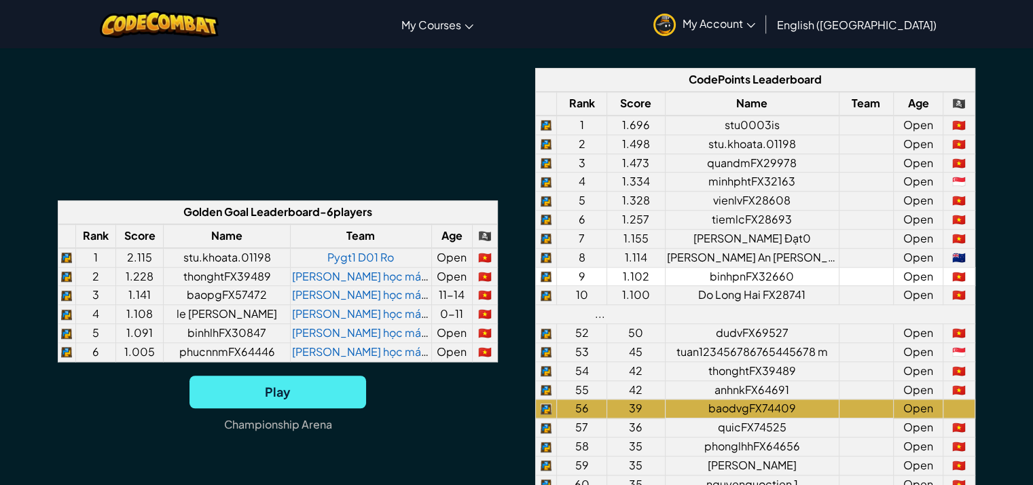
scroll to position [951, 0]
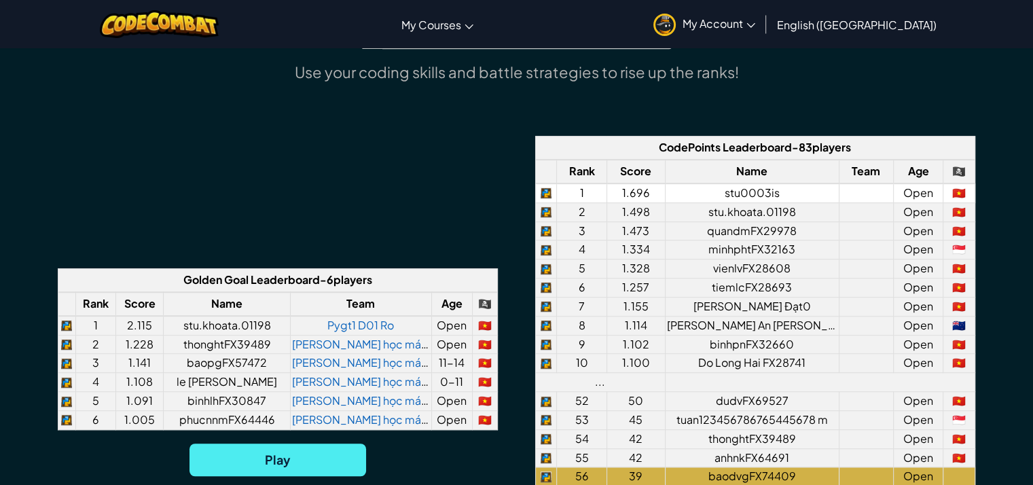
click at [770, 187] on td "stu0003is" at bounding box center [752, 192] width 174 height 19
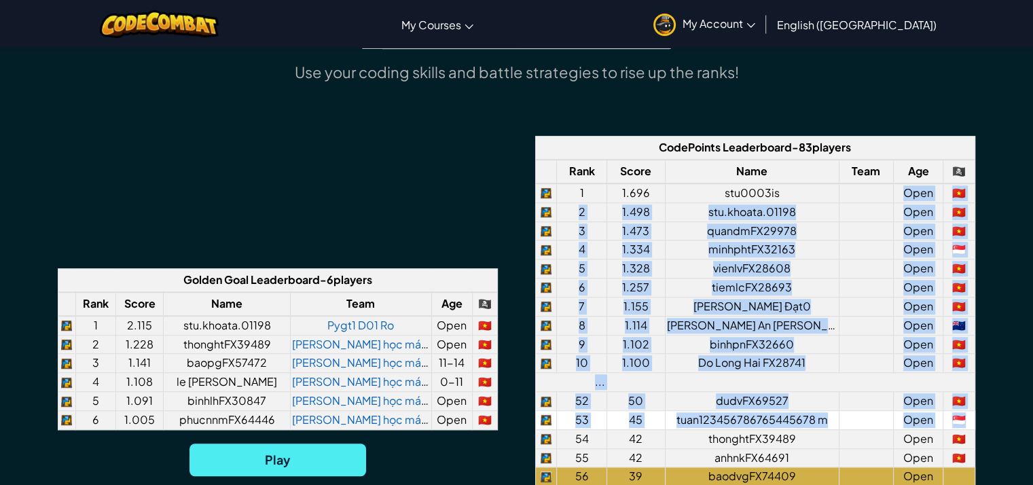
scroll to position [883, 0]
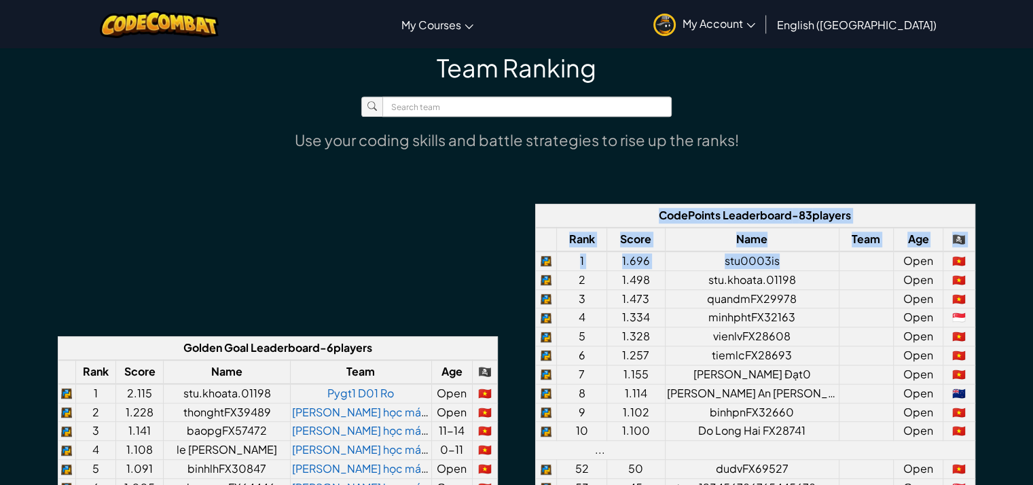
drag, startPoint x: 801, startPoint y: 187, endPoint x: 604, endPoint y: 187, distance: 197.6
click at [604, 187] on div "Team Ranking Use your coding skills and battle strategies to rise up the ranks!…" at bounding box center [517, 403] width 850 height 702
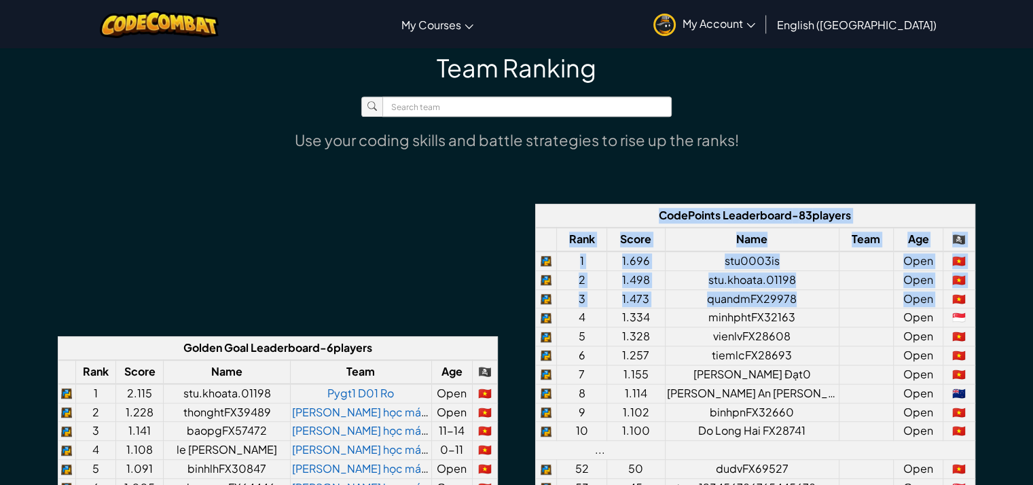
scroll to position [815, 0]
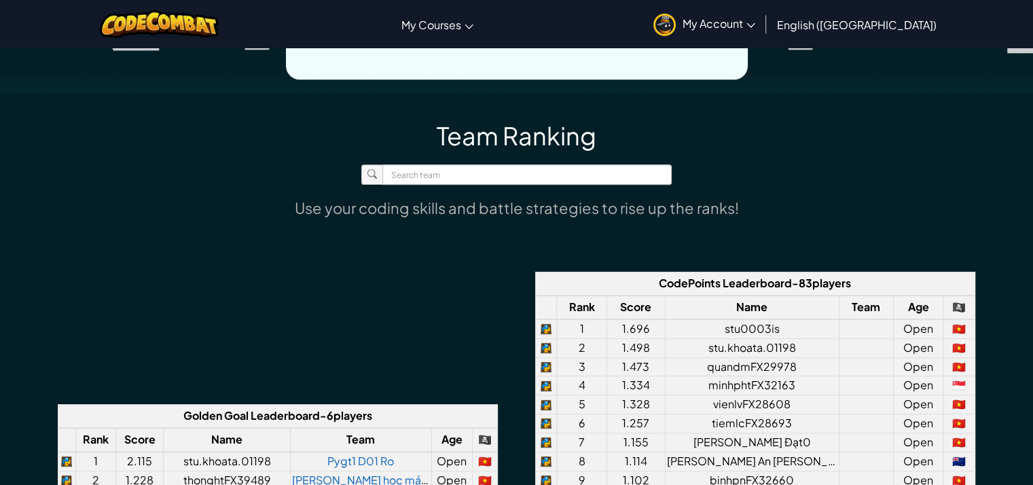
drag, startPoint x: 573, startPoint y: 216, endPoint x: 814, endPoint y: 226, distance: 241.3
click at [814, 226] on div "Team Ranking Use your coding skills and battle strategies to rise up the ranks!…" at bounding box center [517, 471] width 850 height 702
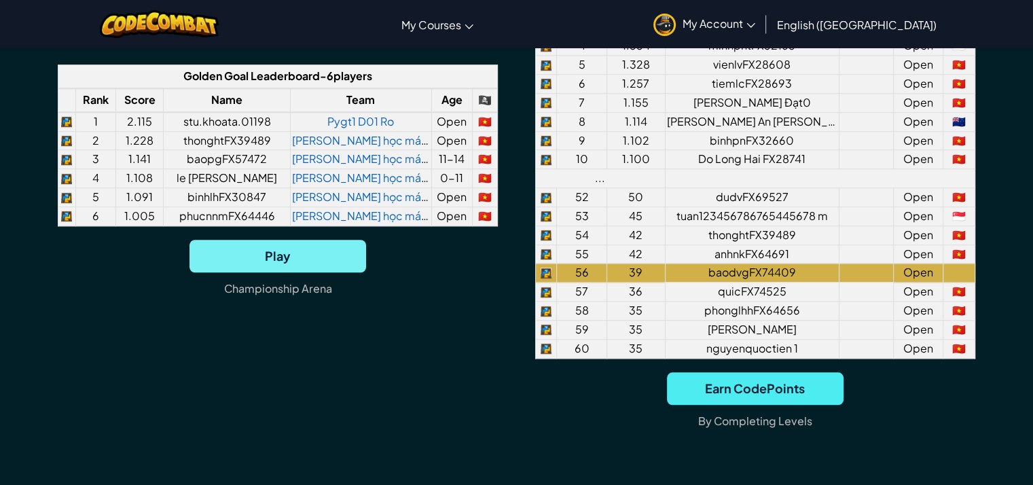
click at [334, 256] on span "Play" at bounding box center [277, 256] width 177 height 33
